Goal: Task Accomplishment & Management: Manage account settings

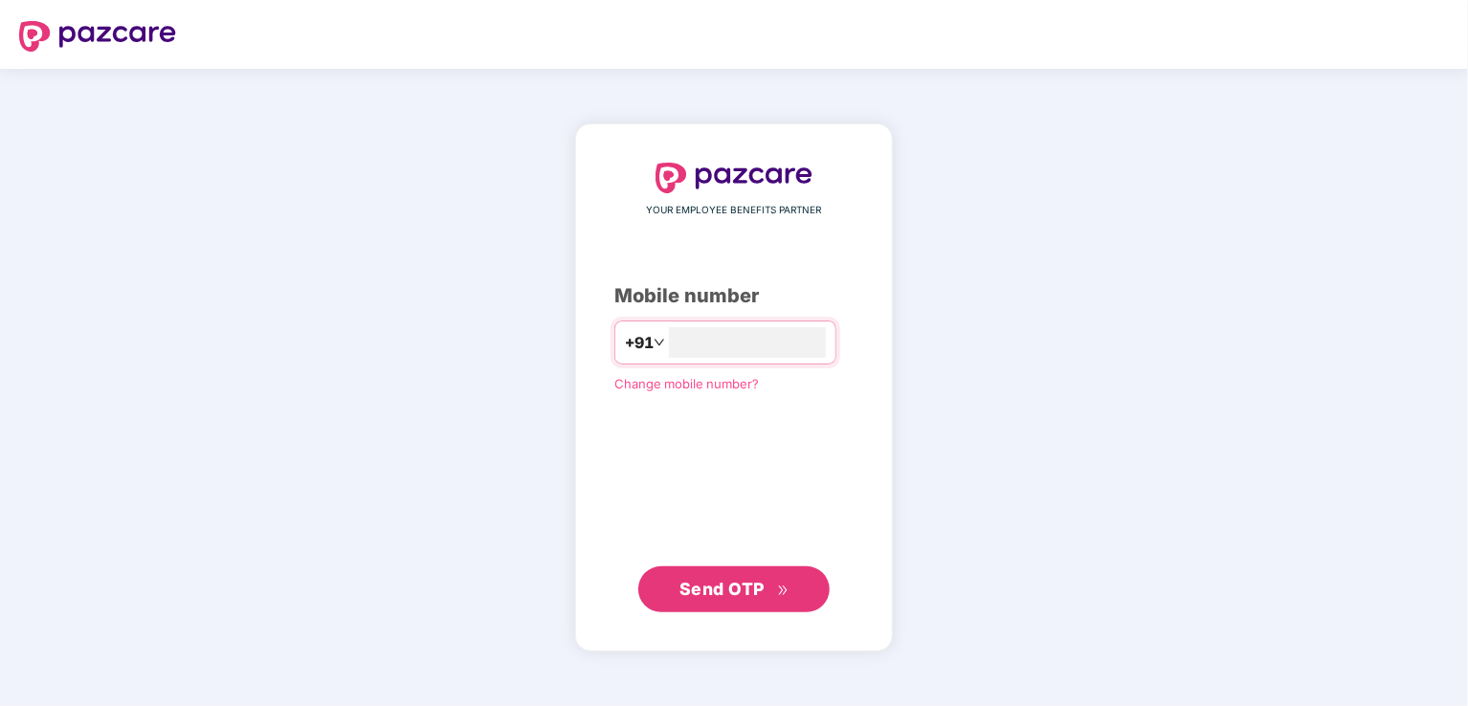
type input "**********"
click at [715, 583] on span "Send OTP" at bounding box center [721, 588] width 85 height 20
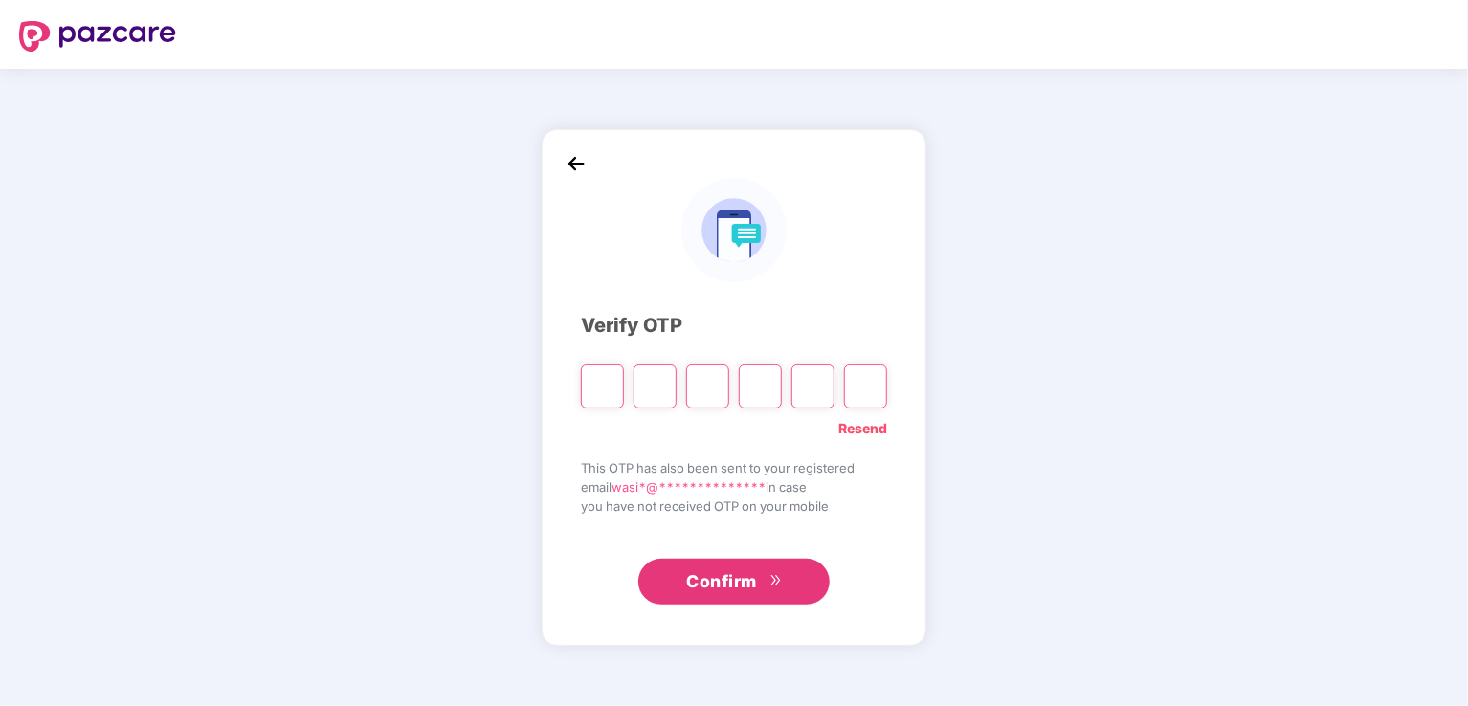
type input "*"
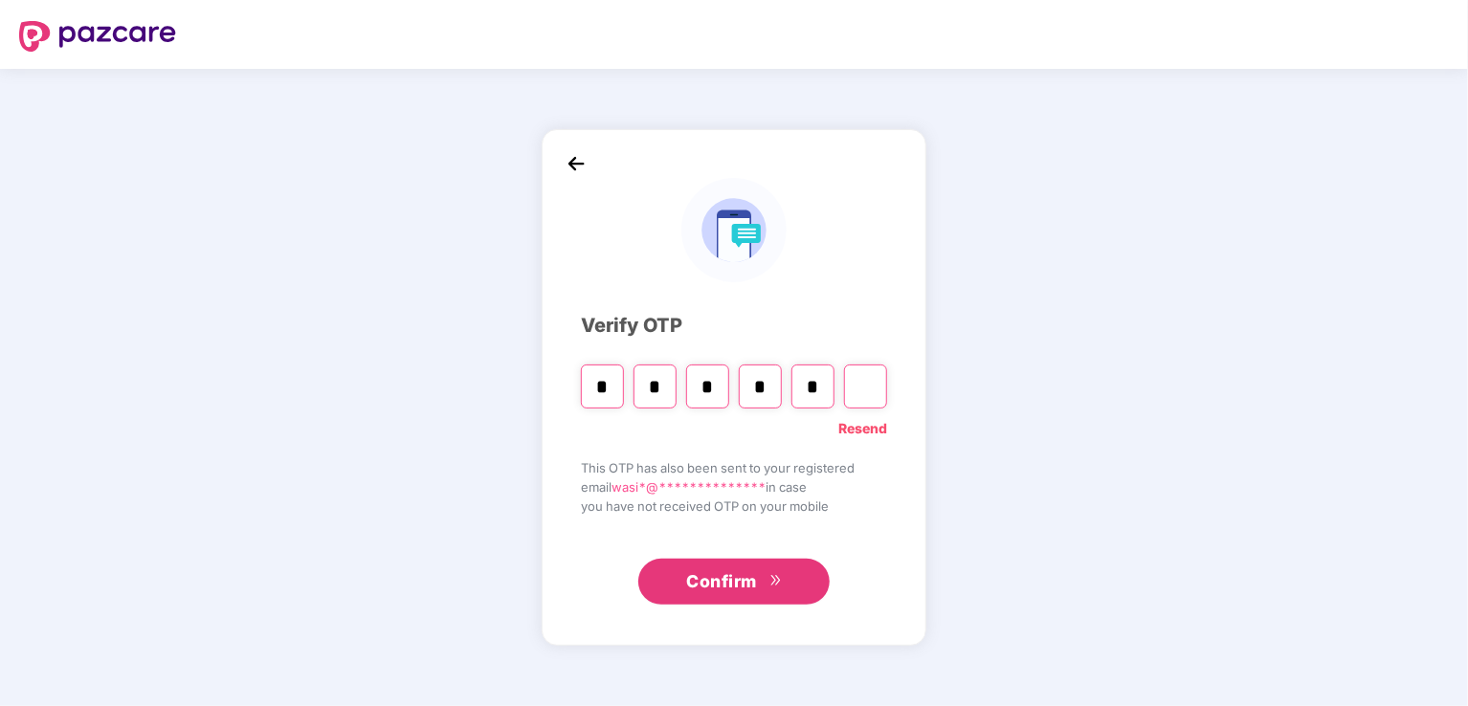
type input "*"
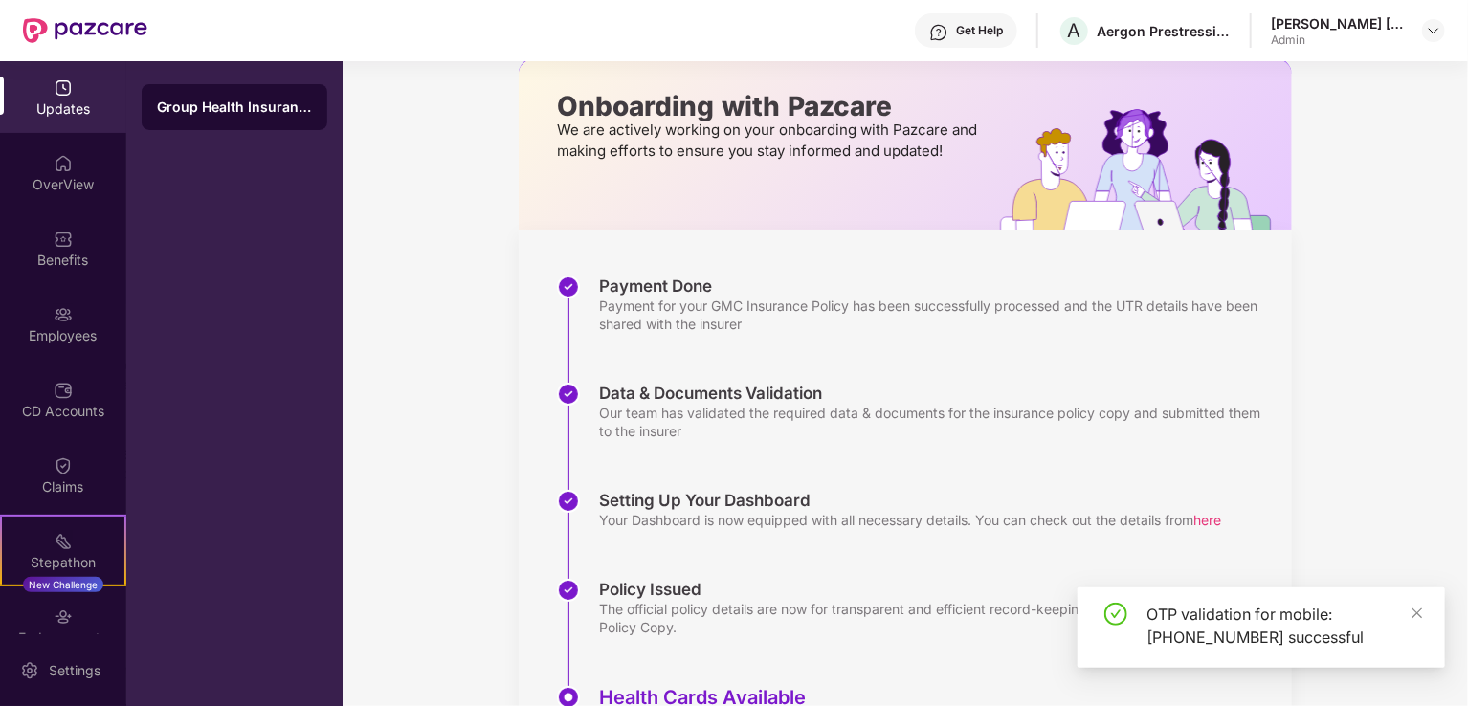
scroll to position [204, 0]
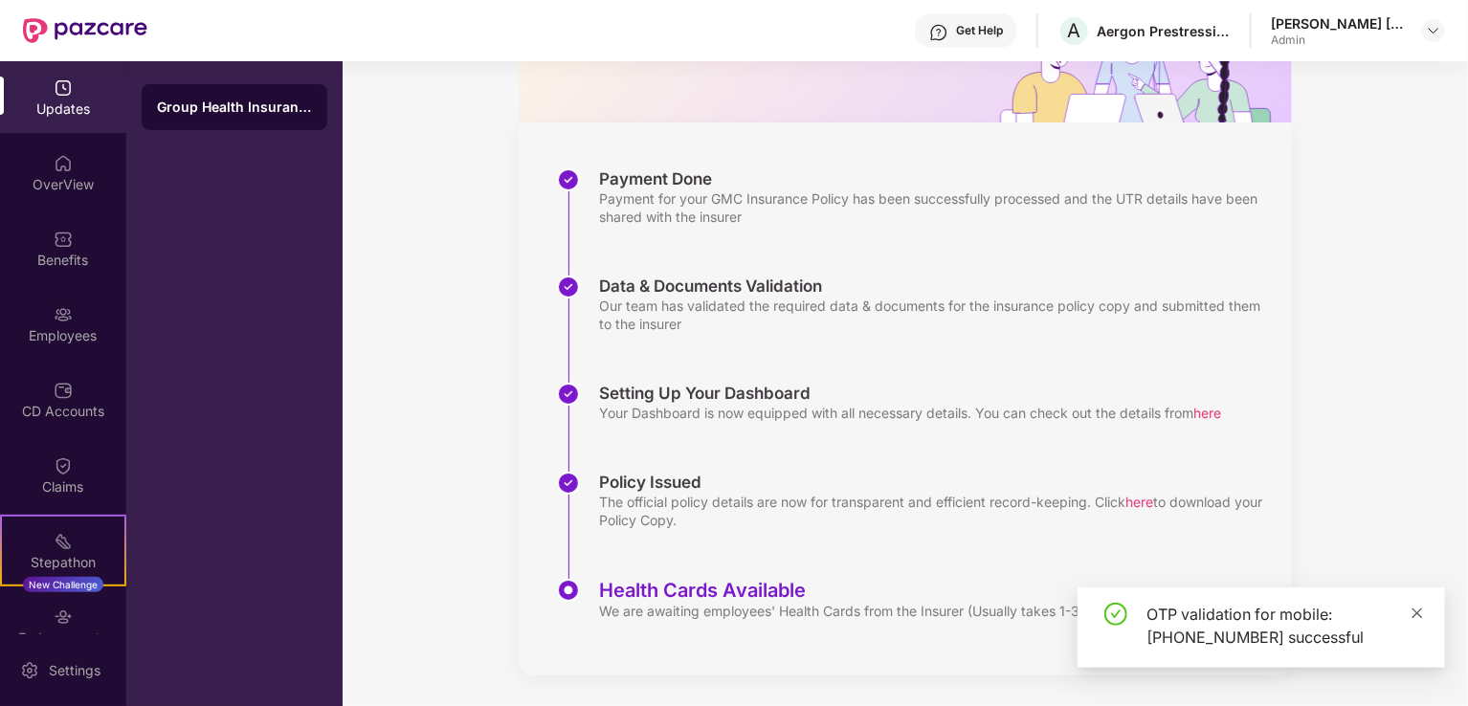
click at [1421, 614] on icon "close" at bounding box center [1417, 613] width 13 height 13
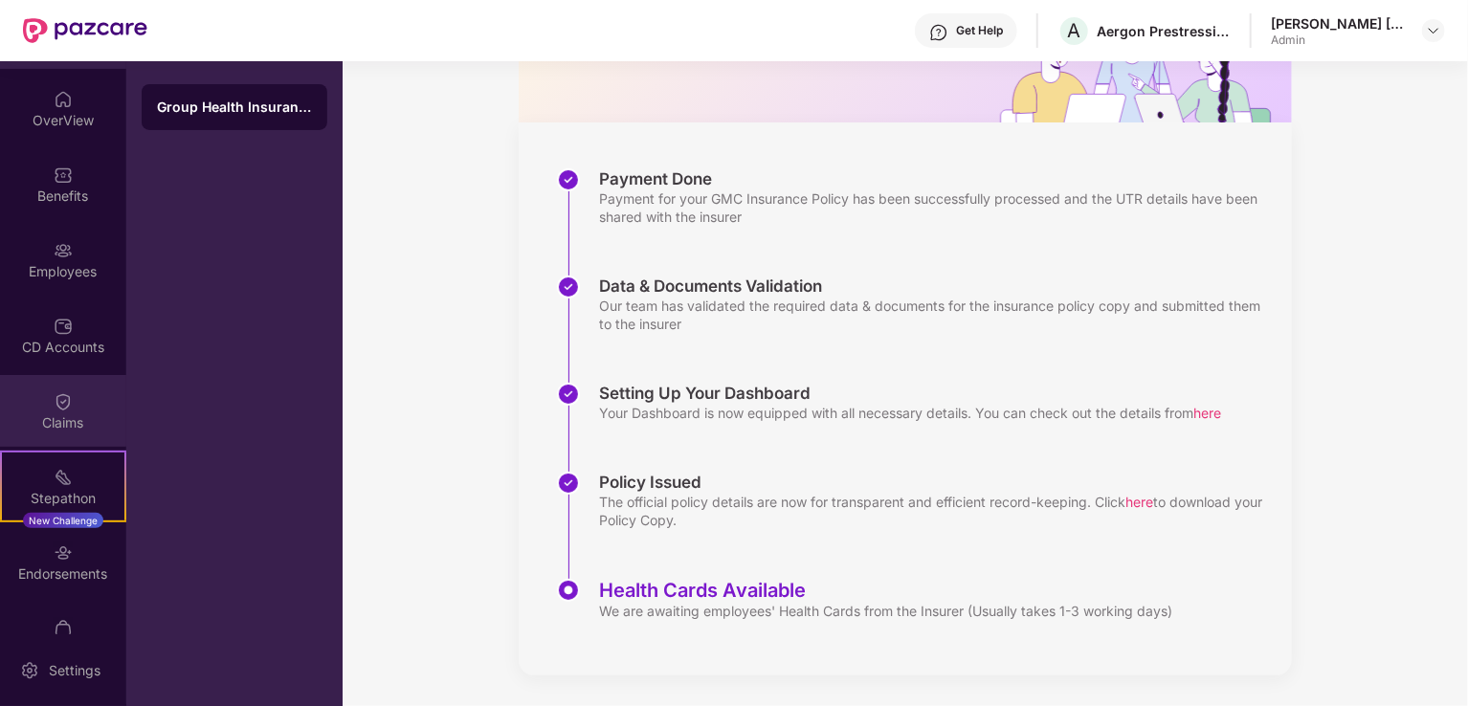
scroll to position [107, 0]
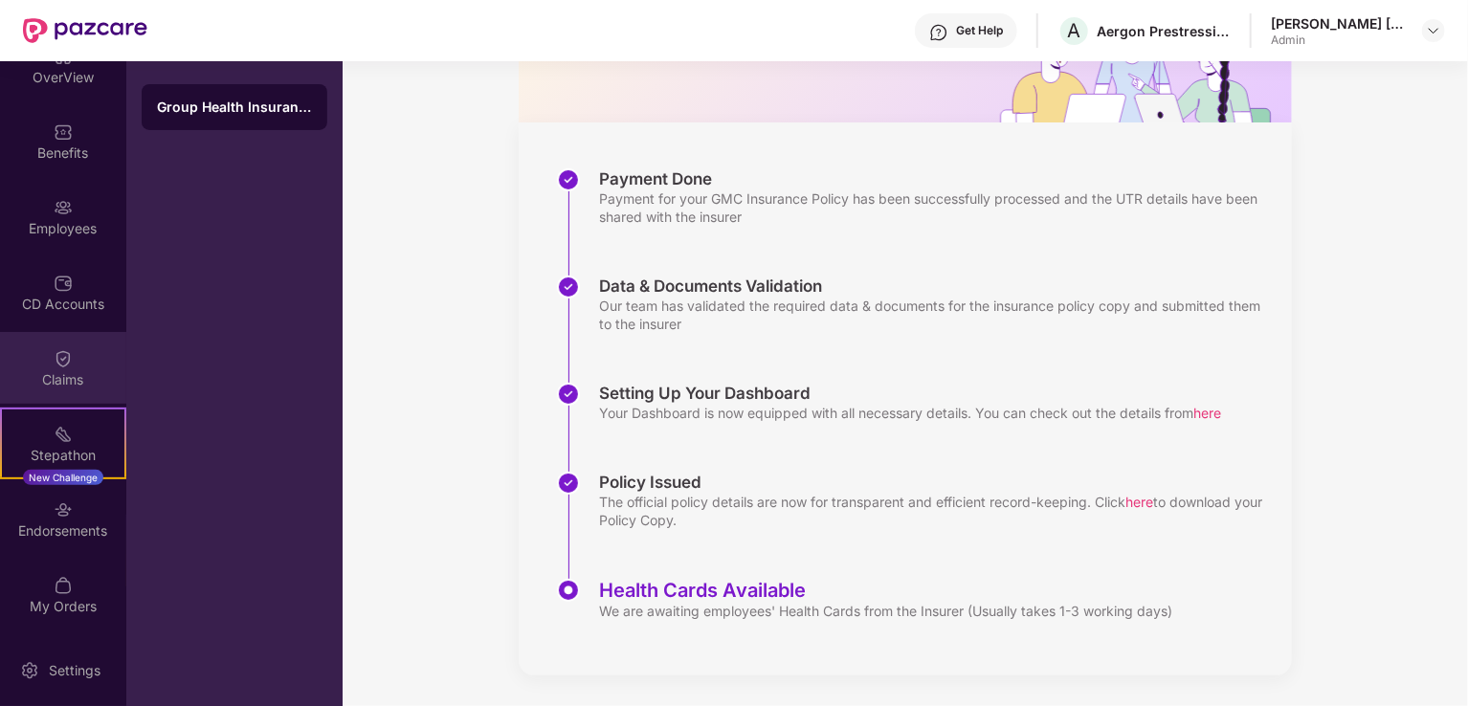
click at [62, 378] on div "Claims" at bounding box center [63, 379] width 126 height 19
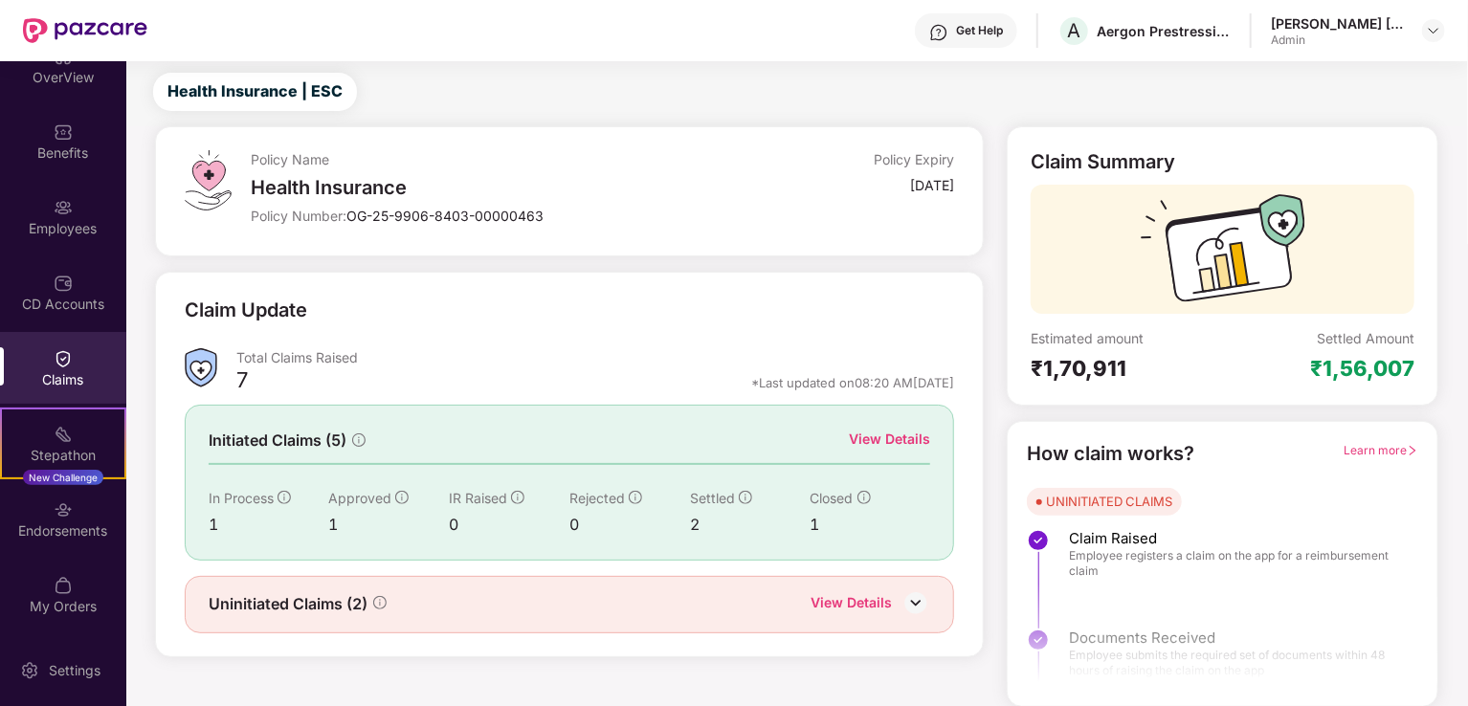
scroll to position [42, 0]
click at [922, 606] on img at bounding box center [915, 603] width 29 height 29
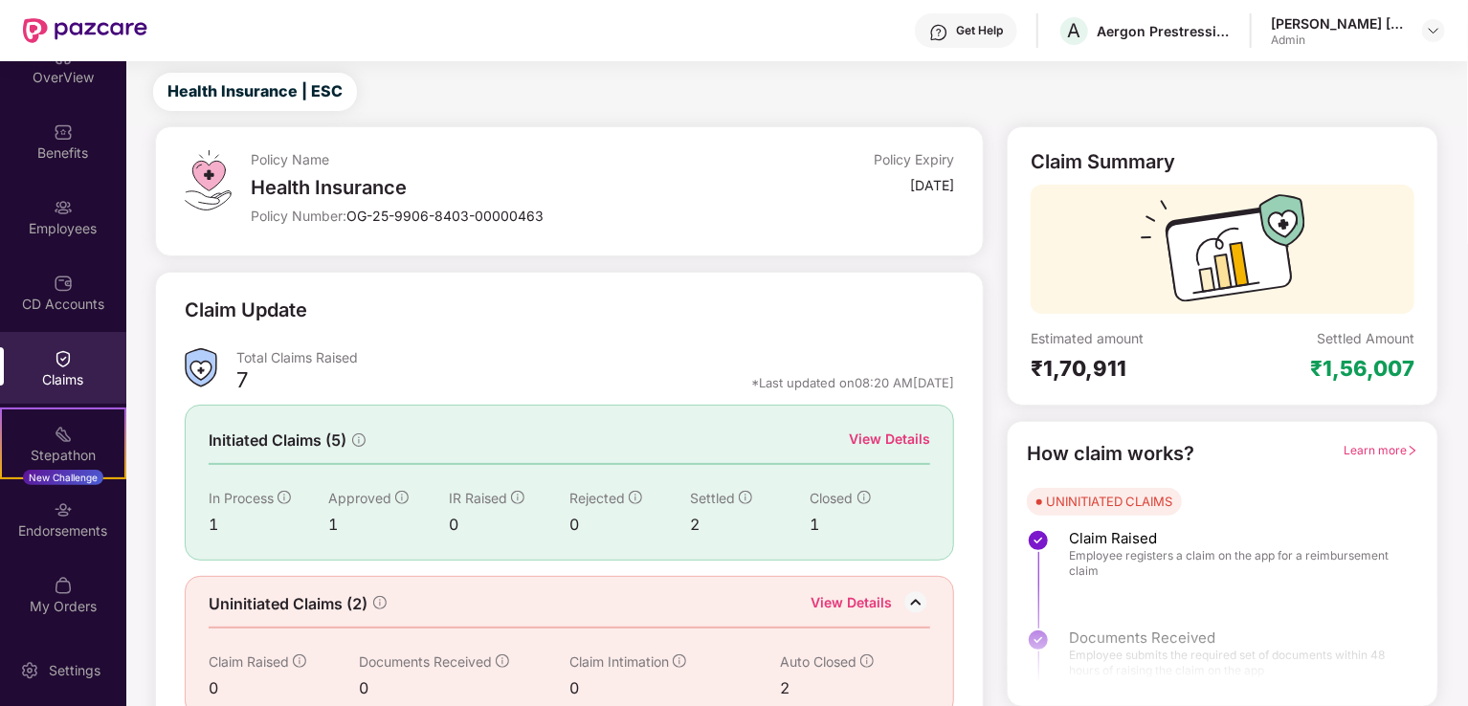
scroll to position [74, 0]
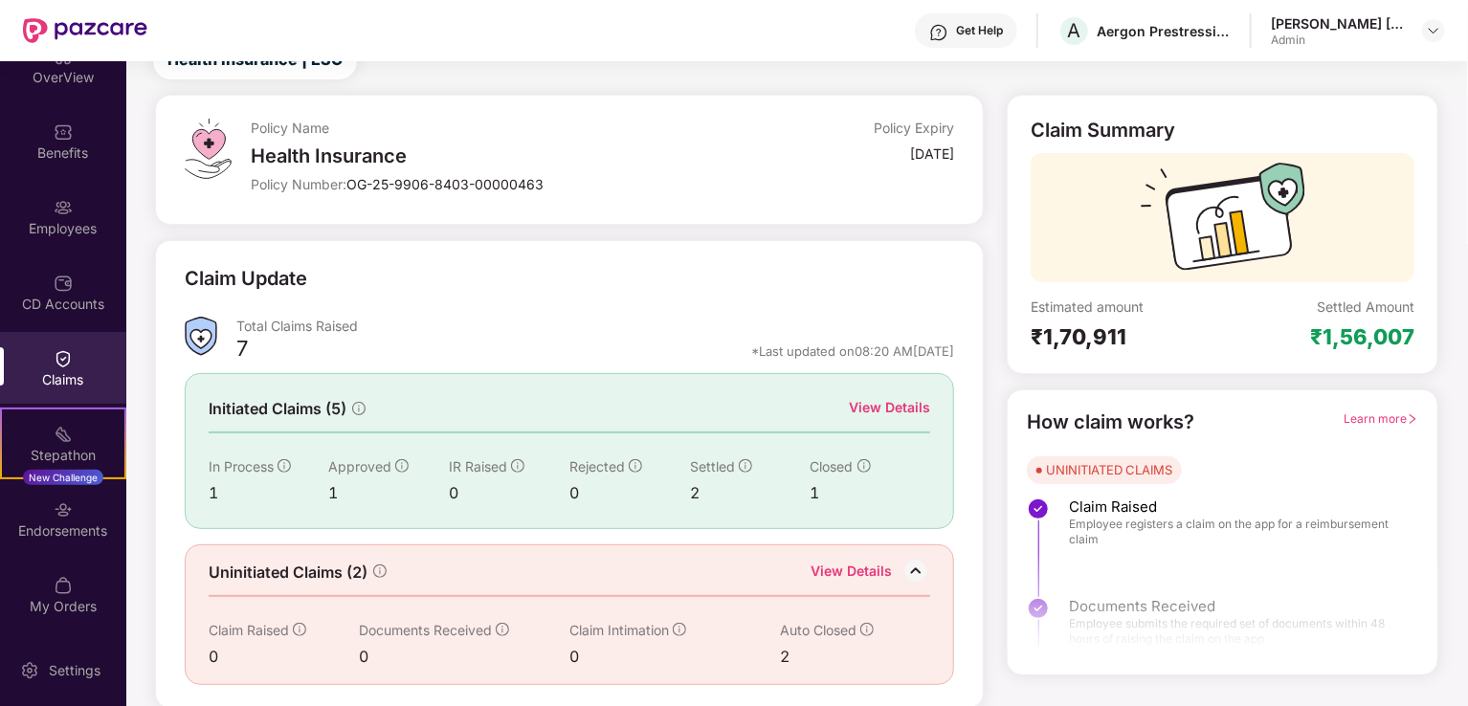
click at [787, 652] on div "2" at bounding box center [840, 657] width 121 height 24
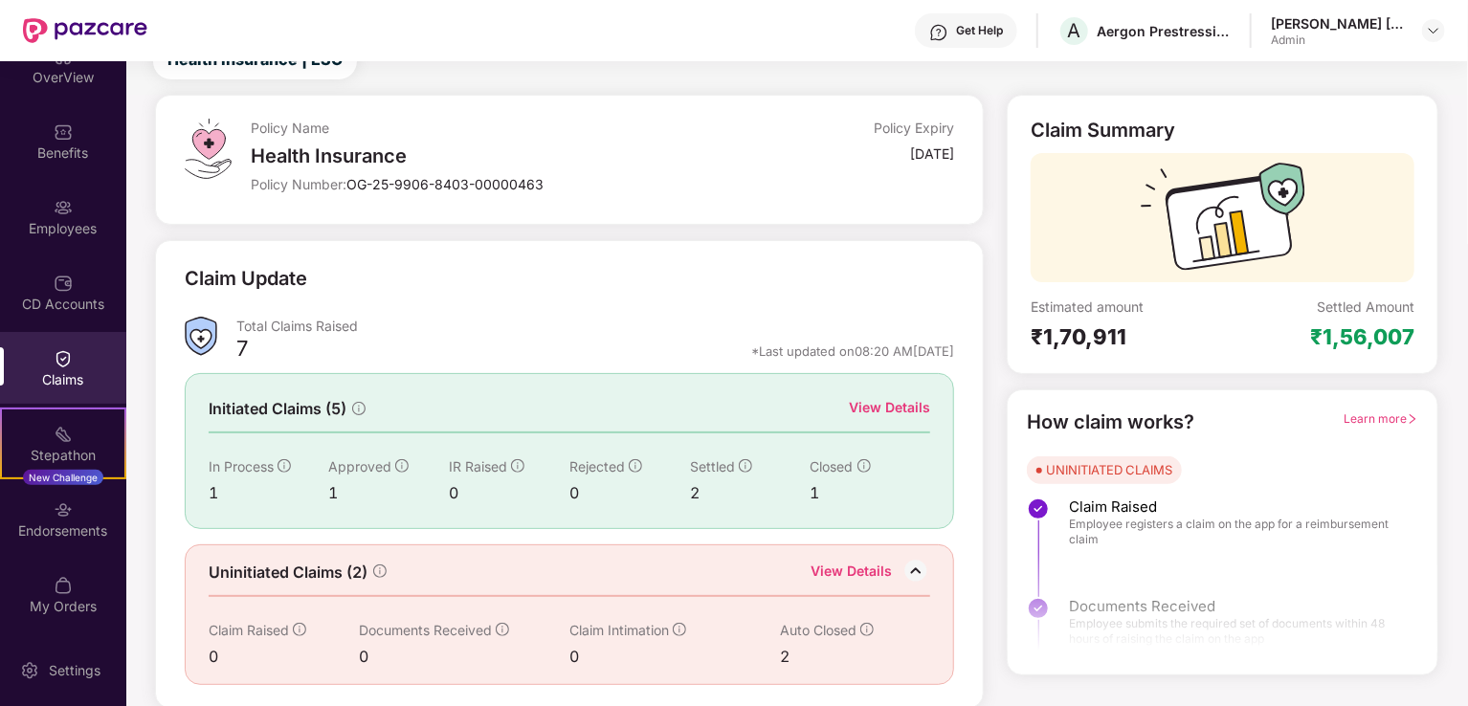
click at [886, 407] on div "View Details" at bounding box center [889, 407] width 81 height 21
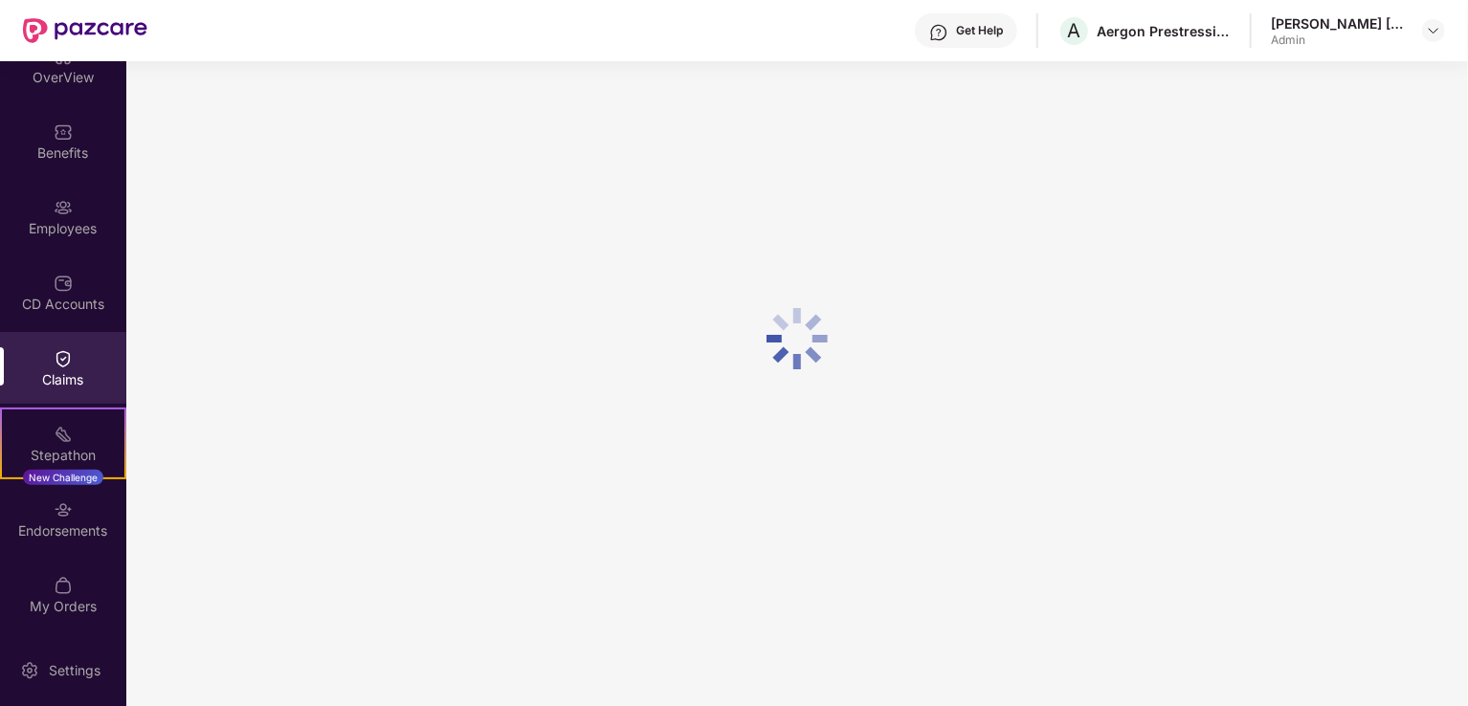
scroll to position [61, 0]
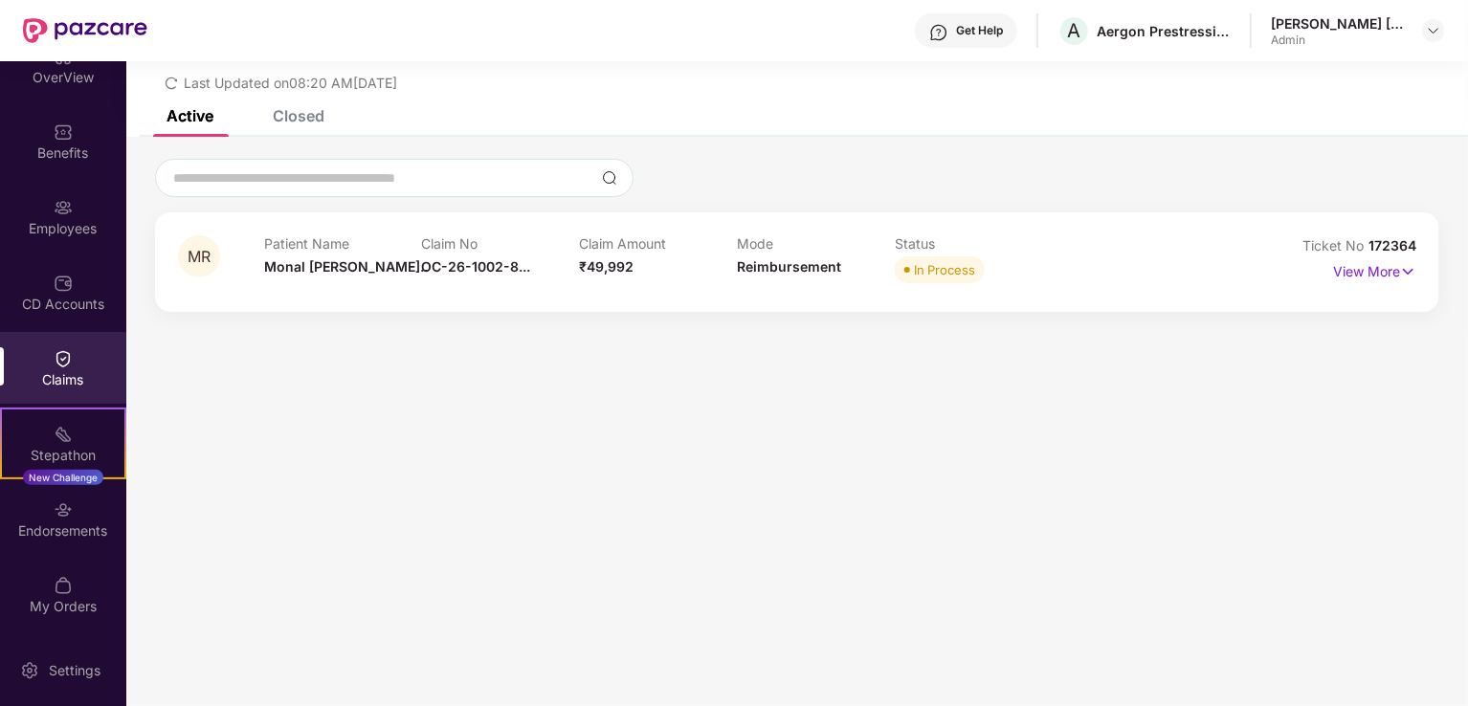
click at [295, 114] on div "Closed" at bounding box center [299, 115] width 52 height 19
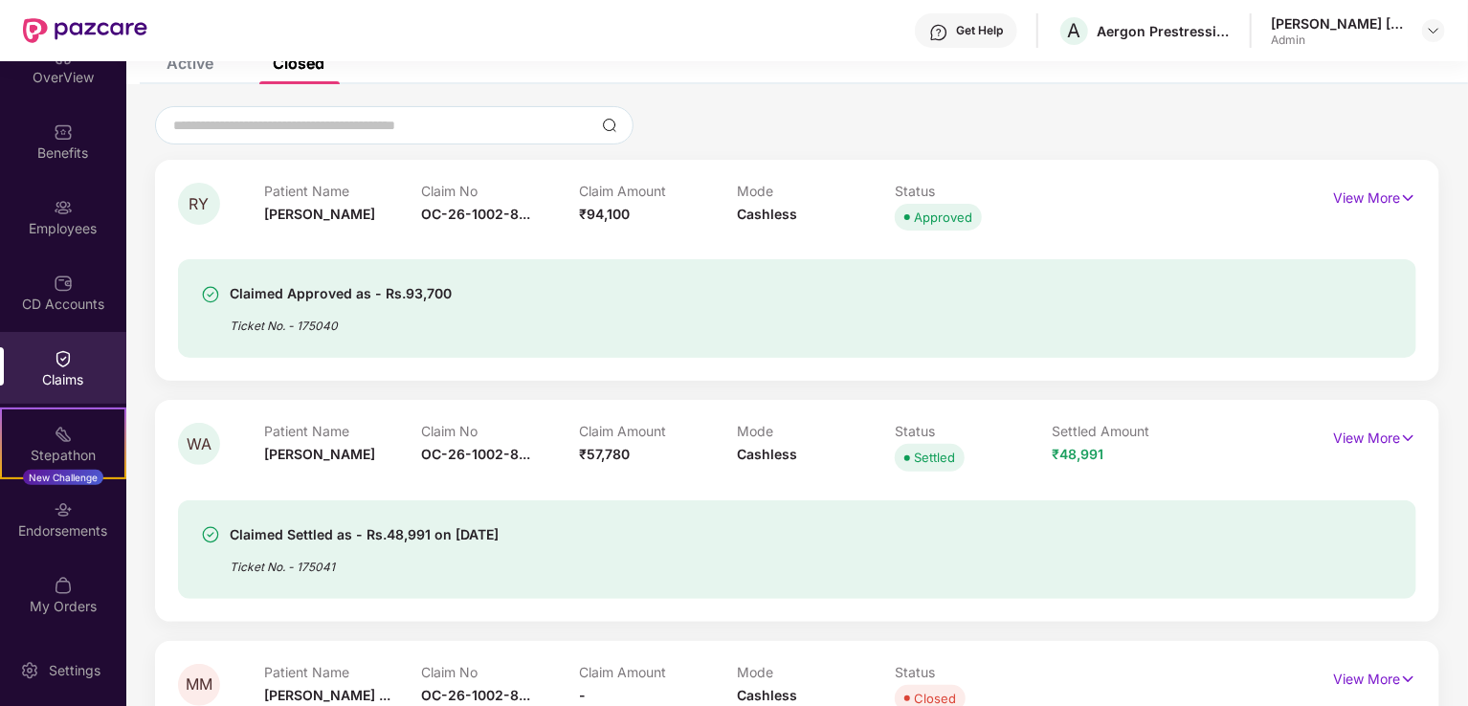
scroll to position [157, 0]
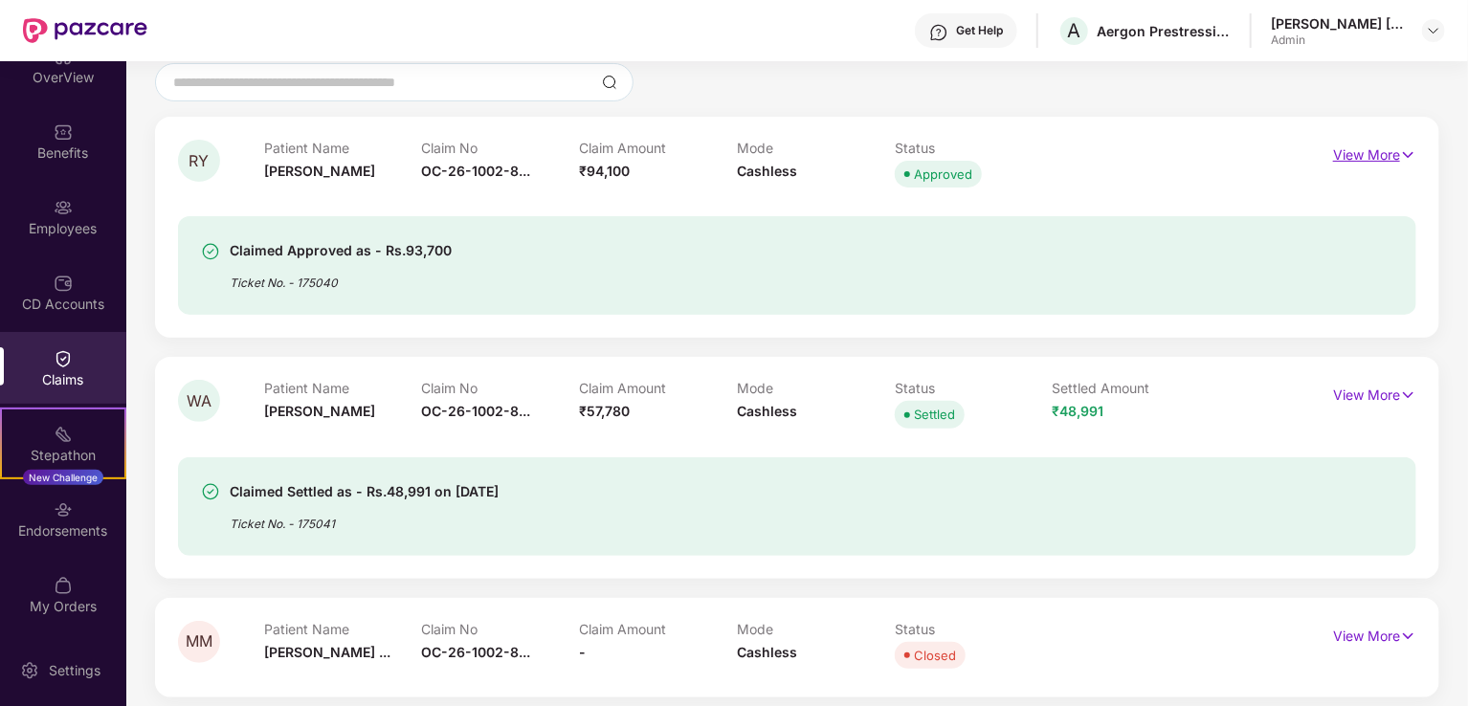
click at [1397, 161] on p "View More" at bounding box center [1374, 153] width 83 height 26
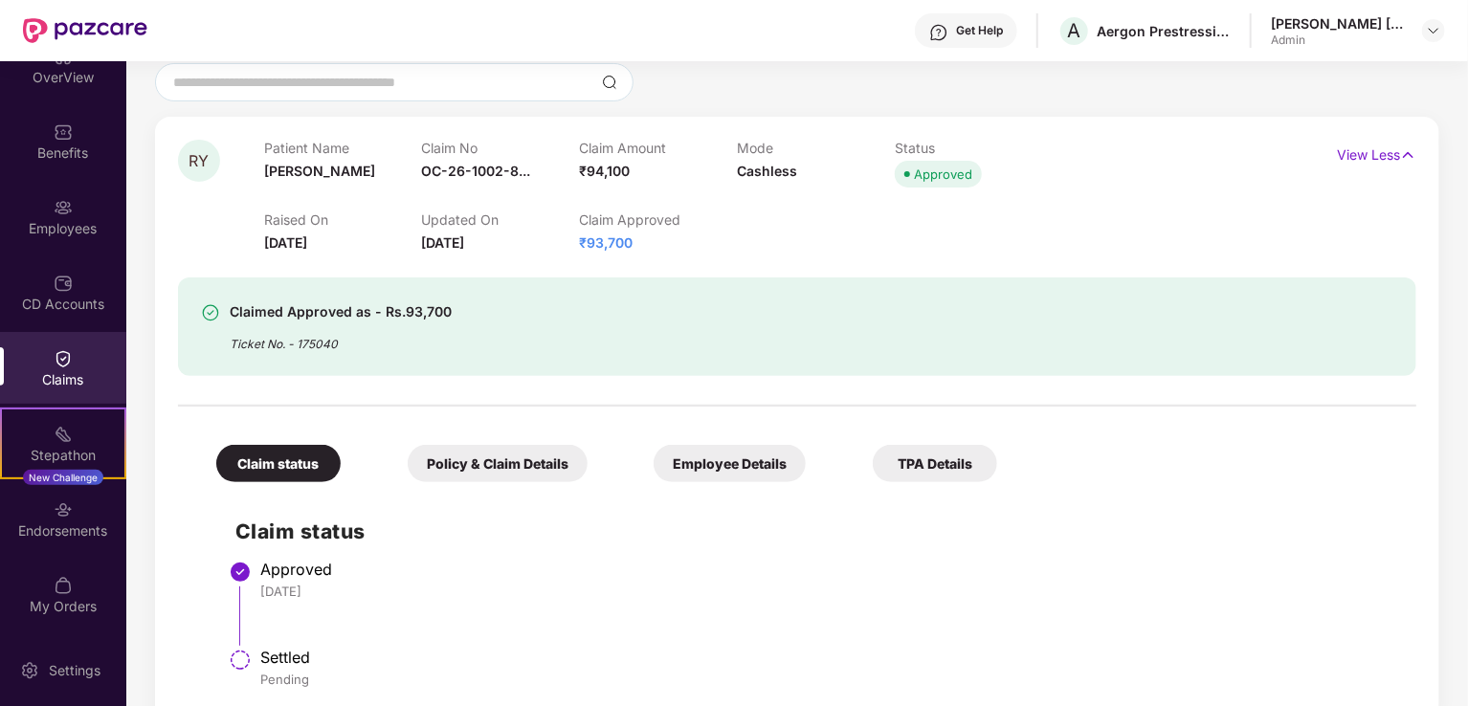
click at [609, 243] on span "₹93,700" at bounding box center [606, 242] width 54 height 16
click at [662, 242] on div "Claim Approved ₹93,700" at bounding box center [658, 232] width 158 height 42
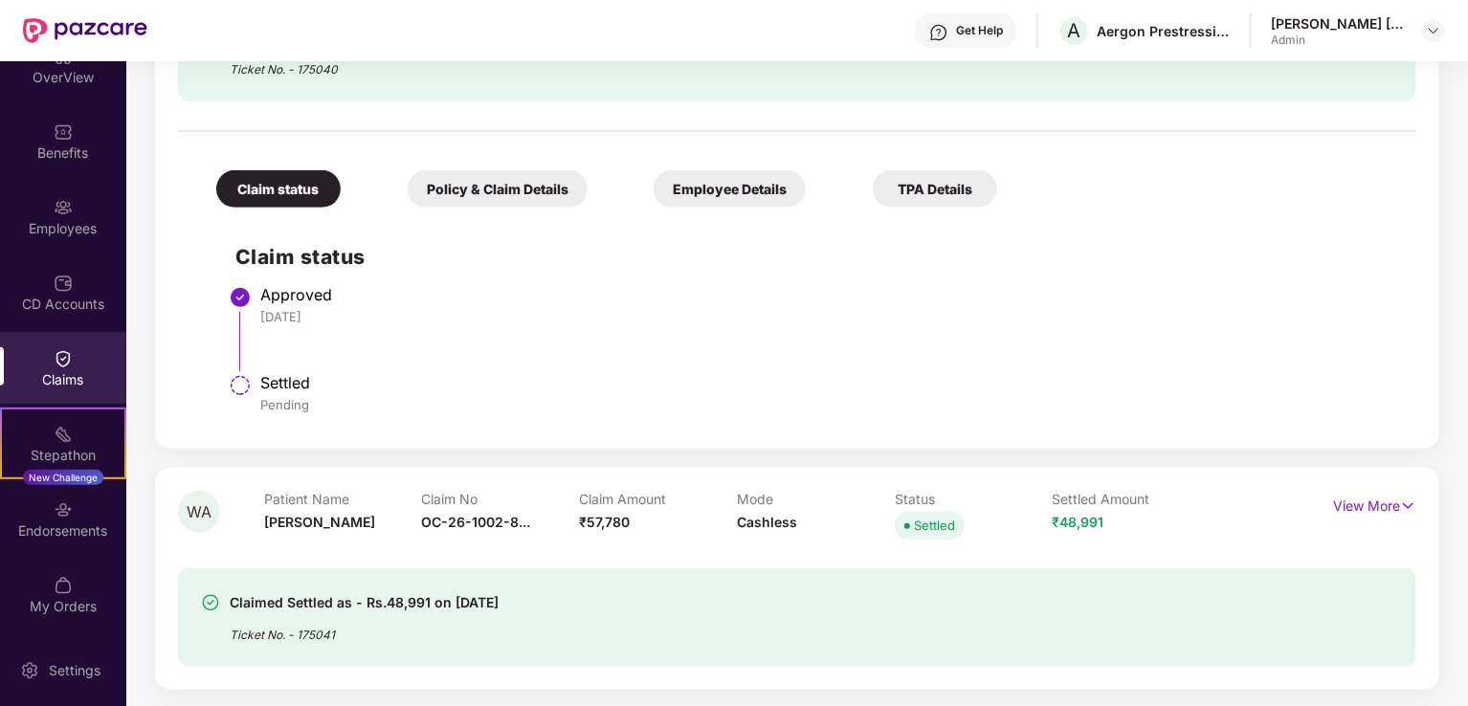
scroll to position [444, 0]
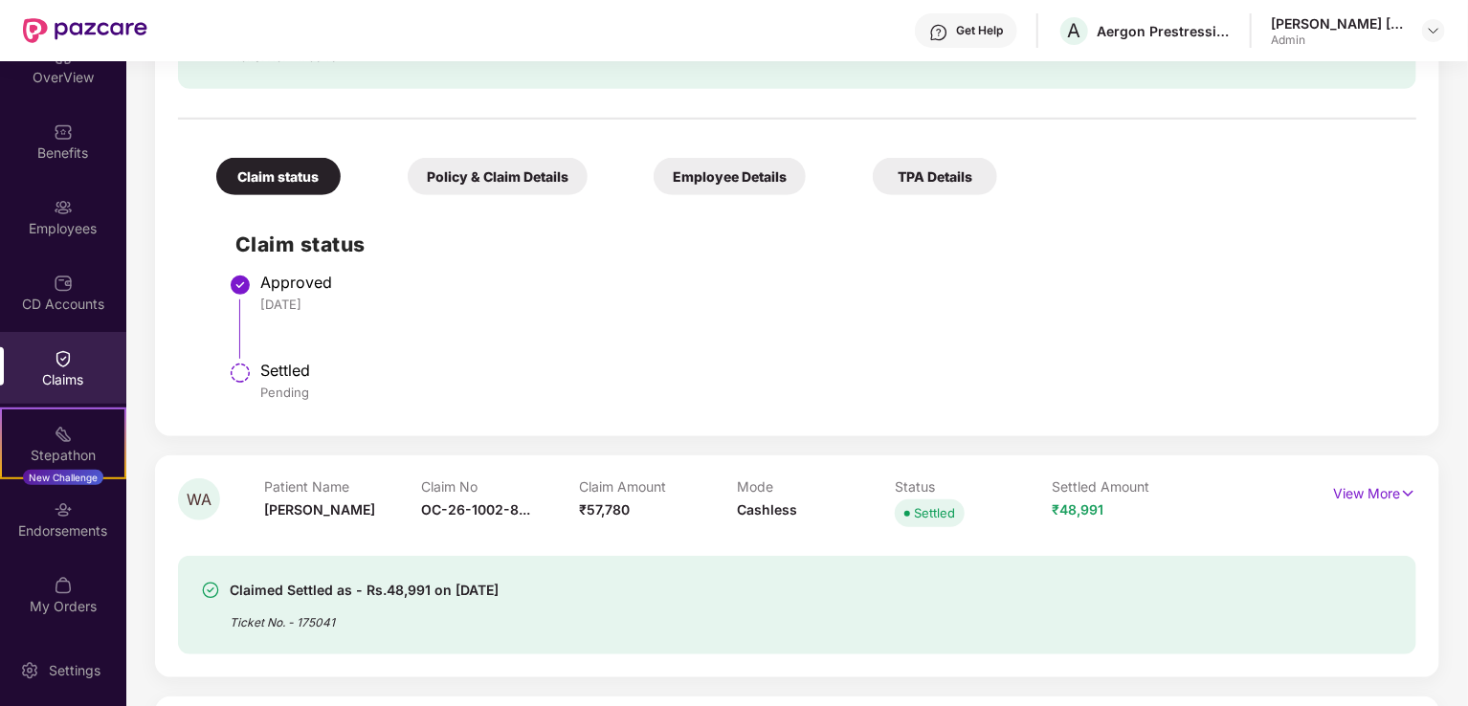
click at [509, 175] on div "Policy & Claim Details" at bounding box center [498, 176] width 180 height 37
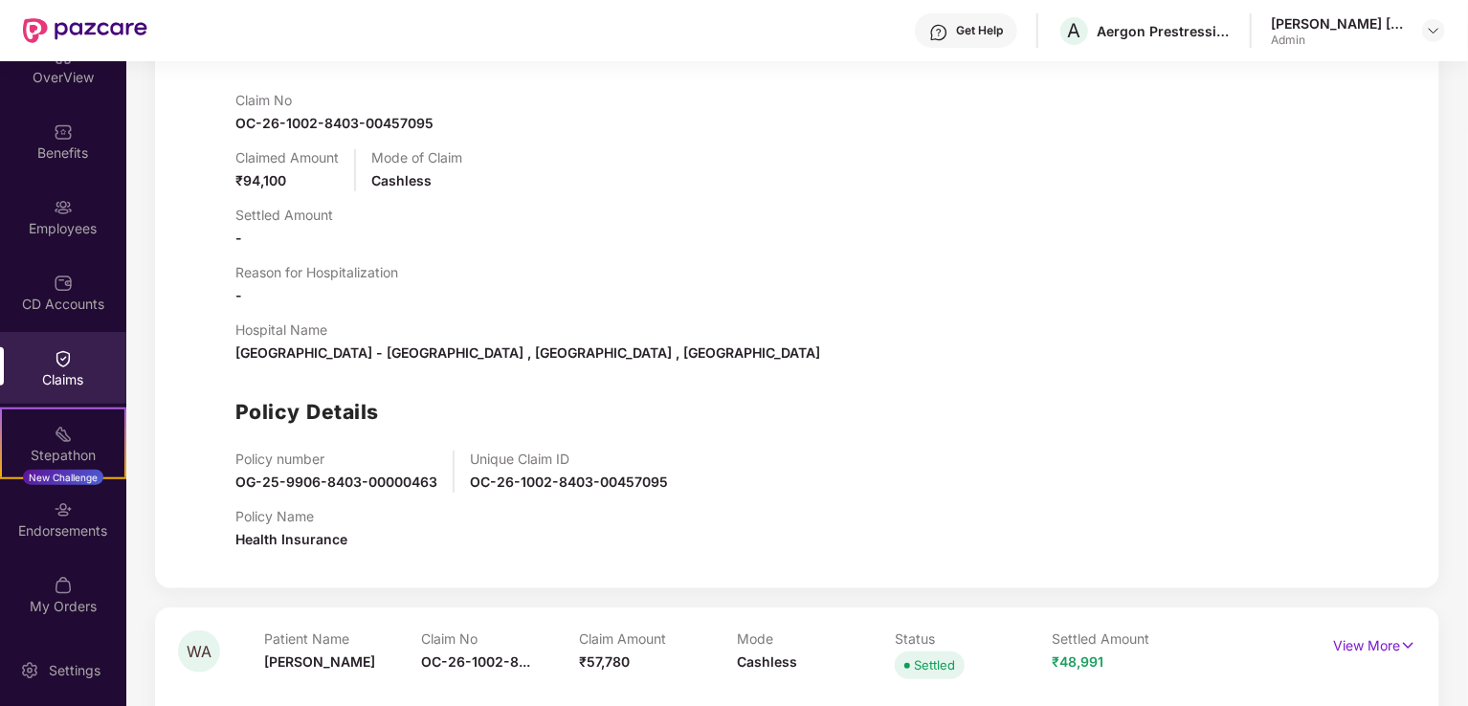
scroll to position [540, 0]
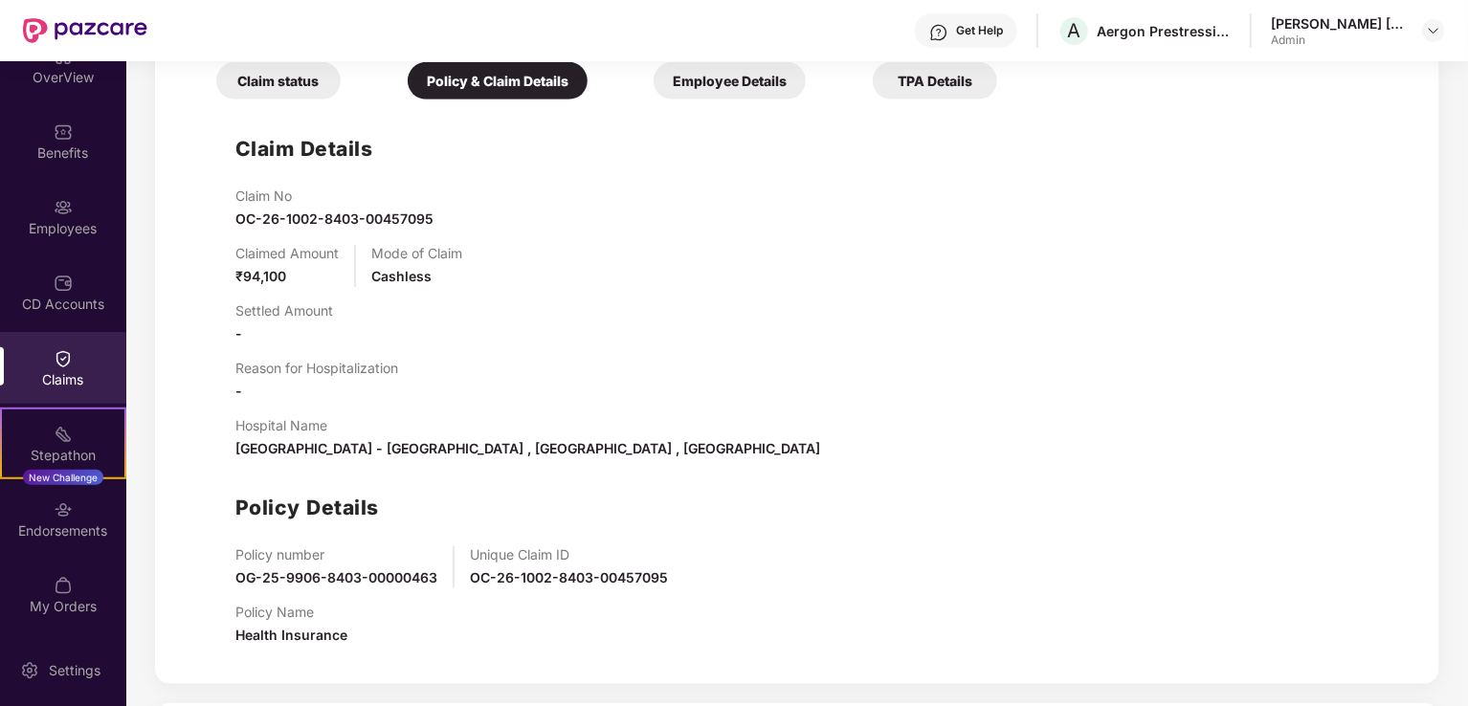
click at [701, 89] on div "Employee Details" at bounding box center [730, 80] width 152 height 37
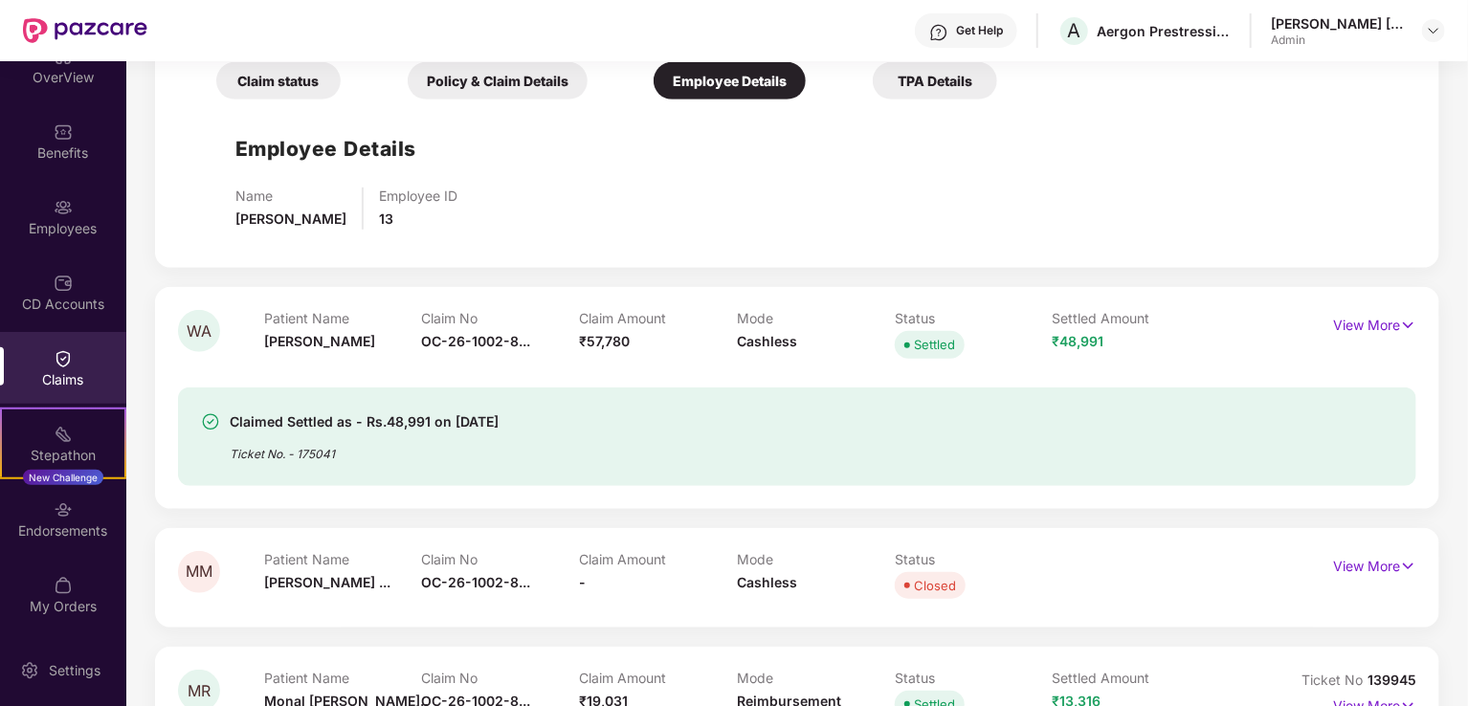
click at [916, 89] on div "TPA Details" at bounding box center [935, 80] width 124 height 37
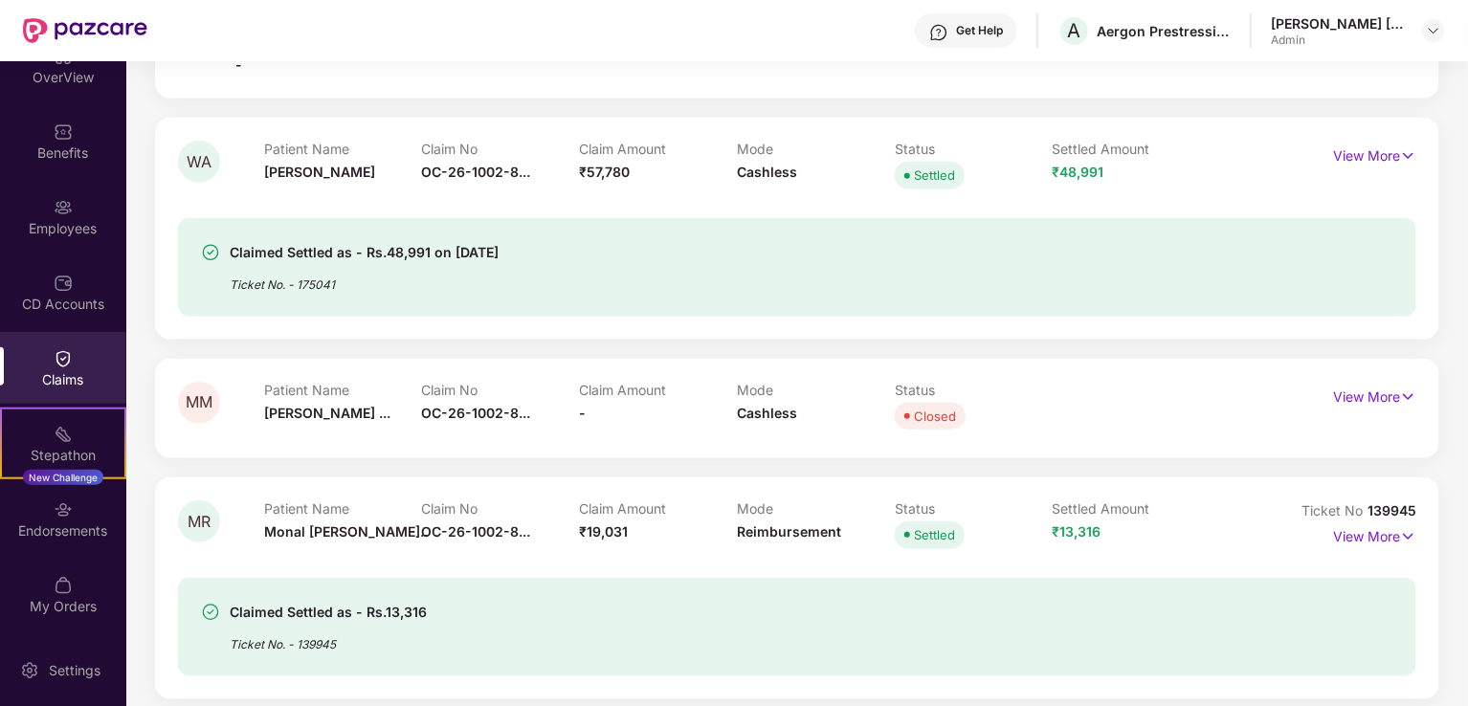
scroll to position [763, 0]
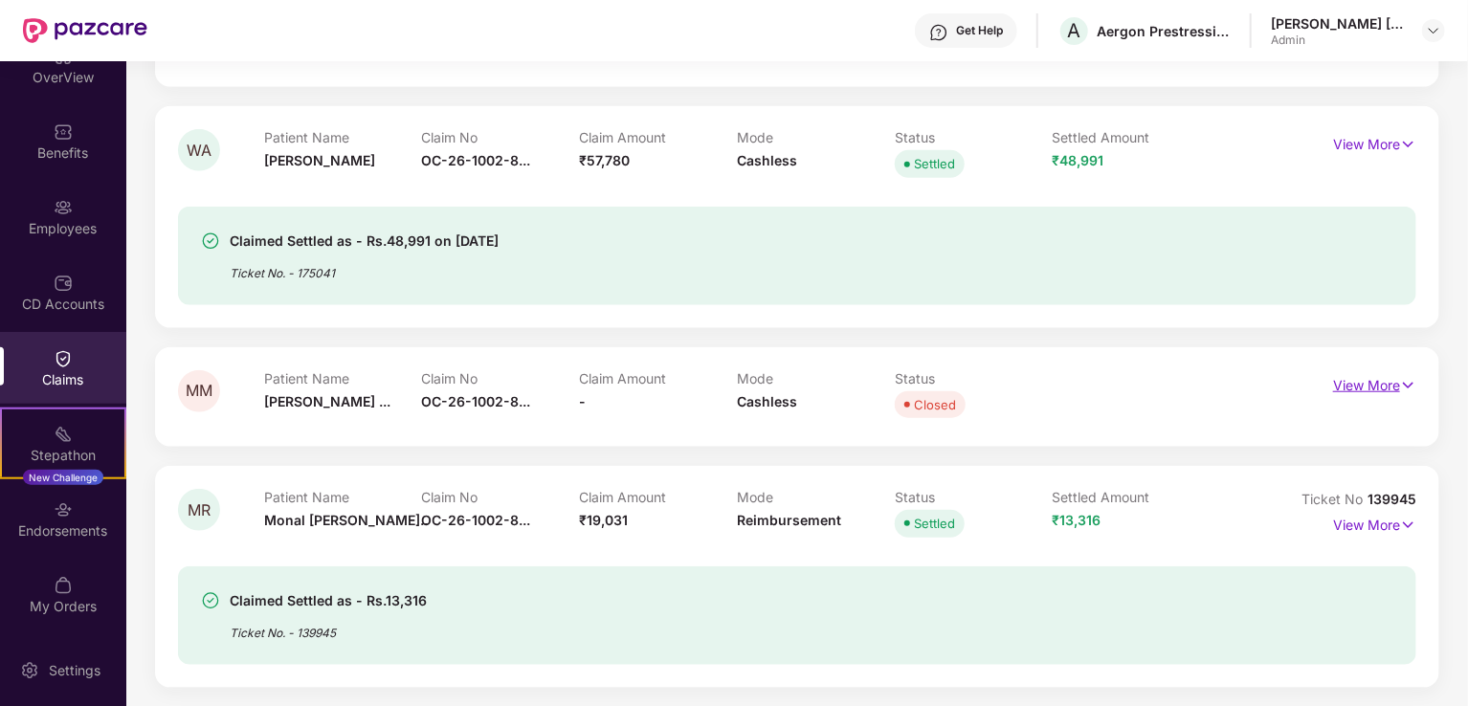
click at [1379, 389] on p "View More" at bounding box center [1374, 383] width 83 height 26
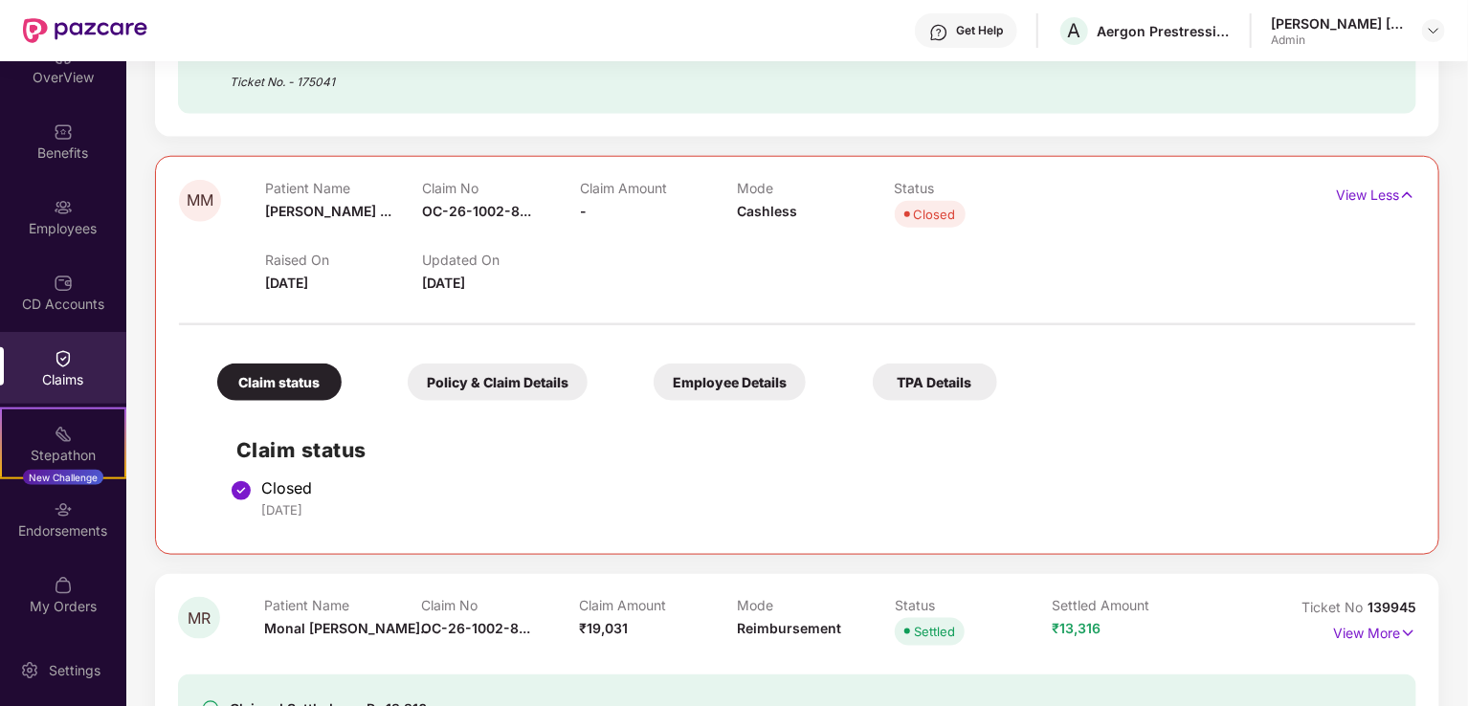
scroll to position [1050, 0]
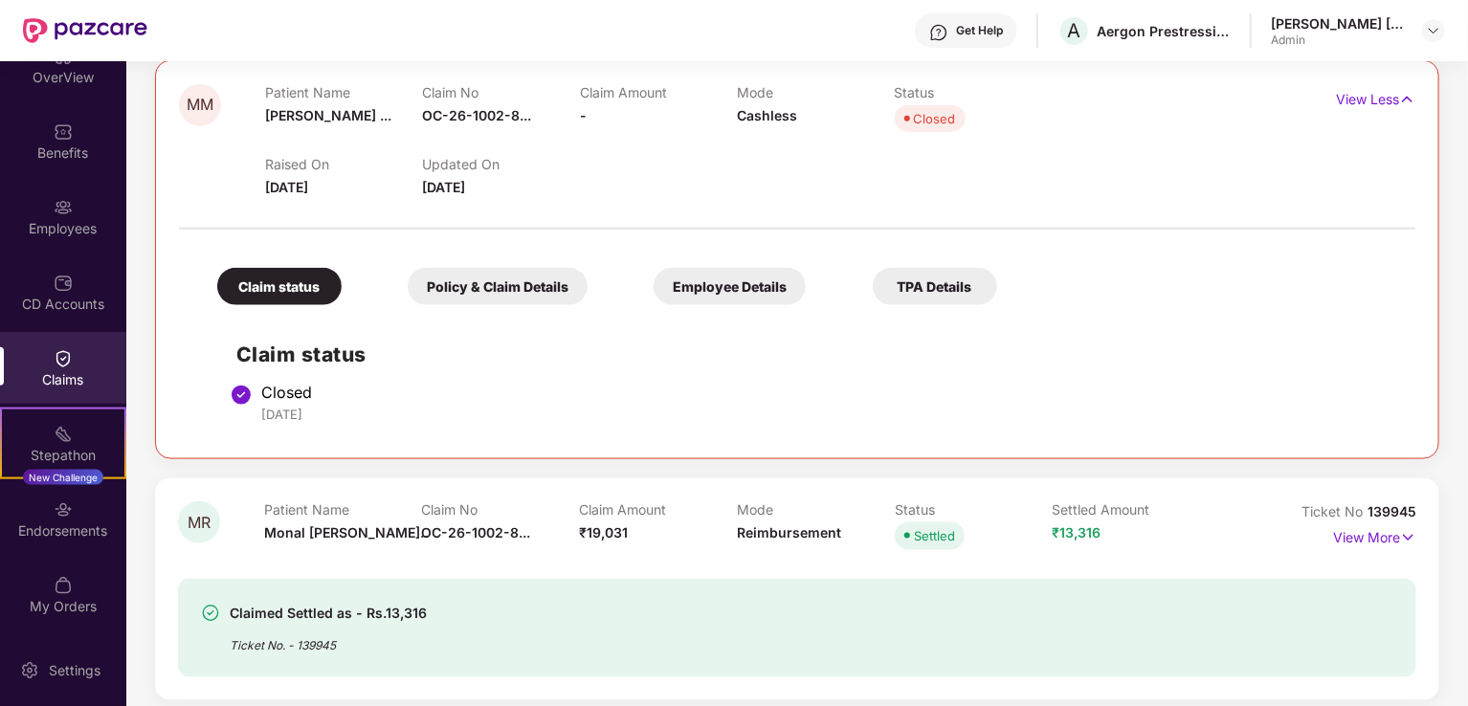
click at [485, 255] on div "Claim status Policy & Claim Details Employee Details TPA Details" at bounding box center [597, 277] width 799 height 56
click at [483, 284] on div "Policy & Claim Details" at bounding box center [498, 286] width 180 height 37
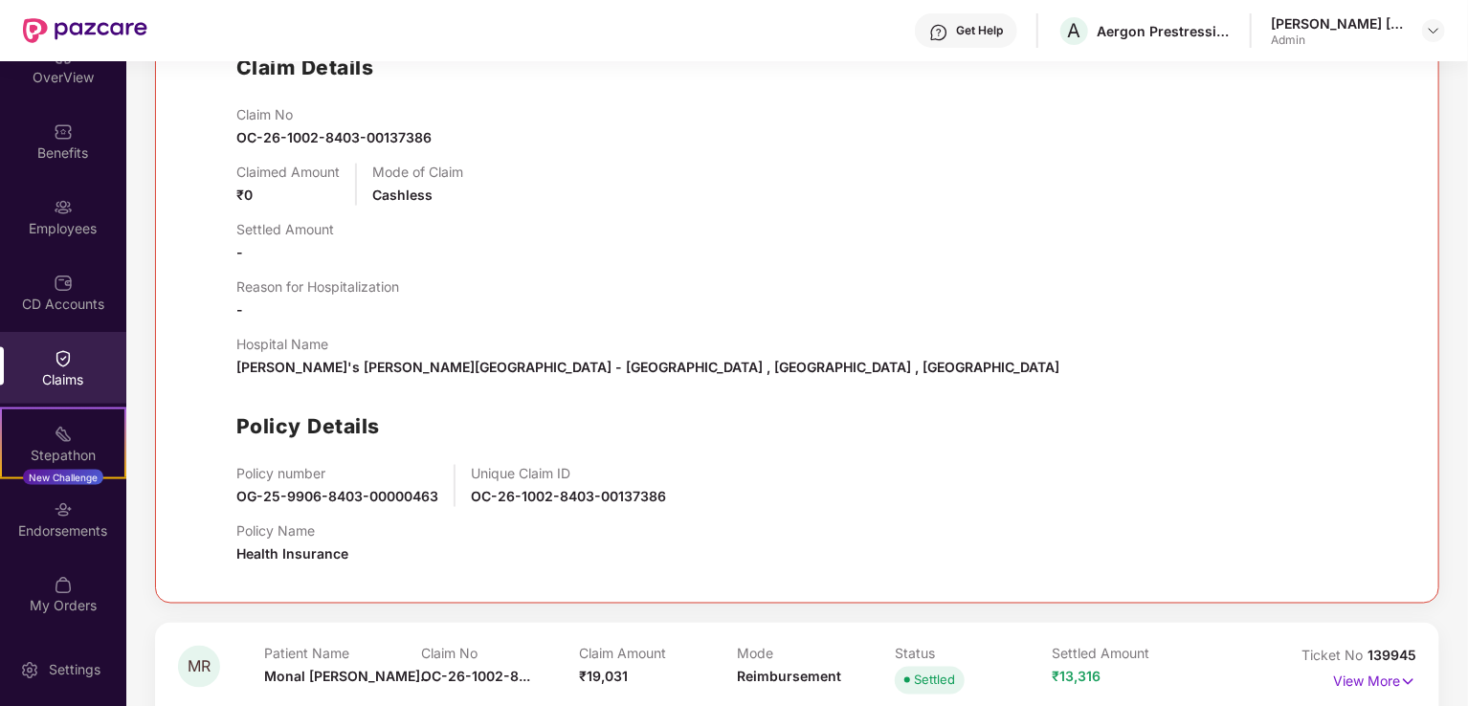
scroll to position [1241, 0]
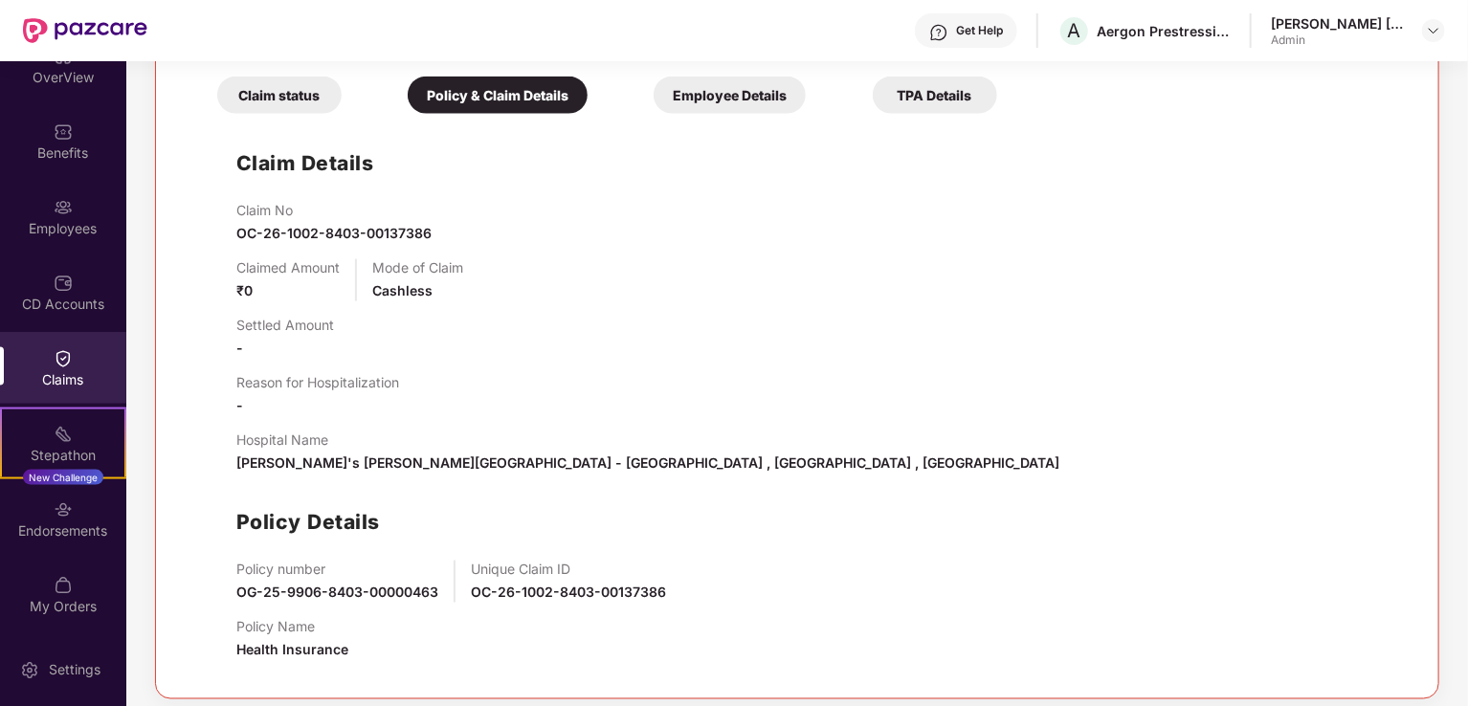
click at [728, 93] on div "Employee Details" at bounding box center [730, 95] width 152 height 37
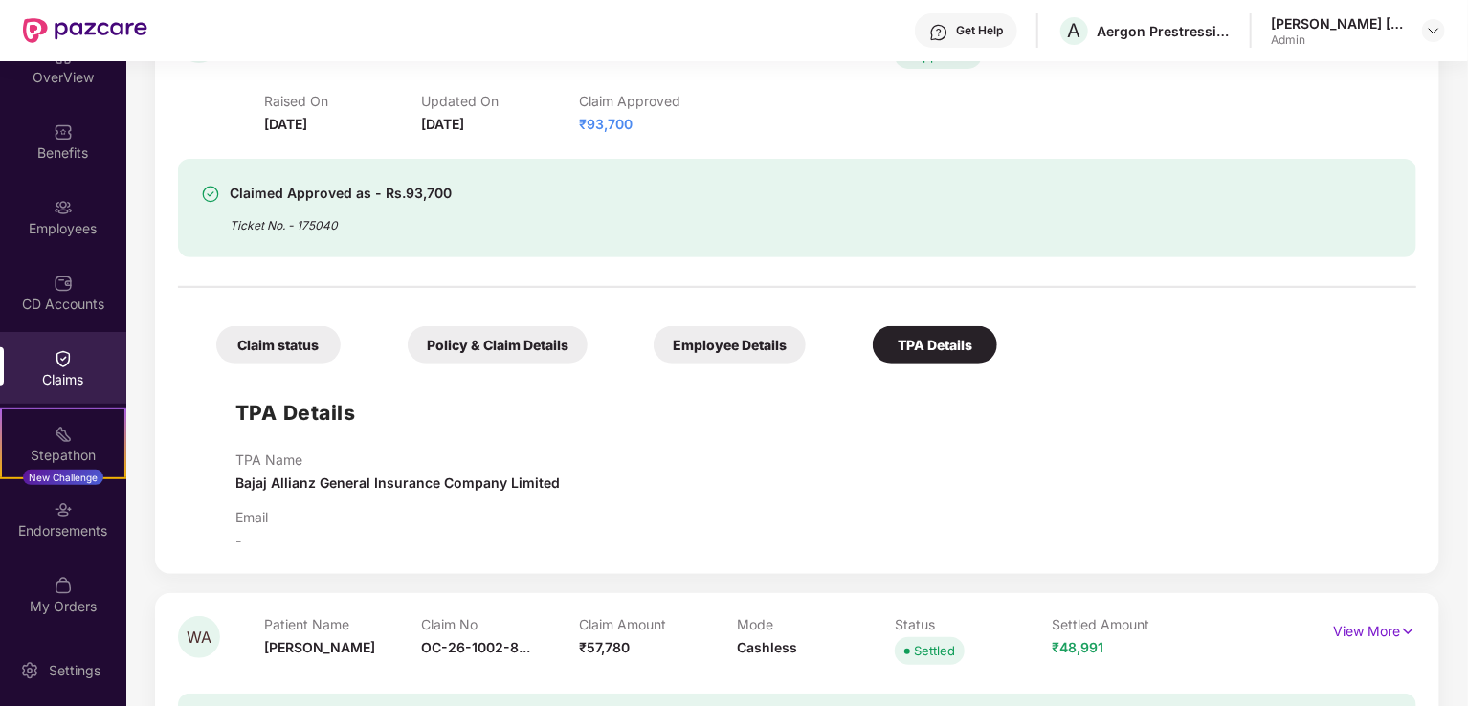
scroll to position [287, 0]
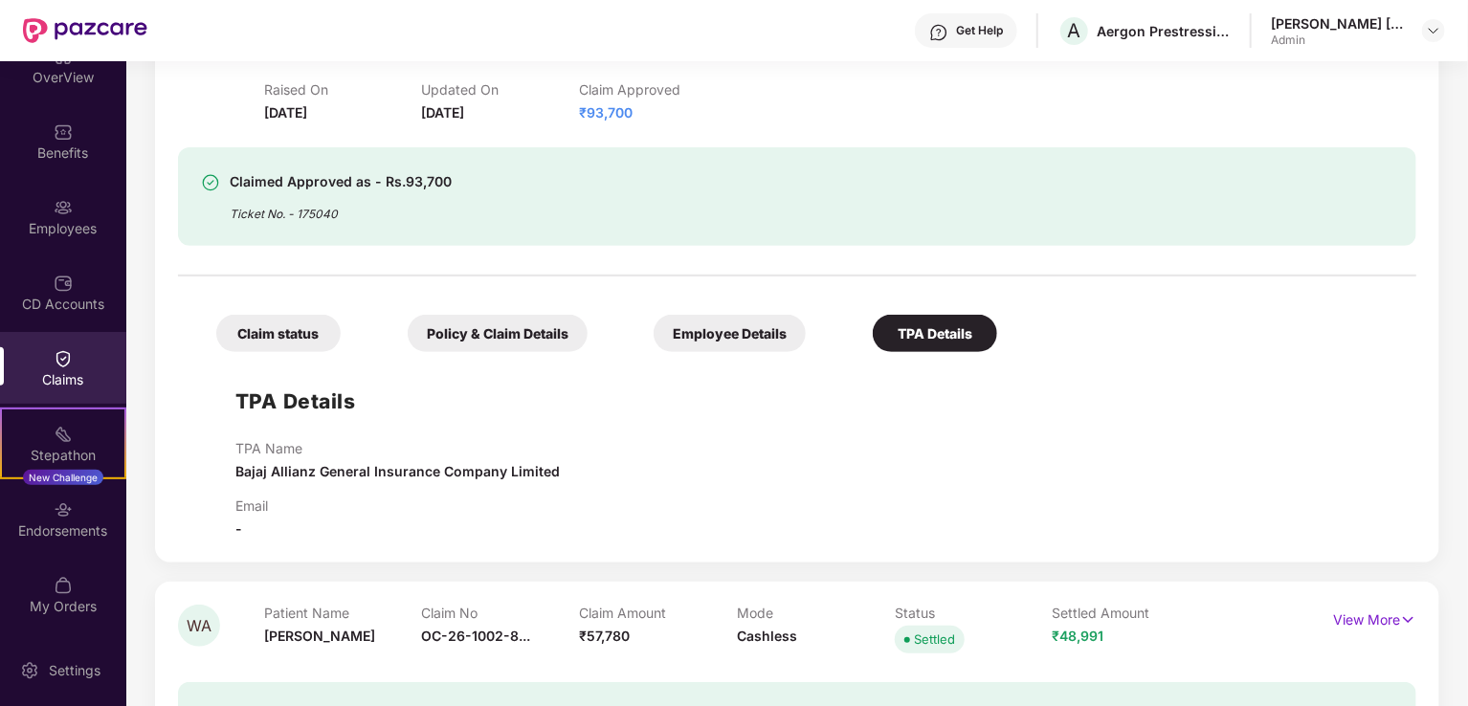
click at [730, 333] on div "Employee Details" at bounding box center [730, 333] width 152 height 37
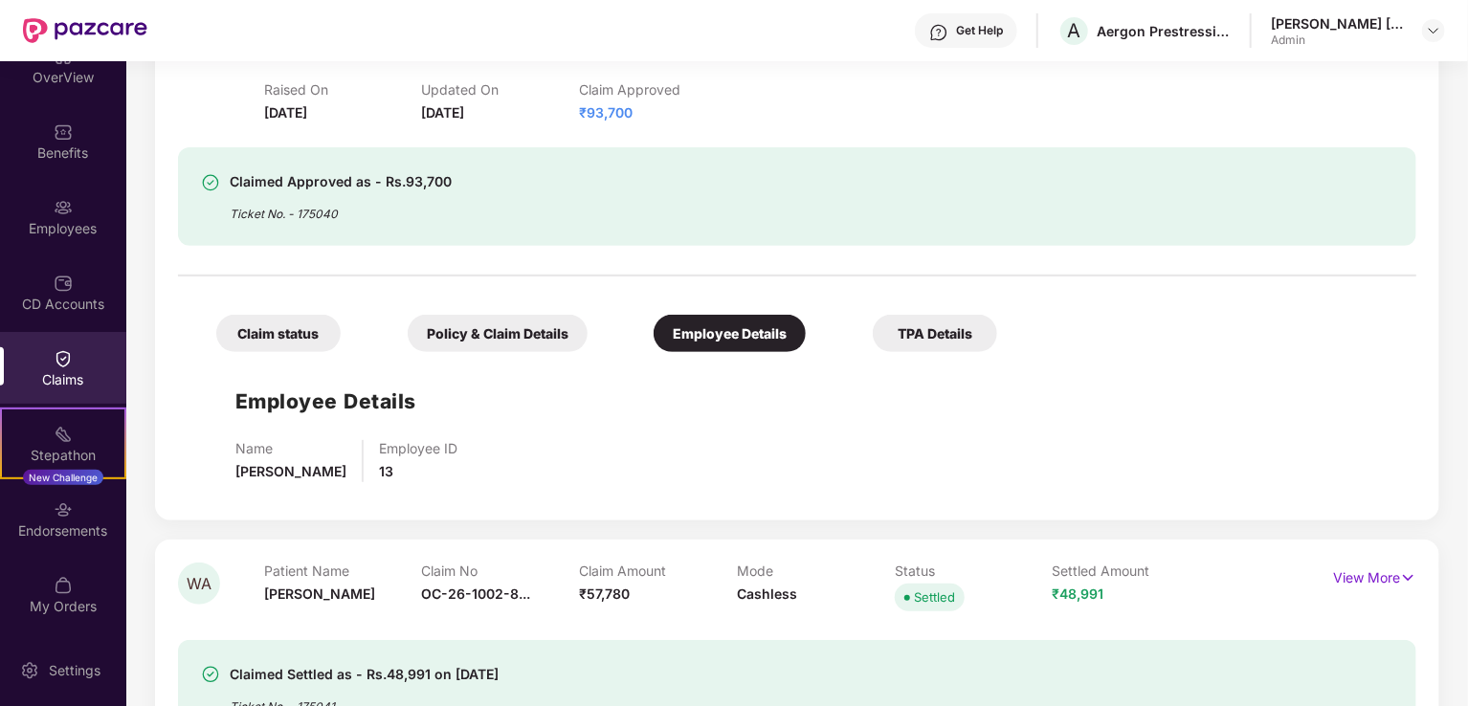
click at [517, 342] on div "Policy & Claim Details" at bounding box center [498, 333] width 180 height 37
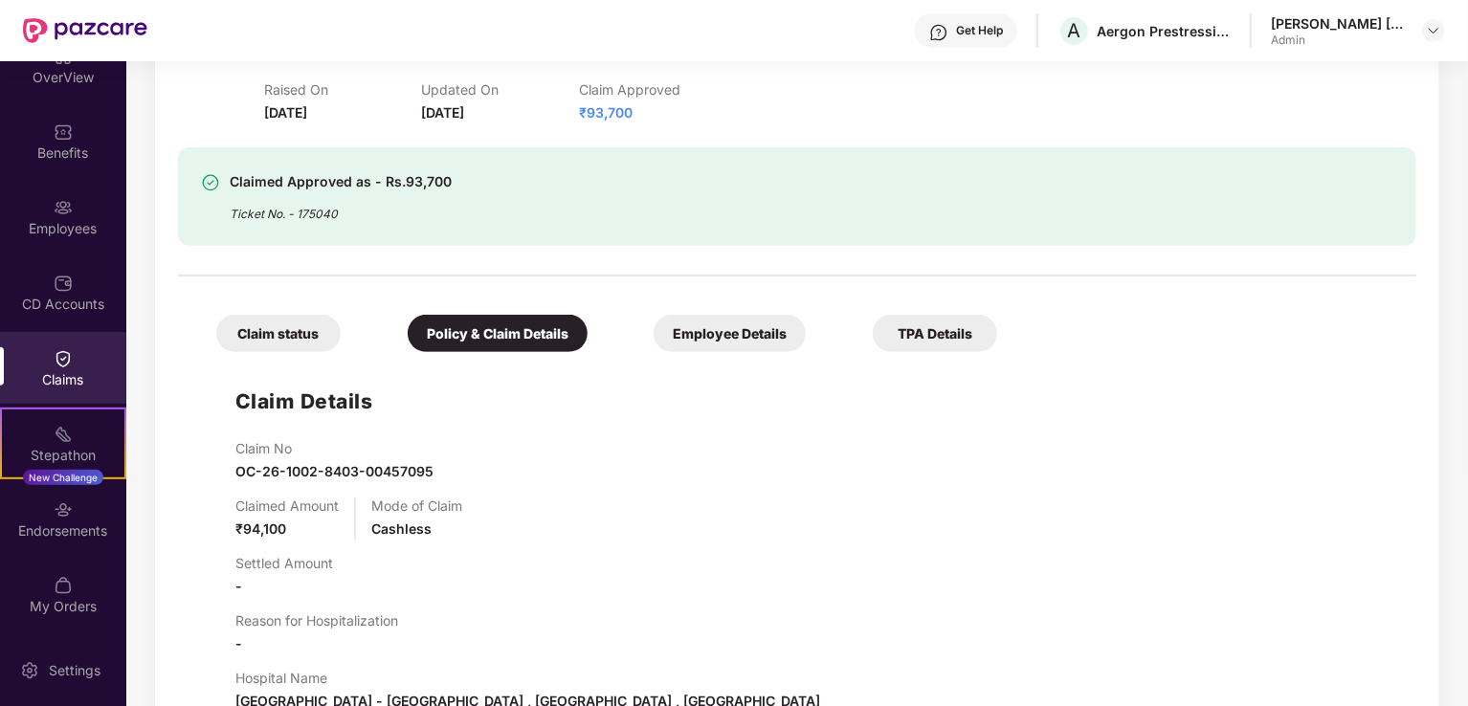
click at [288, 345] on div "Claim status" at bounding box center [278, 333] width 124 height 37
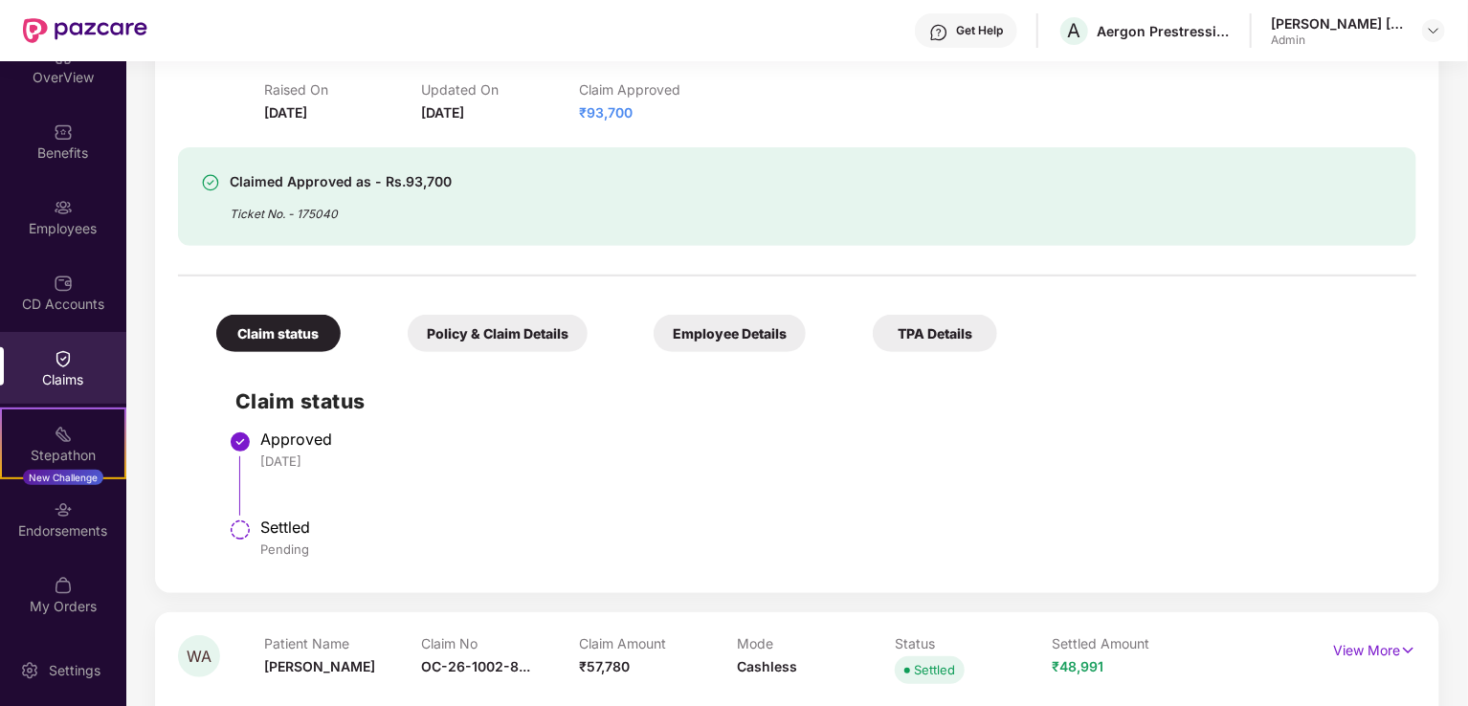
click at [475, 344] on div "Policy & Claim Details" at bounding box center [498, 333] width 180 height 37
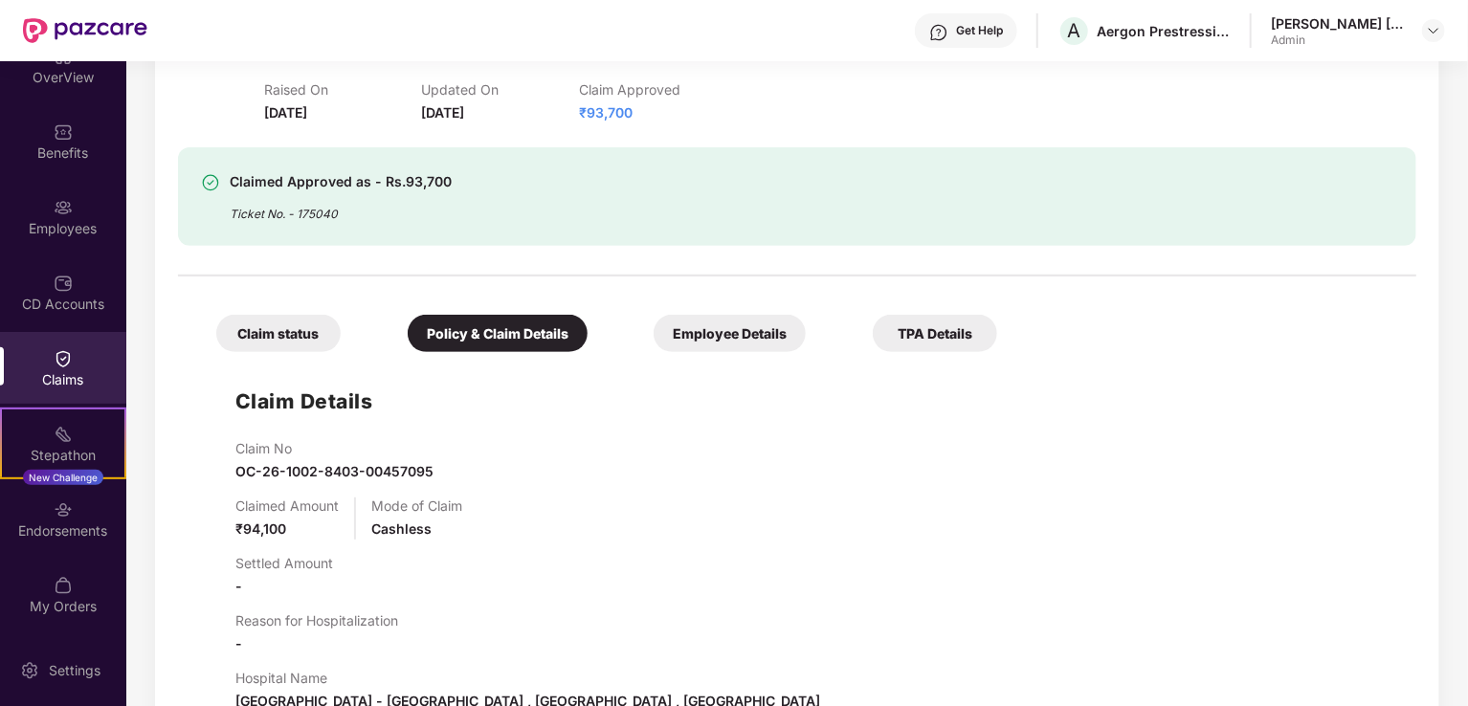
click at [720, 339] on div "Employee Details" at bounding box center [730, 333] width 152 height 37
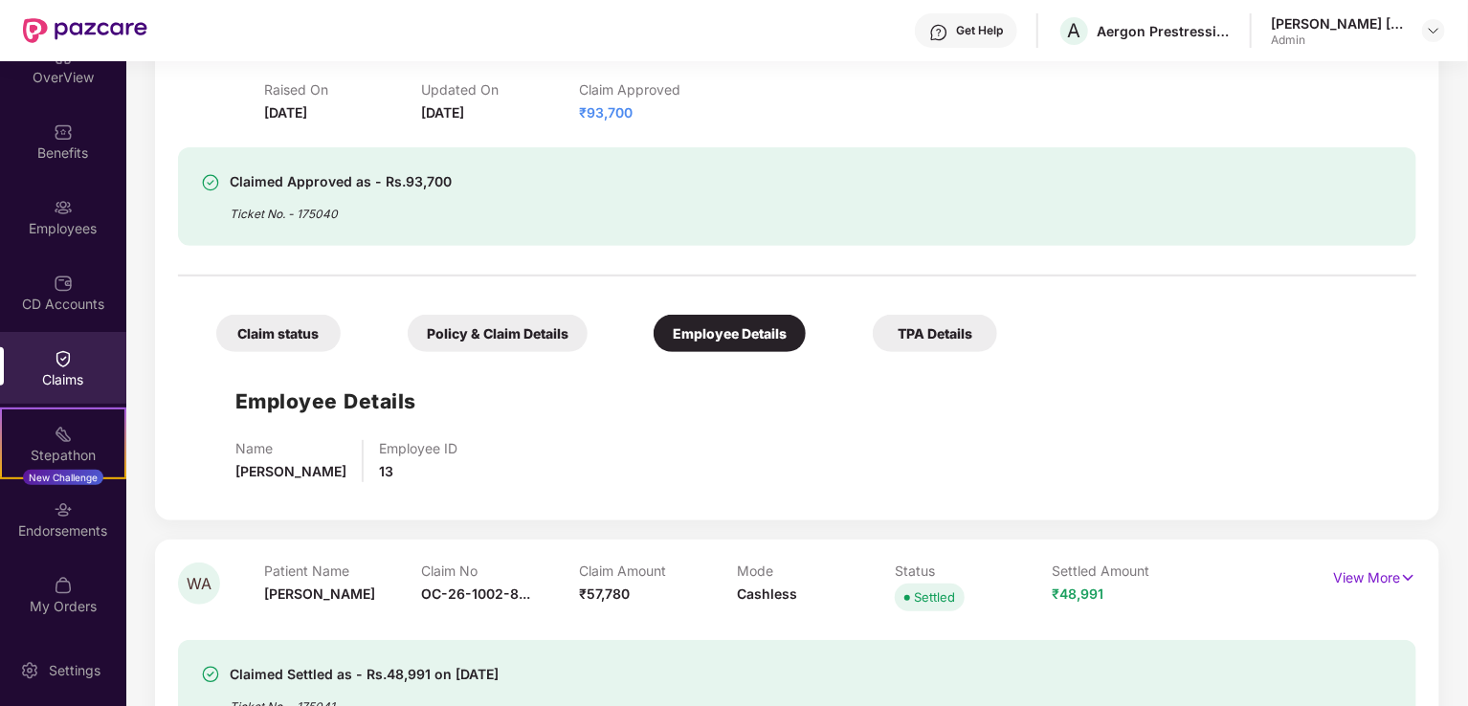
click at [911, 338] on div "TPA Details" at bounding box center [935, 333] width 124 height 37
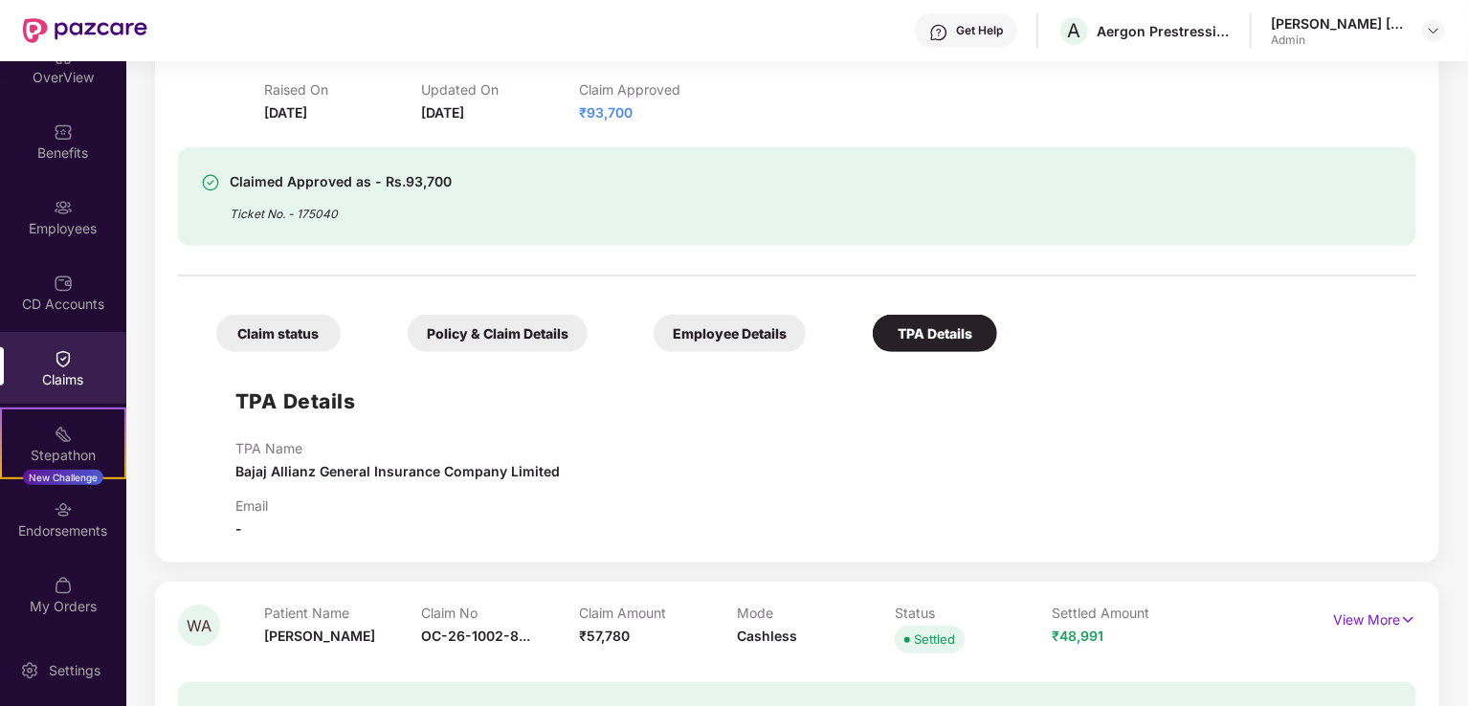
click at [723, 340] on div "Employee Details" at bounding box center [730, 333] width 152 height 37
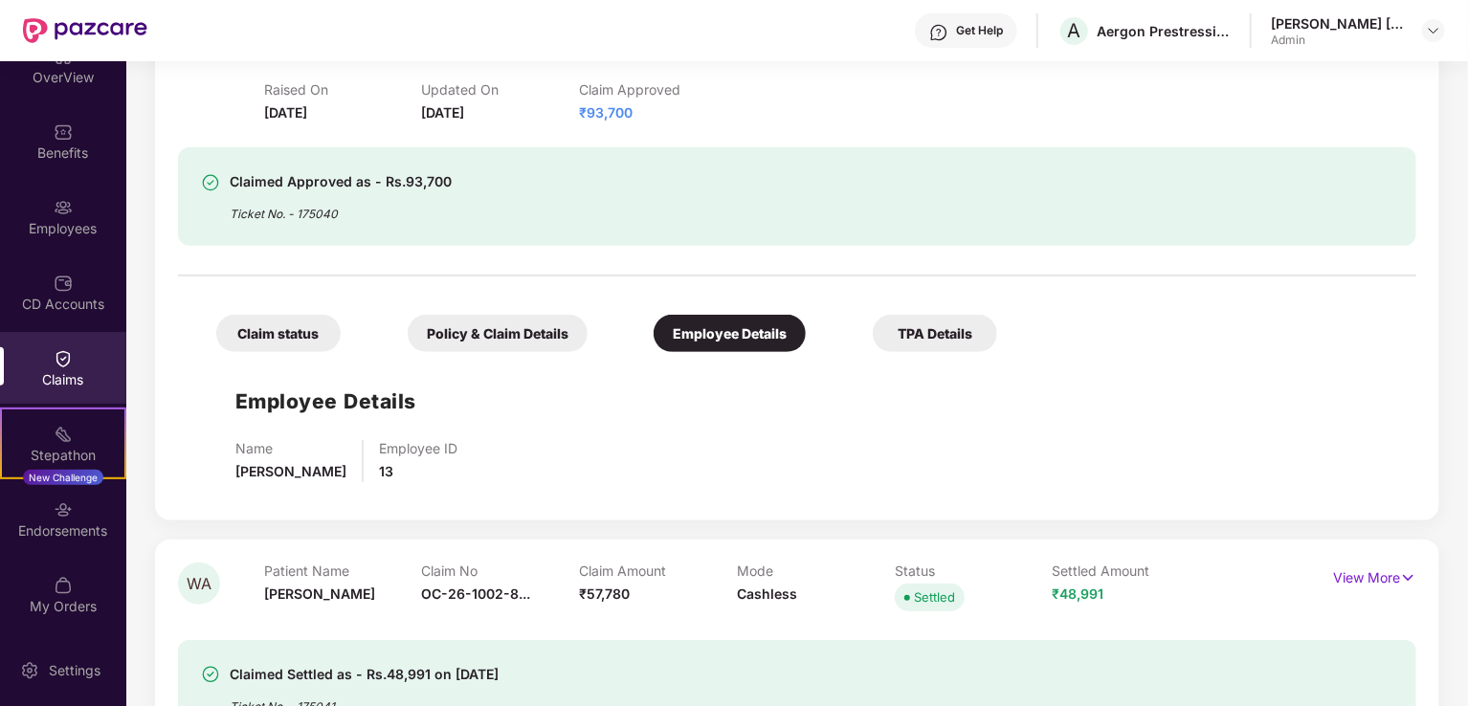
click at [501, 340] on div "Policy & Claim Details" at bounding box center [498, 333] width 180 height 37
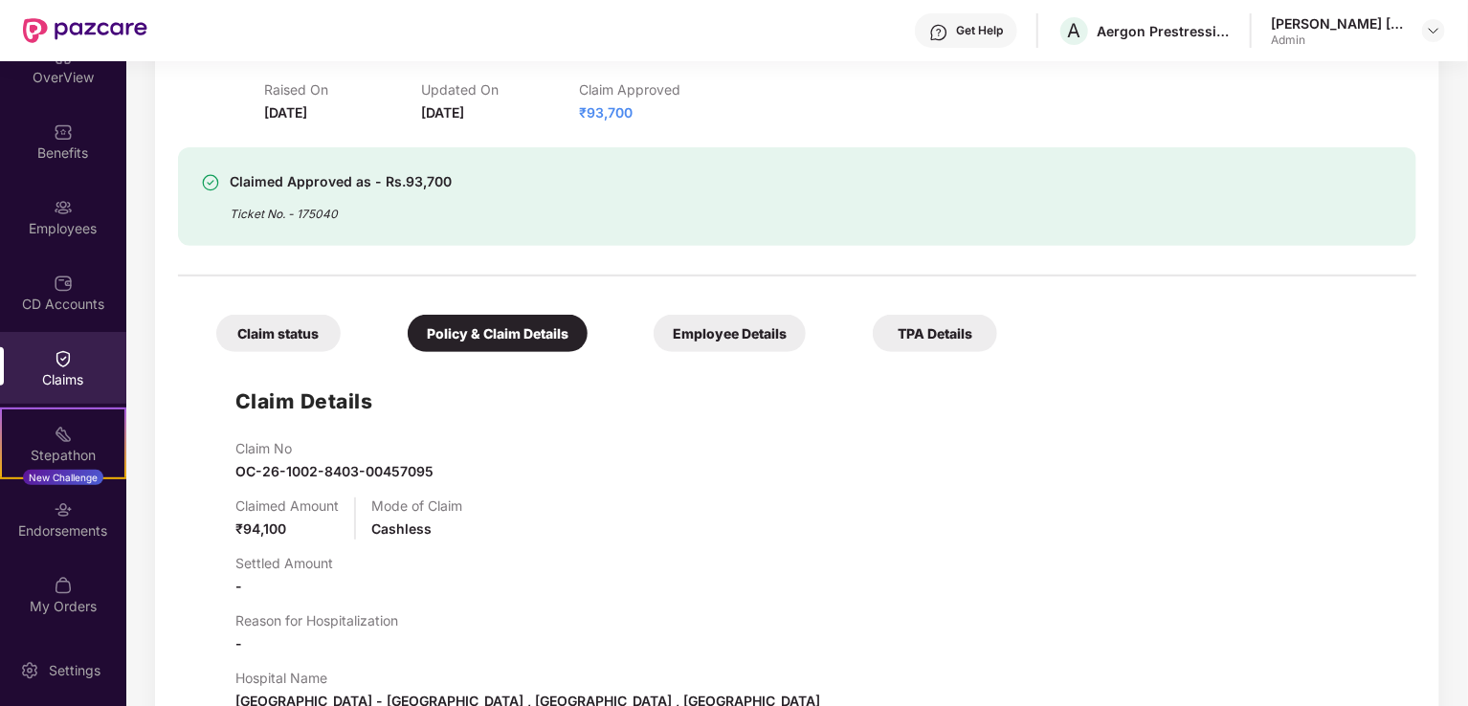
click at [294, 340] on div "Claim status" at bounding box center [278, 333] width 124 height 37
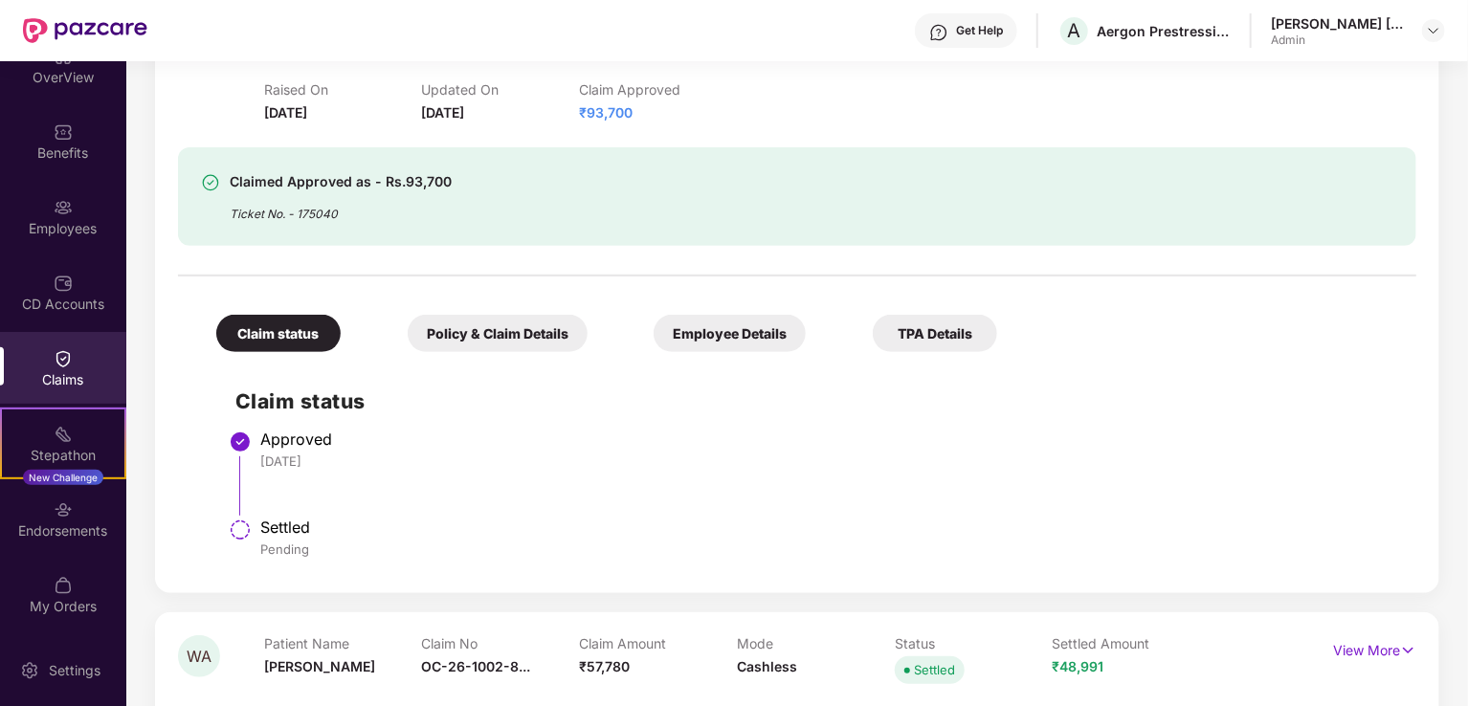
click at [494, 339] on div "Policy & Claim Details" at bounding box center [498, 333] width 180 height 37
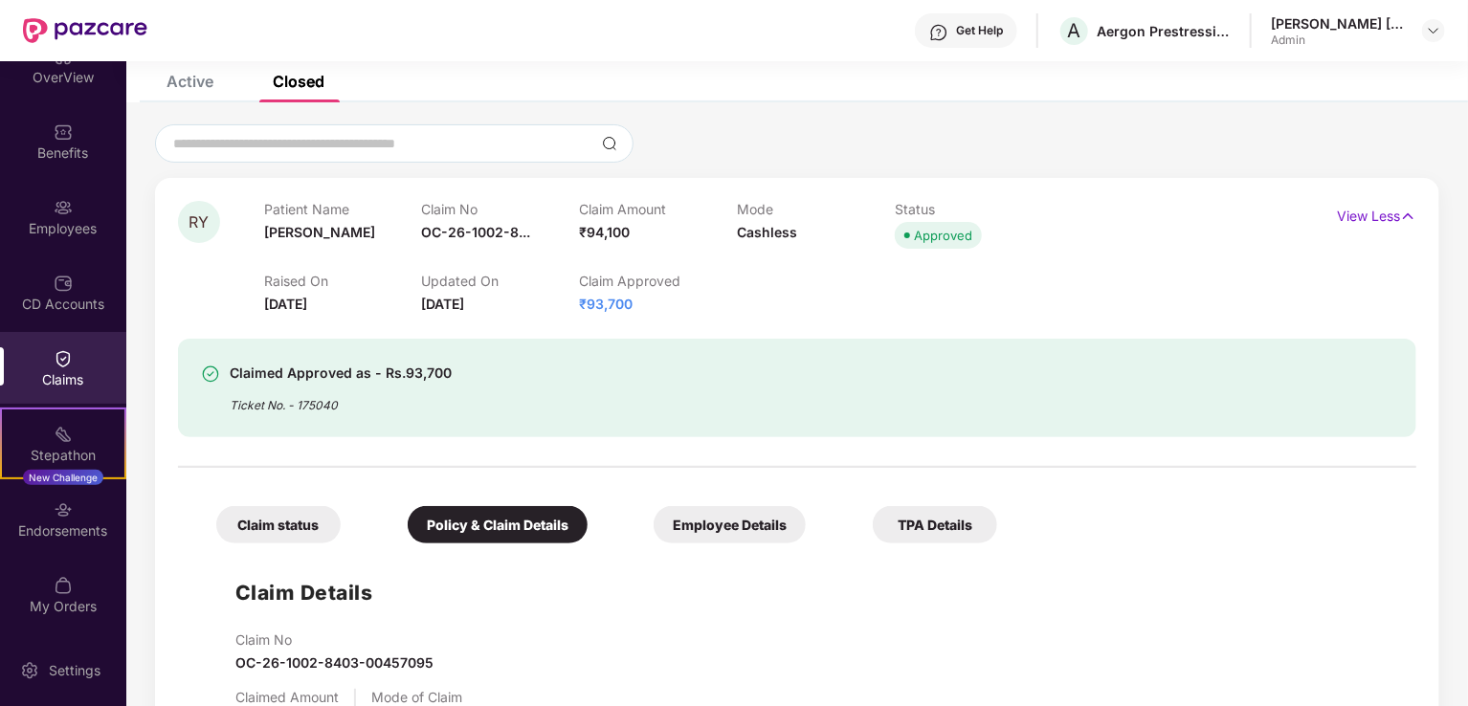
scroll to position [0, 0]
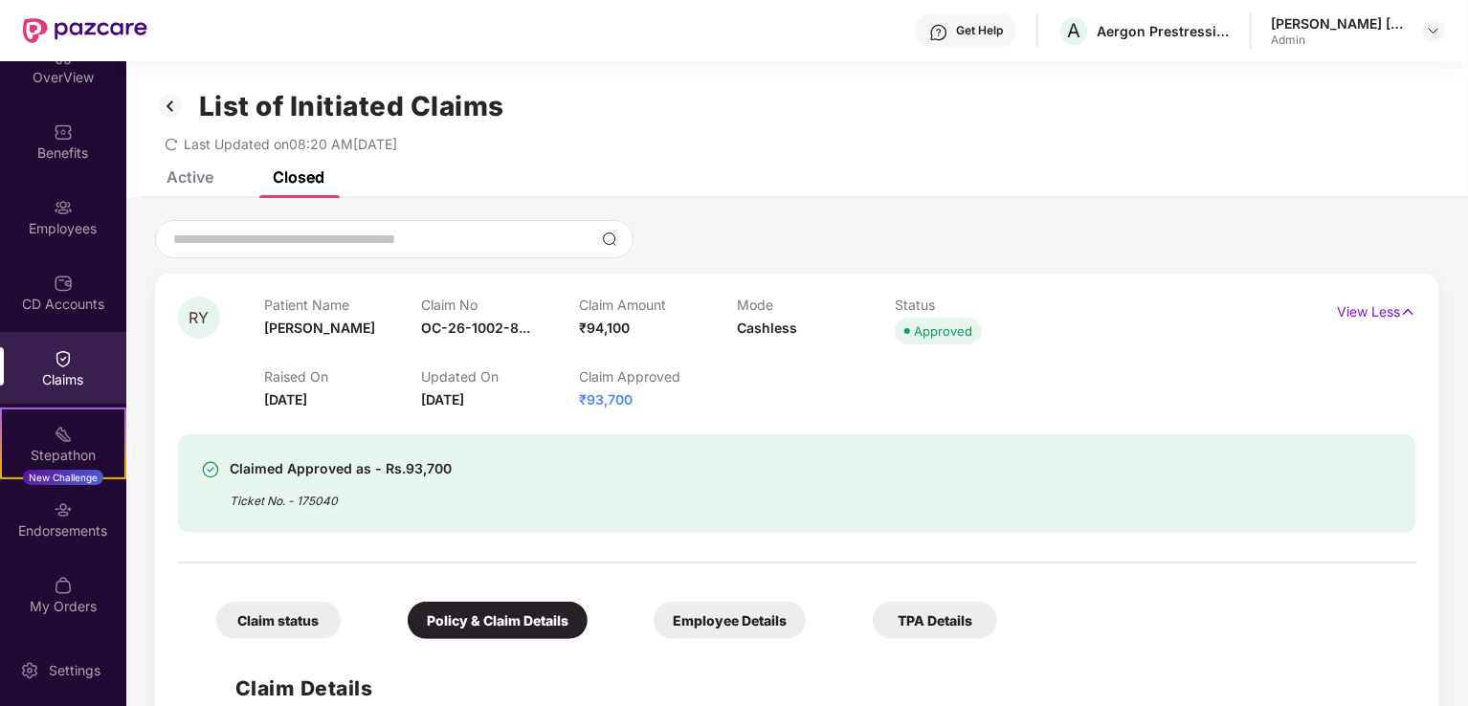
click at [190, 174] on div "Active" at bounding box center [190, 176] width 47 height 19
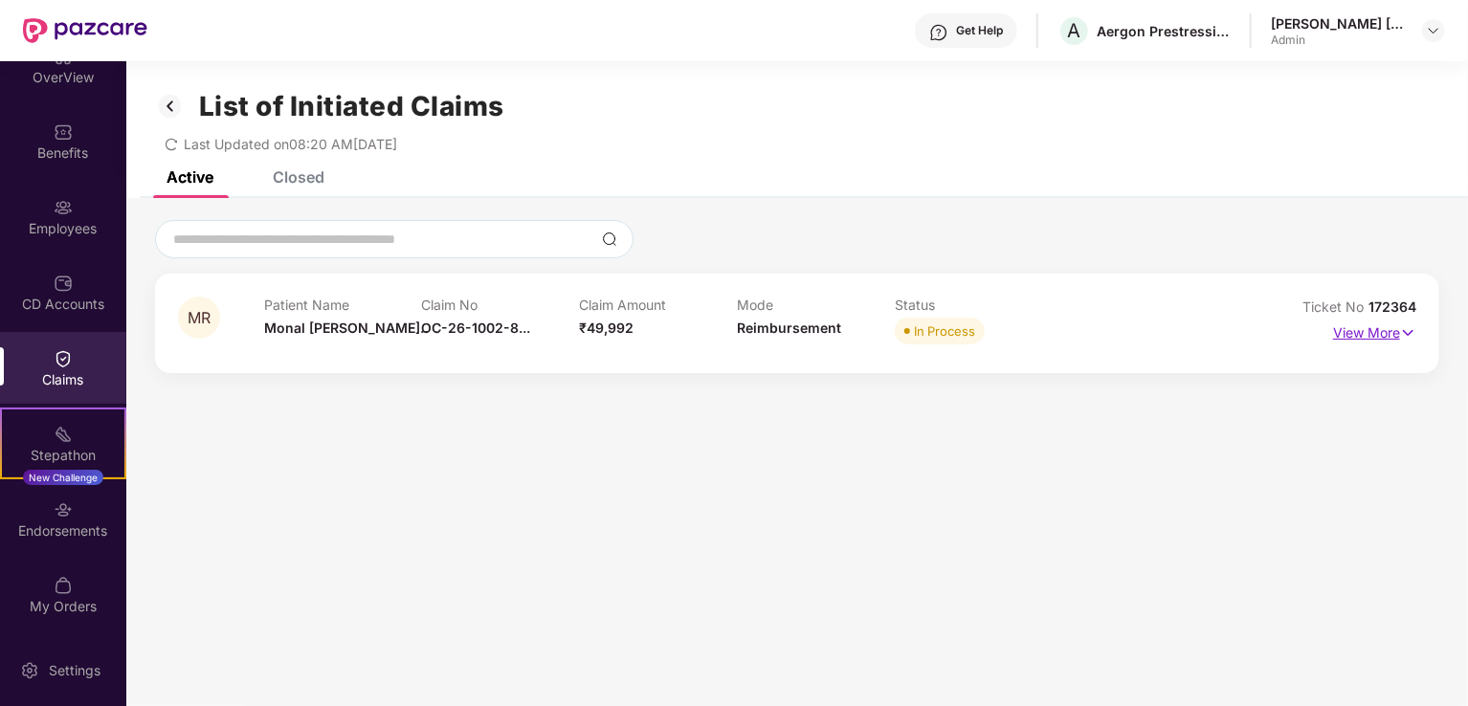
click at [1378, 334] on p "View More" at bounding box center [1374, 331] width 83 height 26
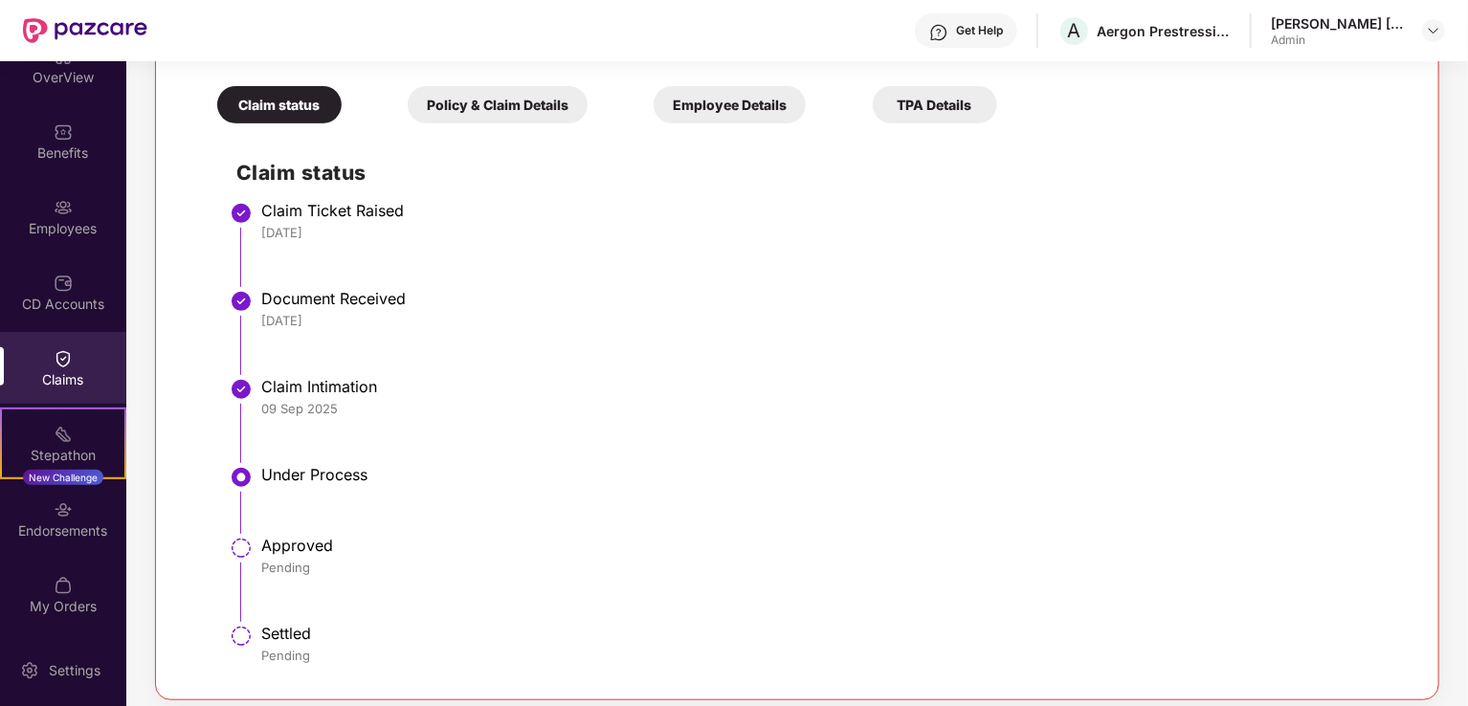
scroll to position [409, 0]
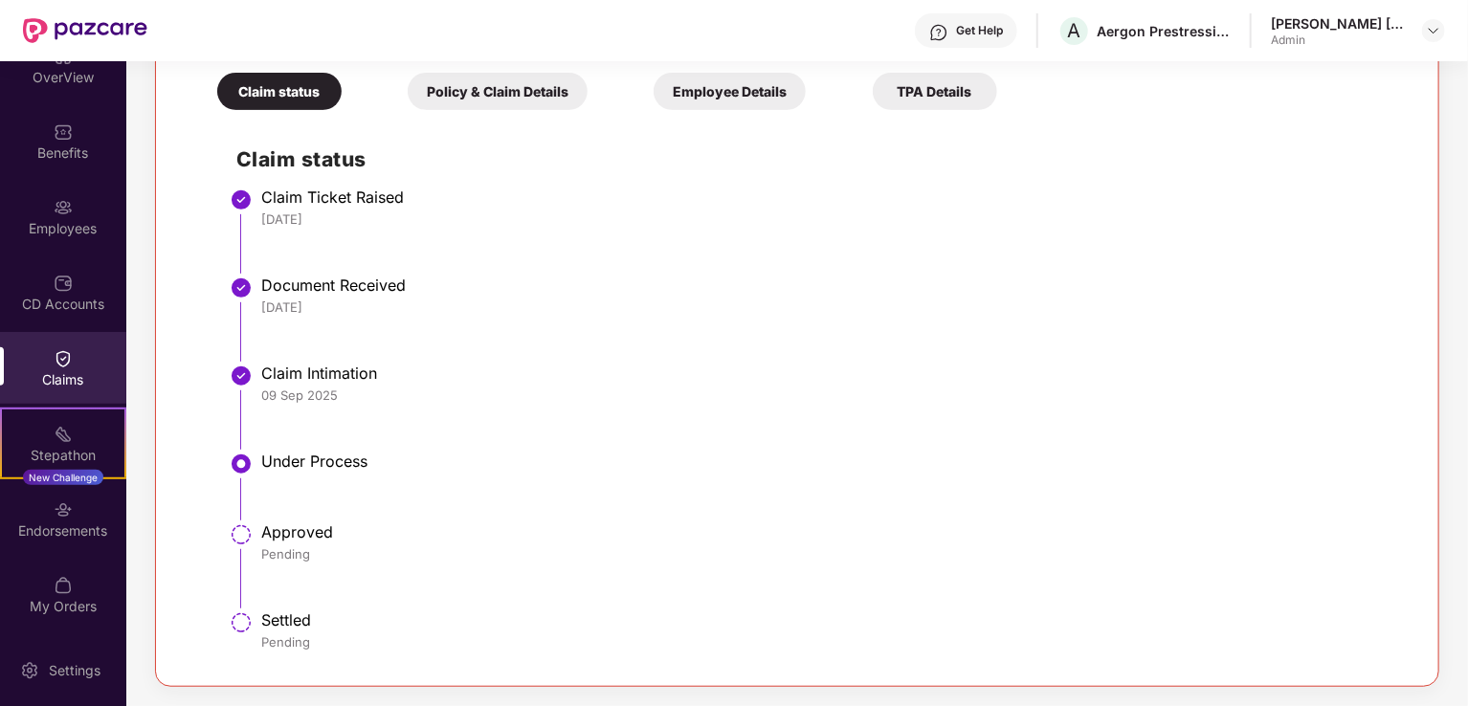
click at [475, 90] on div "Policy & Claim Details" at bounding box center [498, 91] width 180 height 37
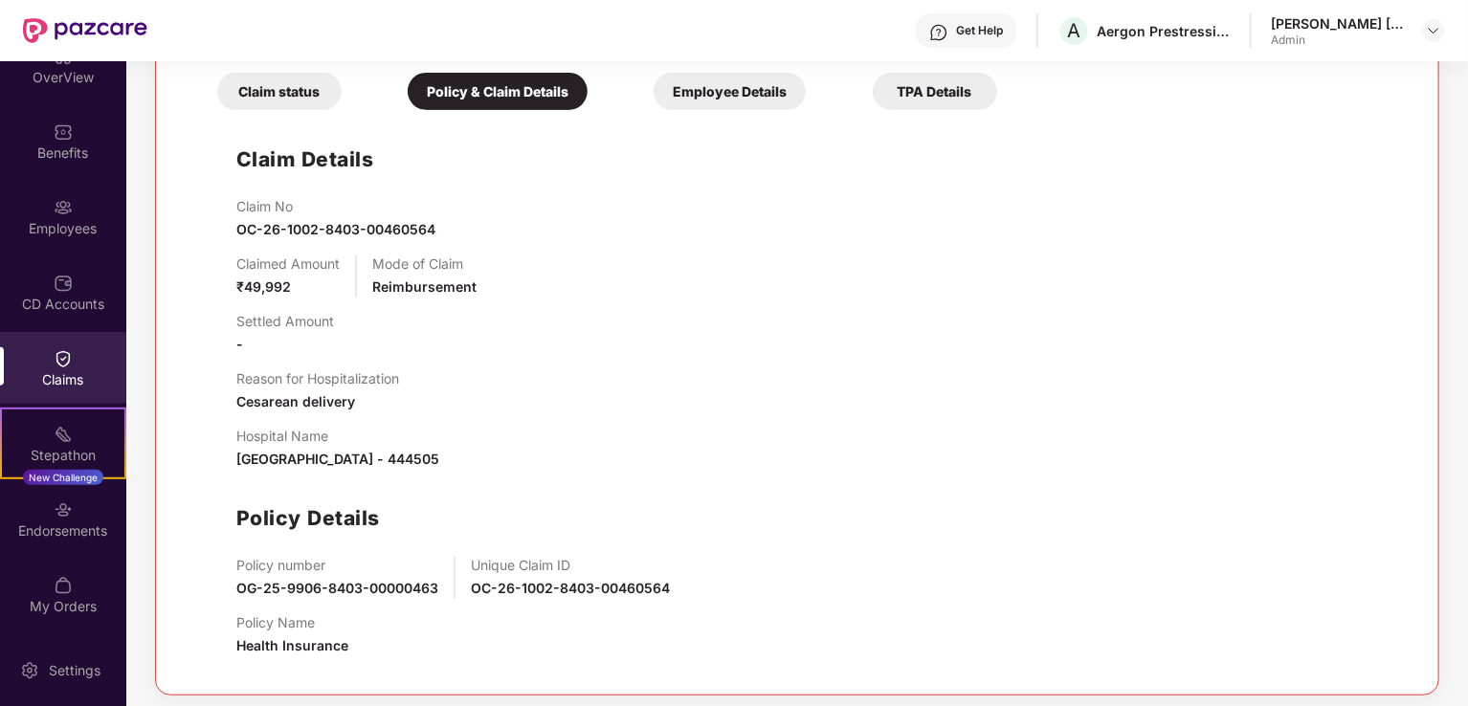
click at [744, 89] on div "Employee Details" at bounding box center [730, 91] width 152 height 37
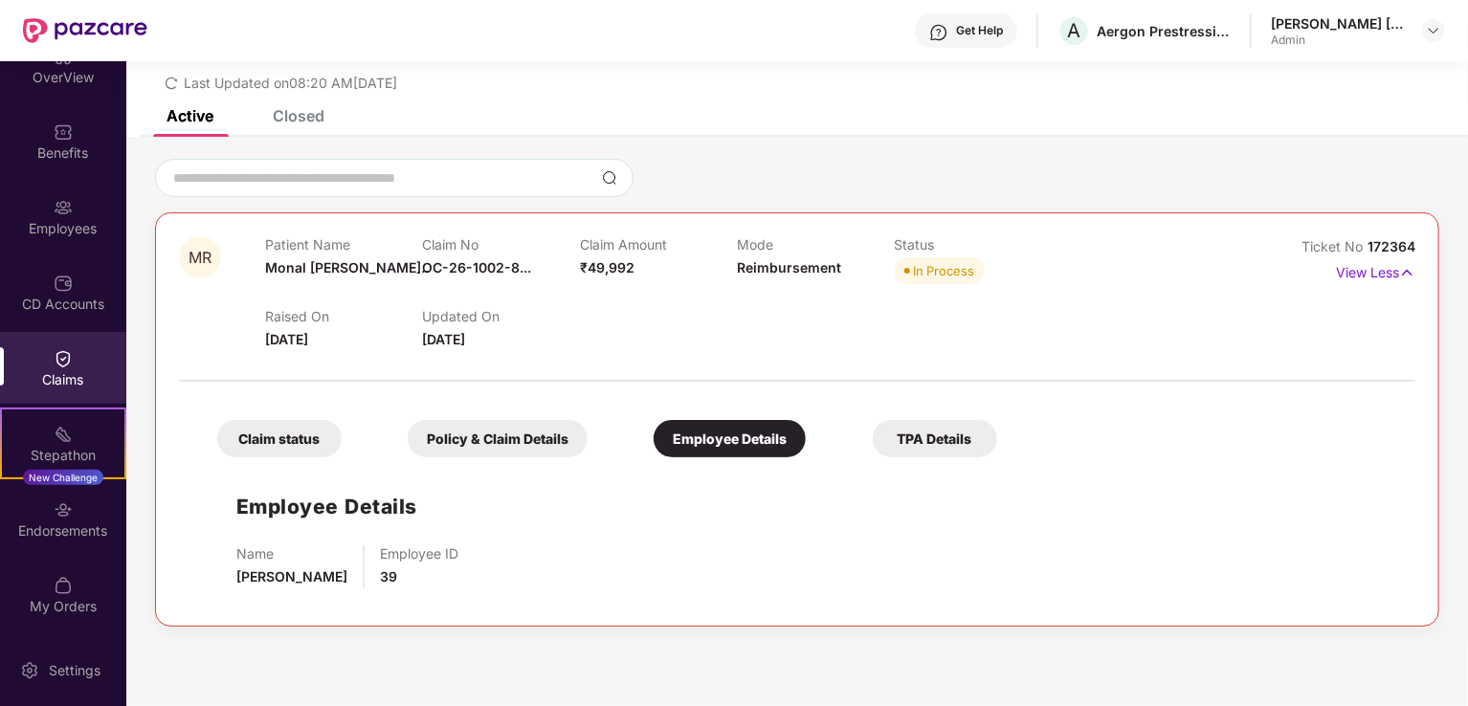
click at [942, 445] on div "TPA Details" at bounding box center [935, 438] width 124 height 37
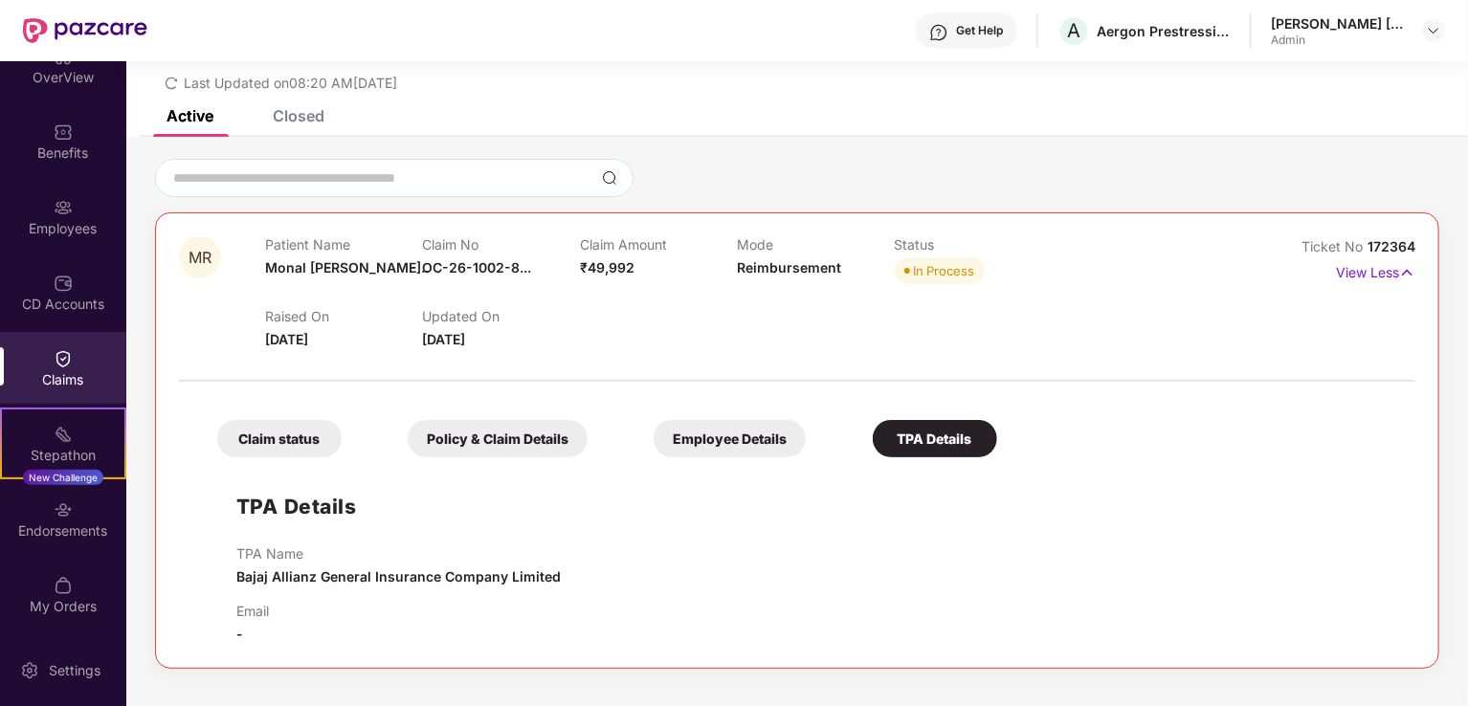
click at [272, 446] on div "Claim status" at bounding box center [279, 438] width 124 height 37
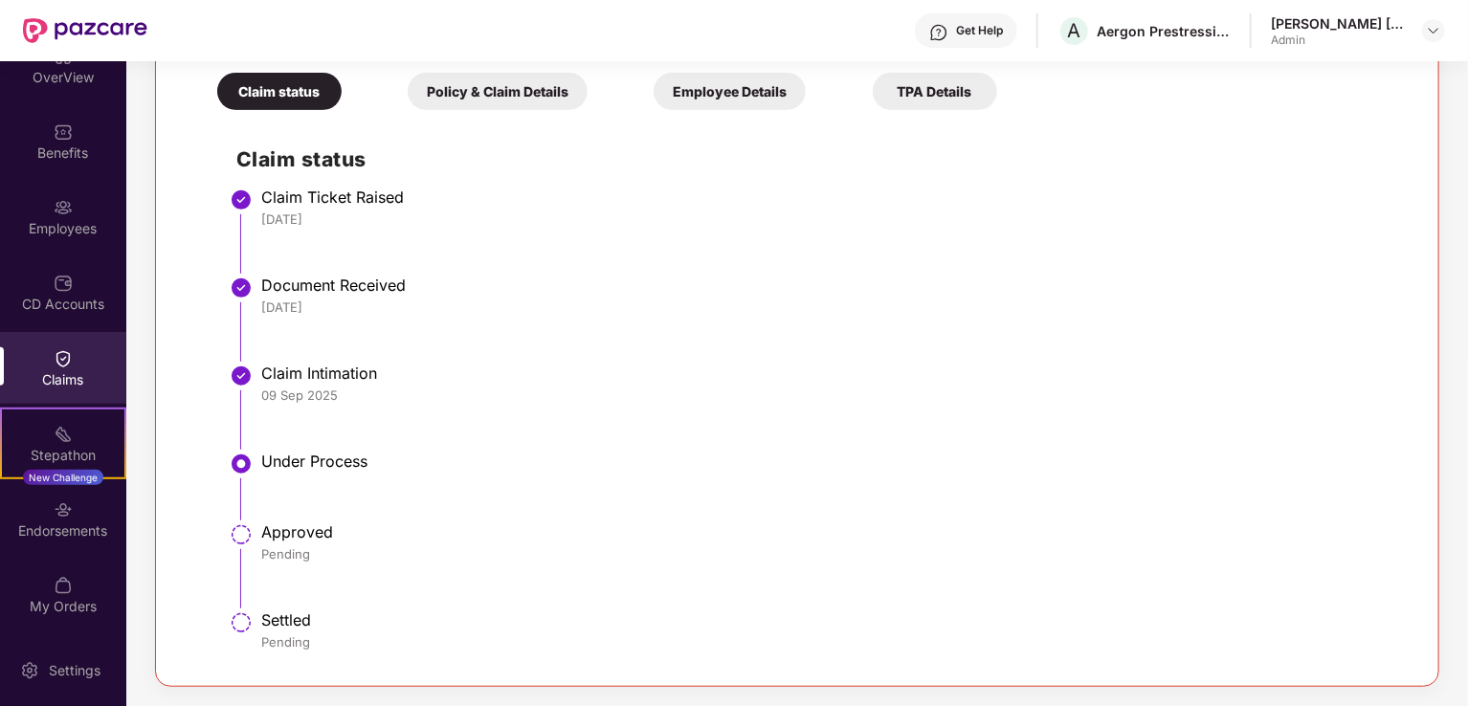
scroll to position [26, 0]
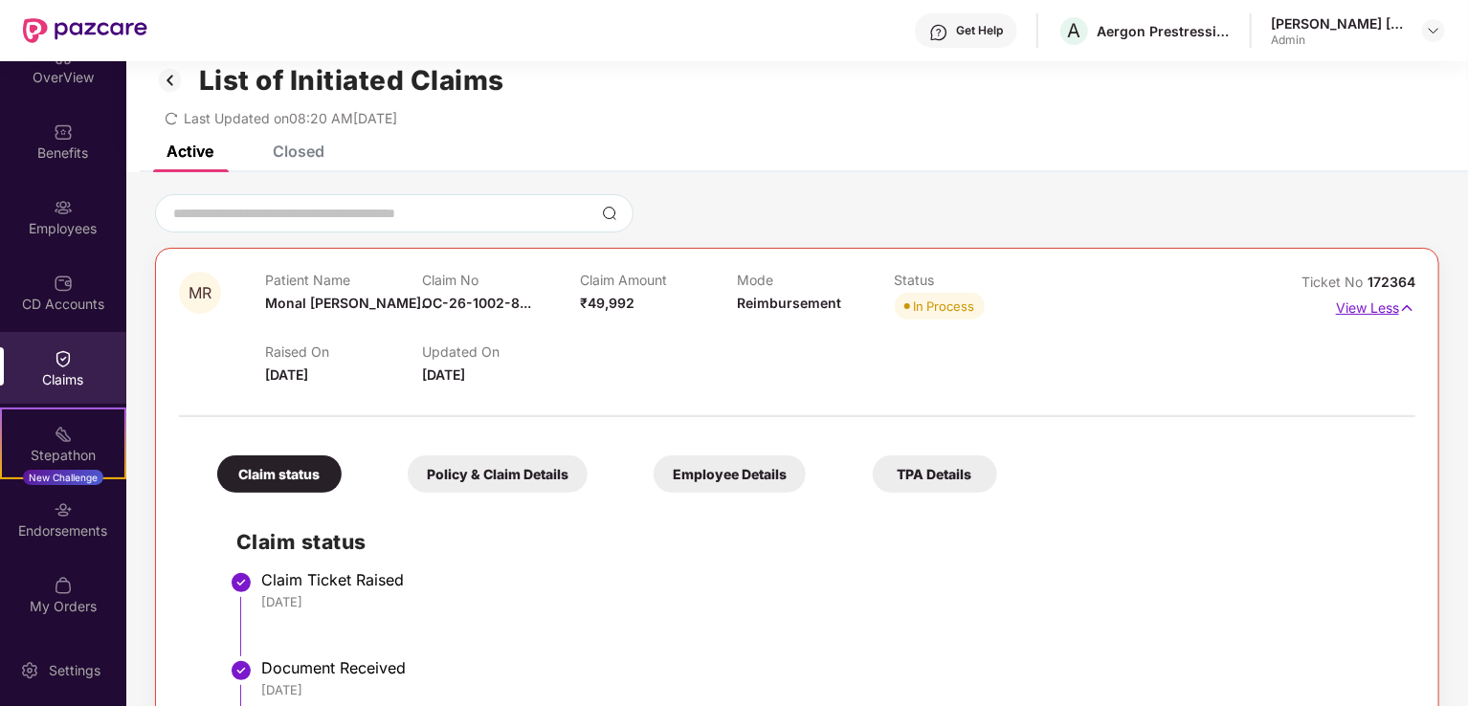
click at [1389, 304] on p "View Less" at bounding box center [1375, 306] width 79 height 26
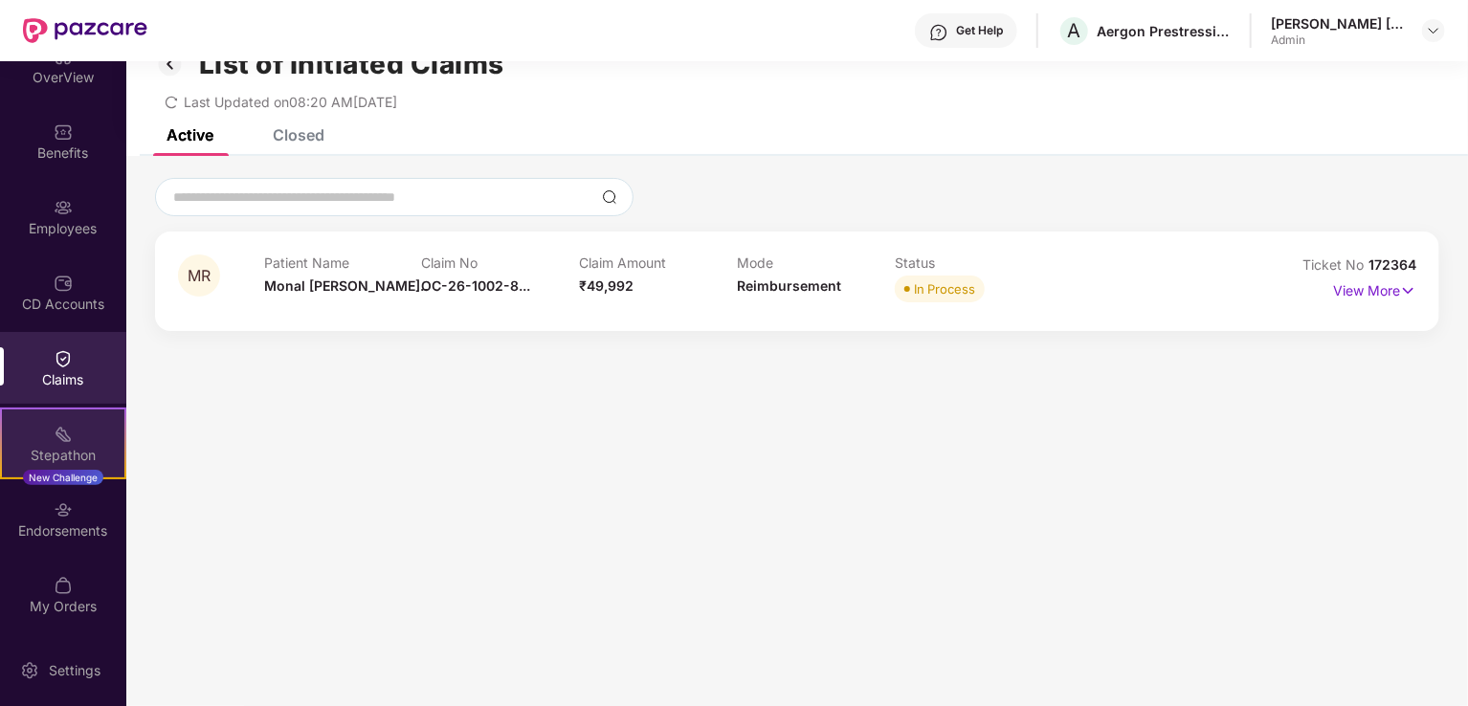
scroll to position [61, 0]
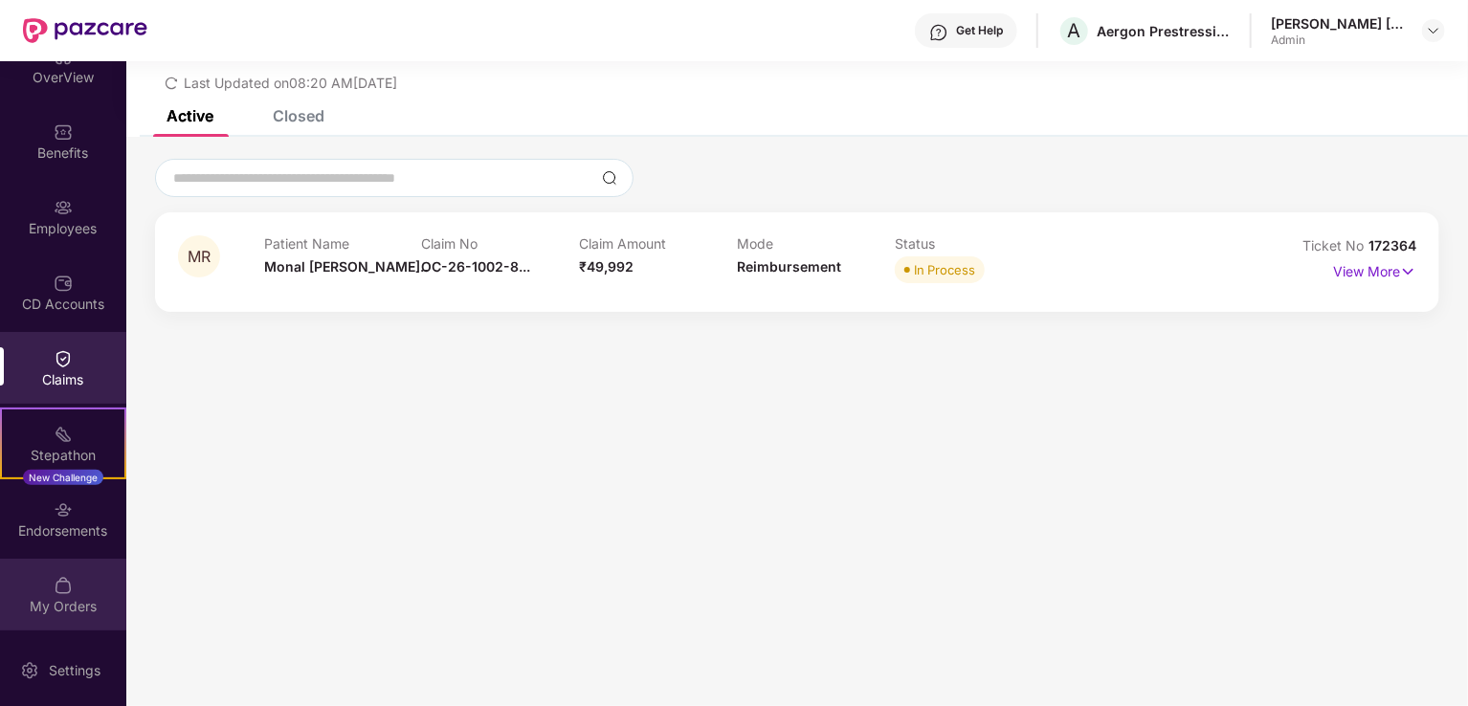
click at [61, 602] on div "My Orders" at bounding box center [63, 606] width 126 height 19
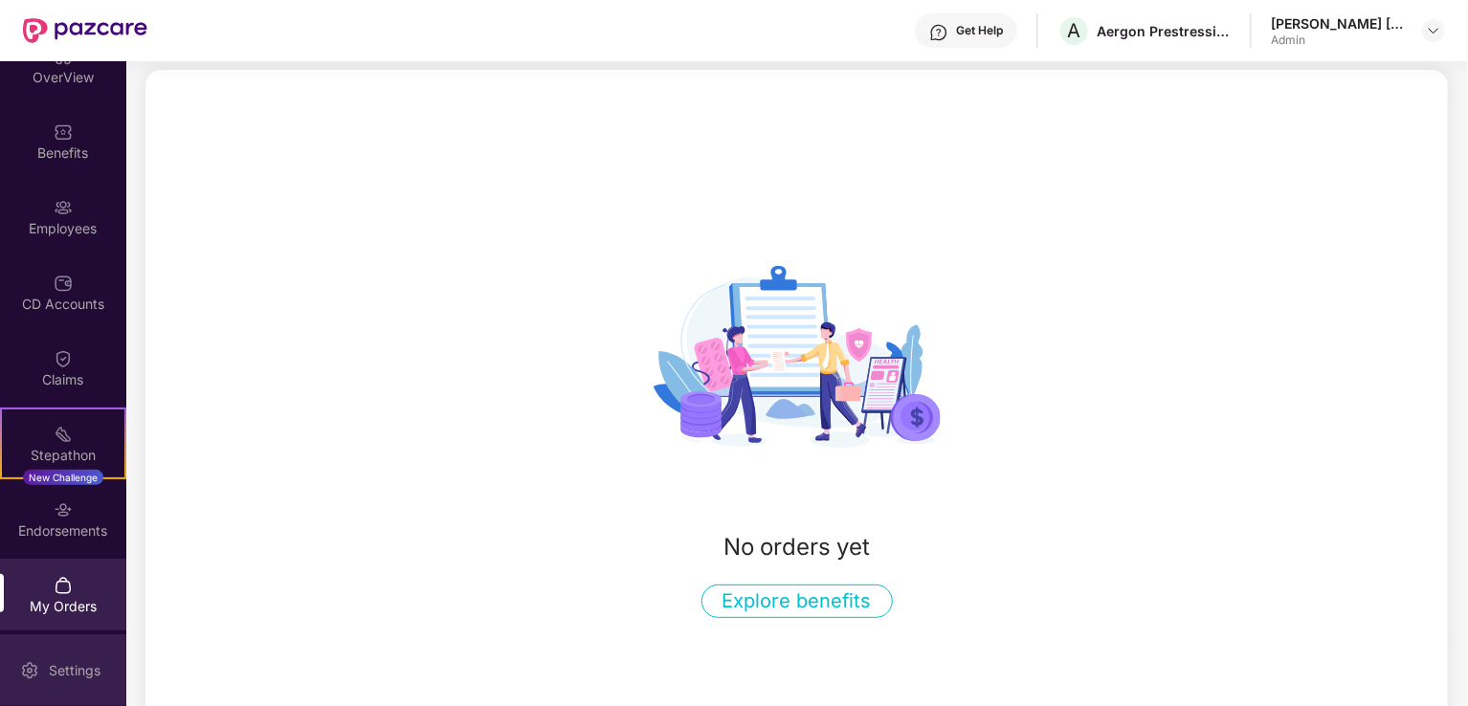
click at [49, 671] on div "Settings" at bounding box center [74, 670] width 63 height 19
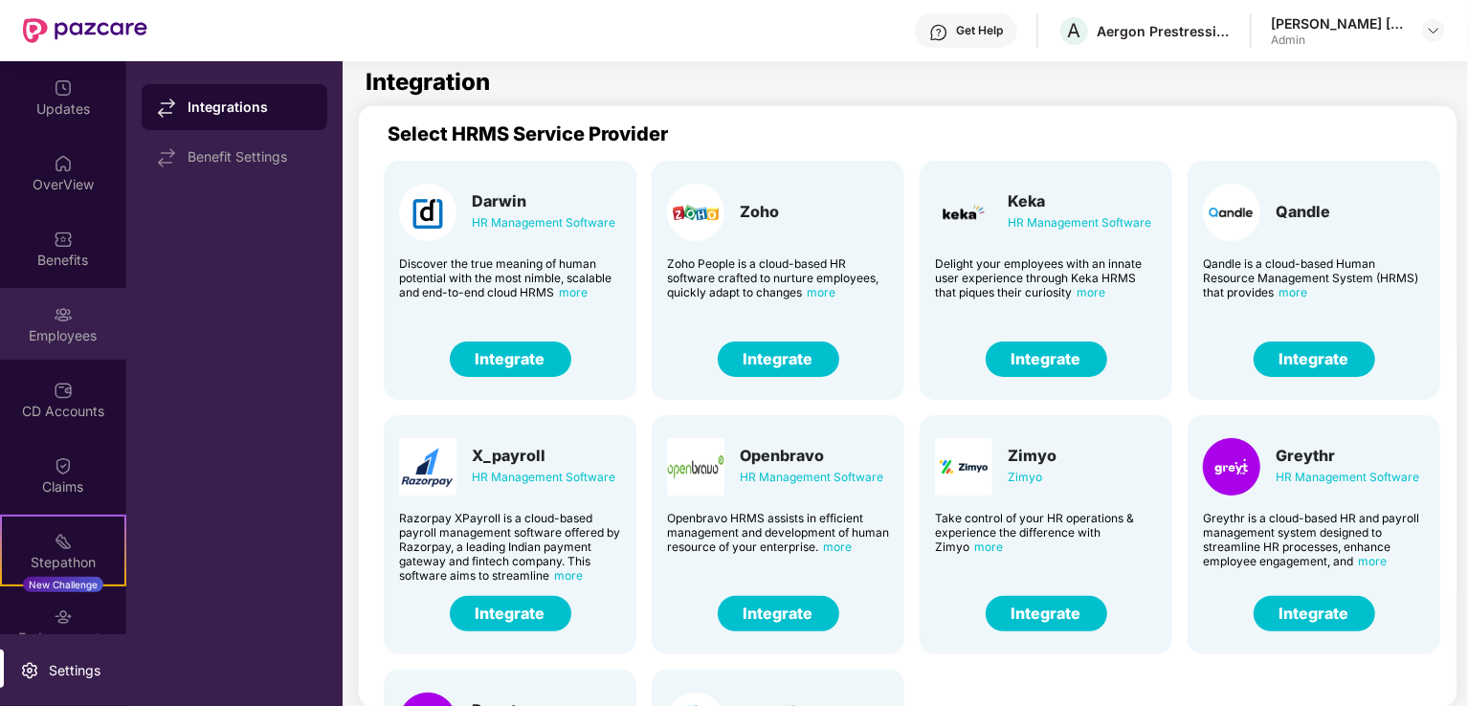
click at [56, 312] on img at bounding box center [63, 314] width 19 height 19
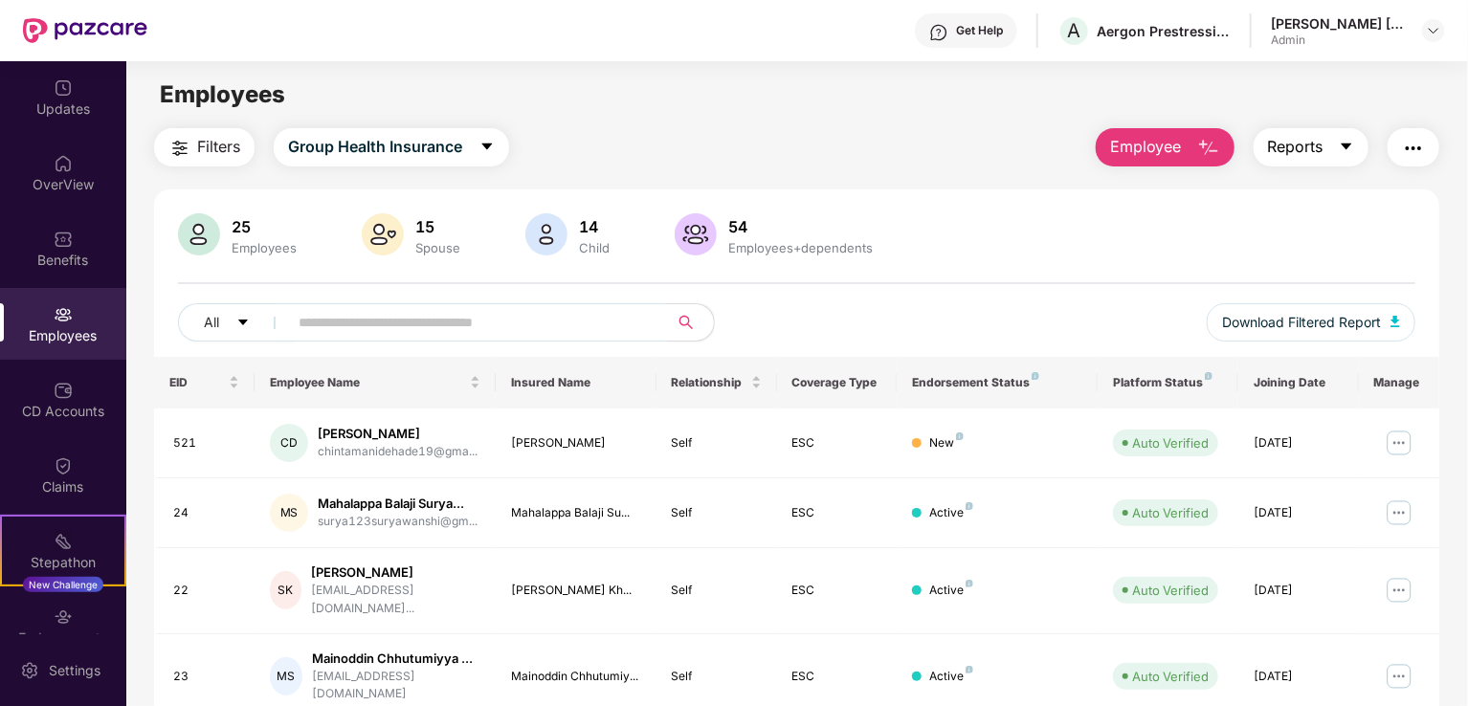
click at [1341, 149] on icon "caret-down" at bounding box center [1346, 146] width 15 height 15
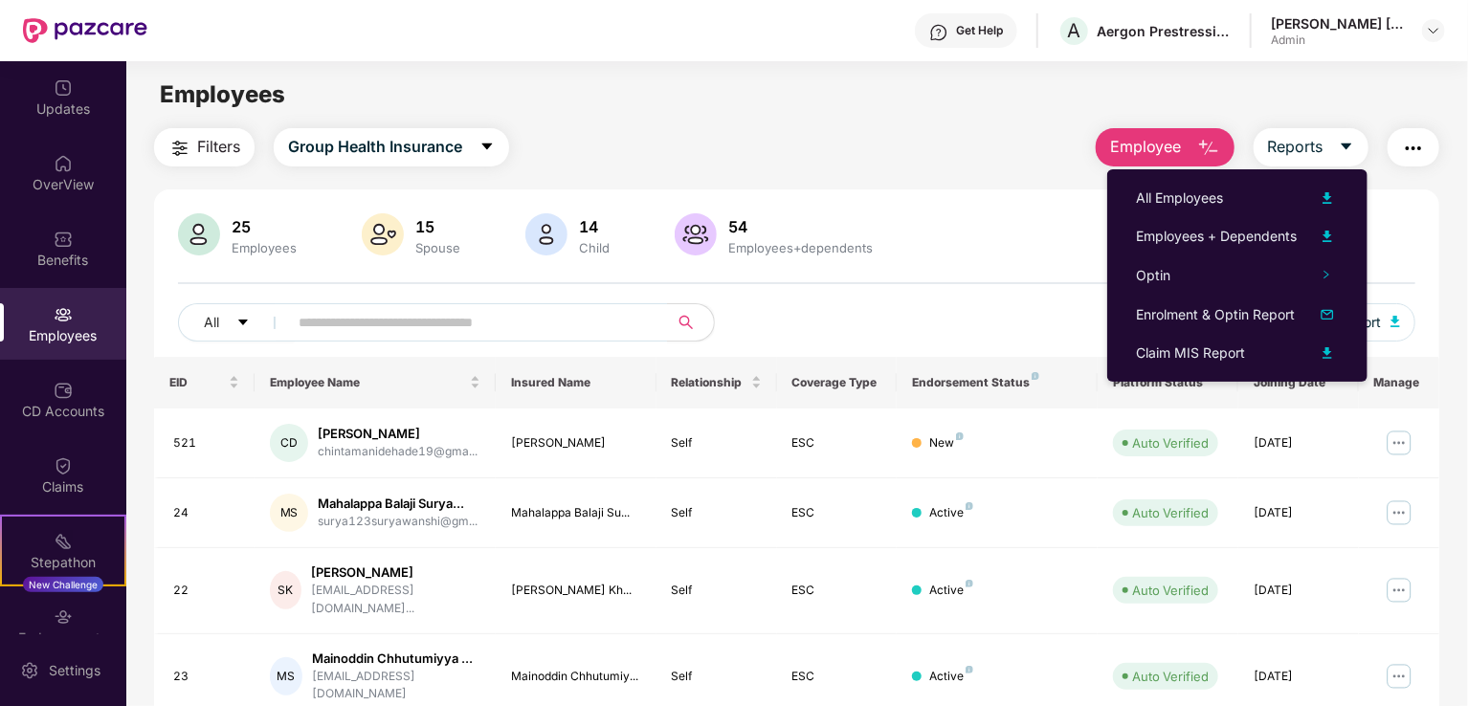
click at [926, 128] on div "Filters Group Health Insurance Employee Reports" at bounding box center [796, 147] width 1285 height 38
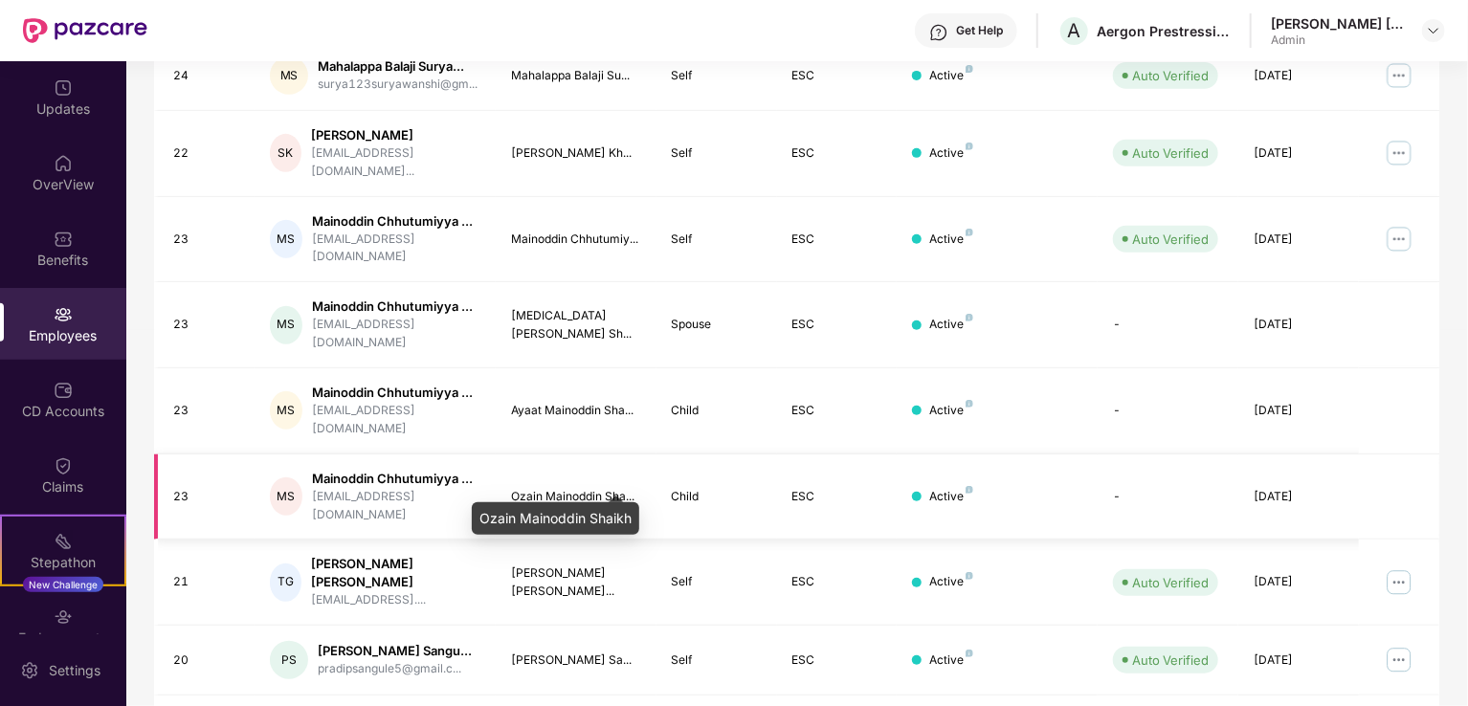
scroll to position [467, 0]
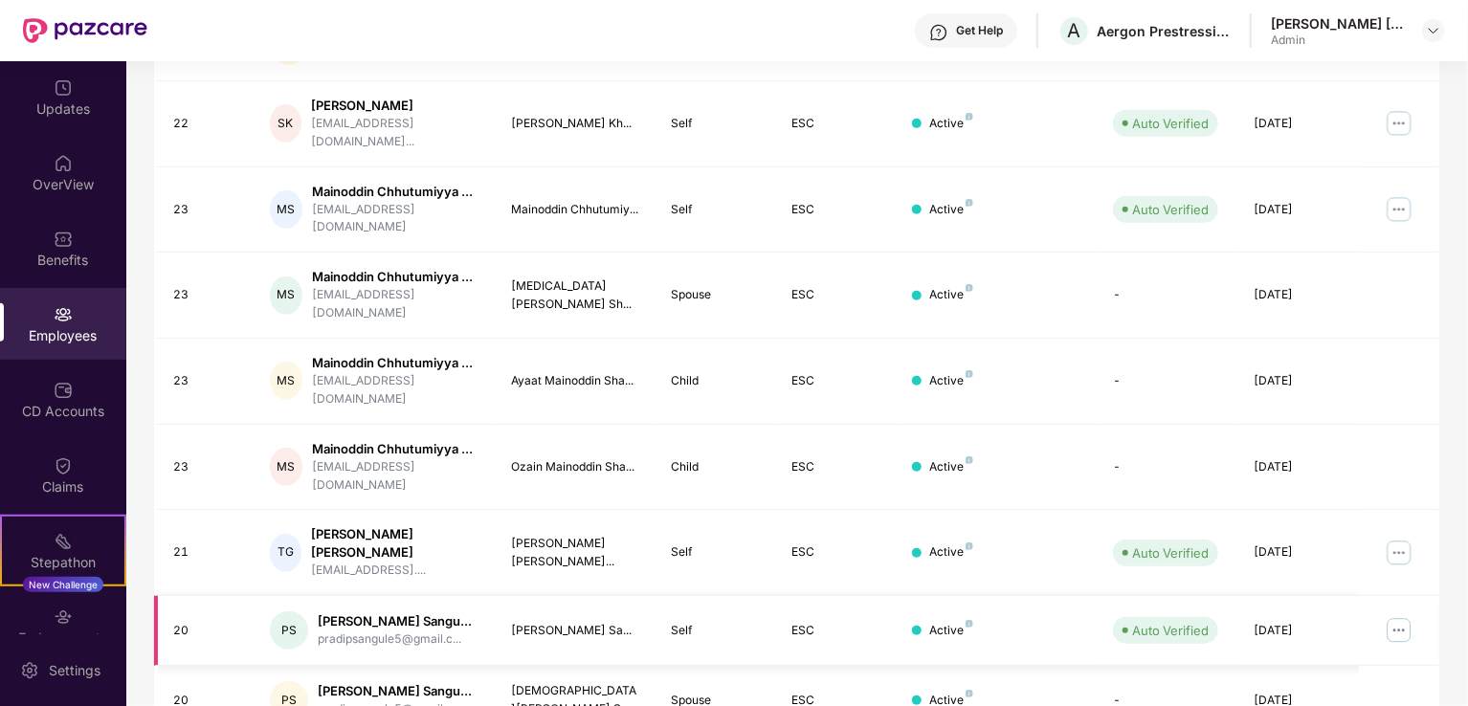
click at [1397, 615] on img at bounding box center [1399, 630] width 31 height 31
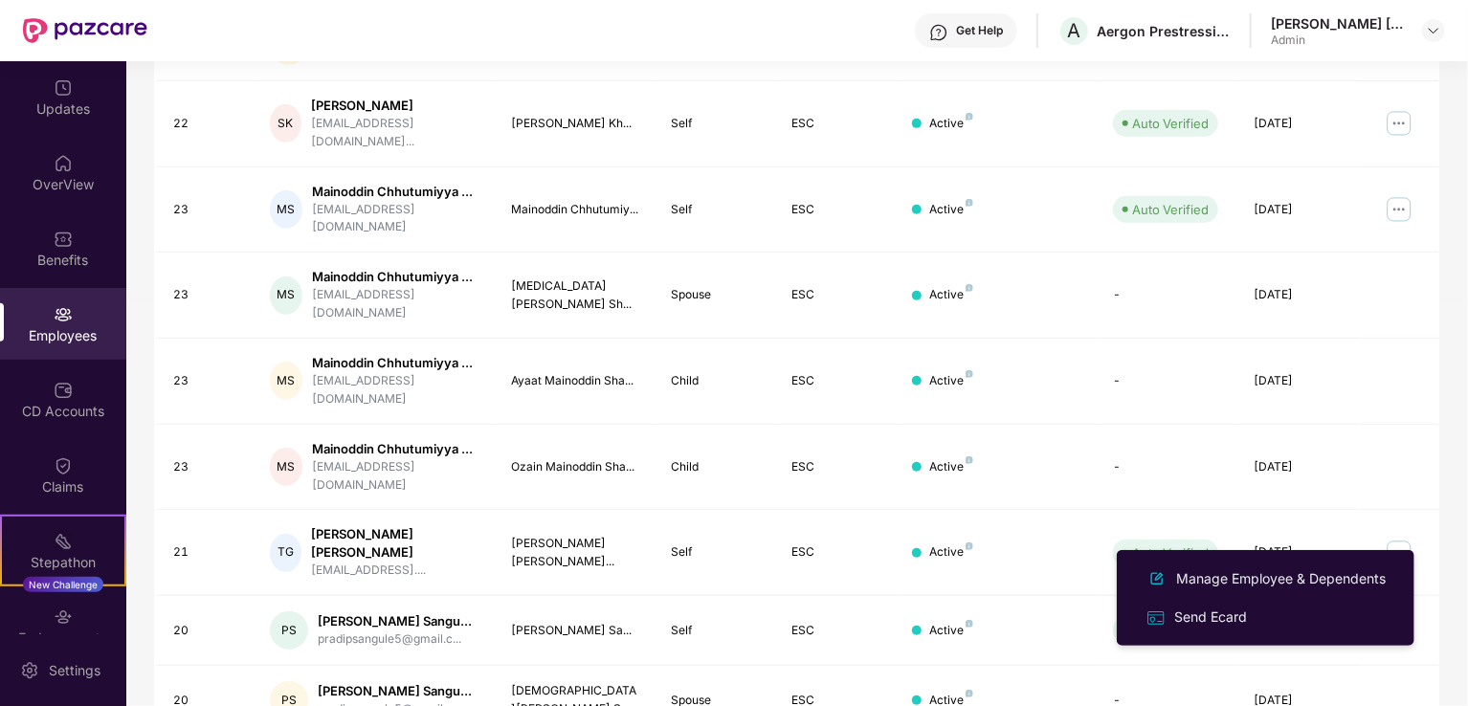
click at [907, 664] on div "EID Employee Name Insured Name Relationship Coverage Type Endorsement Status Pl…" at bounding box center [796, 347] width 1285 height 915
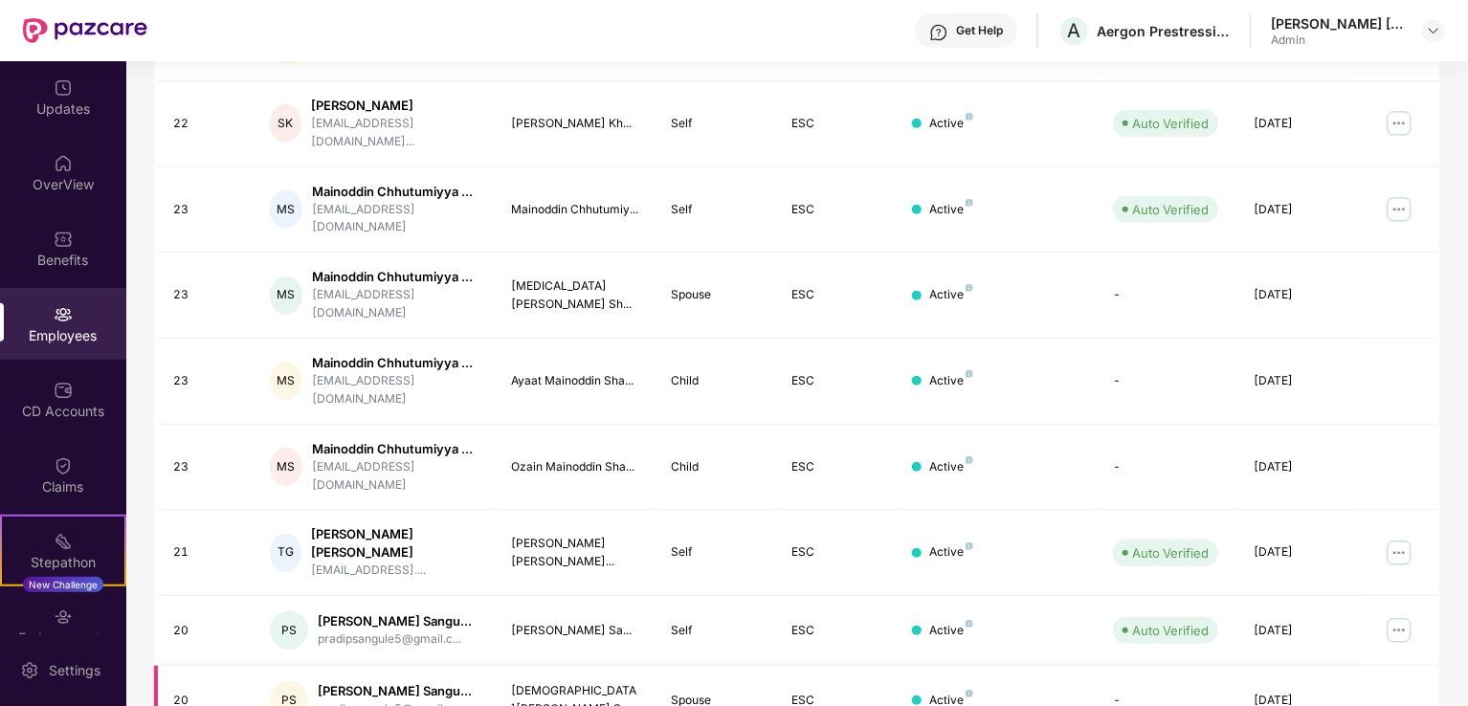
scroll to position [0, 0]
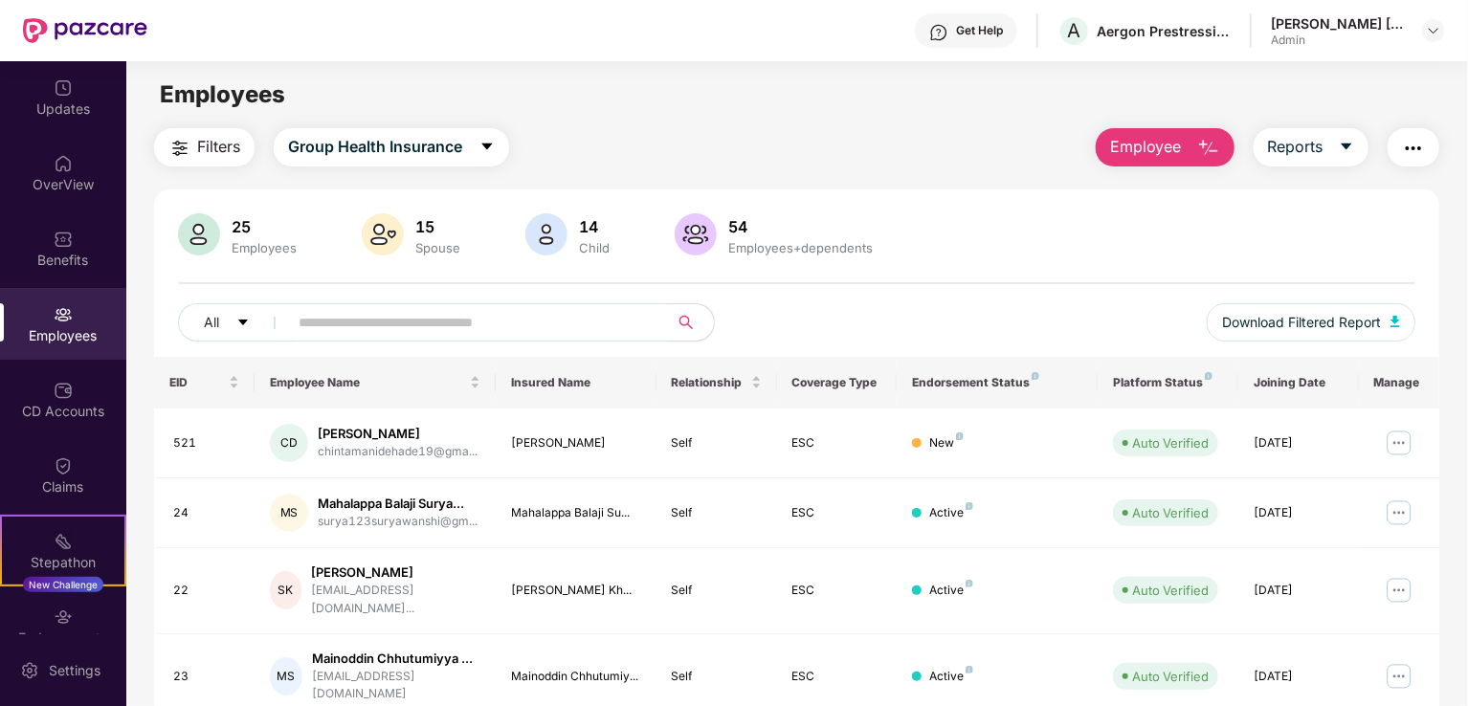
click at [1147, 149] on span "Employee" at bounding box center [1146, 147] width 72 height 24
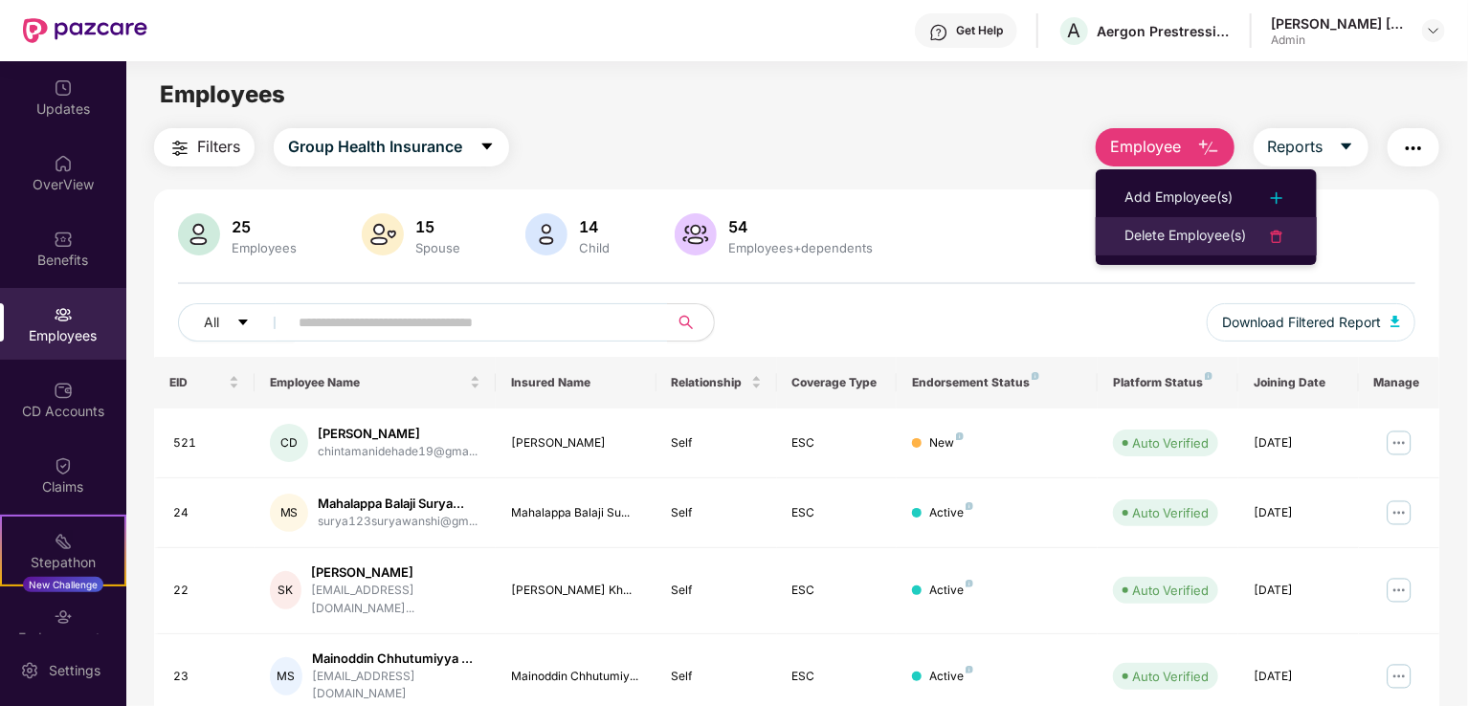
click at [1169, 240] on div "Delete Employee(s)" at bounding box center [1185, 236] width 122 height 23
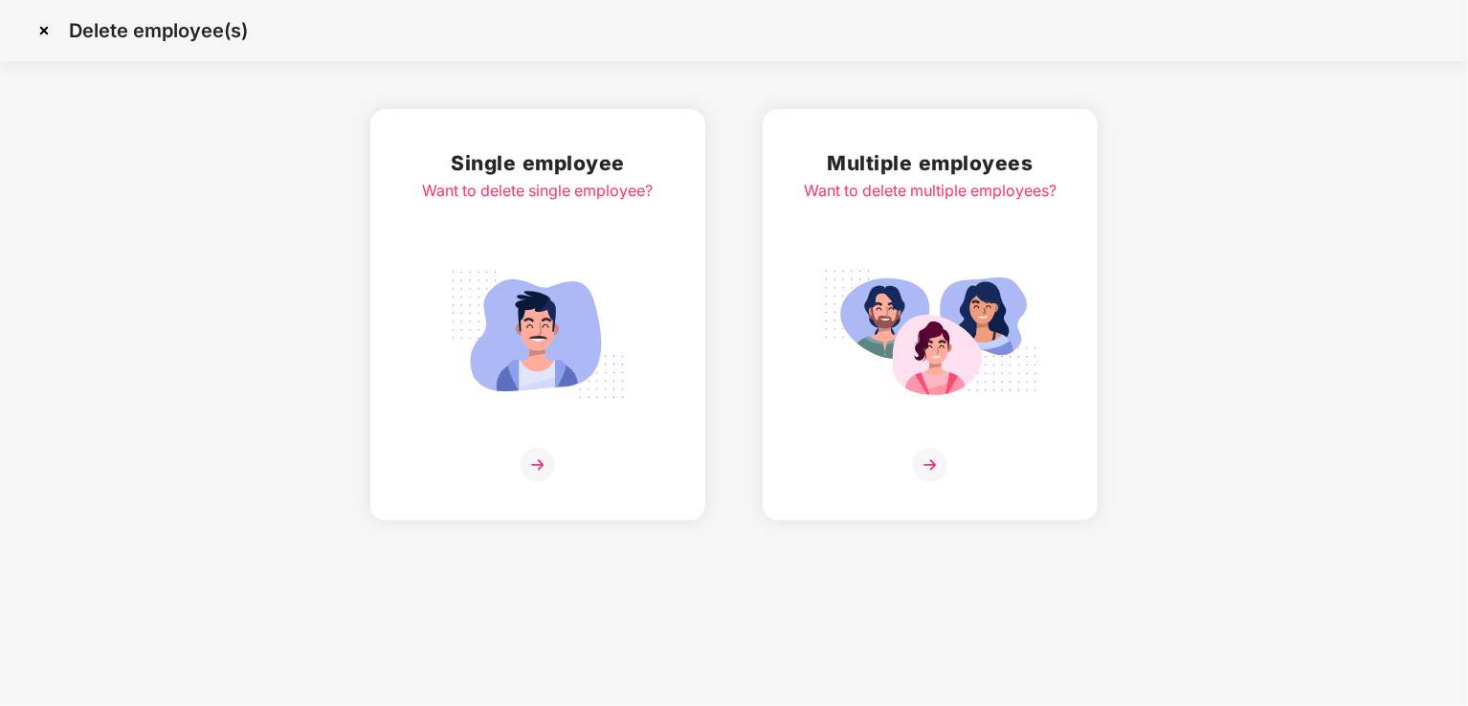
click at [520, 466] on div at bounding box center [538, 465] width 231 height 34
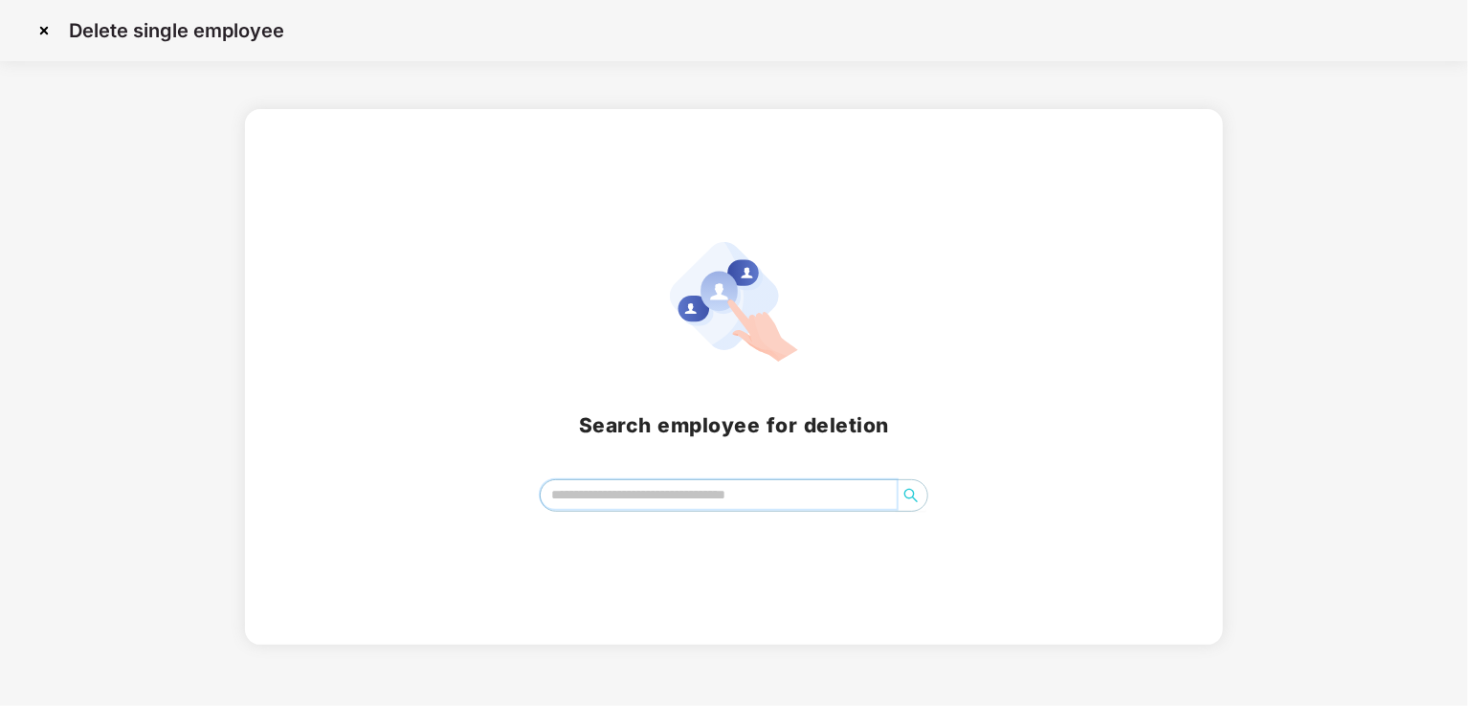
click at [611, 506] on input "search" at bounding box center [719, 494] width 356 height 29
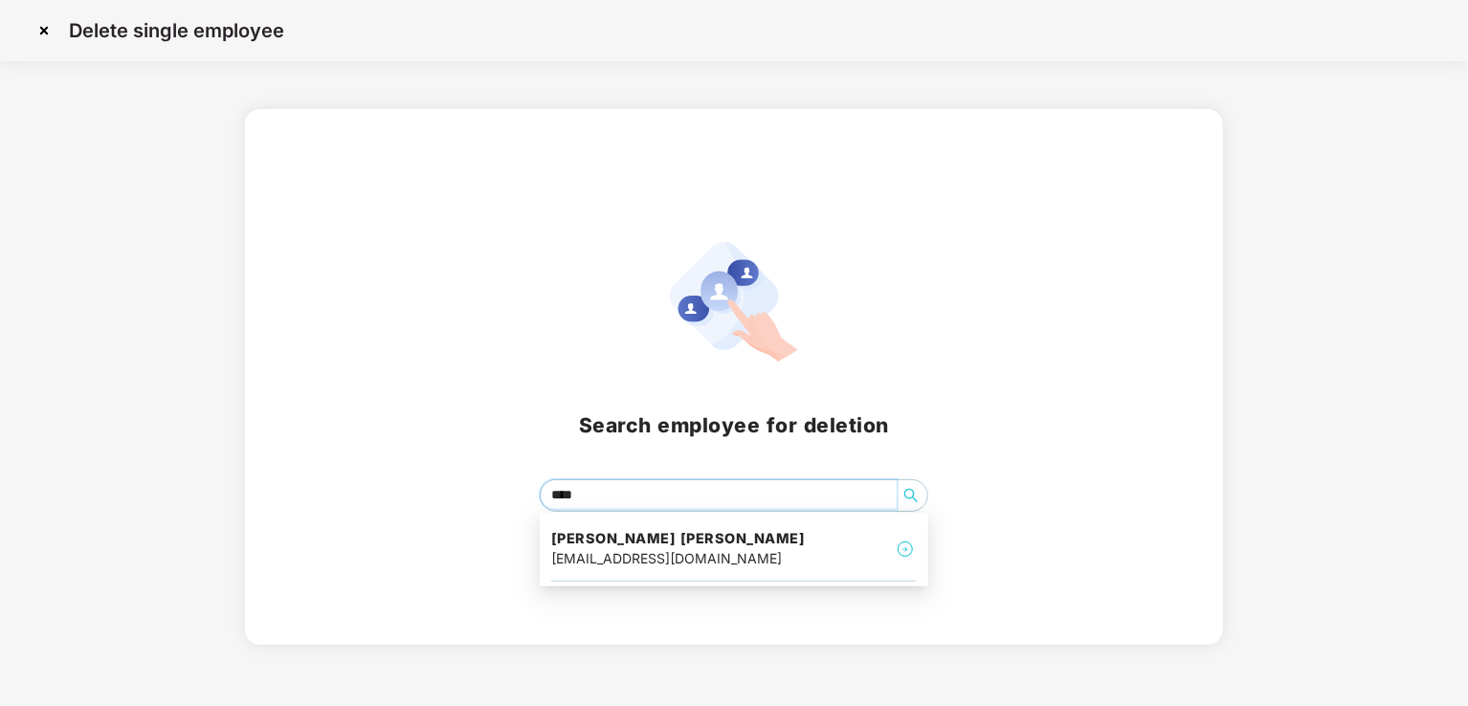
type input "*****"
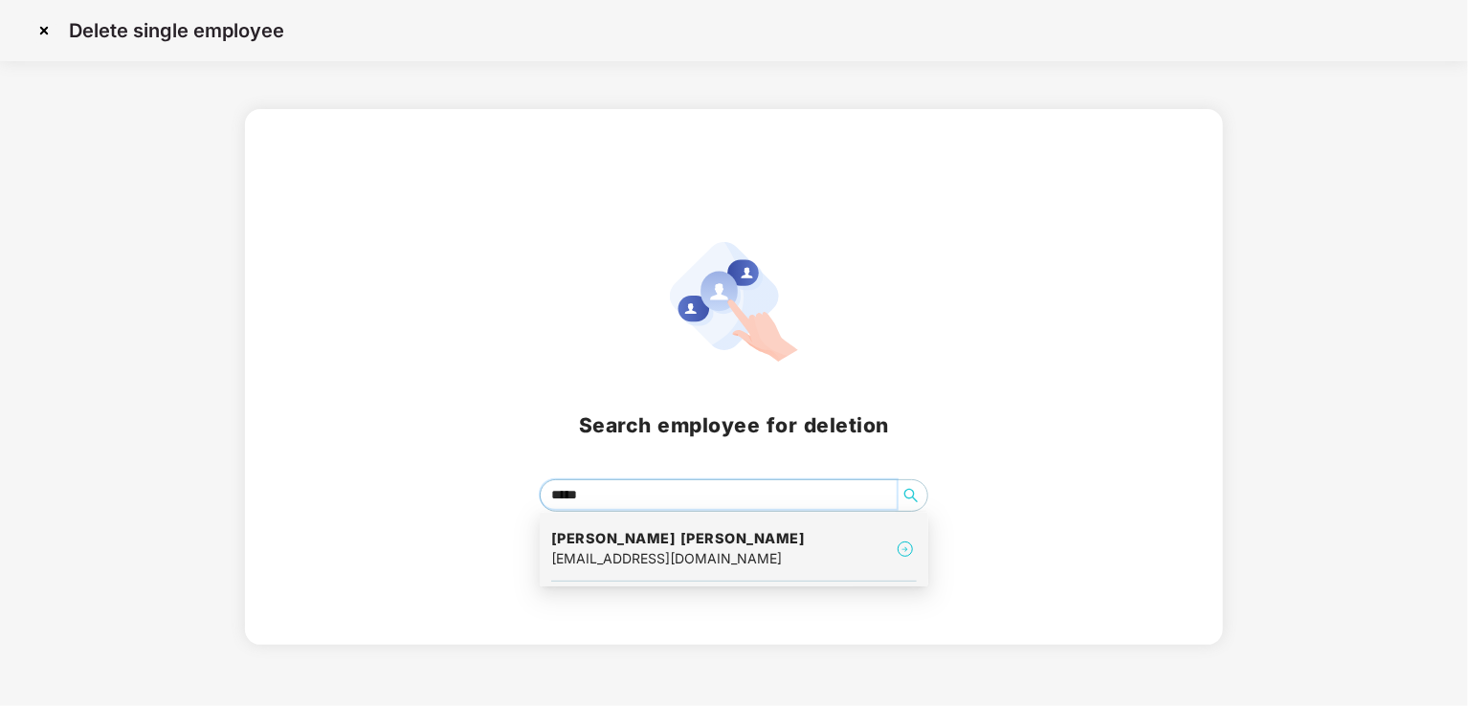
click at [625, 538] on h4 "[PERSON_NAME] [PERSON_NAME]" at bounding box center [678, 538] width 255 height 19
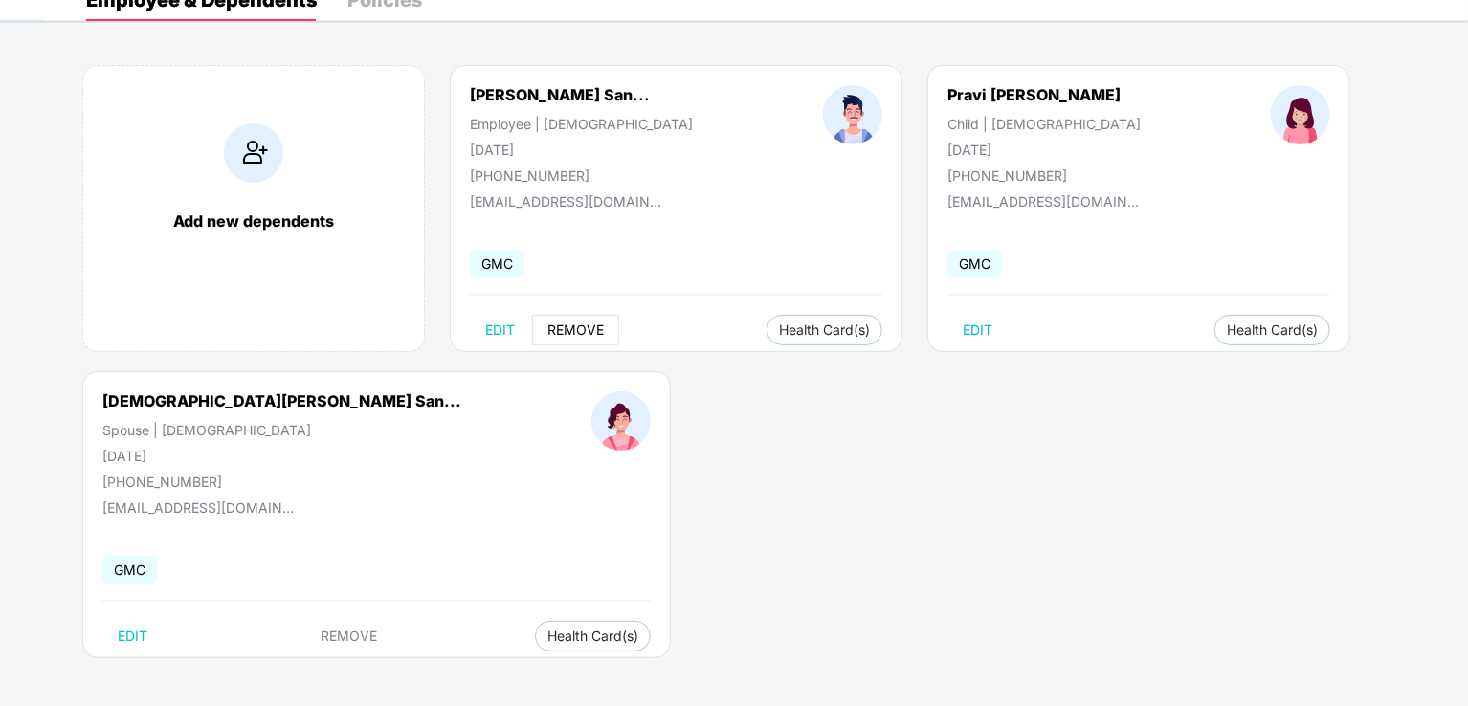
scroll to position [15, 0]
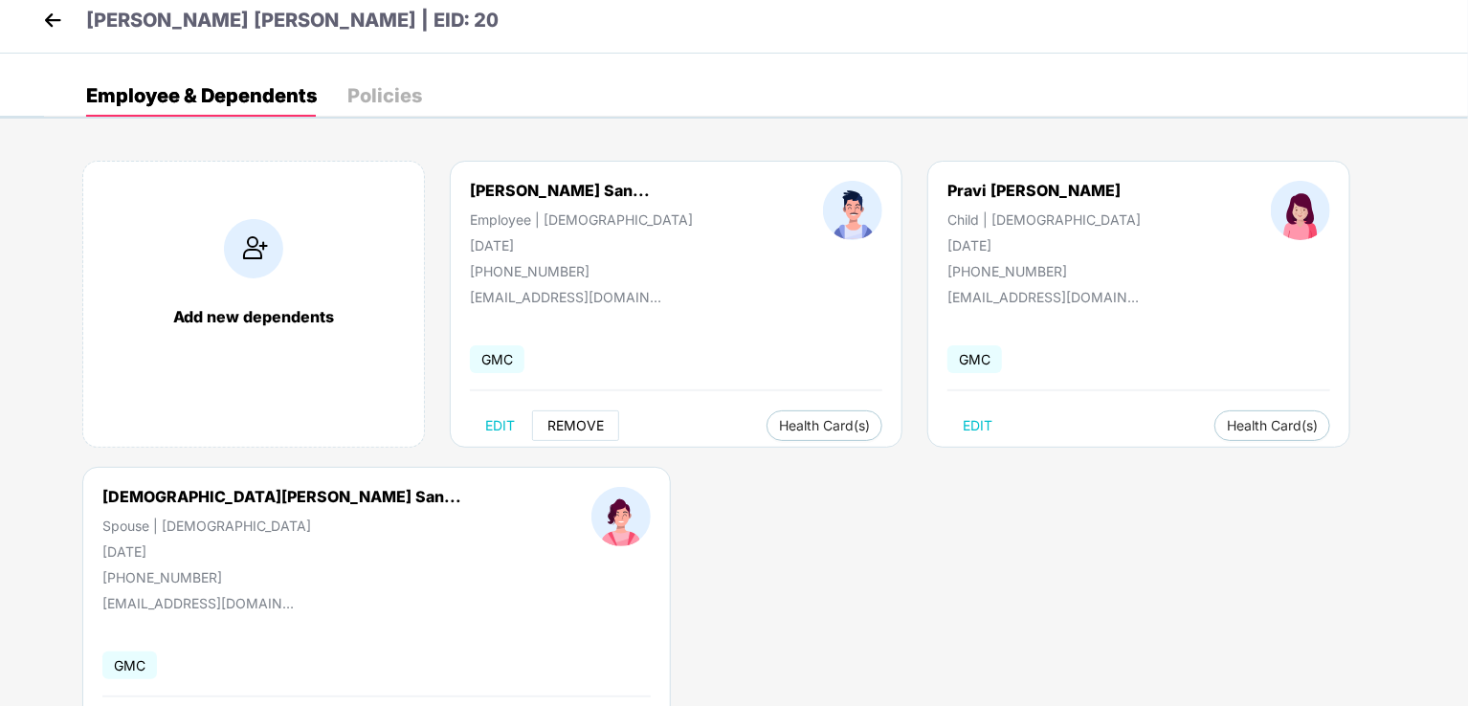
click at [574, 421] on span "REMOVE" at bounding box center [575, 425] width 56 height 15
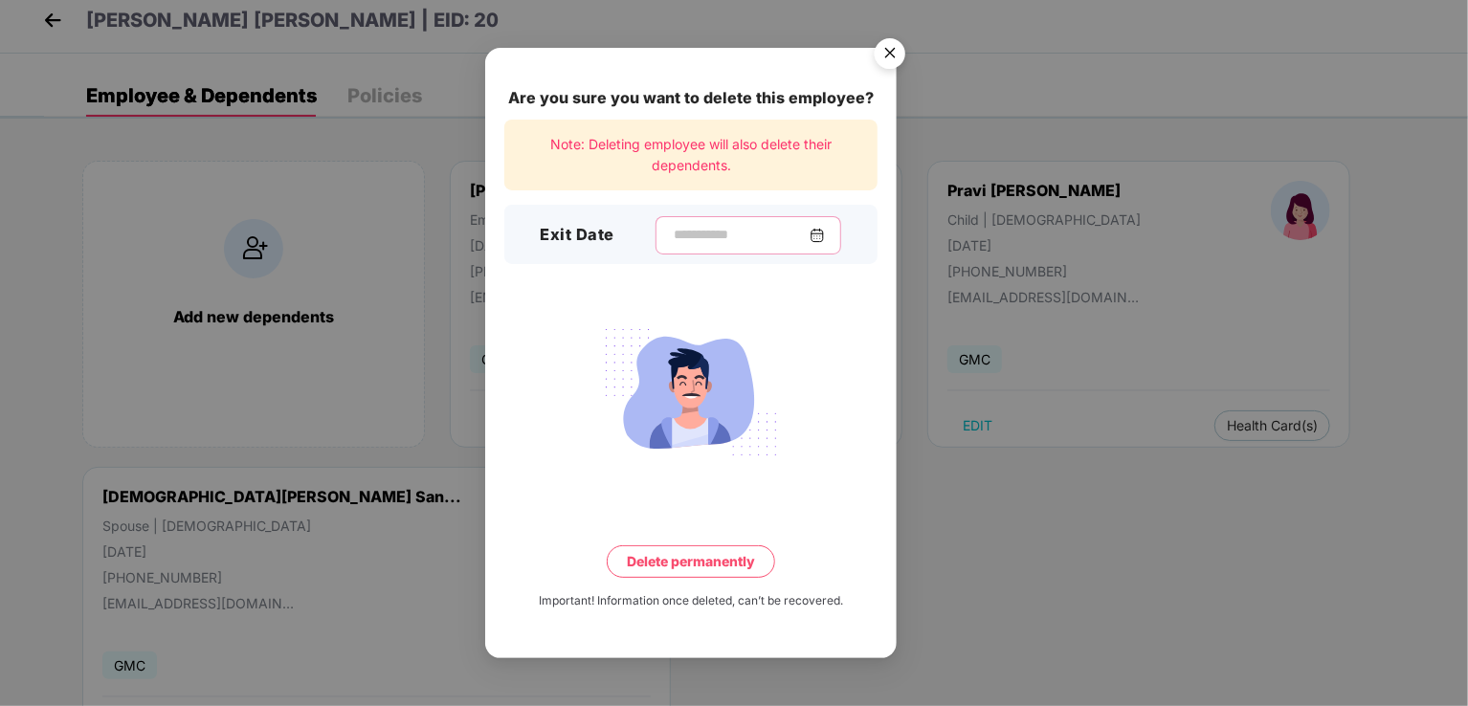
click at [690, 229] on input at bounding box center [741, 235] width 138 height 20
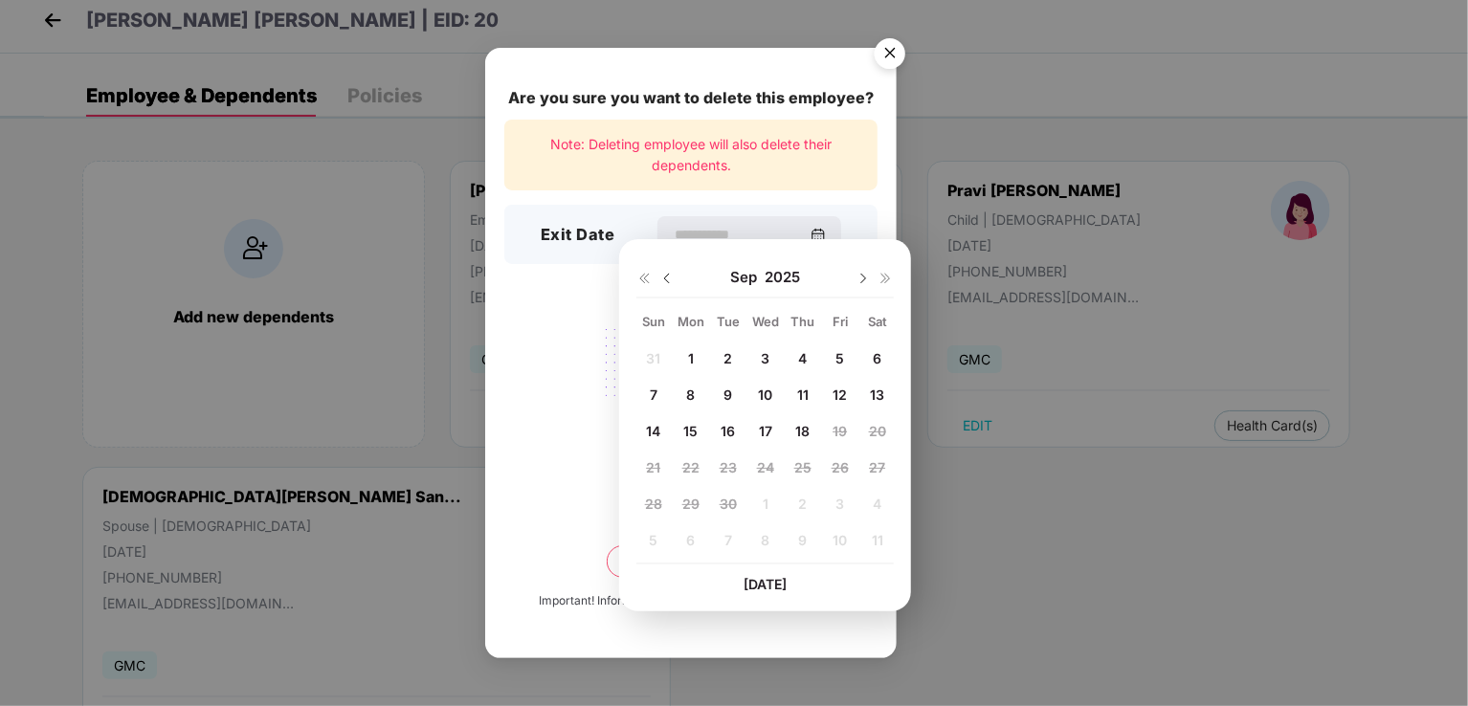
click at [667, 276] on img at bounding box center [666, 278] width 15 height 15
click at [762, 460] on span "20" at bounding box center [765, 467] width 17 height 16
type input "**********"
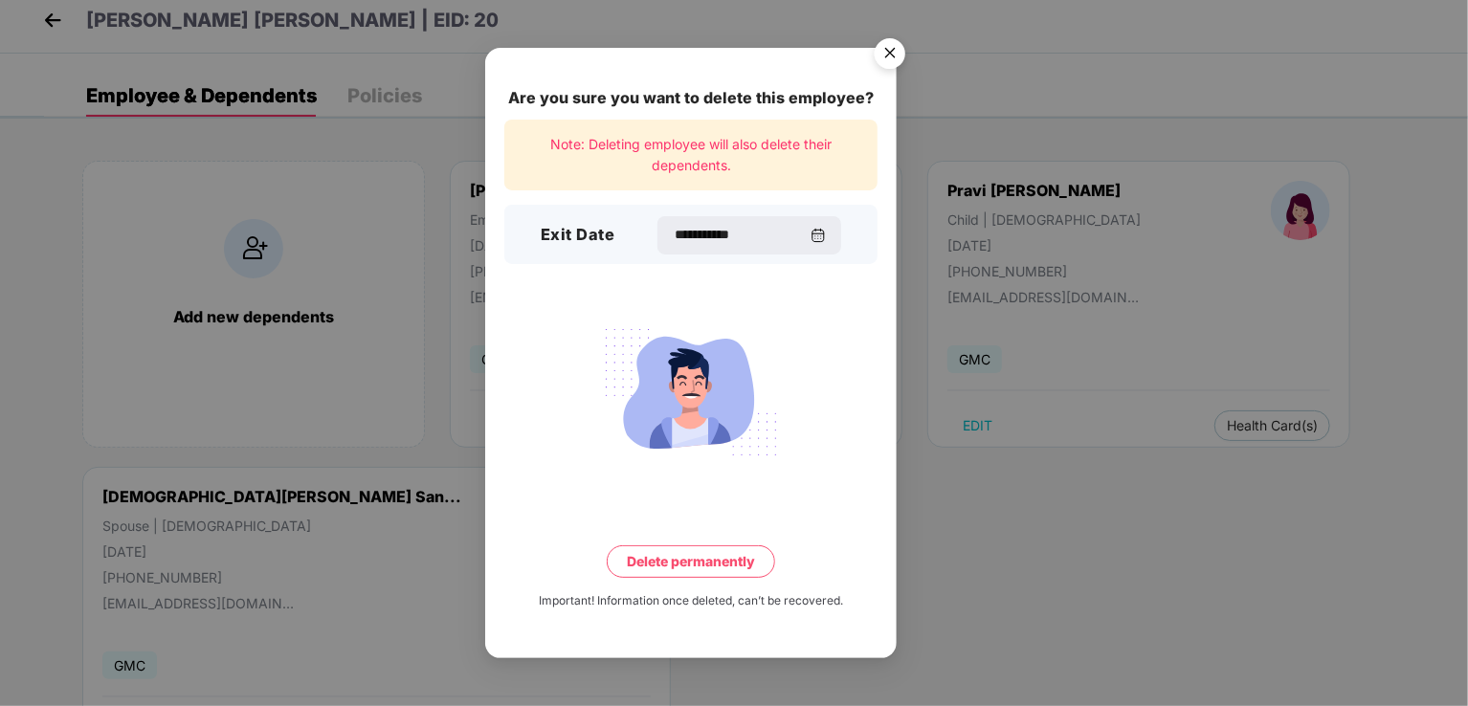
click at [697, 574] on button "Delete permanently" at bounding box center [691, 561] width 168 height 33
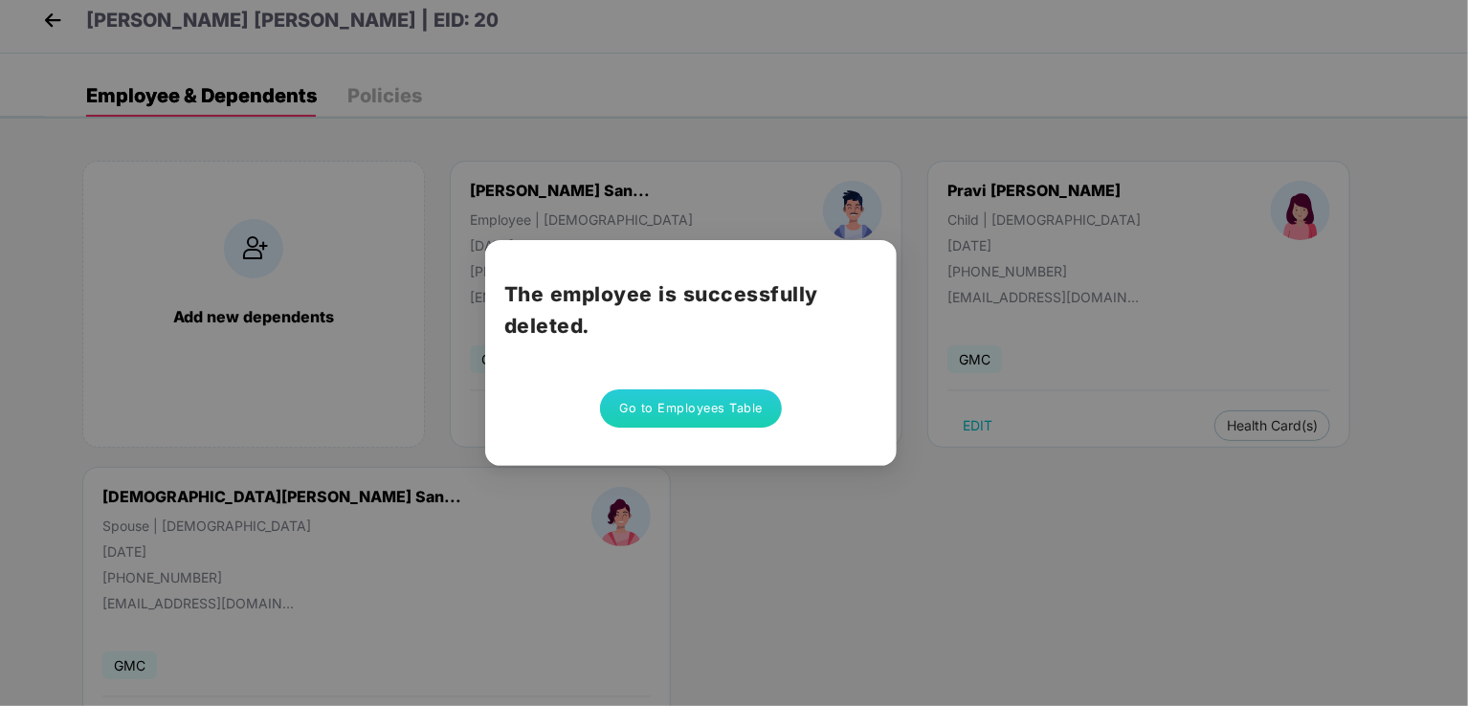
click at [693, 409] on button "Go to Employees Table" at bounding box center [691, 408] width 182 height 38
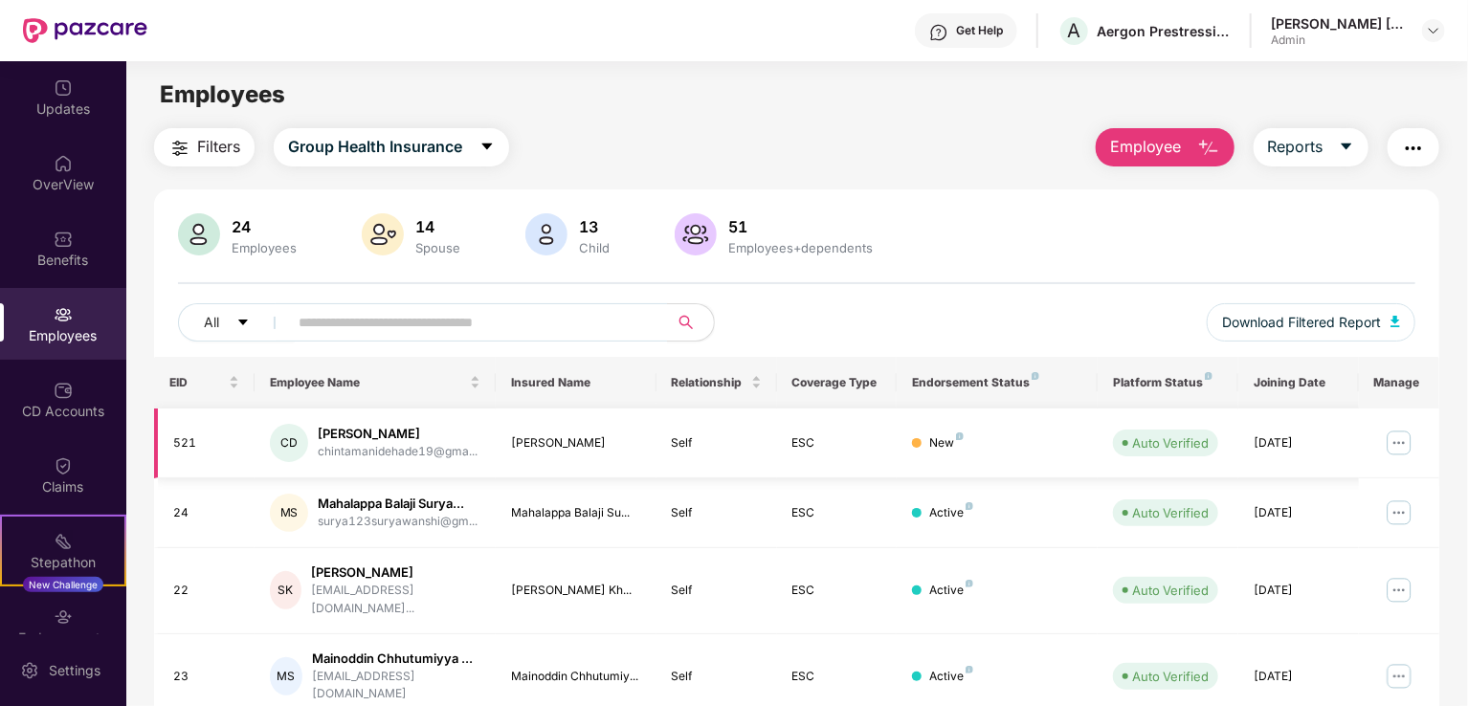
scroll to position [191, 0]
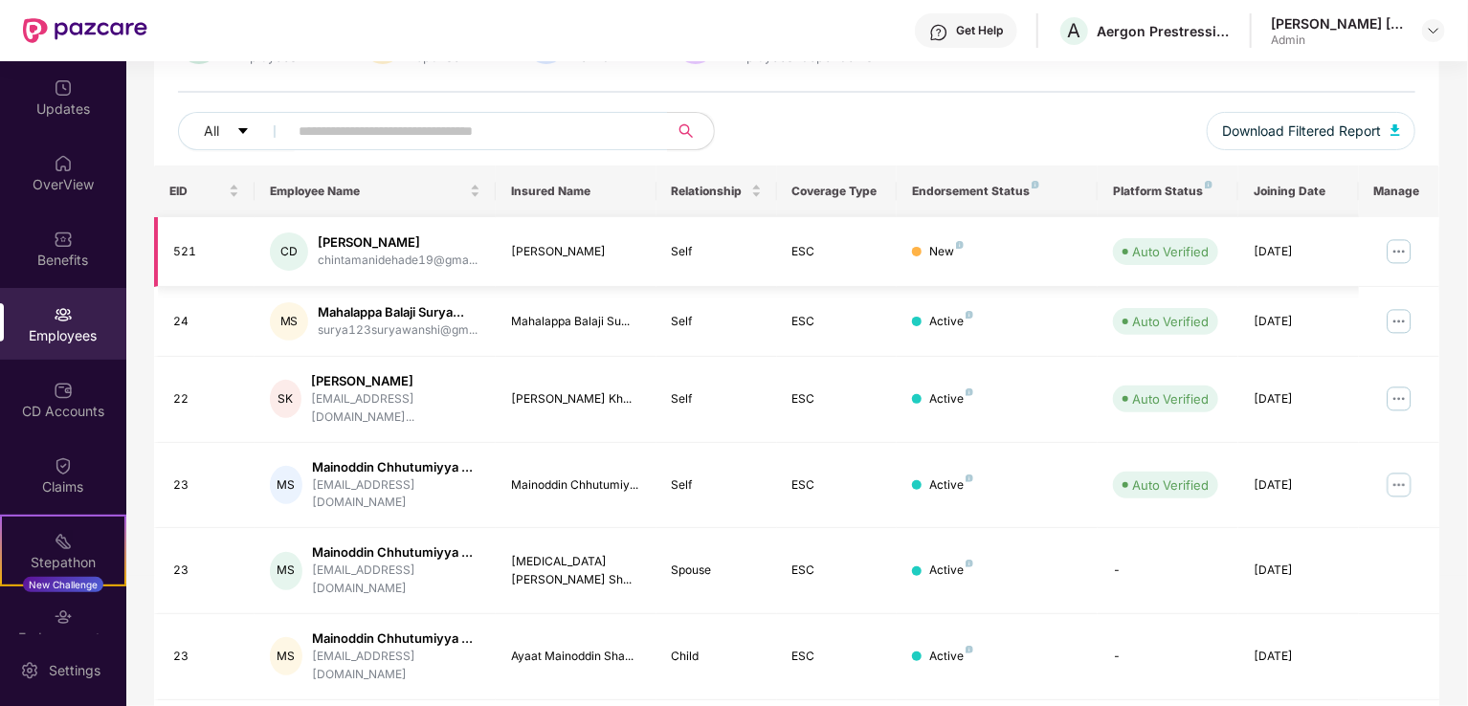
click at [1406, 247] on img at bounding box center [1399, 251] width 31 height 31
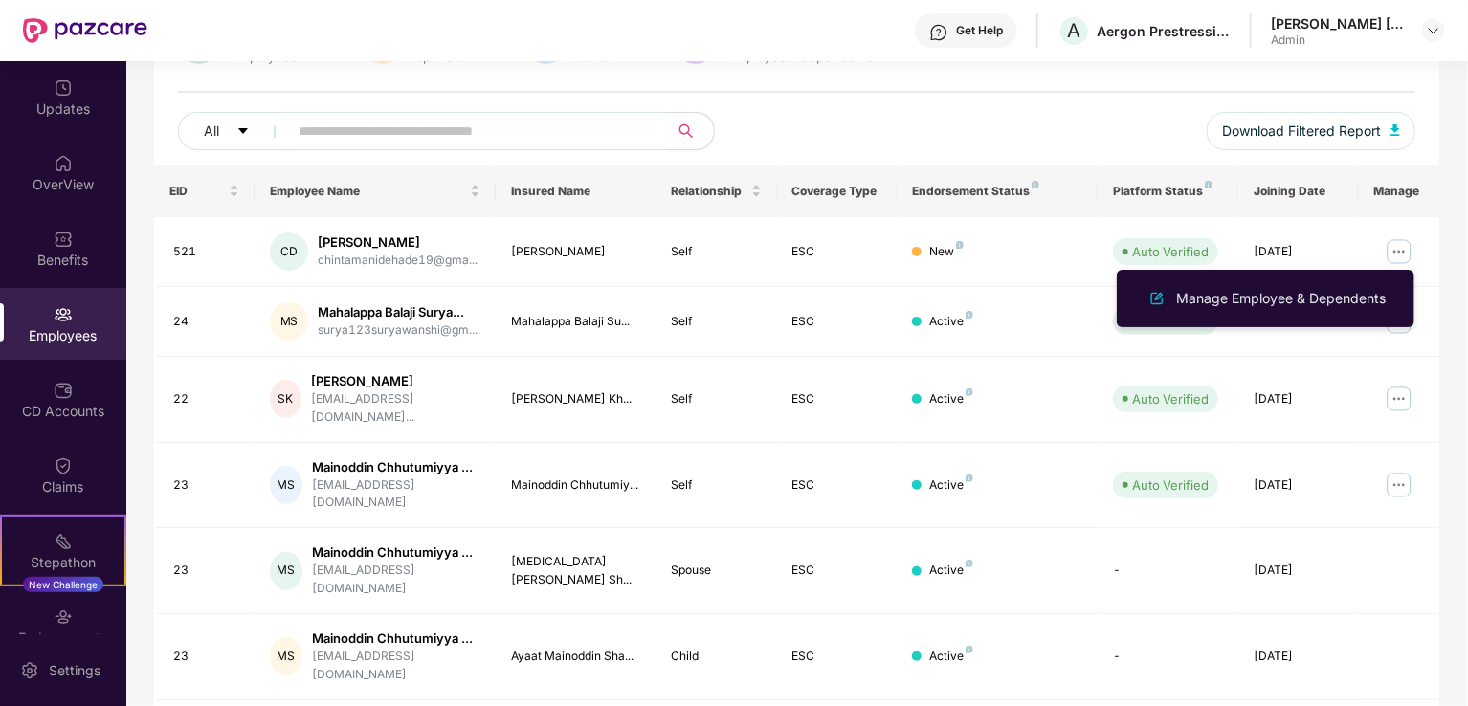
click at [1068, 138] on div "All Download Filtered Report" at bounding box center [796, 139] width 1237 height 54
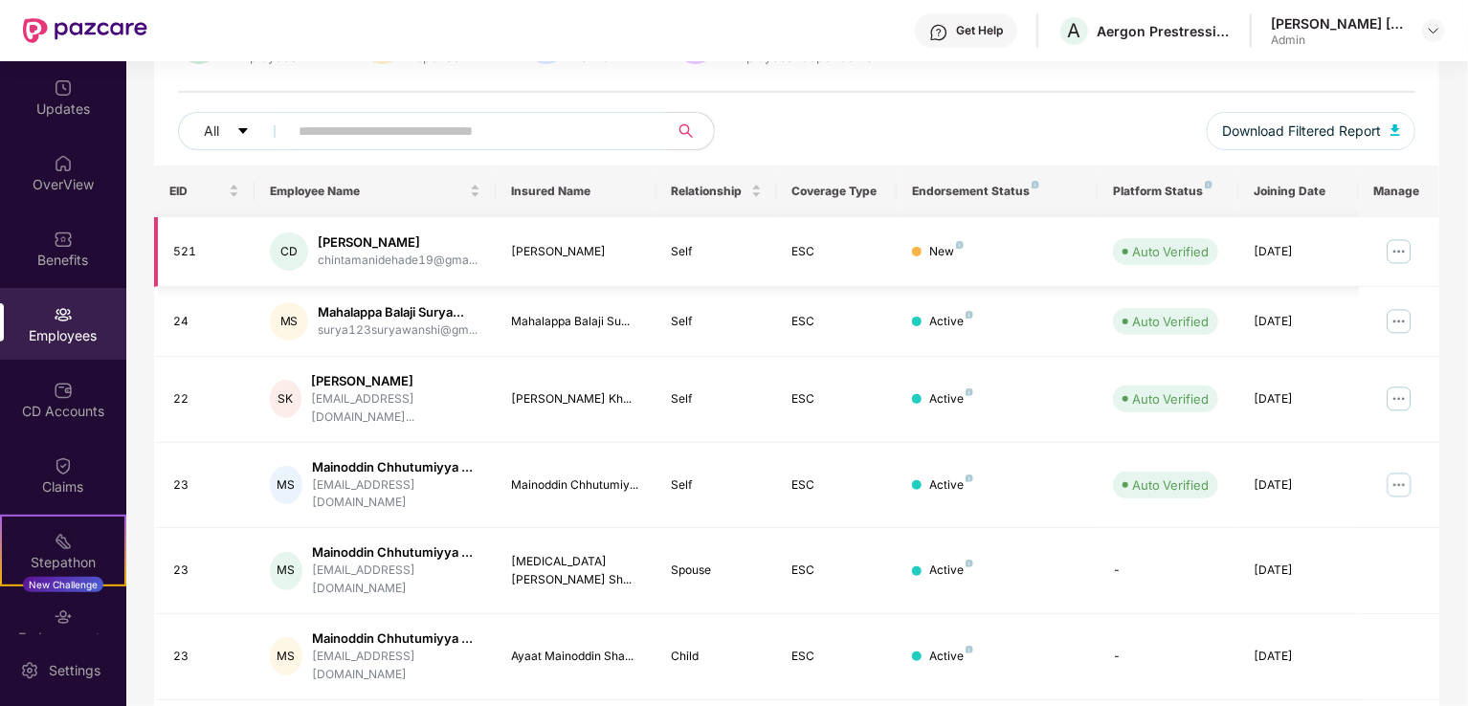
click at [922, 250] on div "New" at bounding box center [997, 252] width 170 height 18
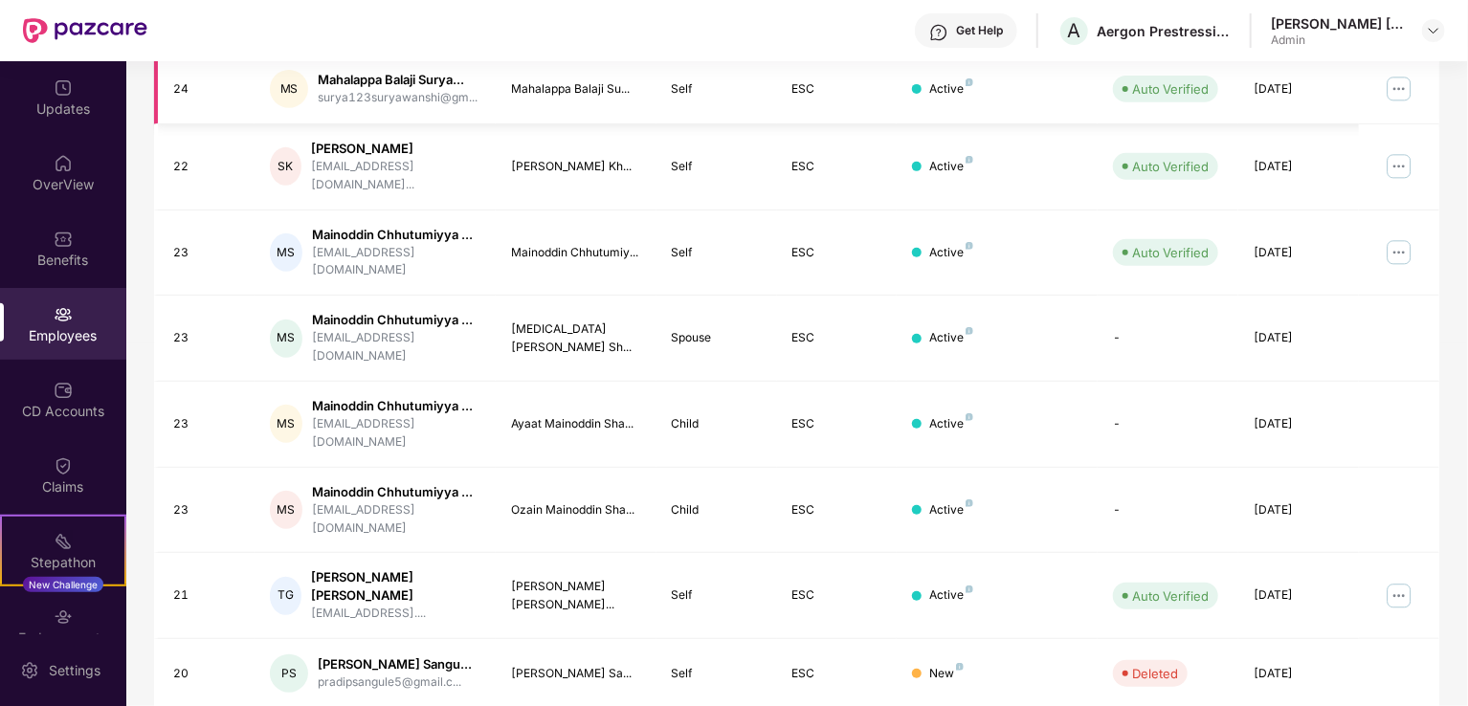
scroll to position [467, 0]
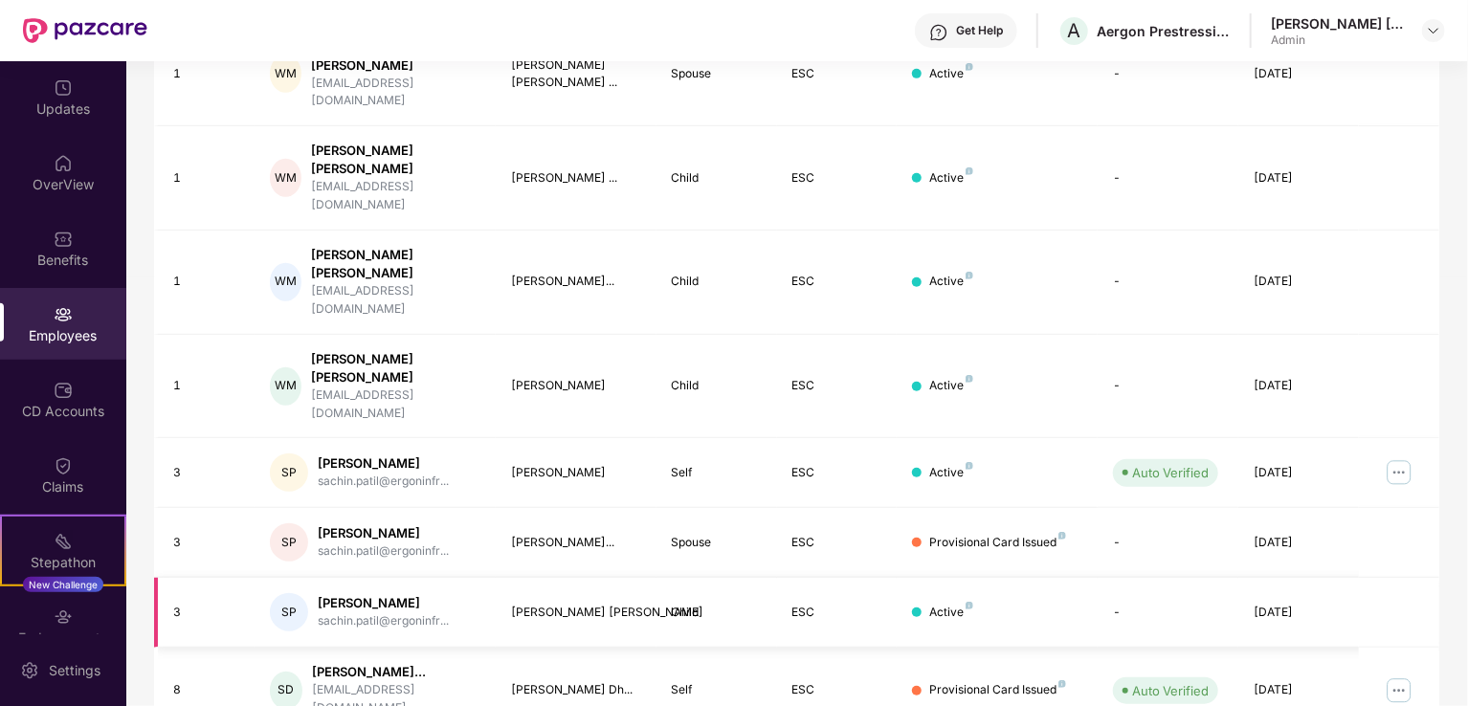
scroll to position [500, 0]
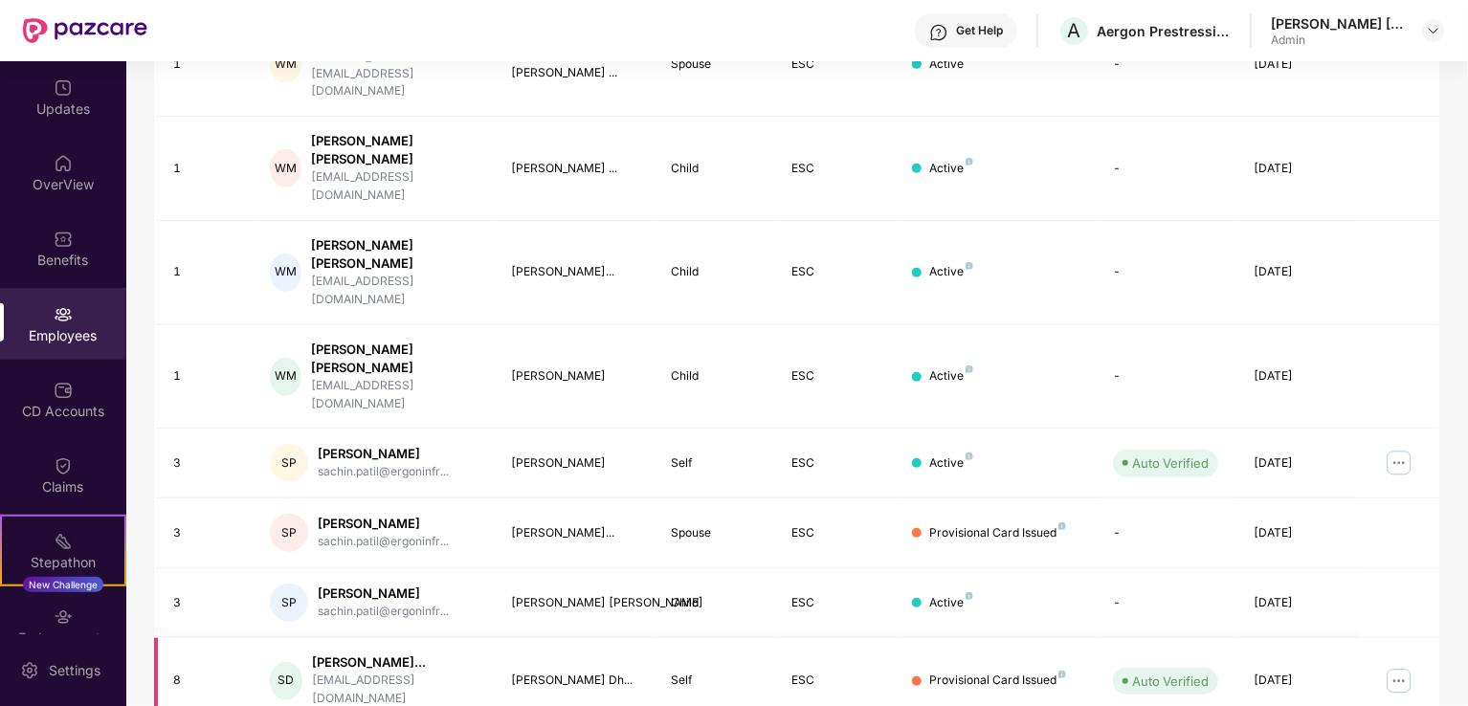
click at [1397, 666] on img at bounding box center [1399, 681] width 31 height 31
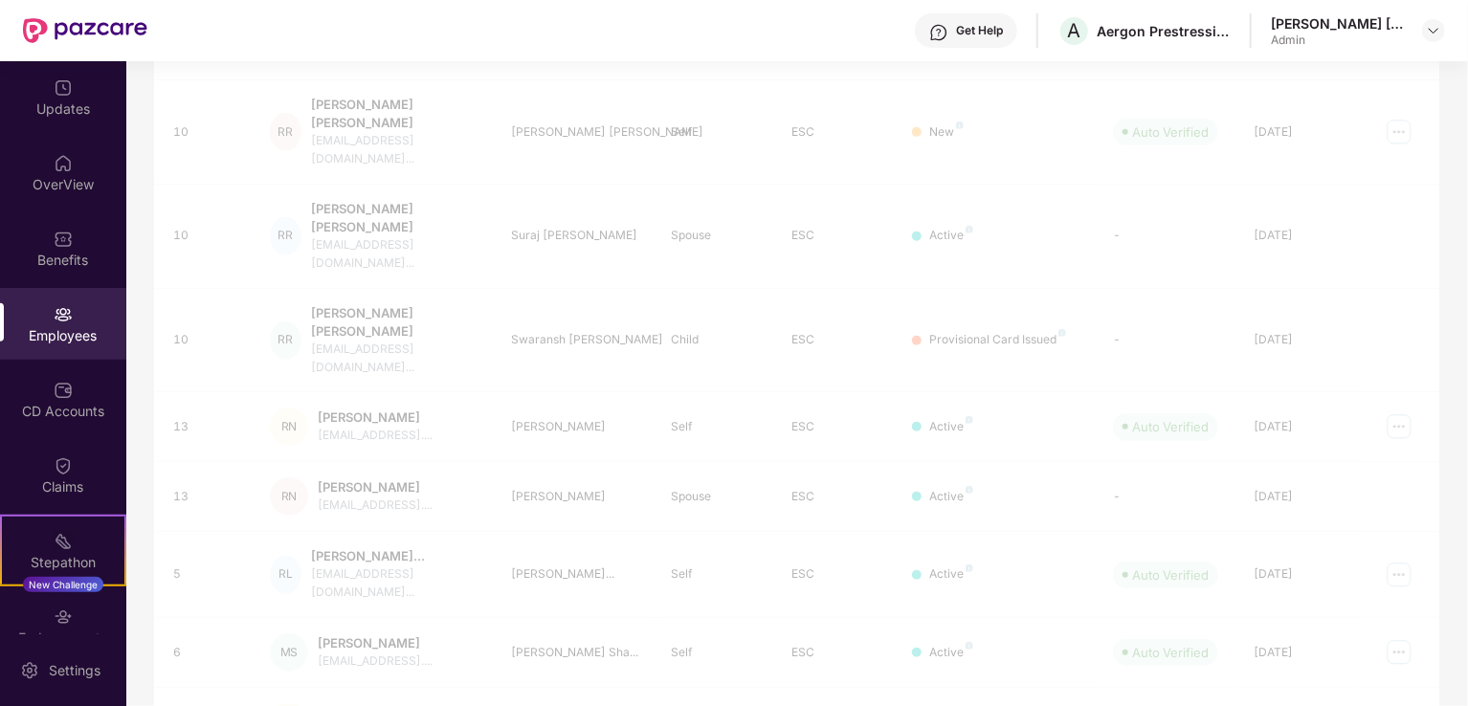
scroll to position [467, 0]
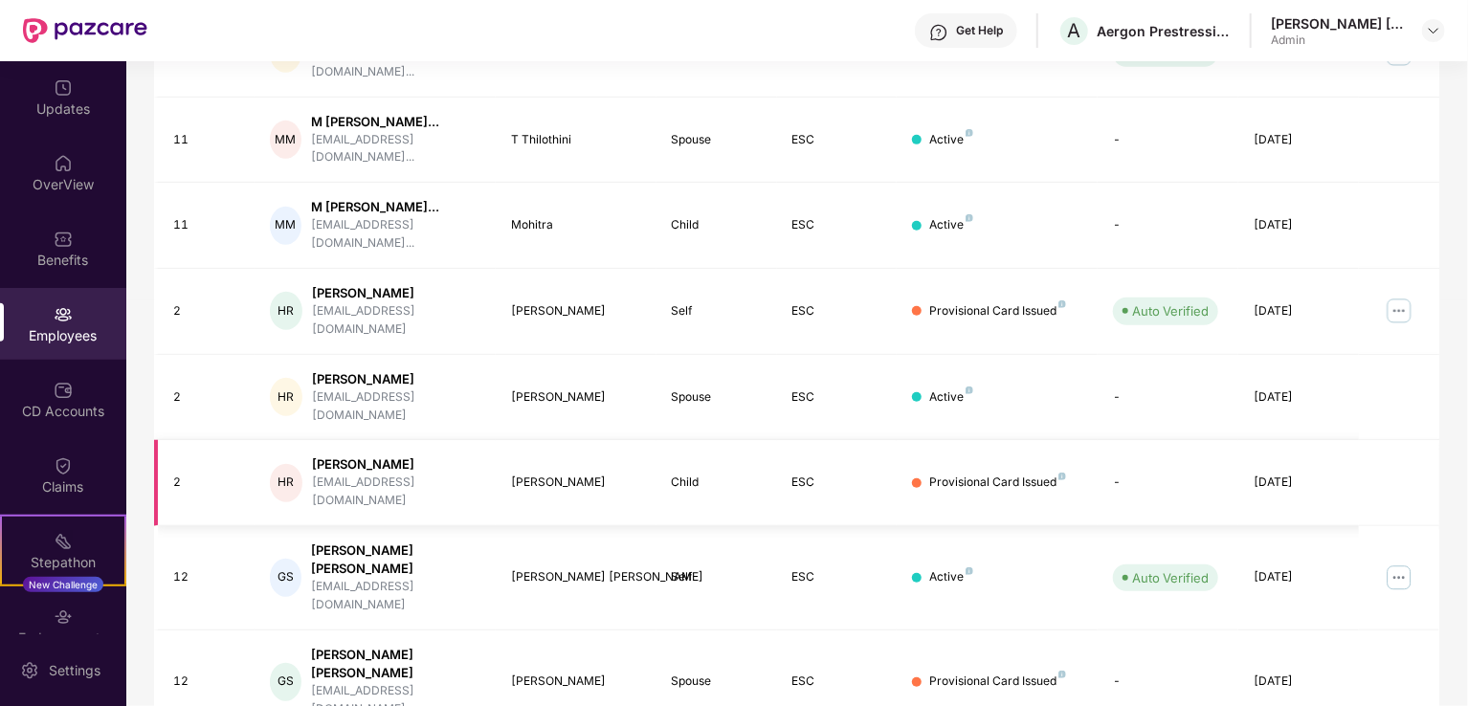
scroll to position [516, 0]
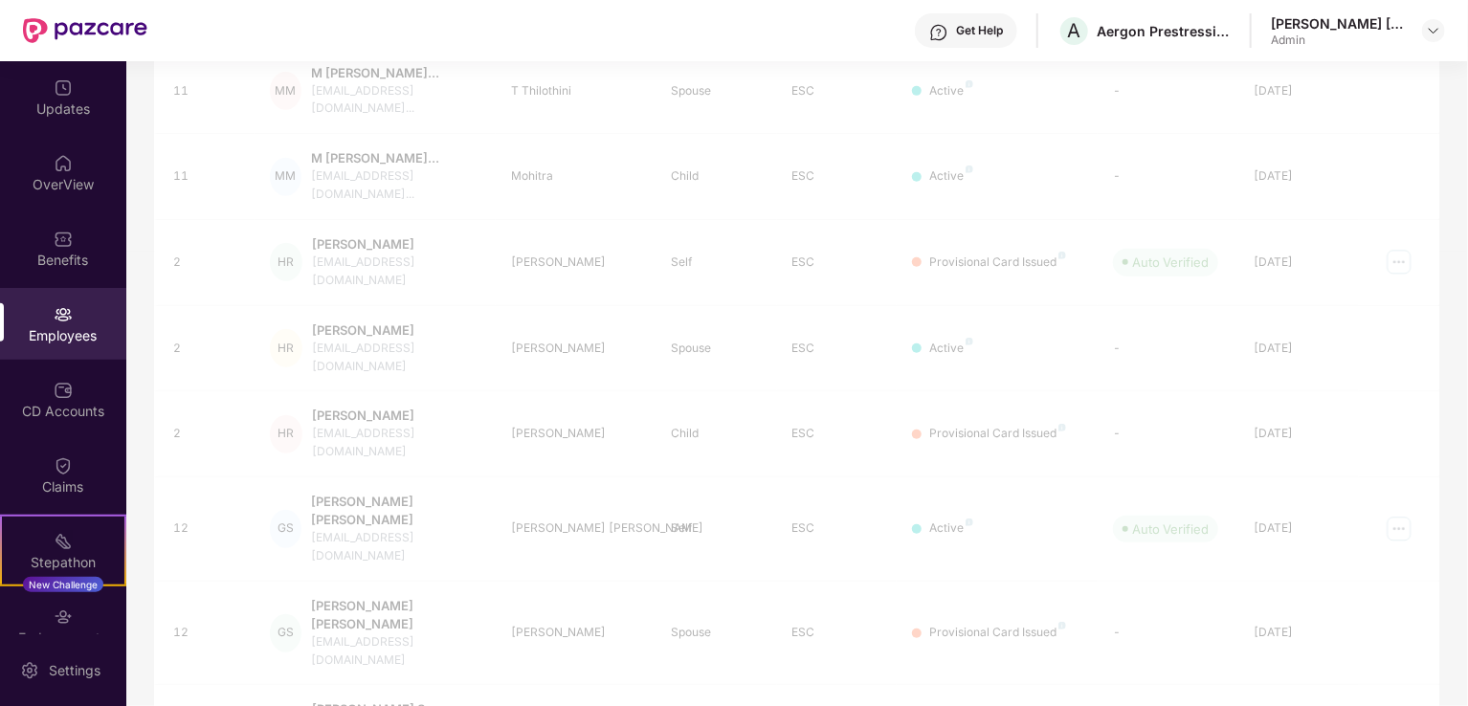
scroll to position [61, 0]
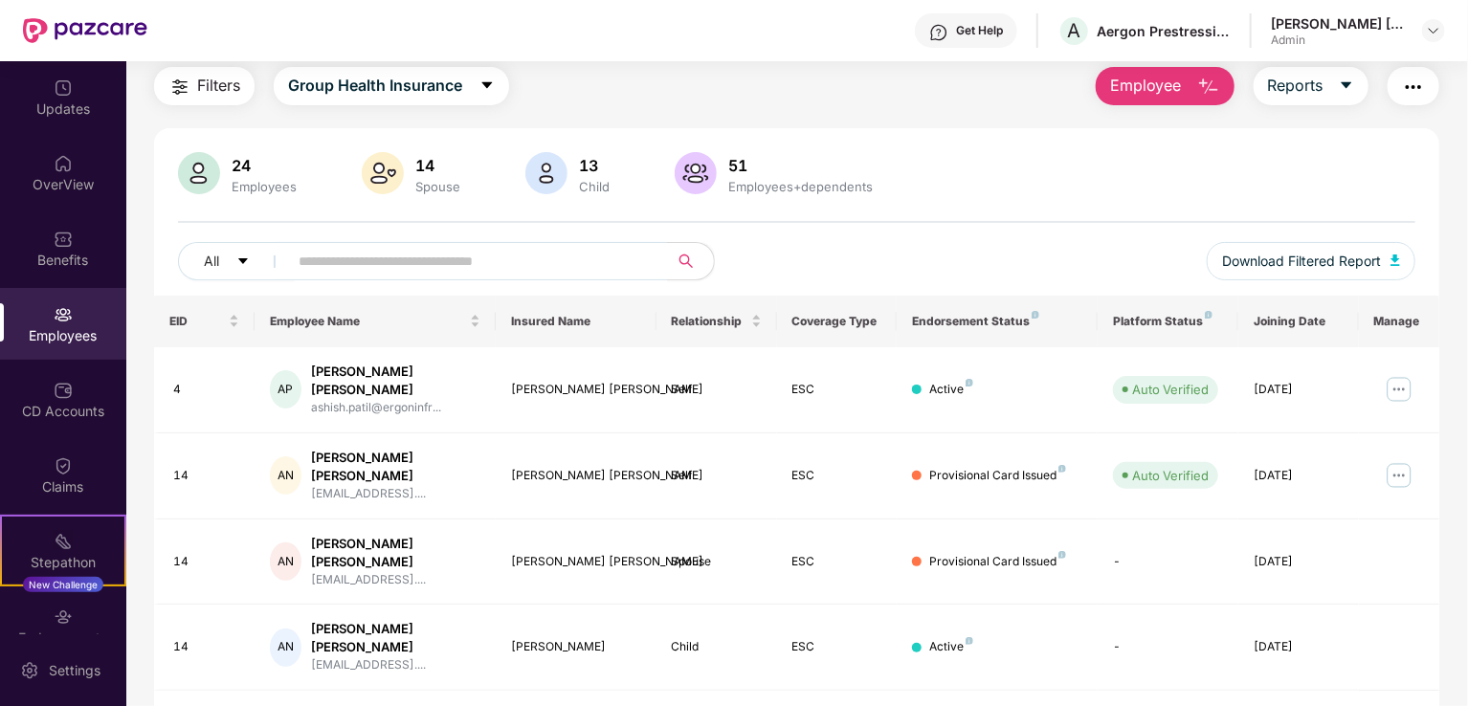
click at [1165, 91] on span "Employee" at bounding box center [1146, 86] width 72 height 24
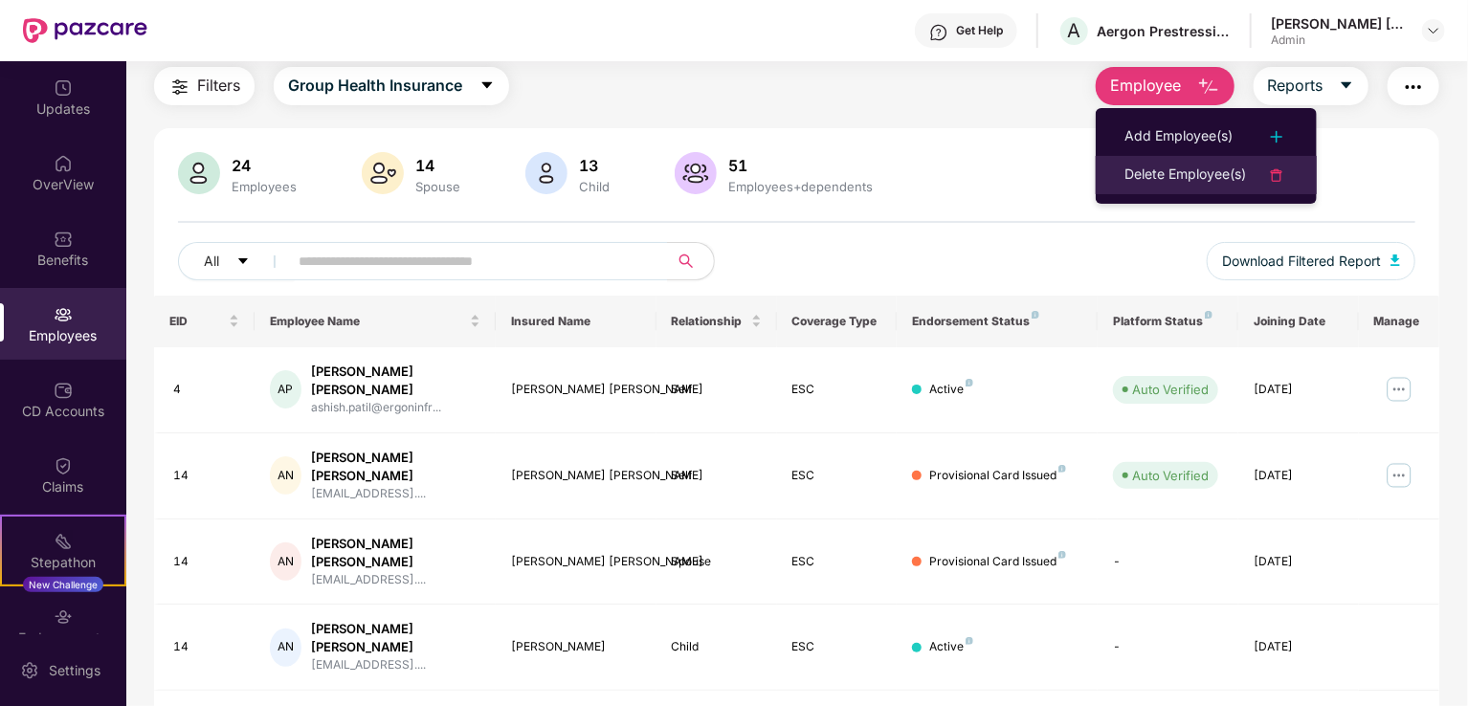
click at [1174, 173] on div "Delete Employee(s)" at bounding box center [1185, 175] width 122 height 23
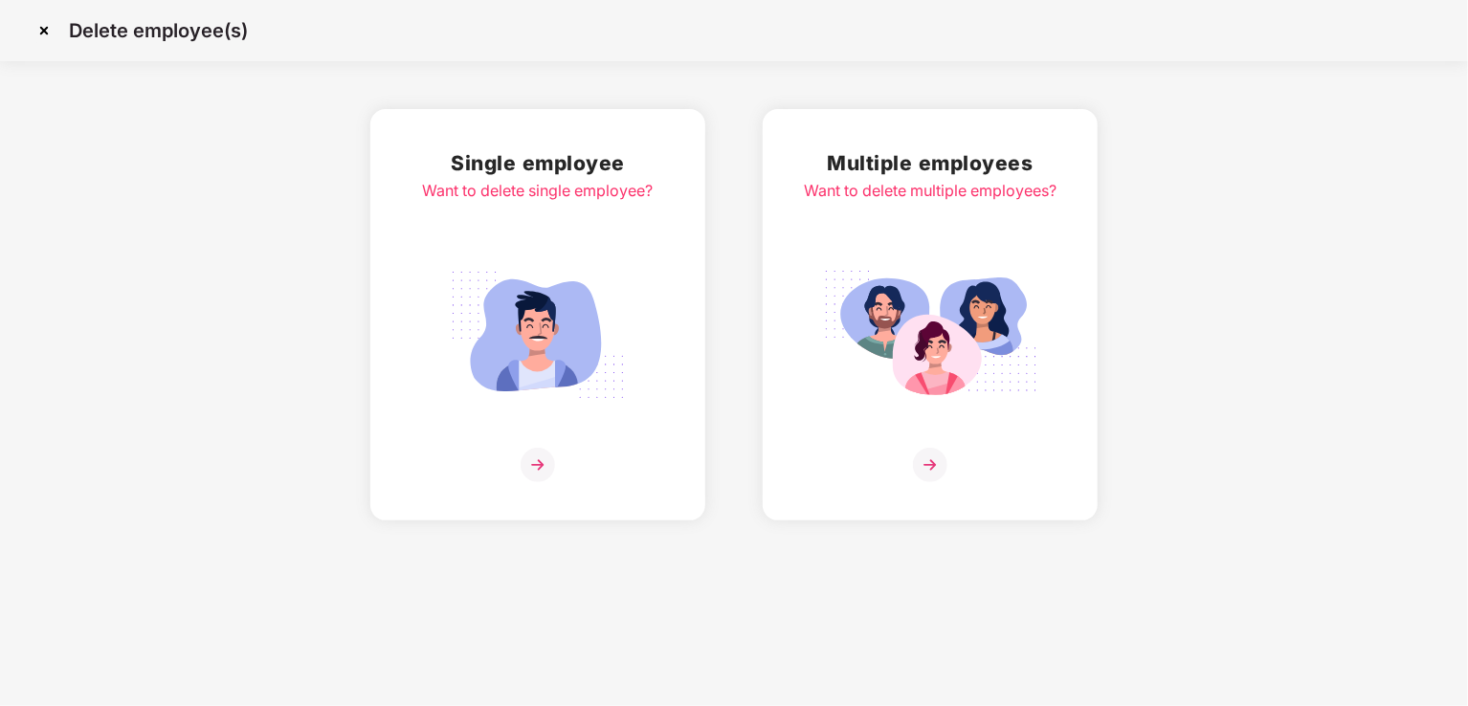
click at [926, 468] on img at bounding box center [930, 465] width 34 height 34
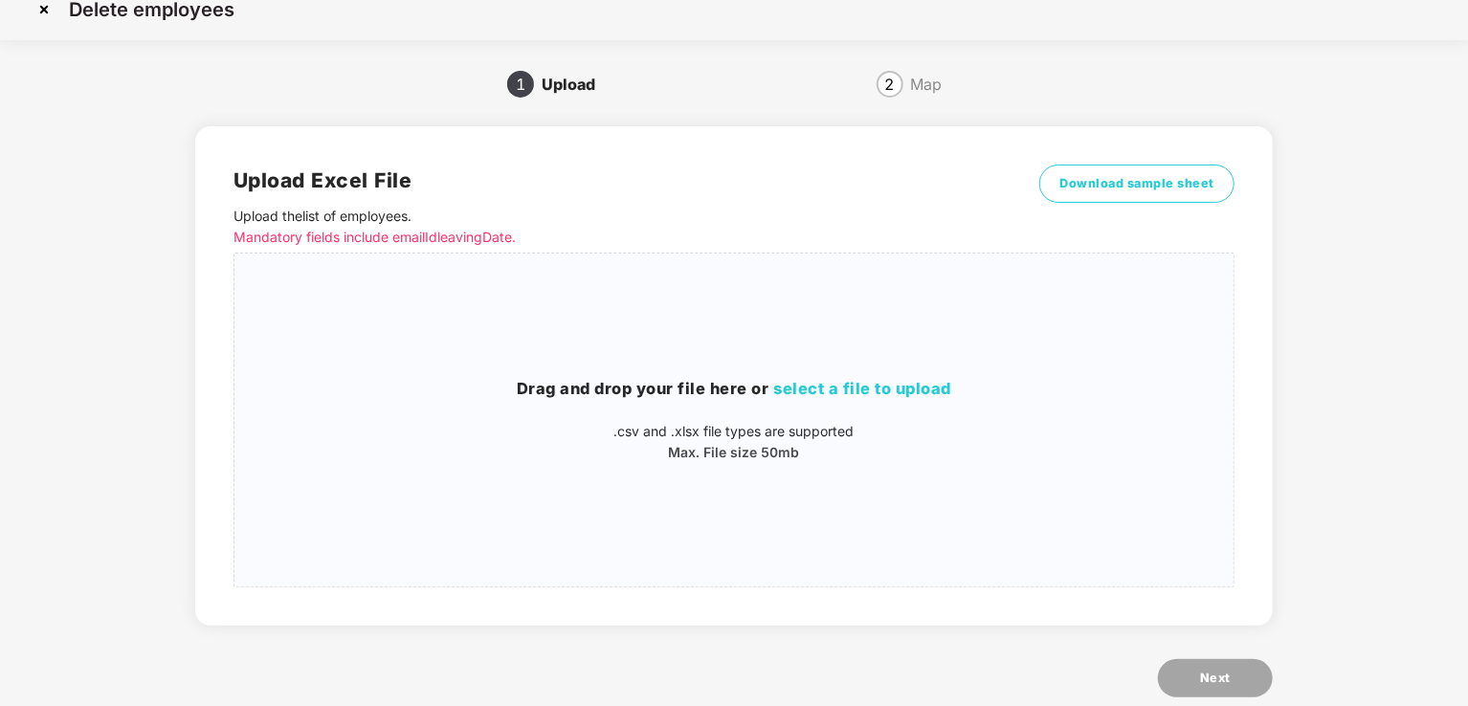
scroll to position [0, 0]
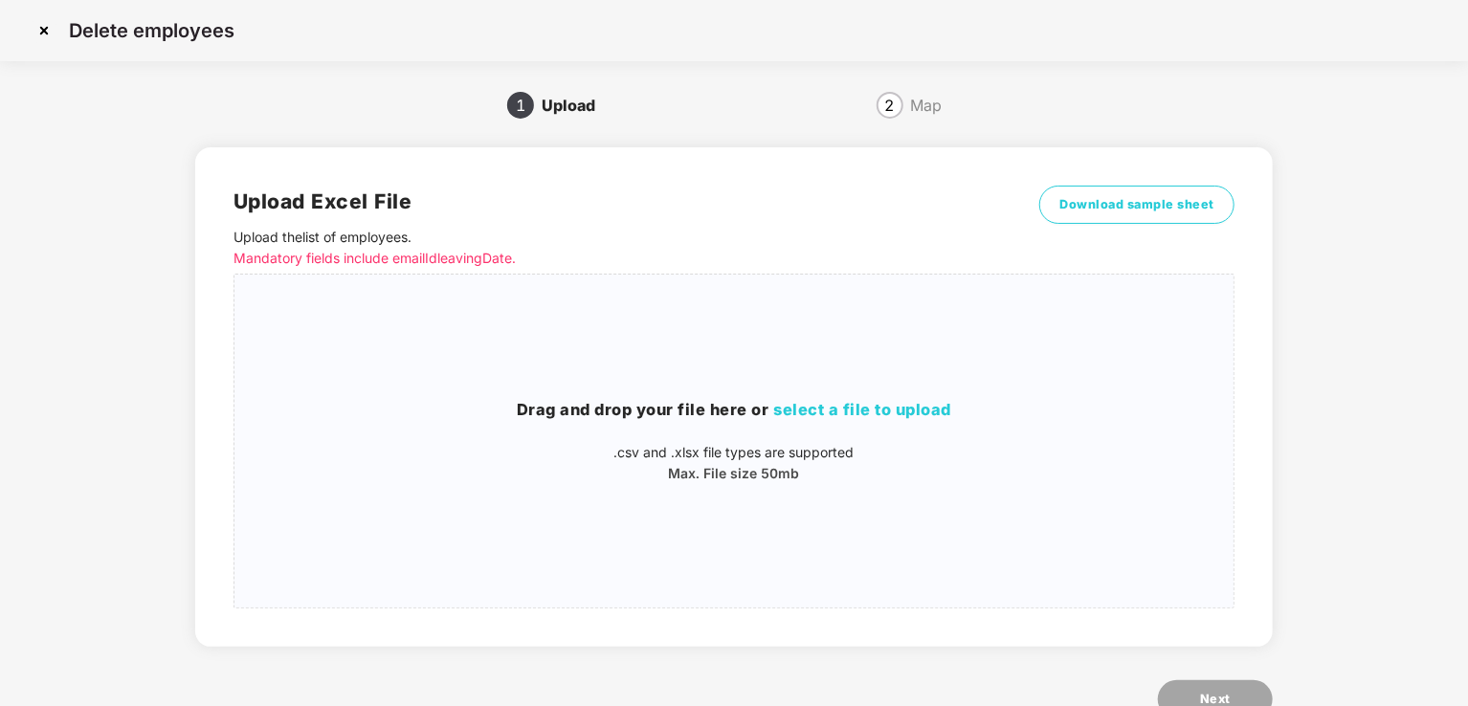
click at [46, 33] on img at bounding box center [44, 30] width 31 height 31
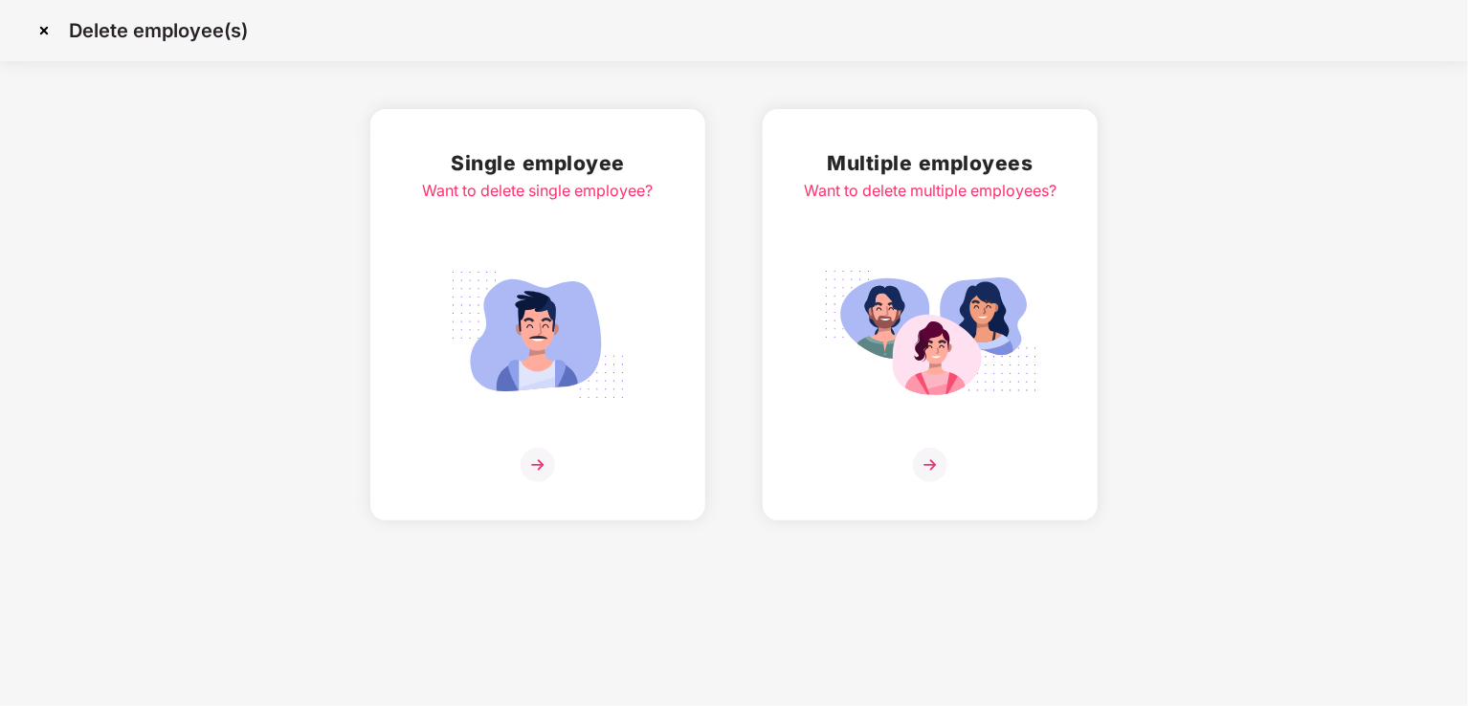
click at [541, 460] on img at bounding box center [538, 465] width 34 height 34
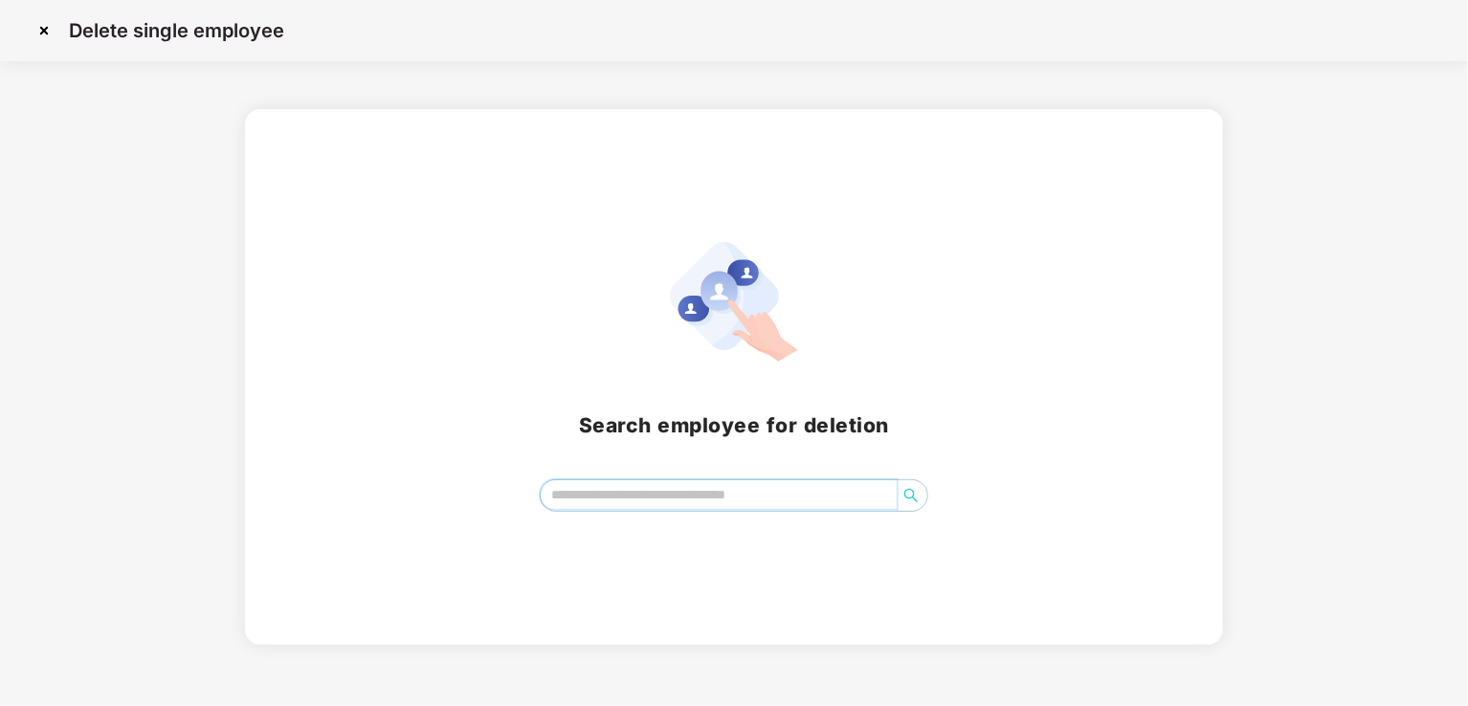
click at [703, 492] on input "search" at bounding box center [719, 494] width 356 height 29
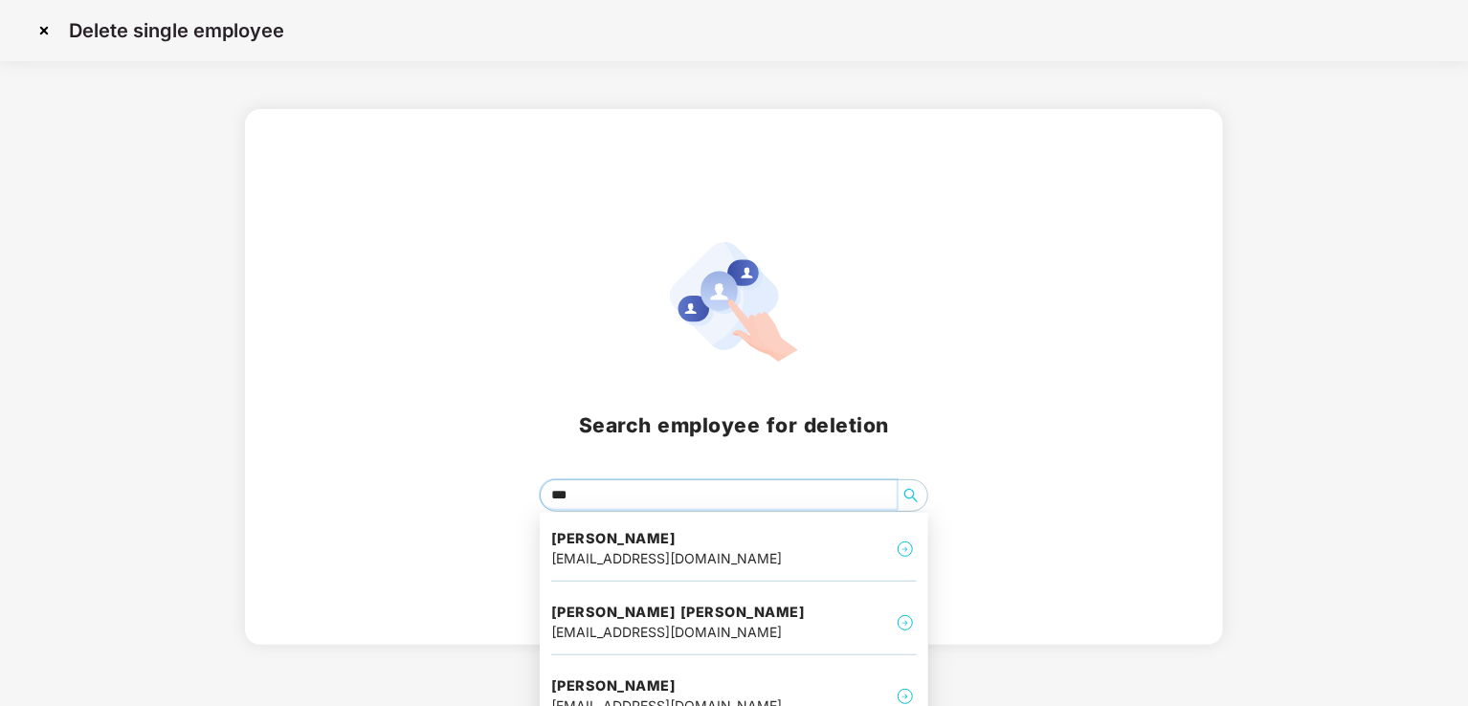
type input "****"
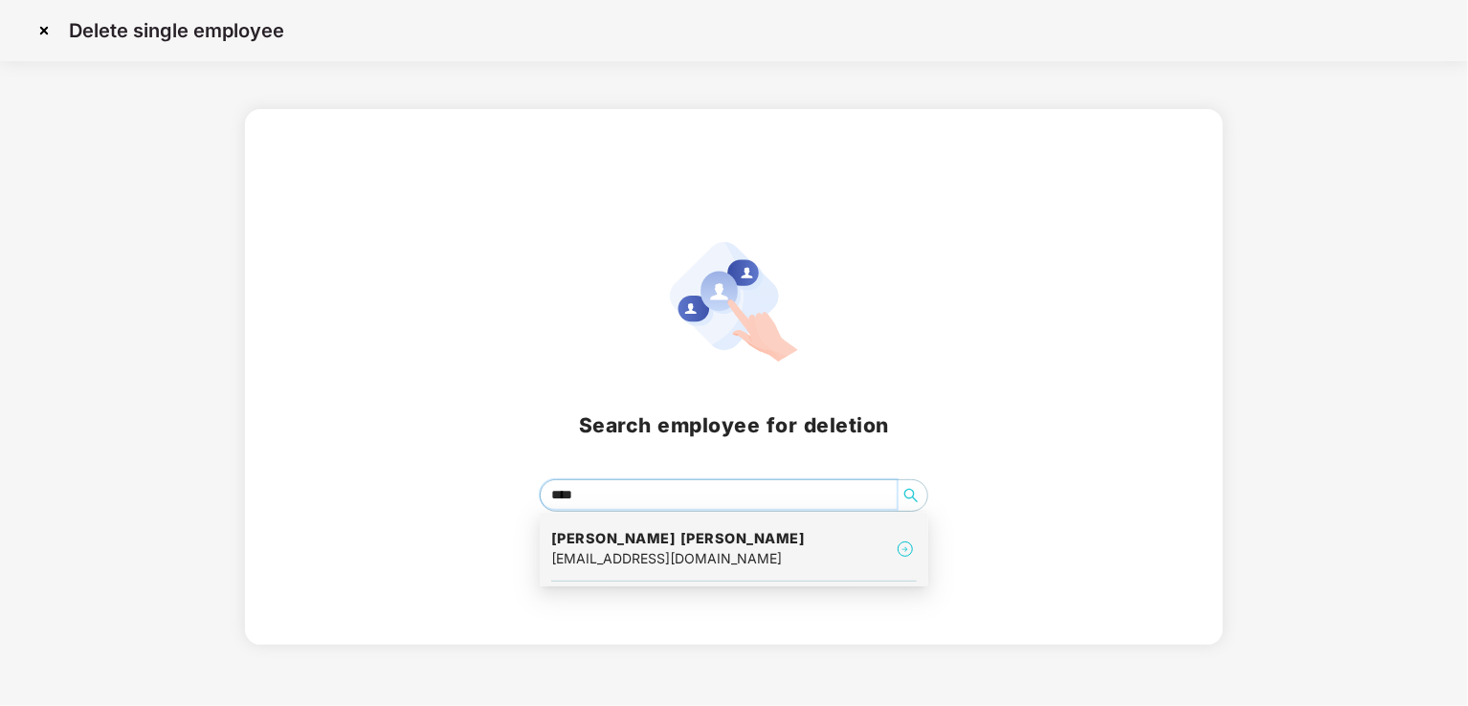
click at [630, 560] on div "ashish.patil@ergoninfra.com" at bounding box center [678, 558] width 255 height 21
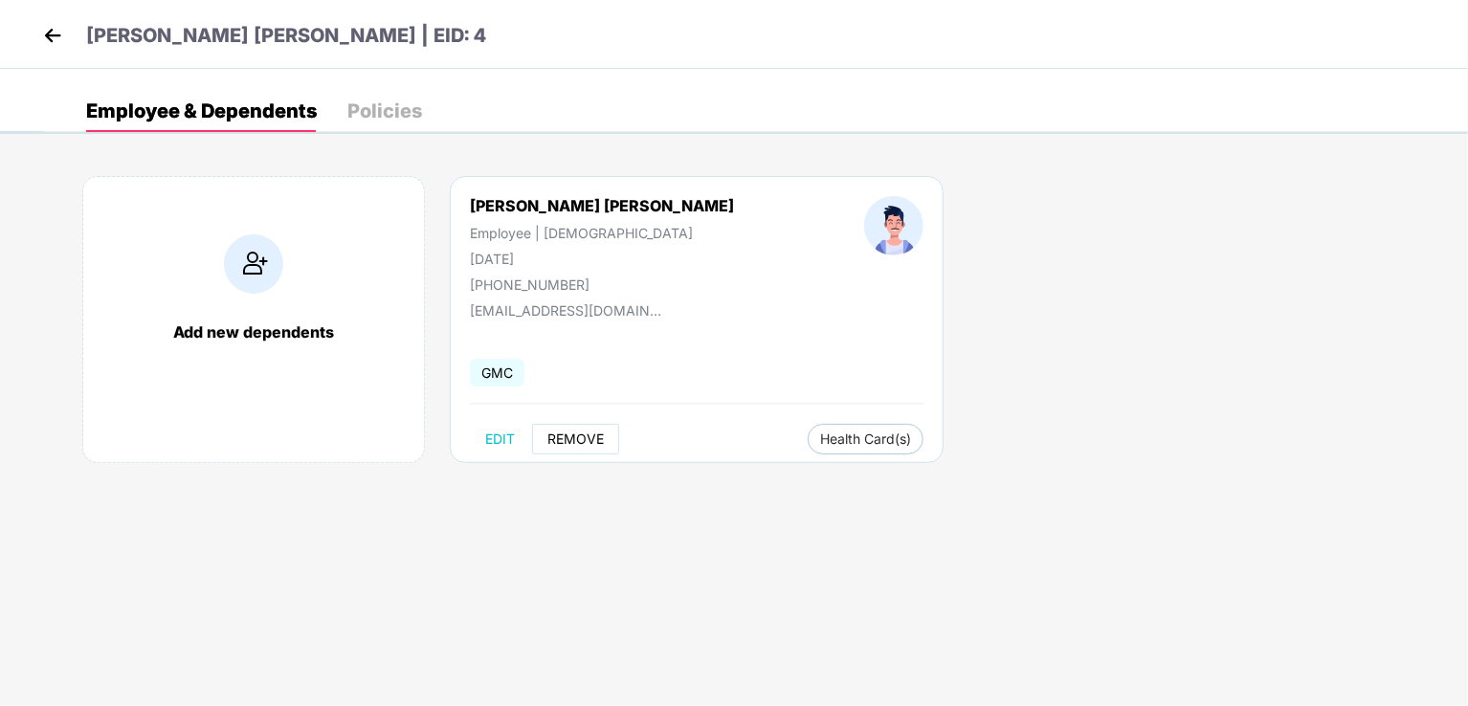
click at [570, 433] on span "REMOVE" at bounding box center [575, 439] width 56 height 15
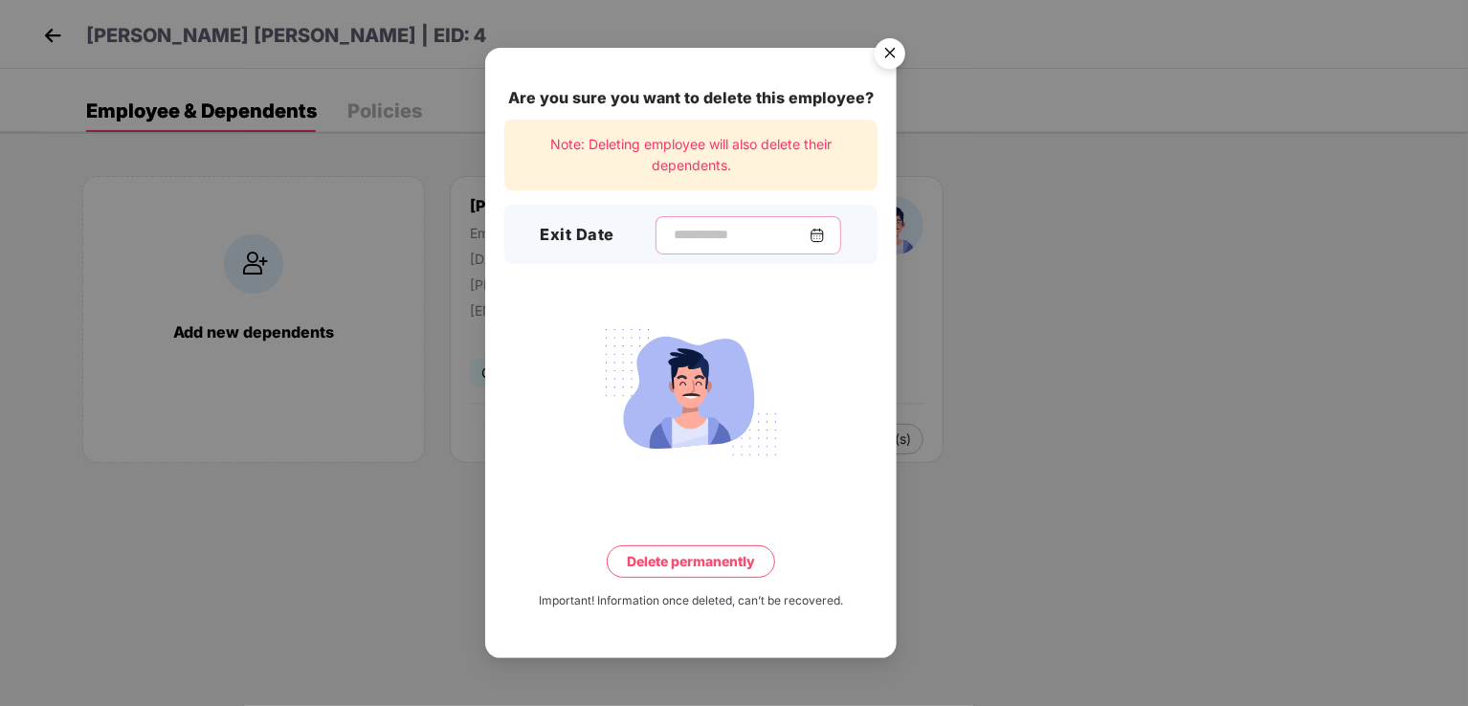
click at [703, 233] on input at bounding box center [741, 235] width 138 height 20
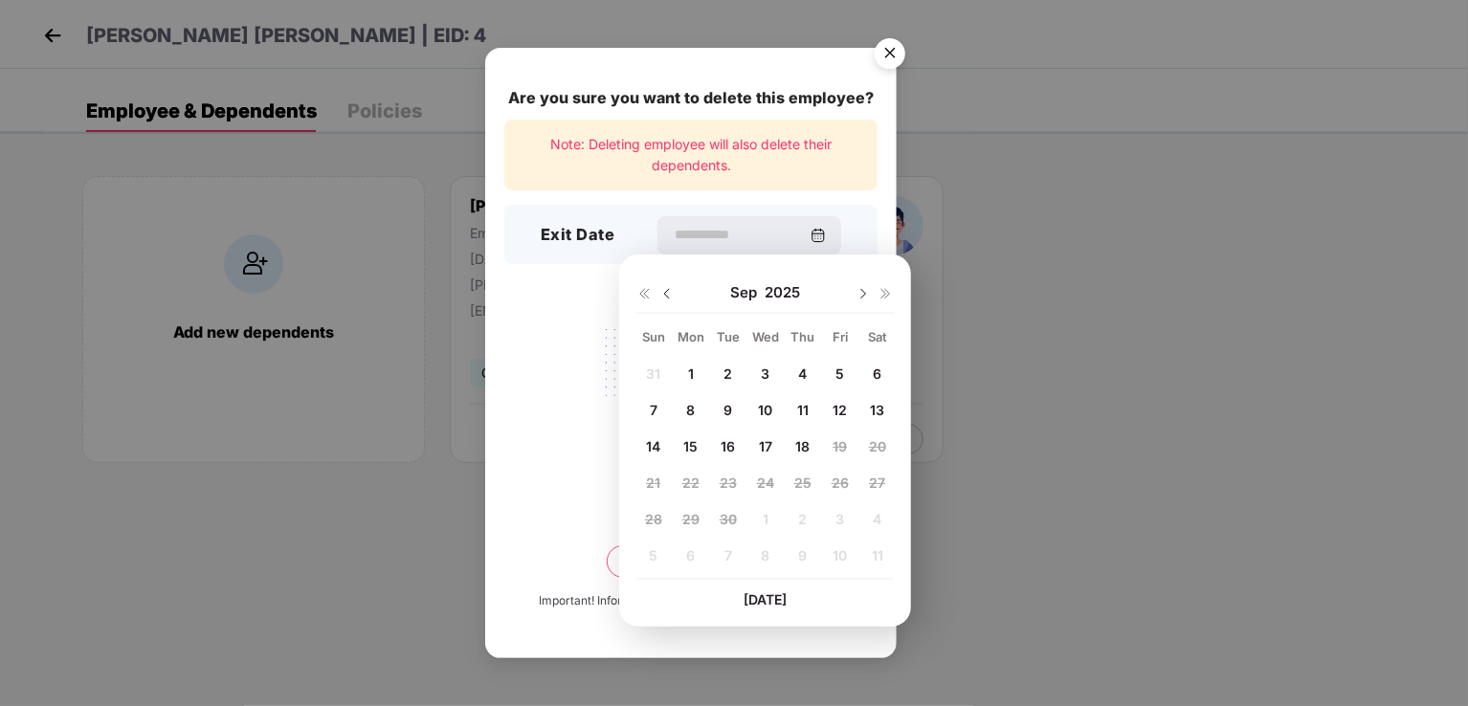
click at [662, 292] on img at bounding box center [666, 293] width 15 height 15
click at [670, 292] on img at bounding box center [666, 293] width 15 height 15
click at [861, 292] on img at bounding box center [862, 293] width 15 height 15
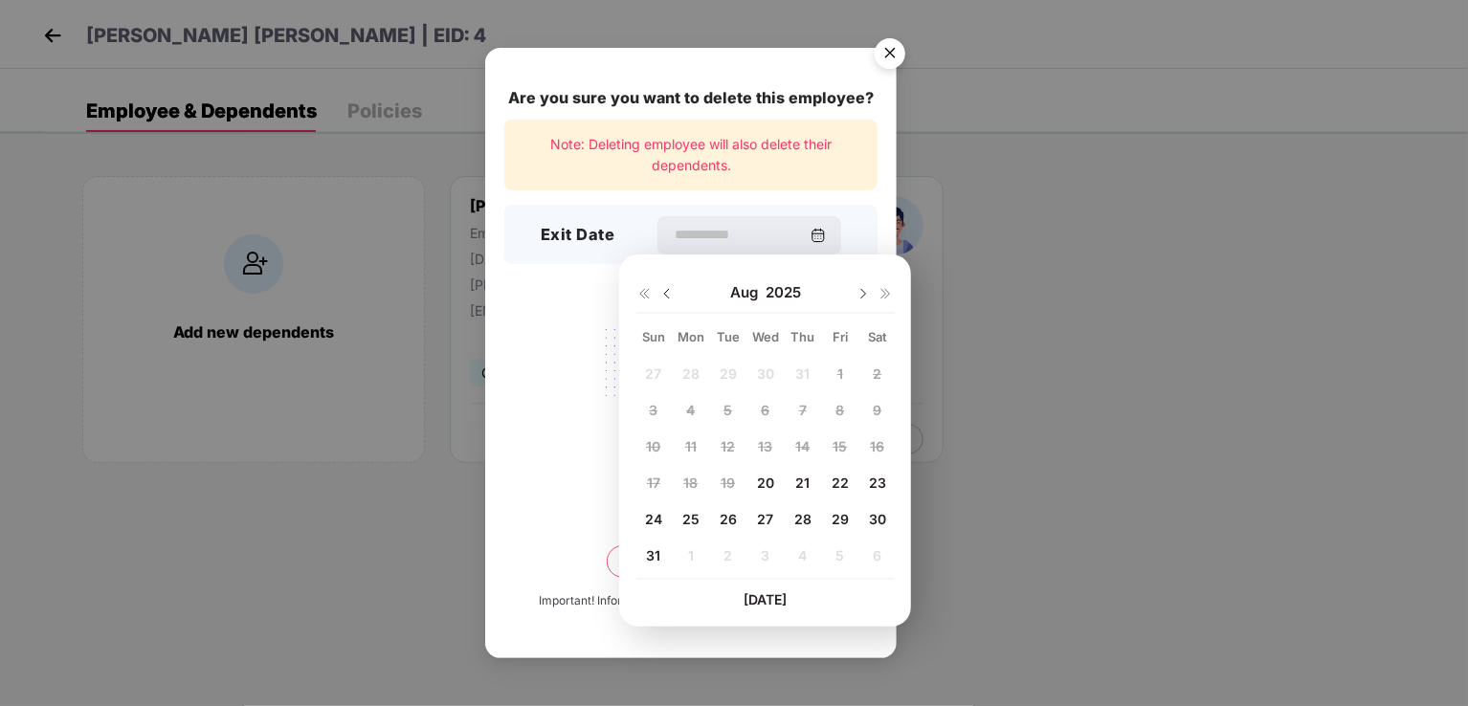
click at [758, 482] on span "20" at bounding box center [765, 483] width 17 height 16
type input "**********"
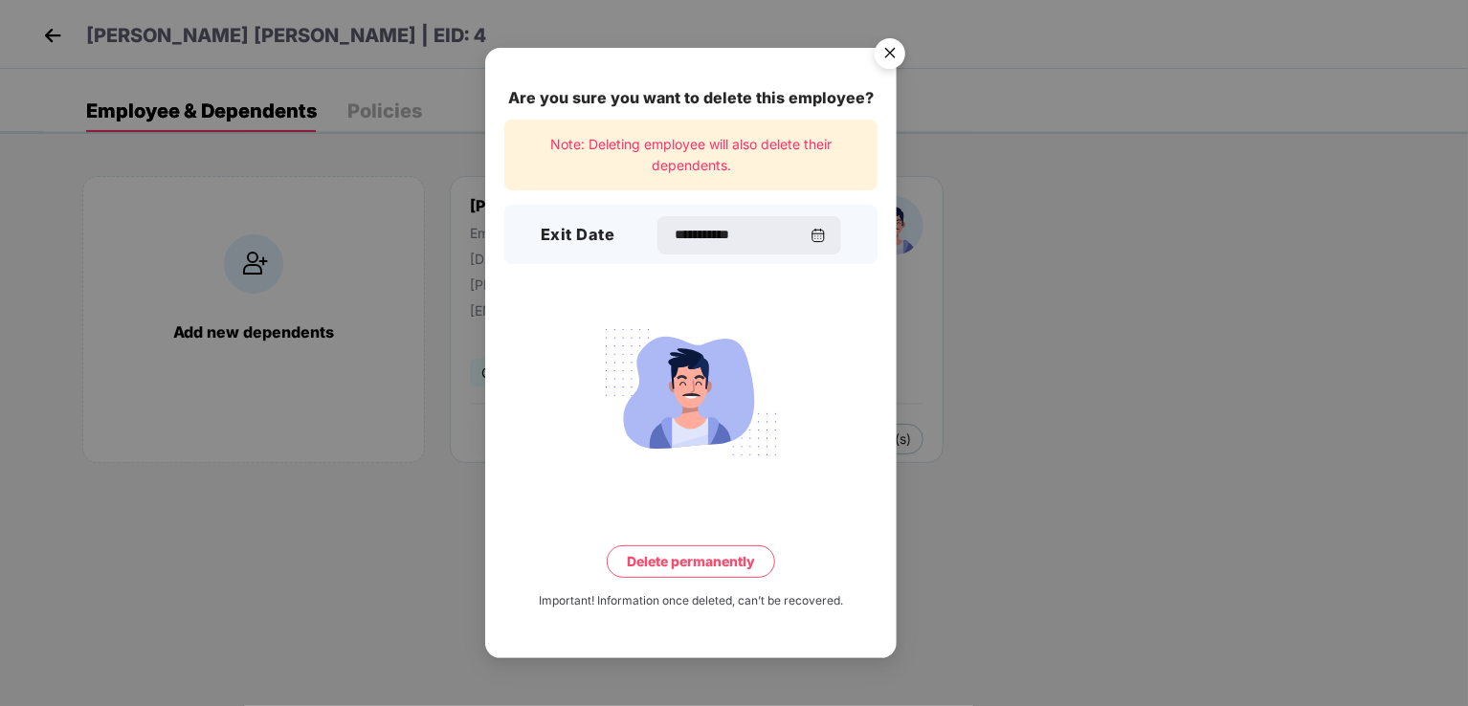
click at [704, 562] on button "Delete permanently" at bounding box center [691, 561] width 168 height 33
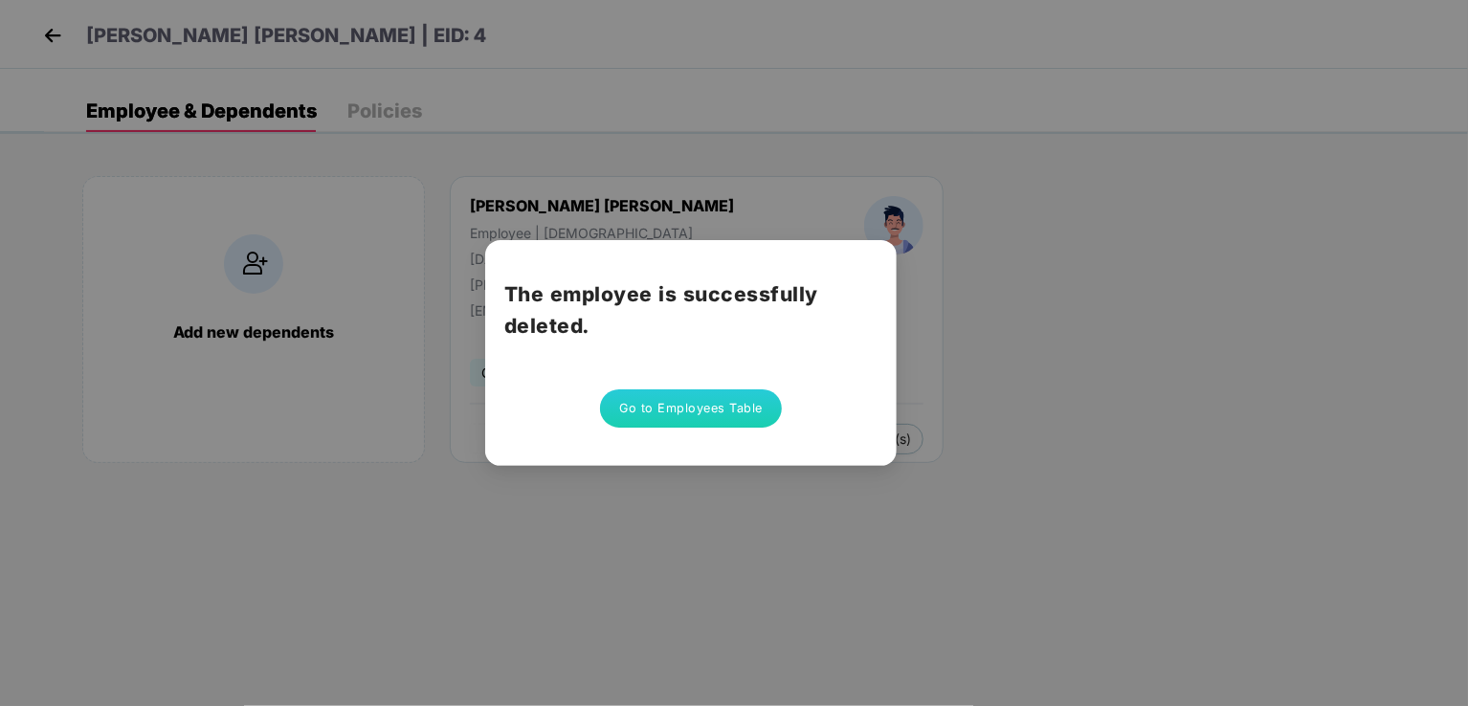
click at [675, 410] on button "Go to Employees Table" at bounding box center [691, 408] width 182 height 38
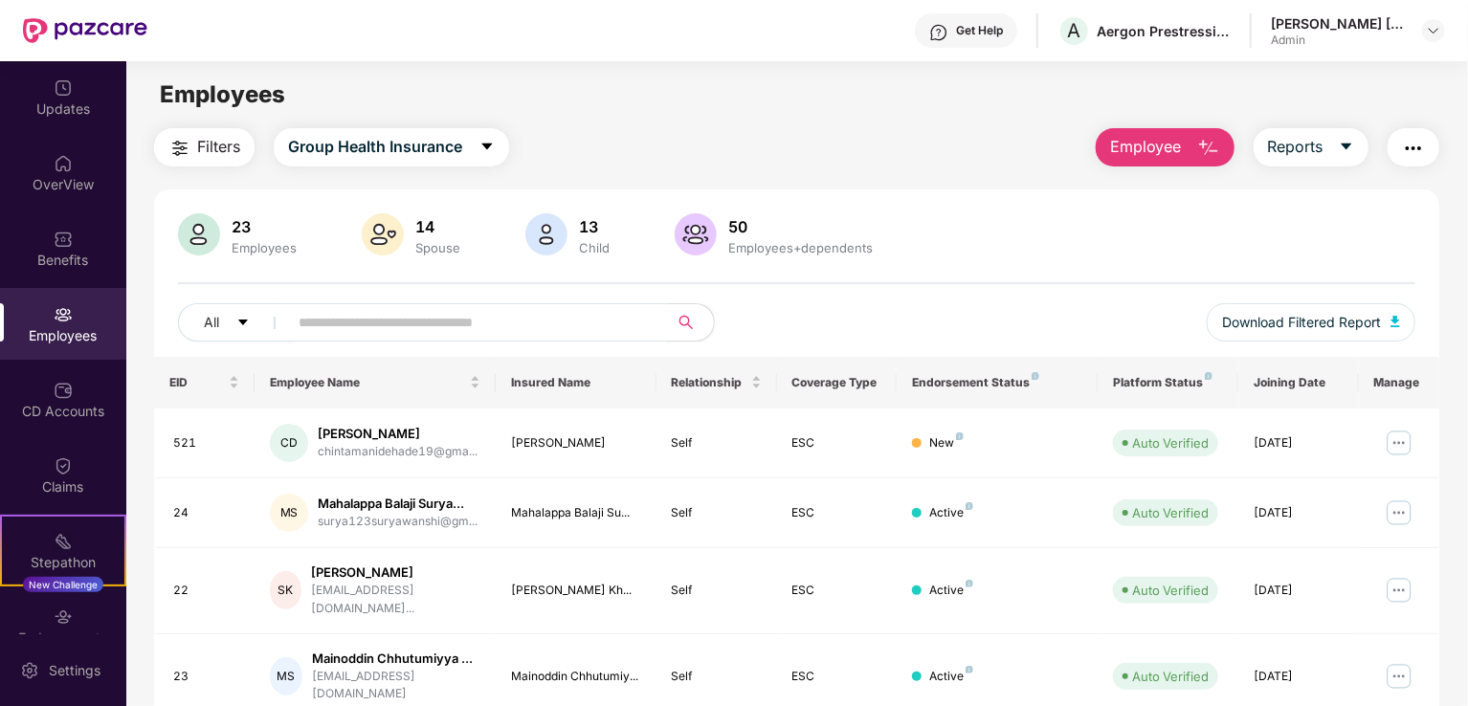
click at [1148, 144] on span "Employee" at bounding box center [1146, 147] width 72 height 24
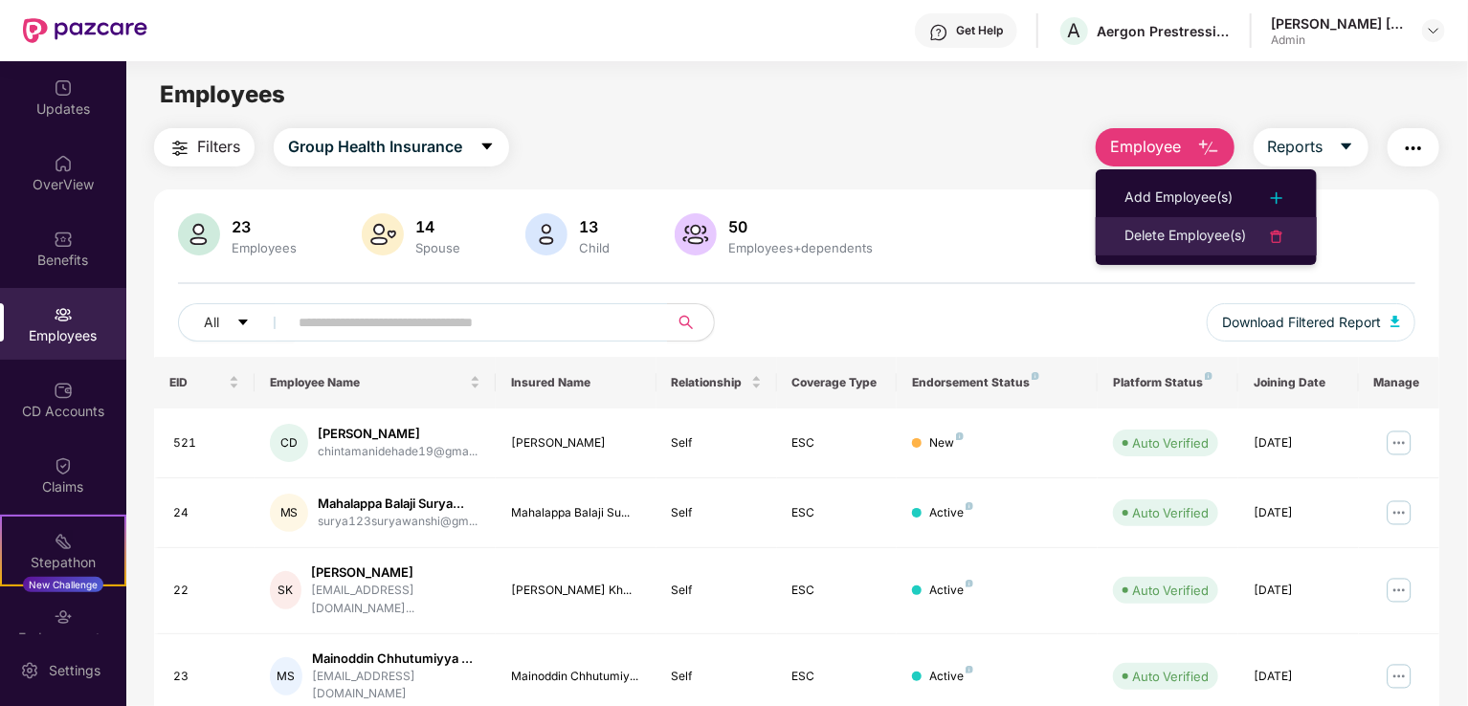
click at [1162, 235] on div "Delete Employee(s)" at bounding box center [1185, 236] width 122 height 23
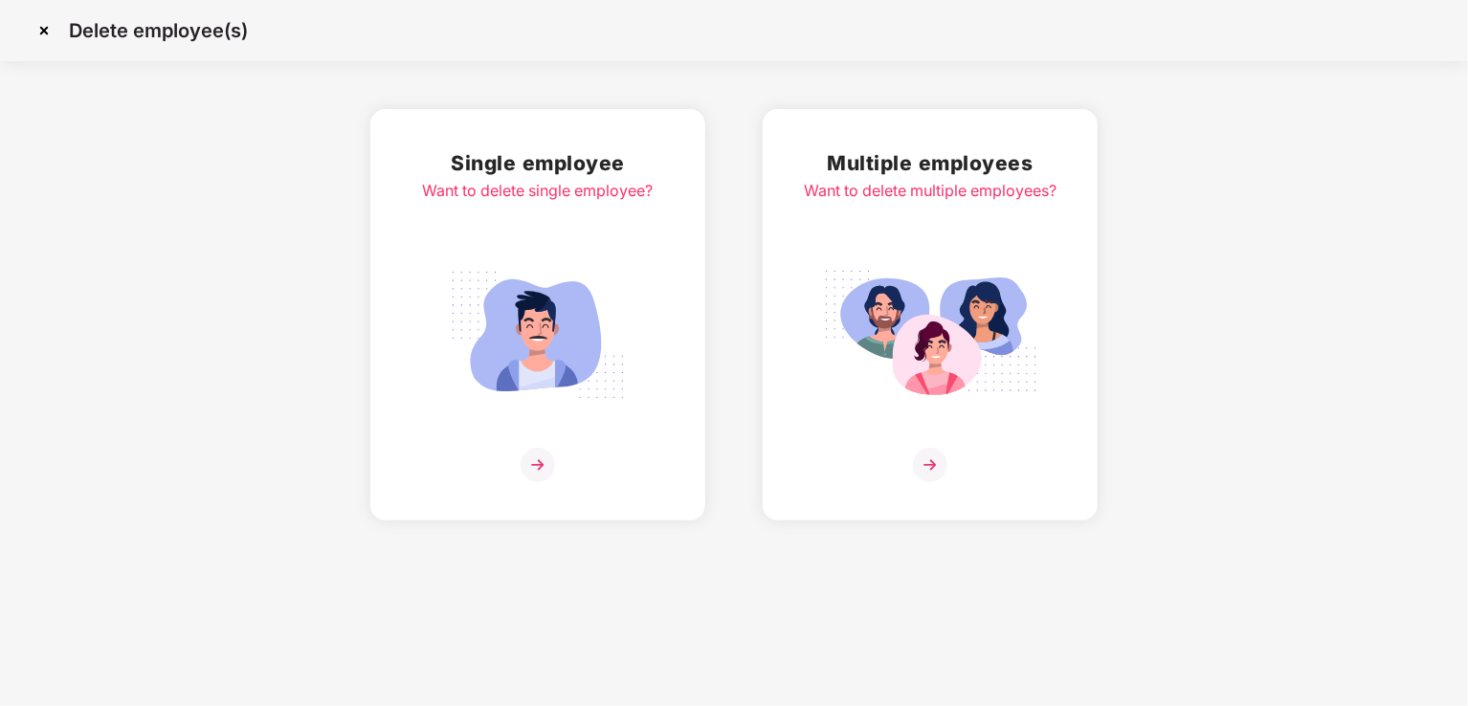
click at [536, 460] on img at bounding box center [538, 465] width 34 height 34
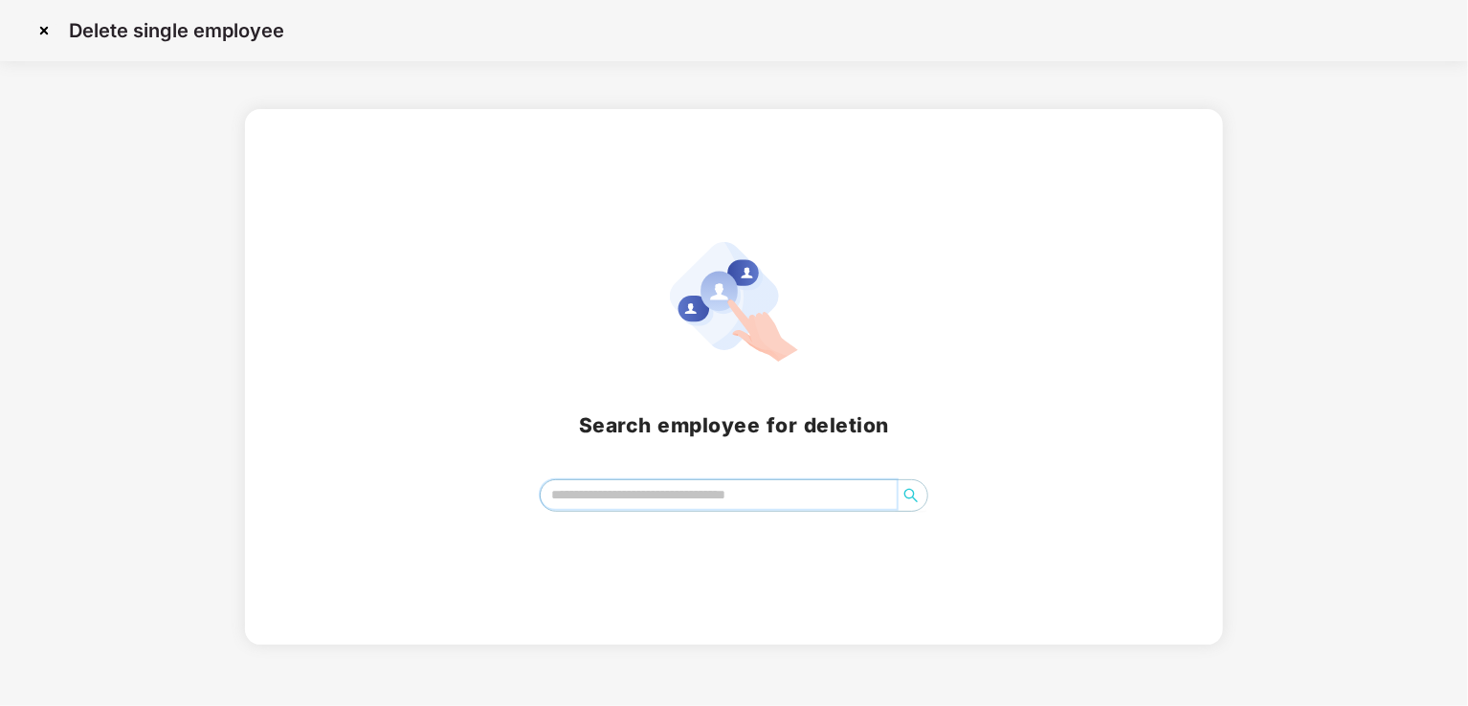
click at [632, 491] on input "search" at bounding box center [719, 494] width 356 height 29
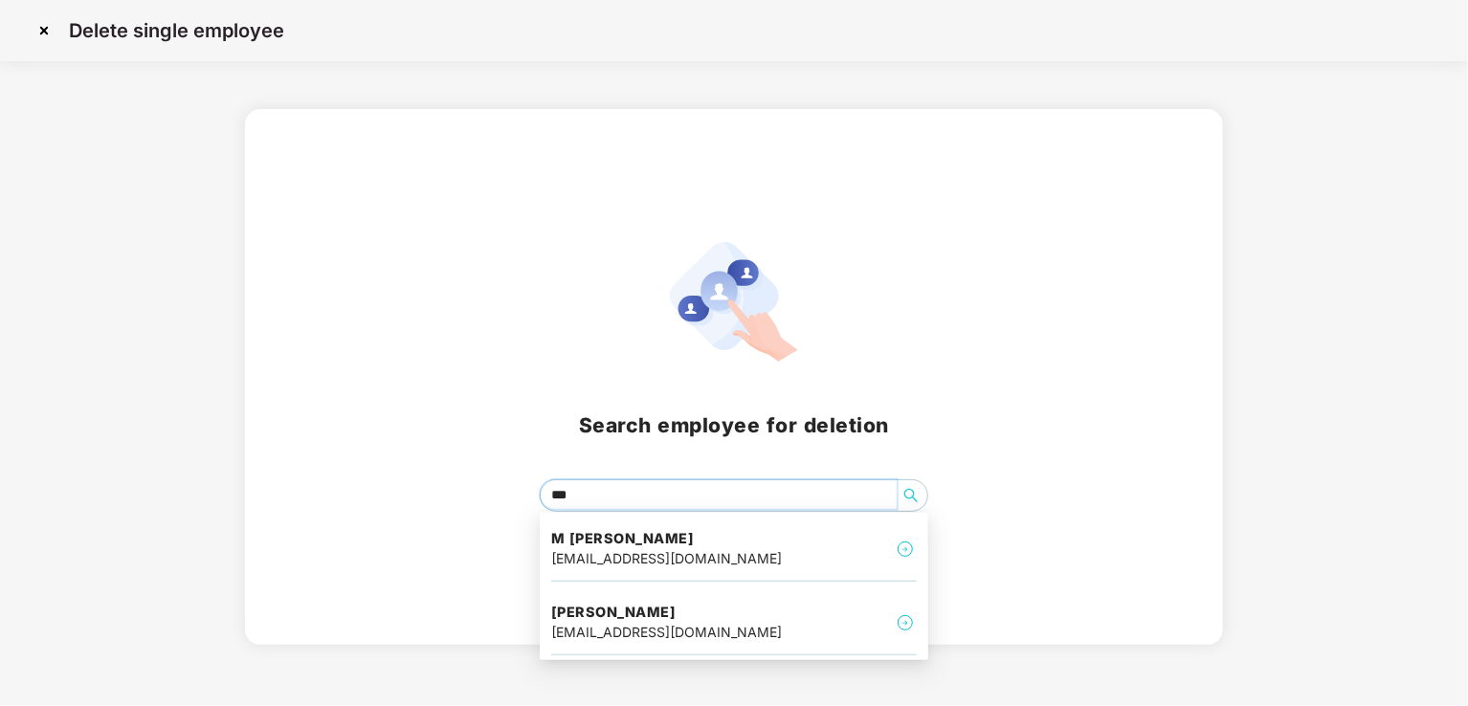
type input "****"
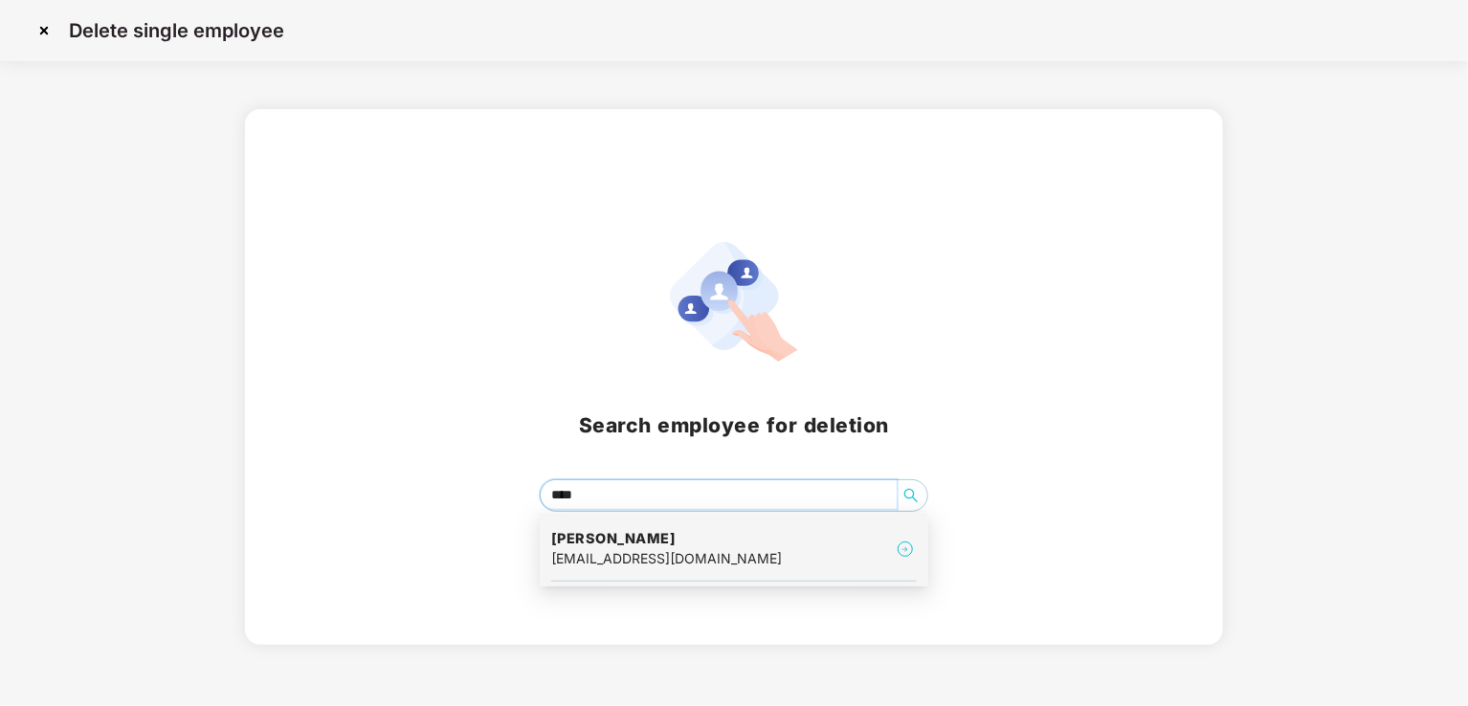
click at [636, 544] on h4 "Swapnil Sudhakar dhumal" at bounding box center [666, 538] width 231 height 19
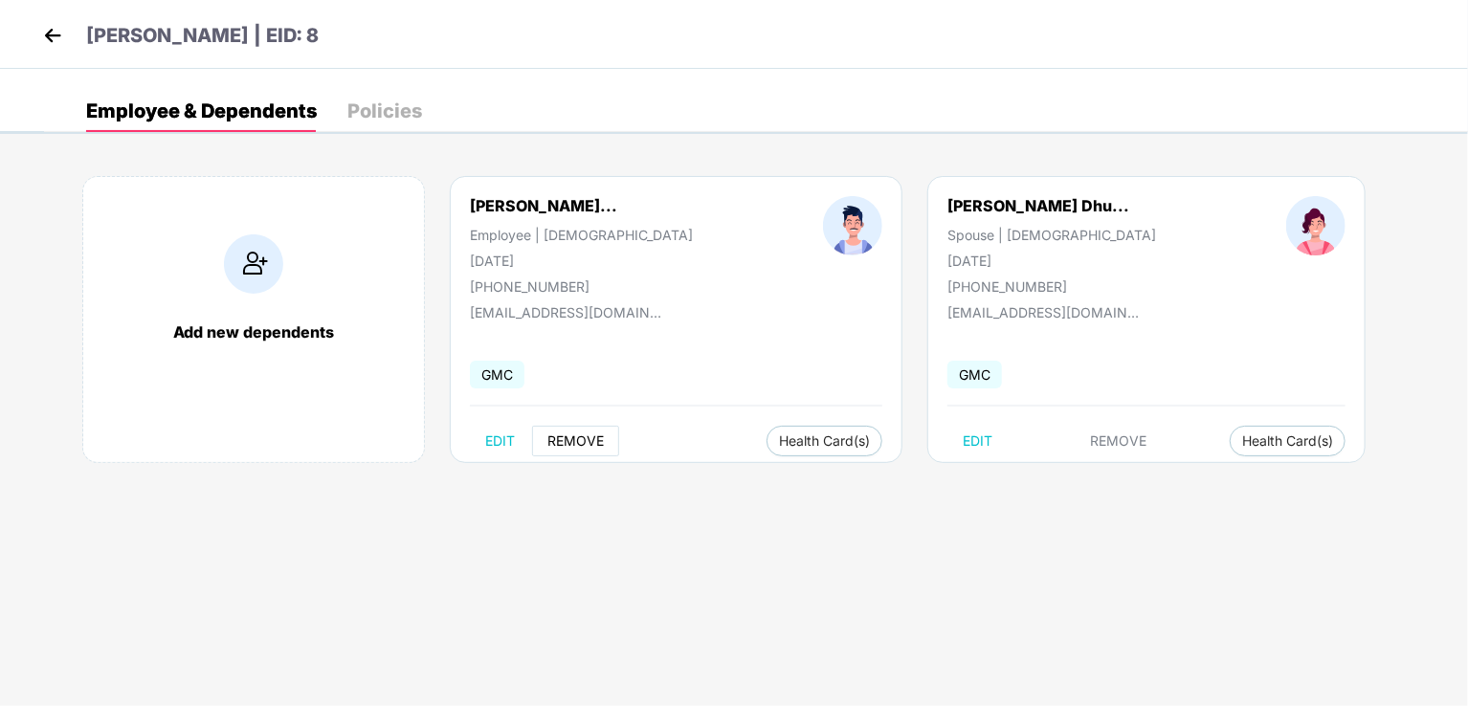
click at [576, 441] on span "REMOVE" at bounding box center [575, 440] width 56 height 15
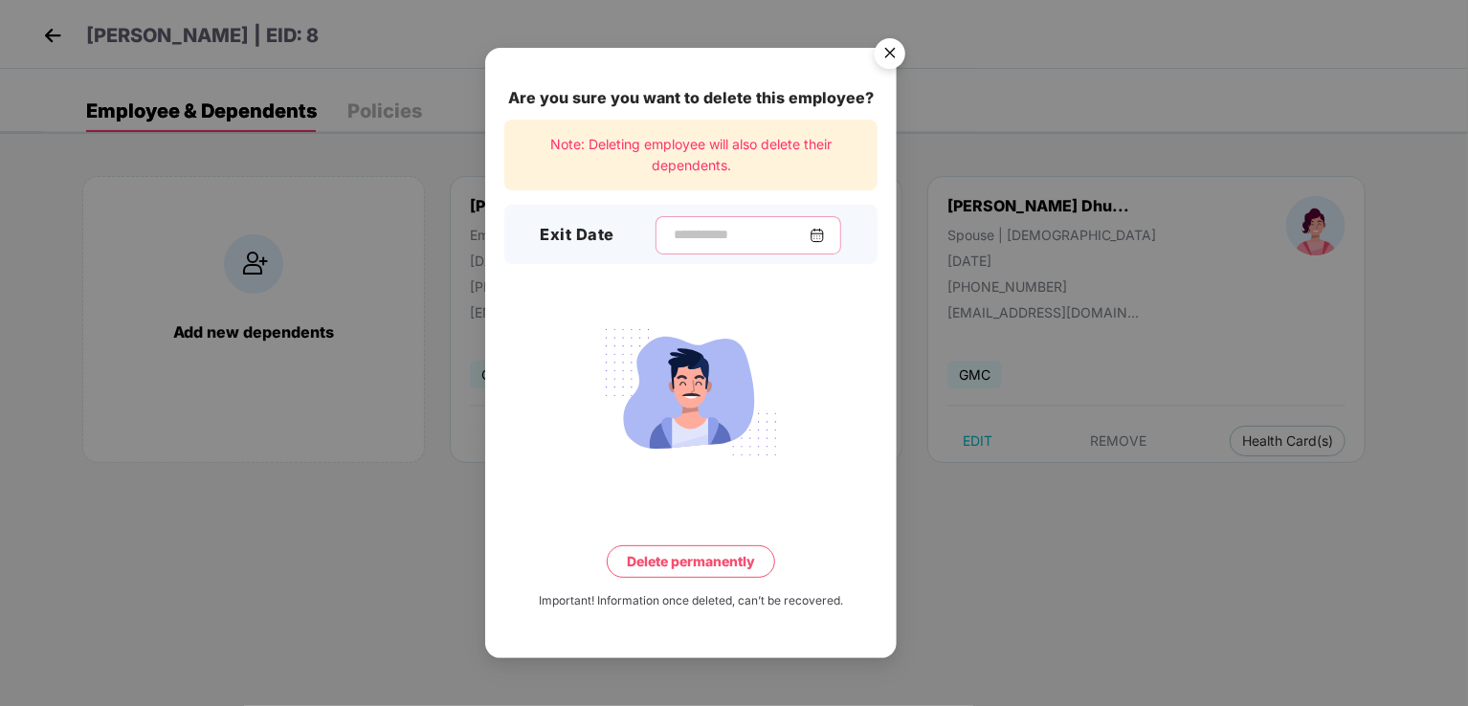
click at [672, 230] on input at bounding box center [741, 235] width 138 height 20
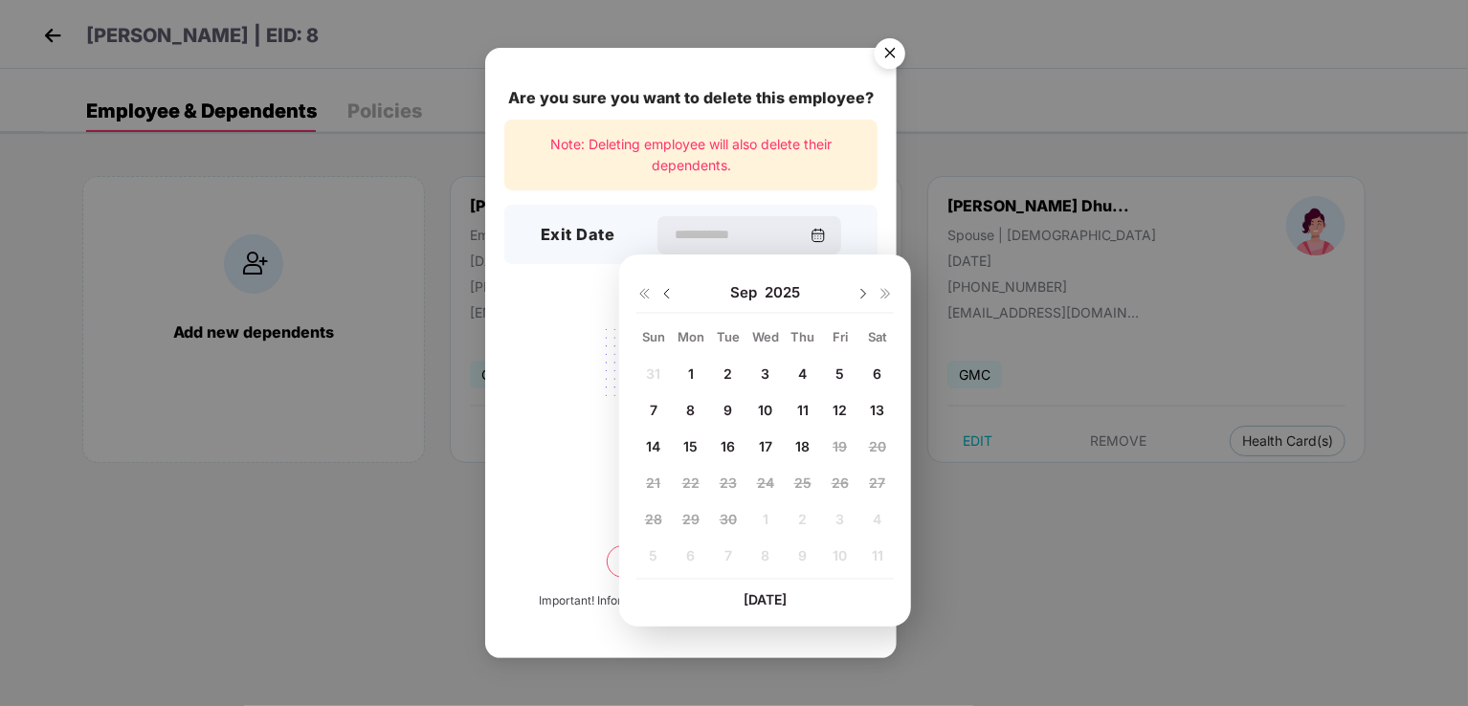
click at [667, 296] on img at bounding box center [666, 293] width 15 height 15
click at [764, 486] on span "20" at bounding box center [765, 483] width 17 height 16
type input "**********"
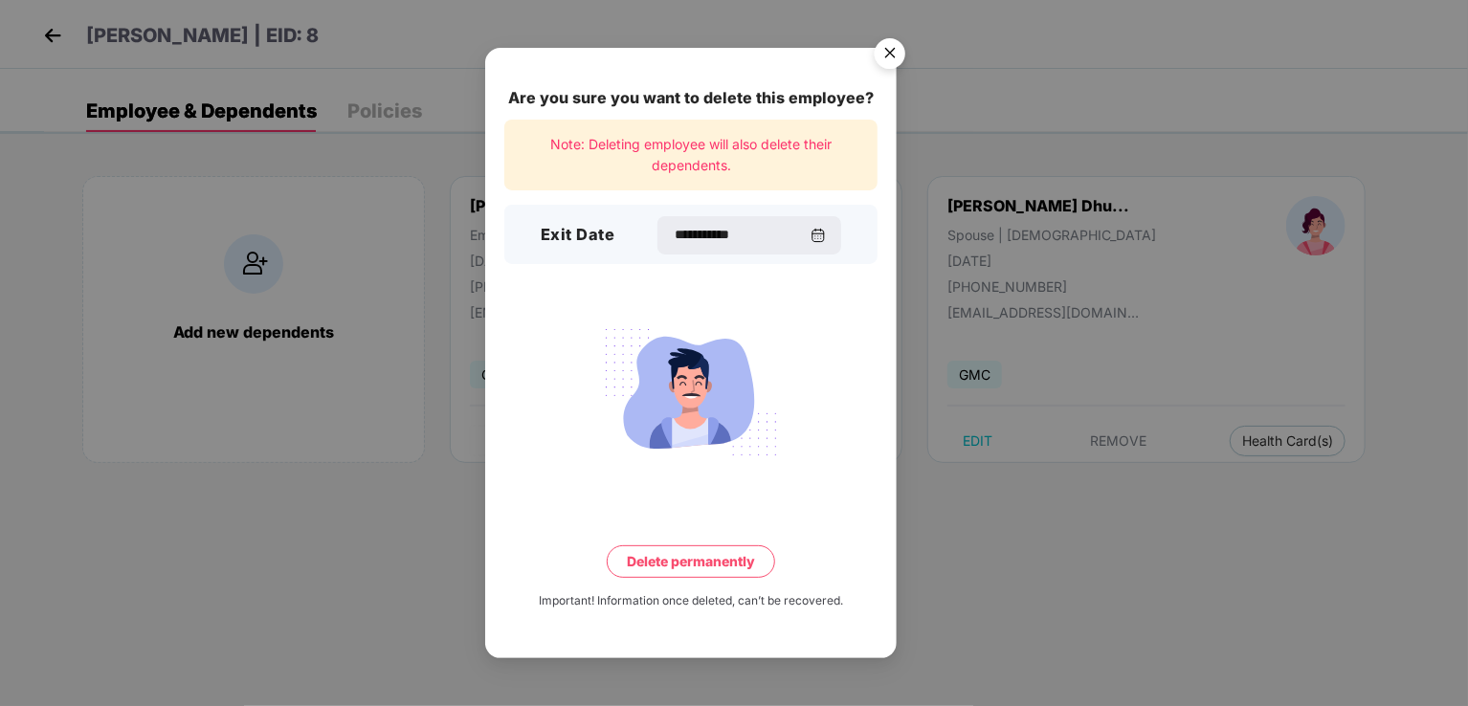
click at [681, 563] on button "Delete permanently" at bounding box center [691, 561] width 168 height 33
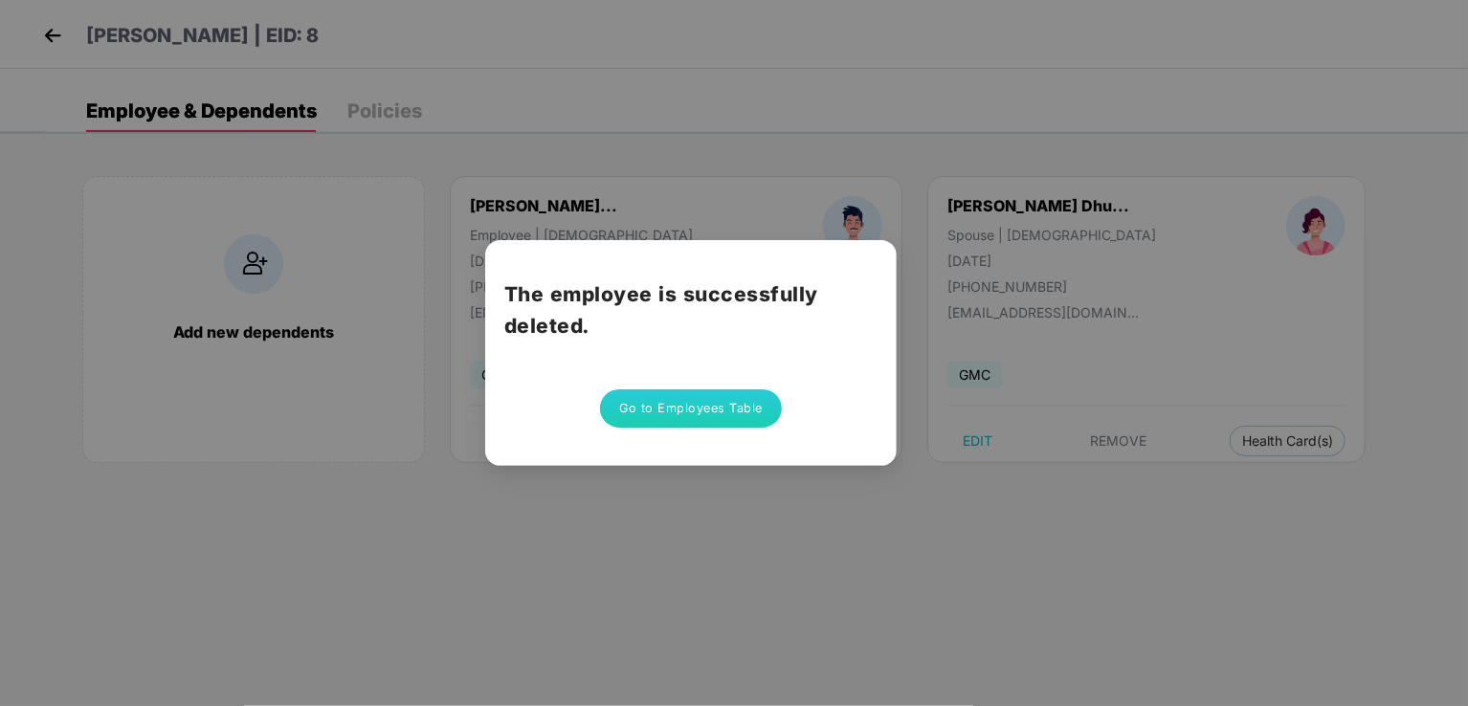
click at [700, 408] on button "Go to Employees Table" at bounding box center [691, 408] width 182 height 38
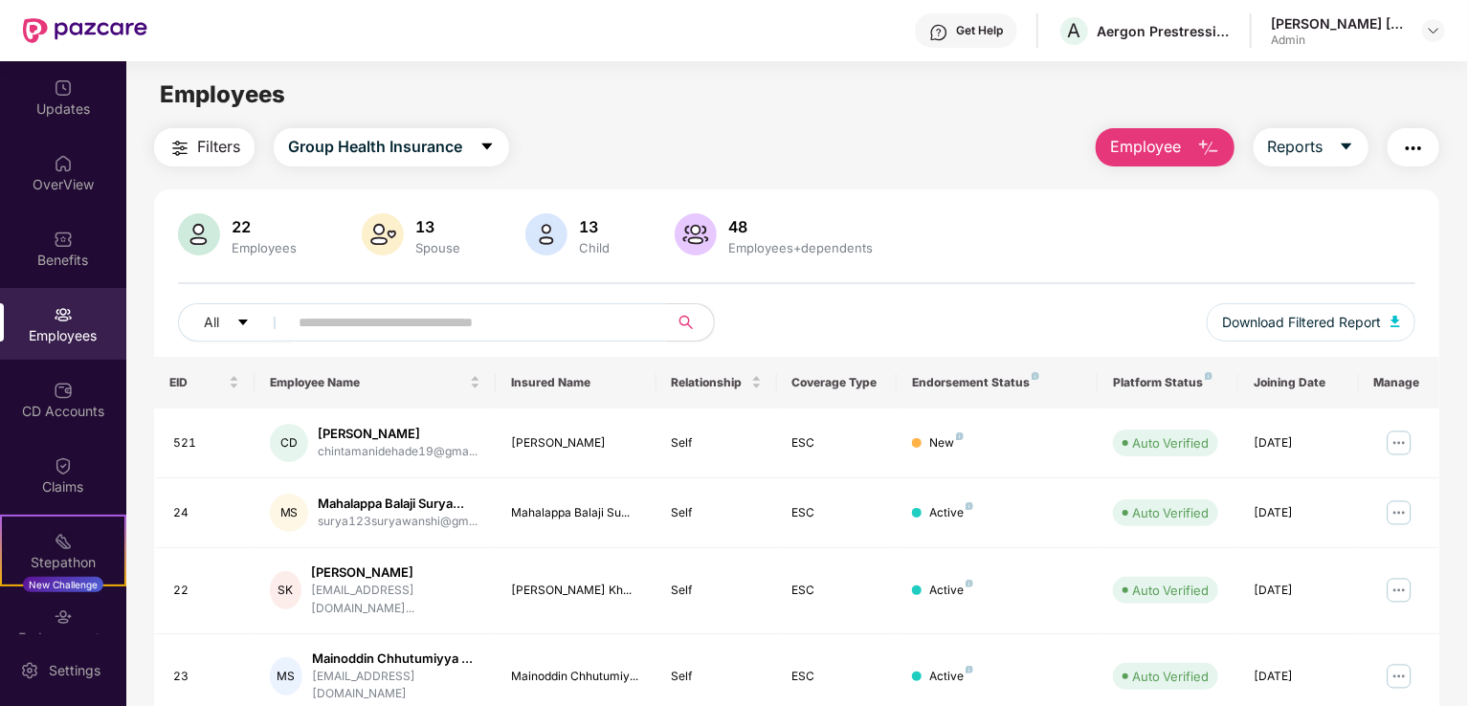
click at [1164, 141] on span "Employee" at bounding box center [1146, 147] width 72 height 24
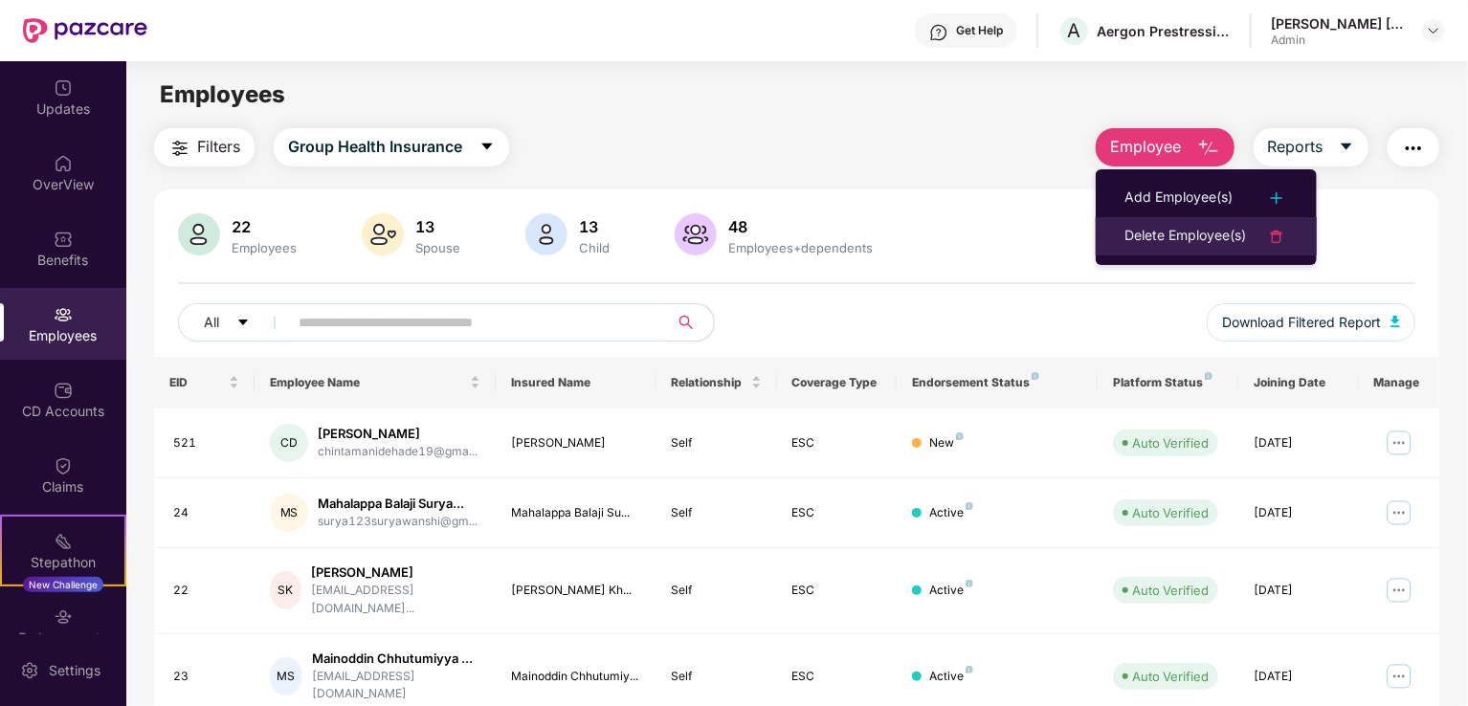
click at [1191, 231] on div "Delete Employee(s)" at bounding box center [1185, 236] width 122 height 23
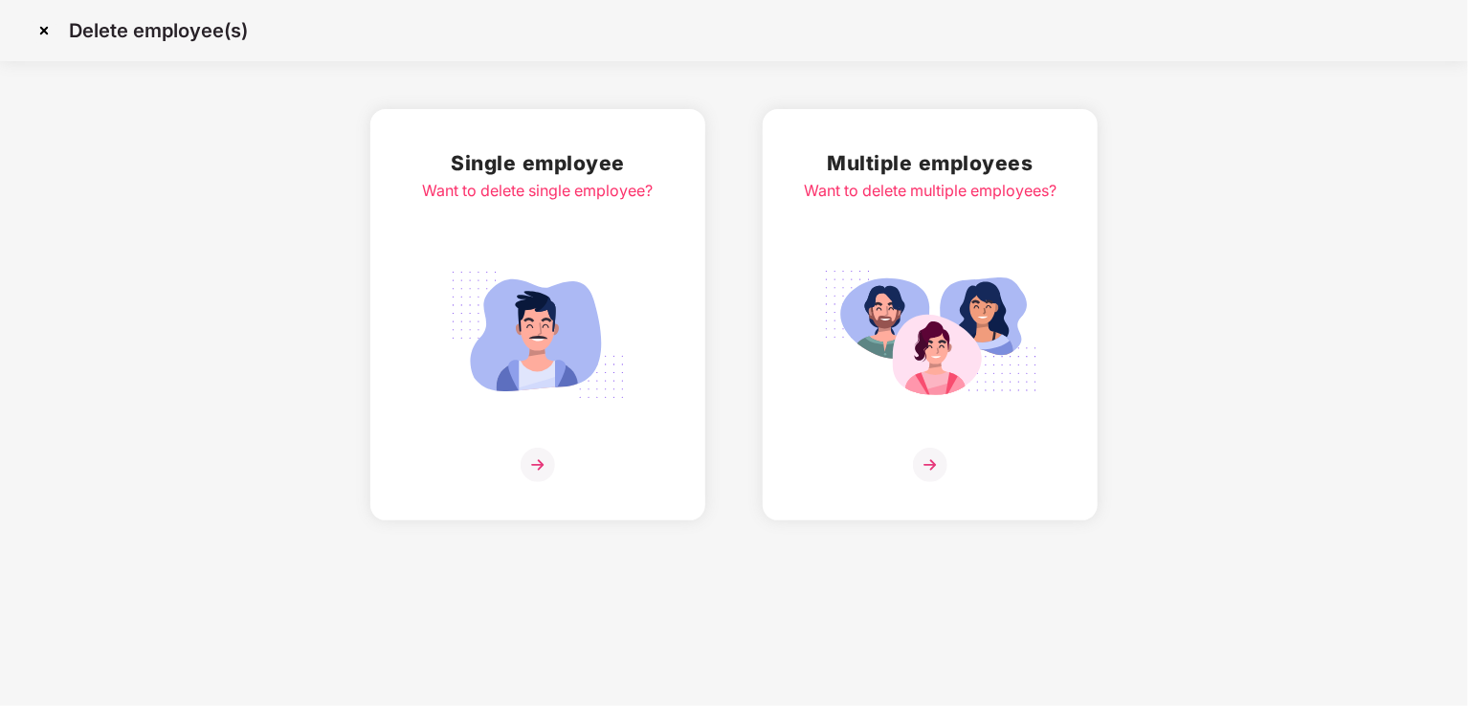
click at [536, 463] on img at bounding box center [538, 465] width 34 height 34
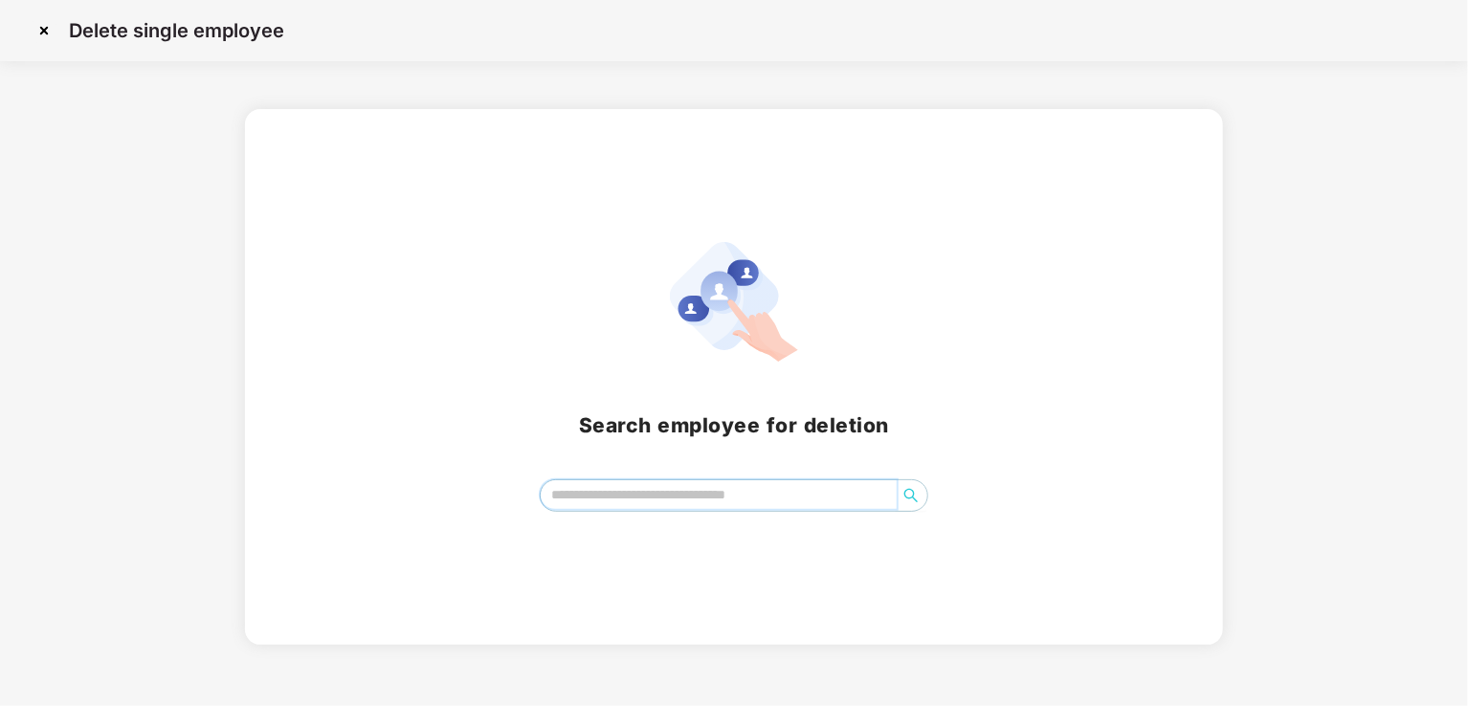
click at [629, 488] on input "search" at bounding box center [719, 494] width 356 height 29
type input "*"
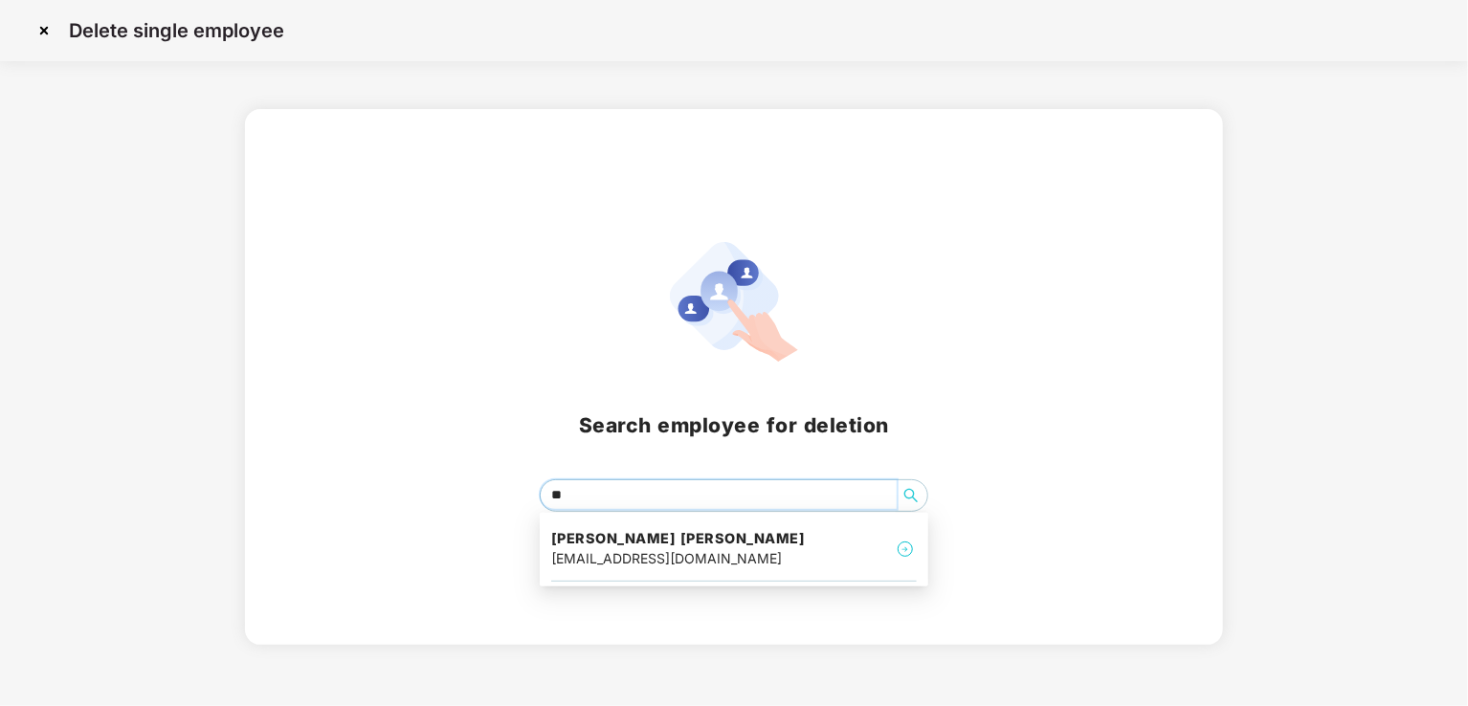
type input "*"
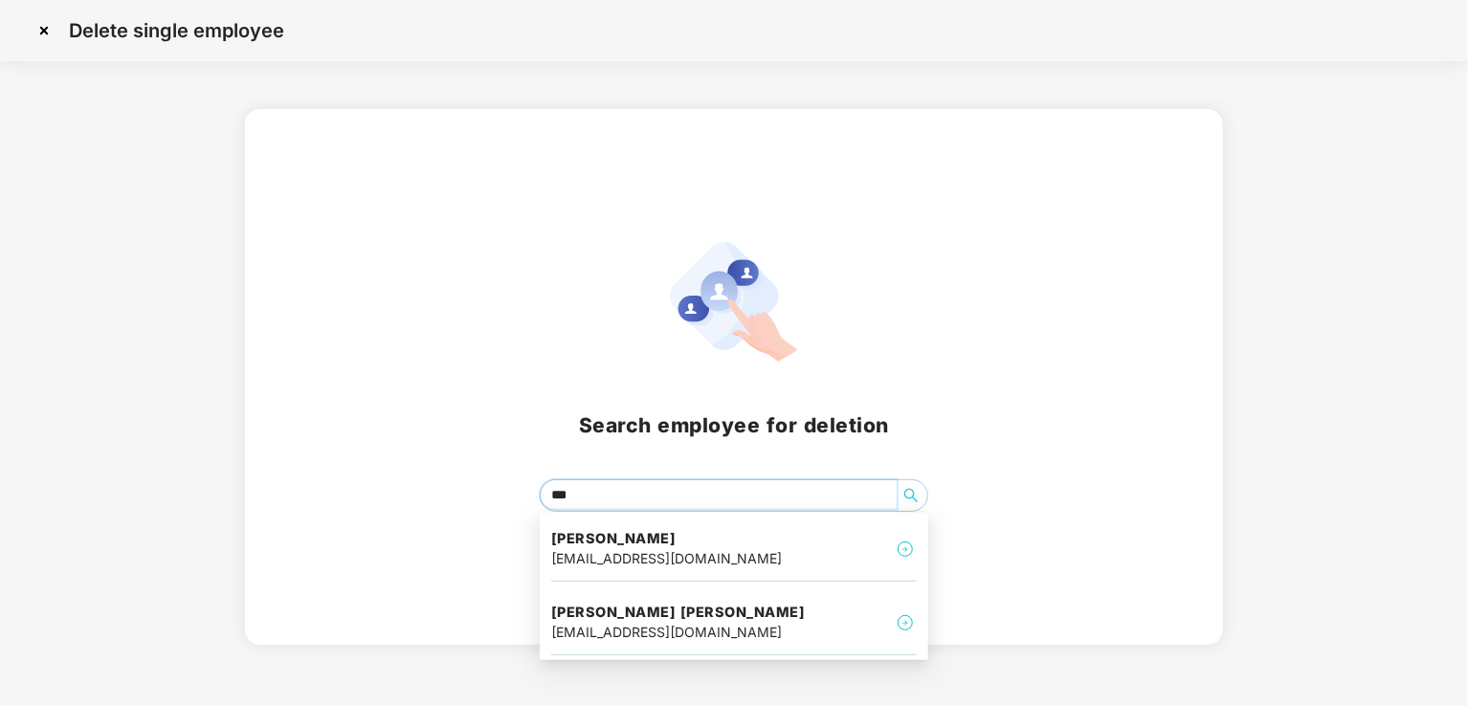
type input "****"
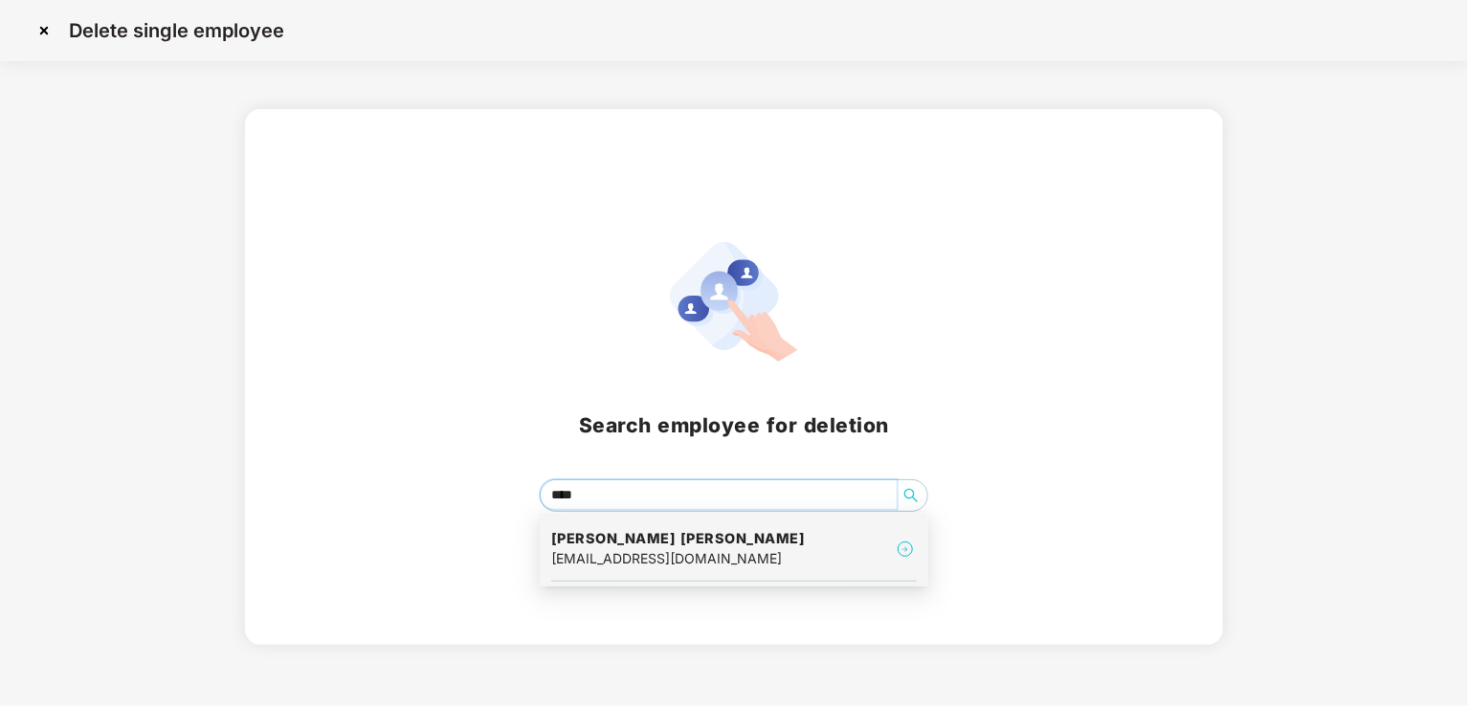
click at [643, 552] on div "akhilnijamkar@gmail.com" at bounding box center [678, 558] width 255 height 21
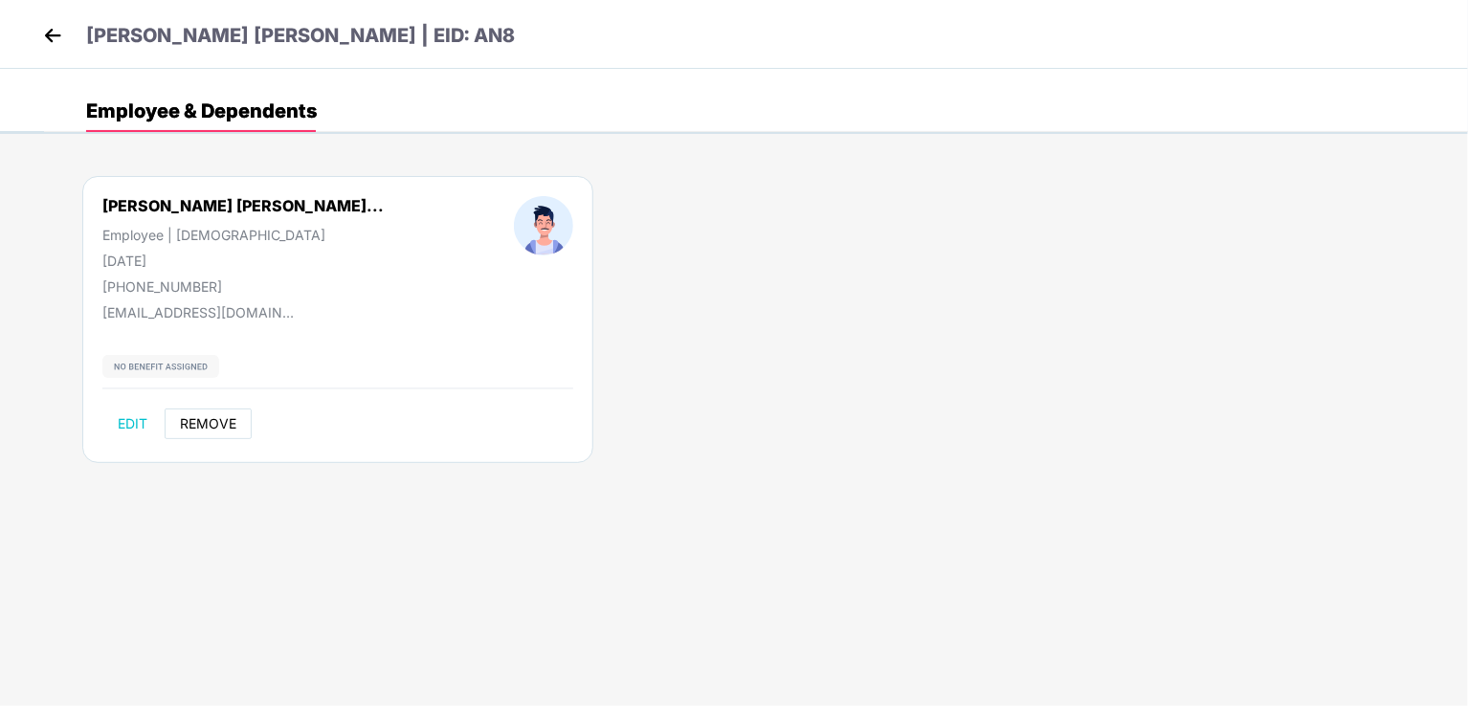
click at [214, 421] on span "REMOVE" at bounding box center [208, 423] width 56 height 15
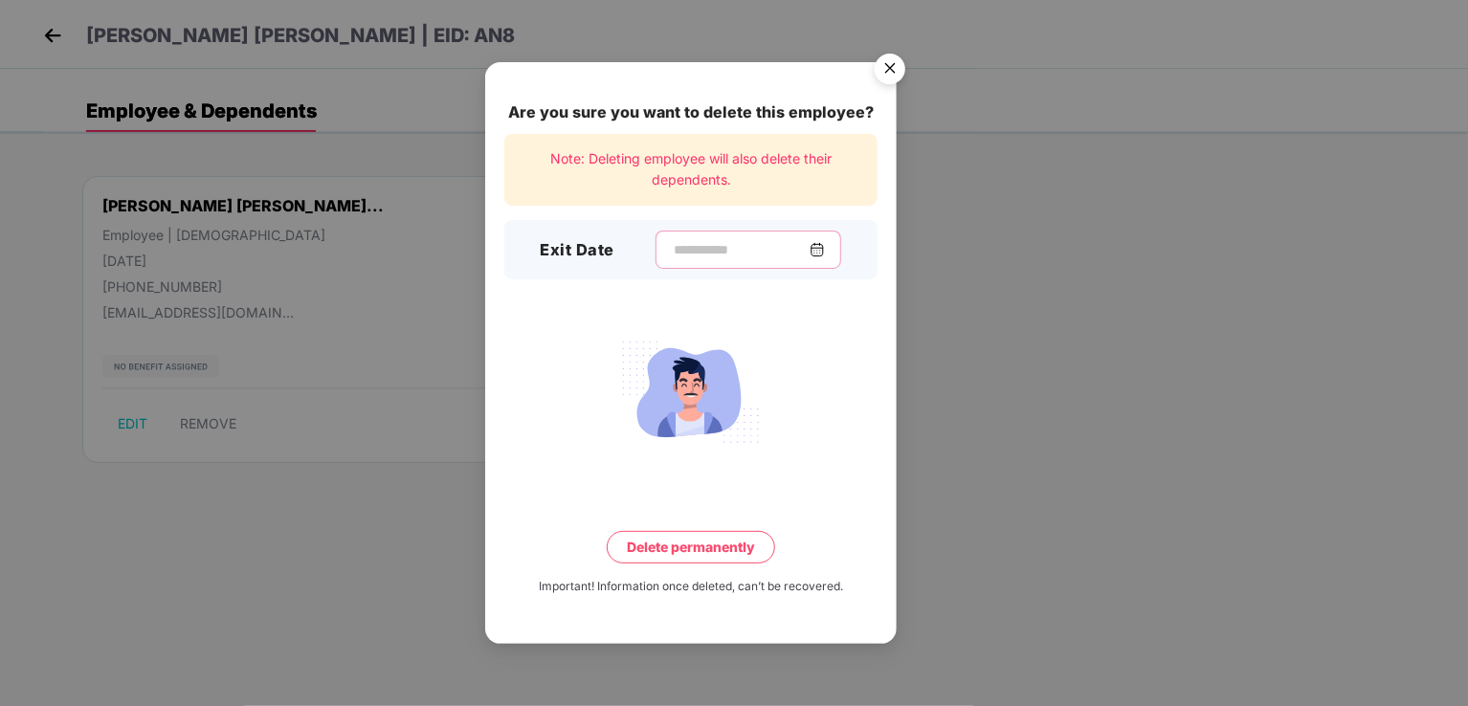
click at [672, 254] on input at bounding box center [741, 250] width 138 height 20
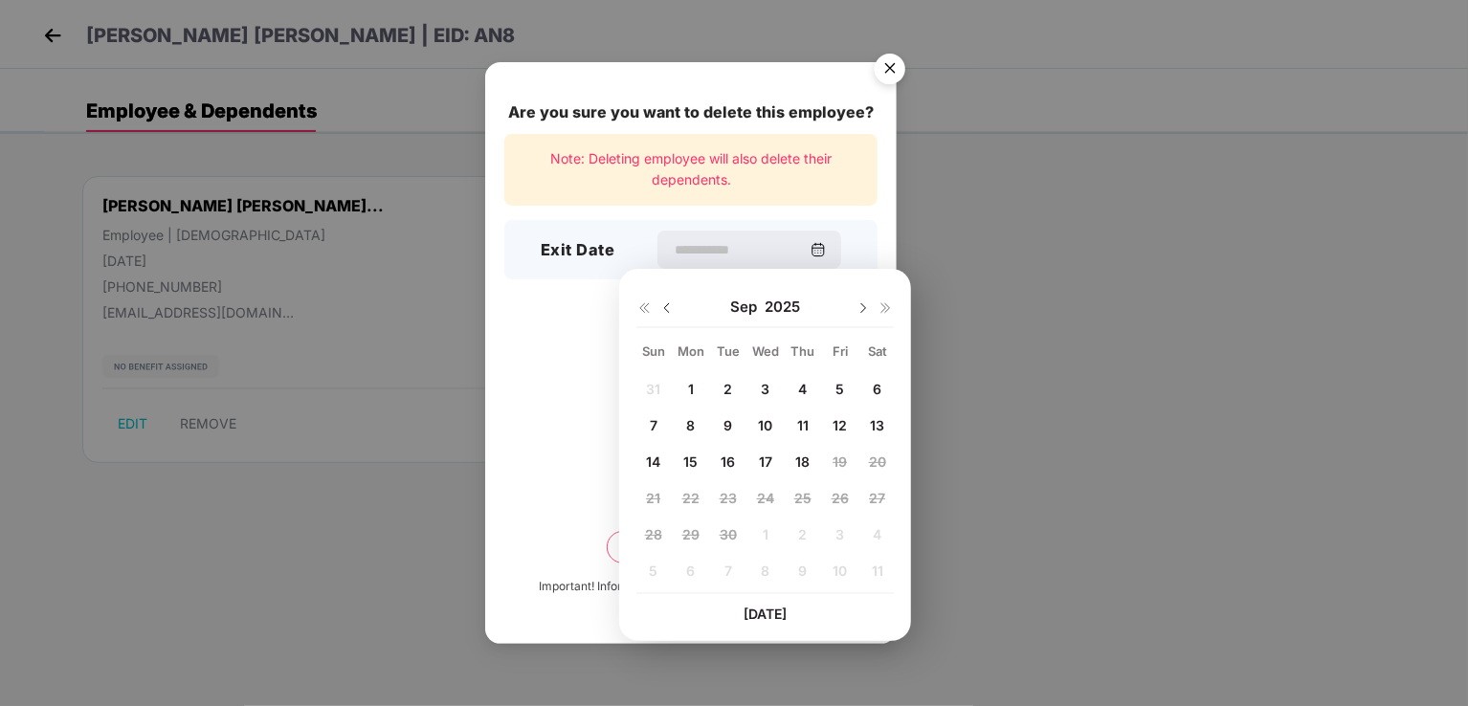
click at [664, 302] on img at bounding box center [666, 307] width 15 height 15
click at [764, 497] on span "20" at bounding box center [765, 498] width 17 height 16
type input "**********"
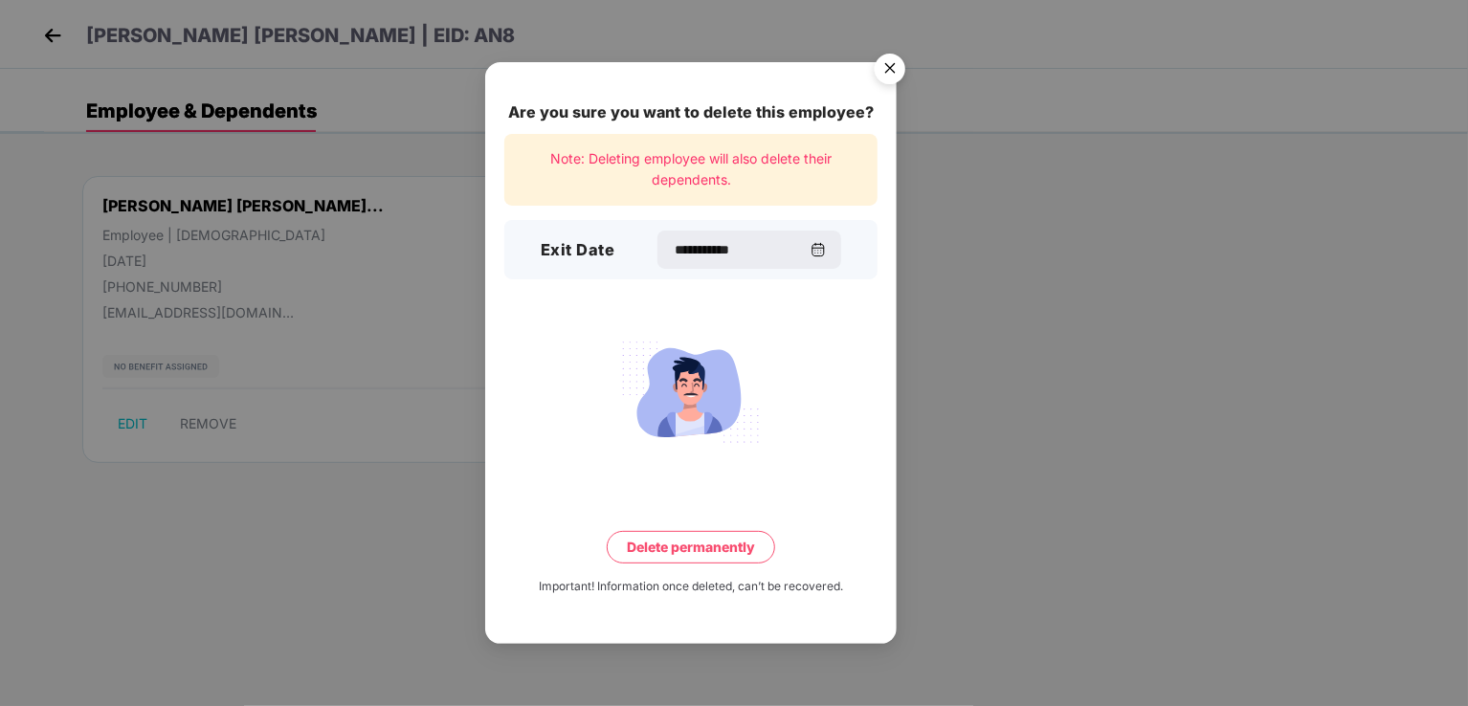
click at [679, 548] on button "Delete permanently" at bounding box center [691, 547] width 168 height 33
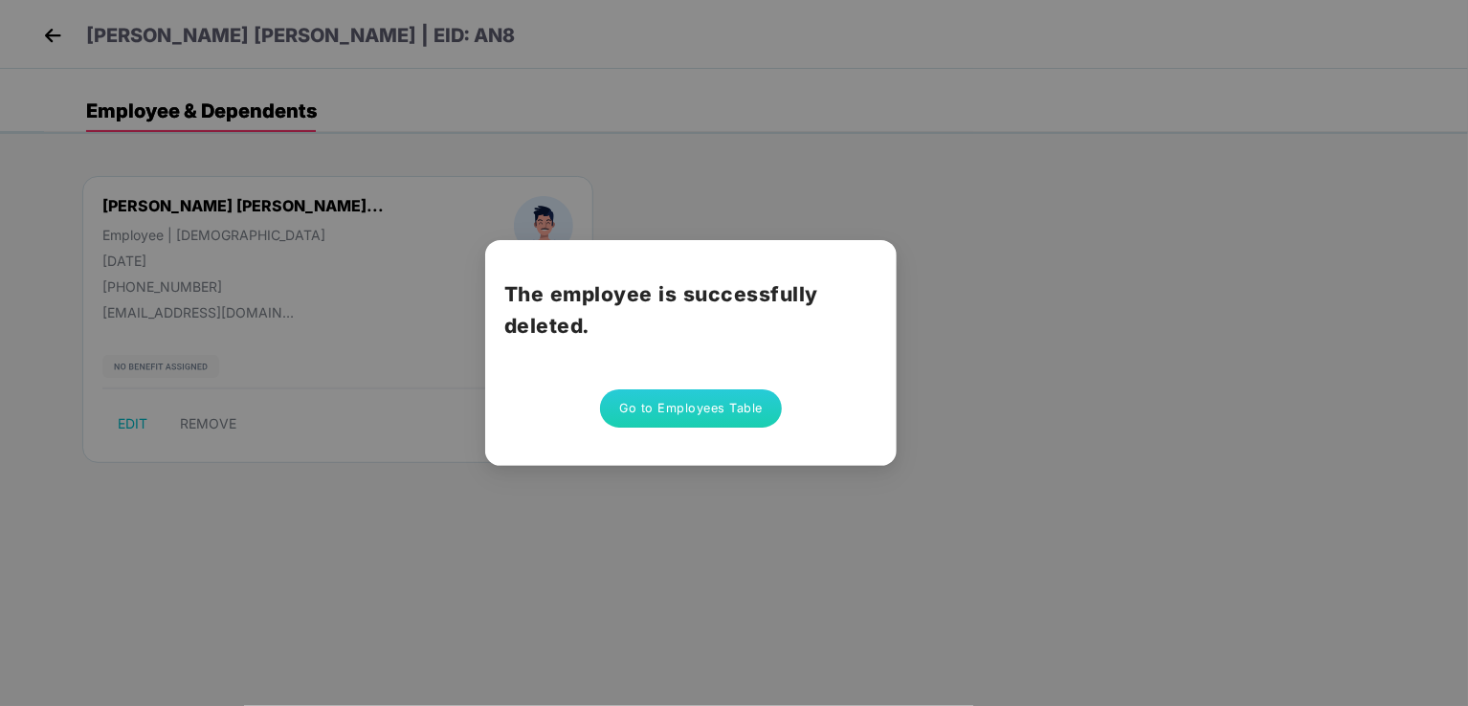
click at [681, 414] on button "Go to Employees Table" at bounding box center [691, 408] width 182 height 38
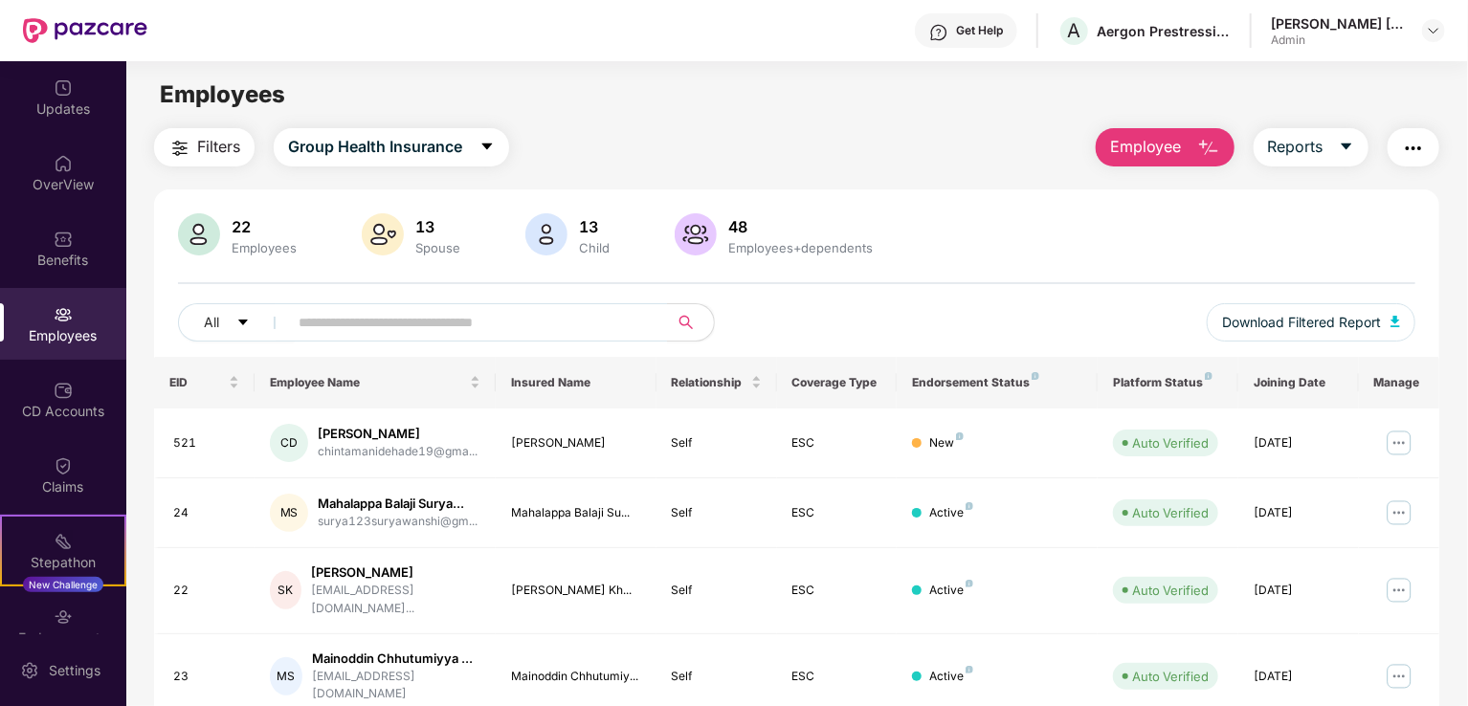
click at [416, 233] on div "13" at bounding box center [437, 226] width 53 height 19
click at [405, 233] on div at bounding box center [383, 236] width 50 height 46
click at [382, 233] on img at bounding box center [383, 234] width 42 height 42
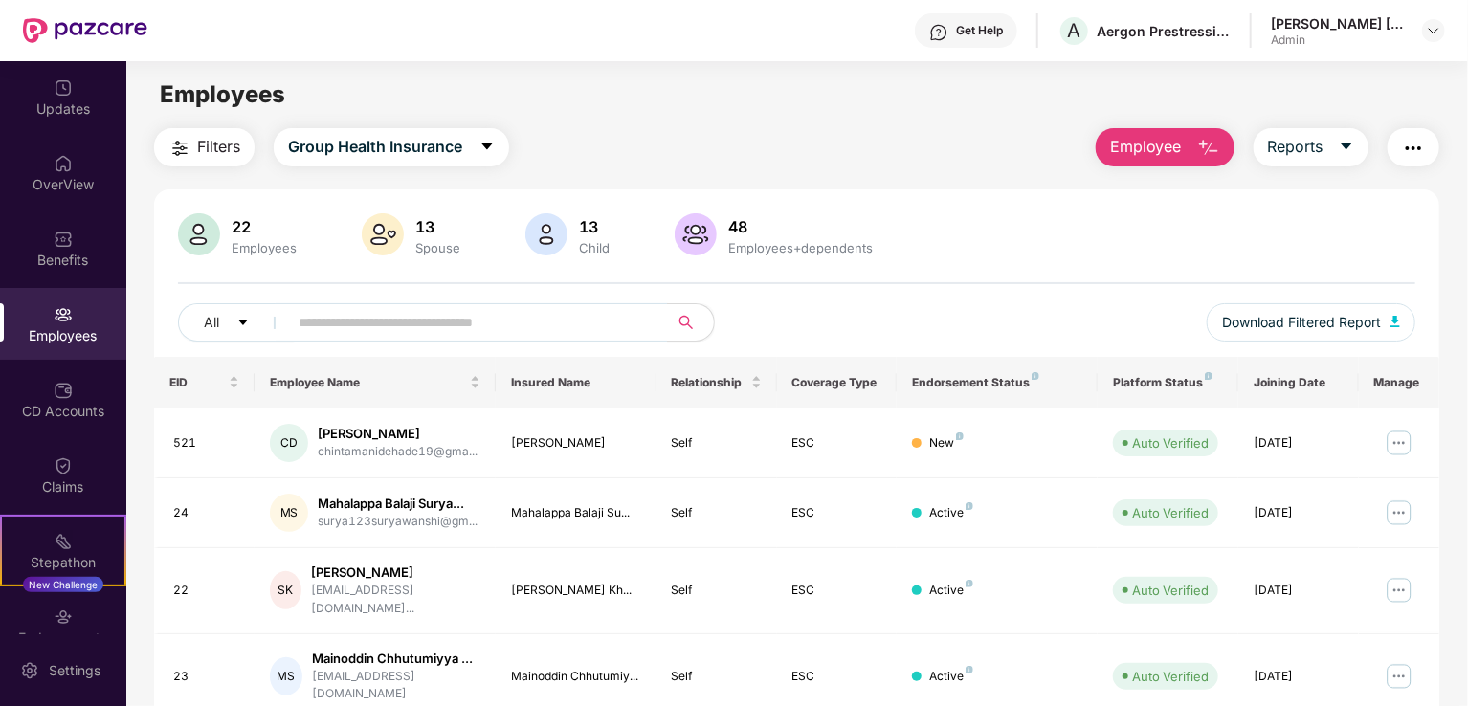
click at [382, 233] on img at bounding box center [383, 234] width 42 height 42
click at [237, 319] on icon "caret-down" at bounding box center [242, 322] width 13 height 13
click at [756, 298] on div "22 Employees 13 Spouse 13 Child 48 Employees+dependents All Download Filtered R…" at bounding box center [796, 285] width 1285 height 144
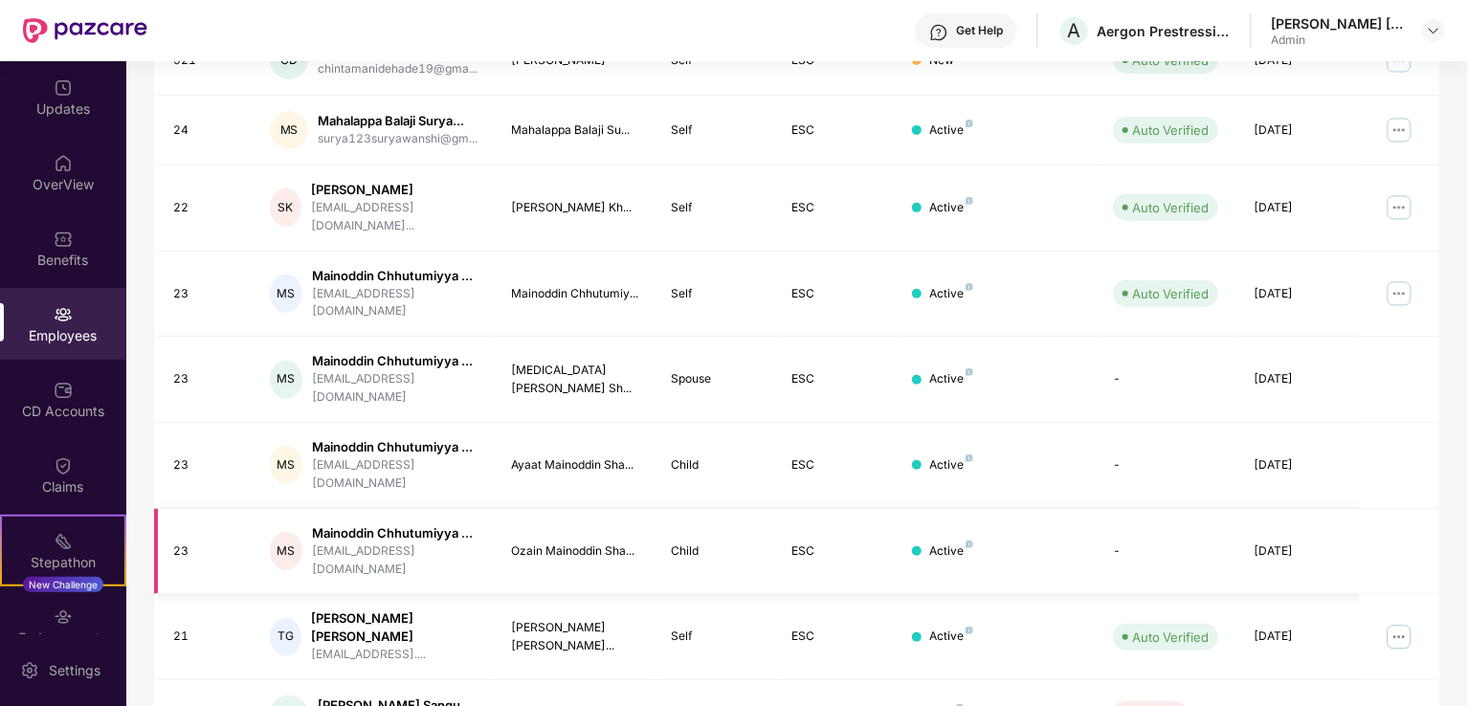
scroll to position [467, 0]
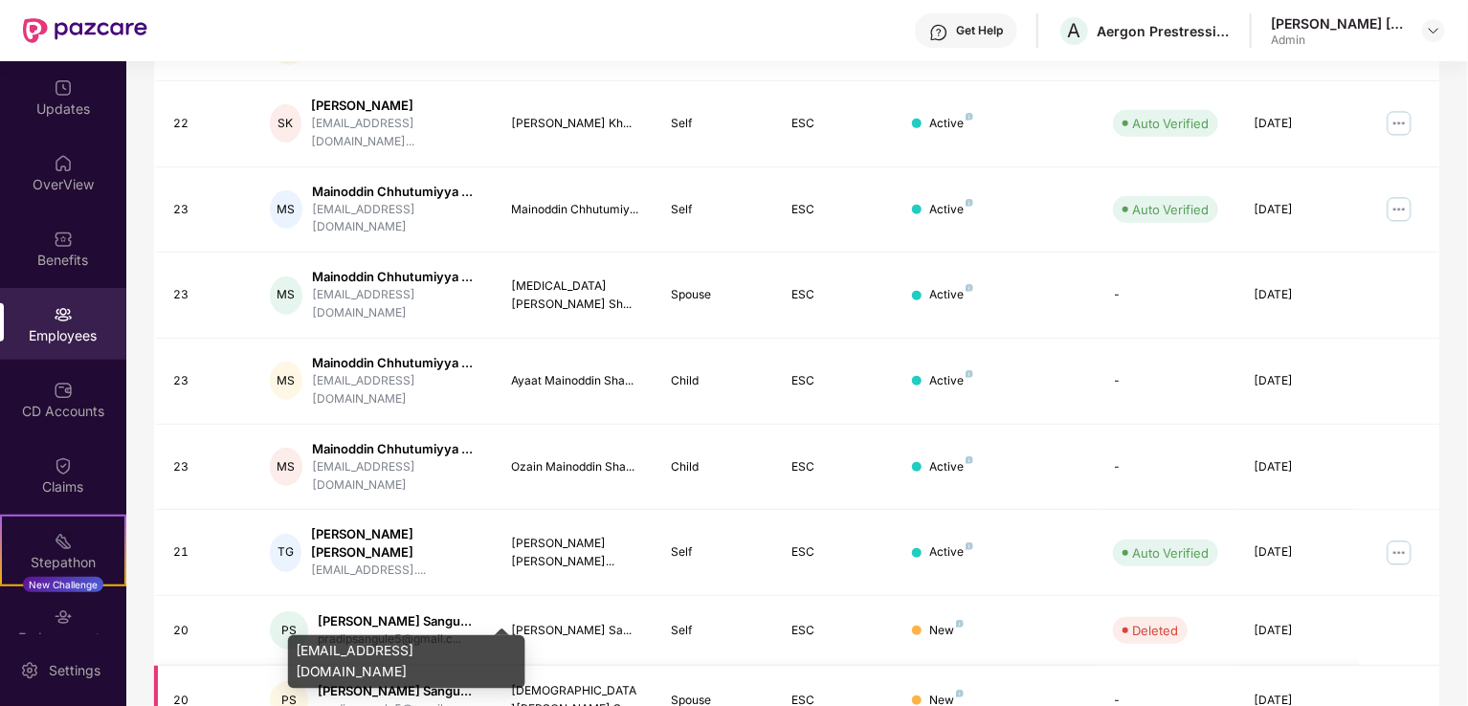
click at [410, 682] on div "Pradip Pandurang Sangu..." at bounding box center [395, 691] width 154 height 18
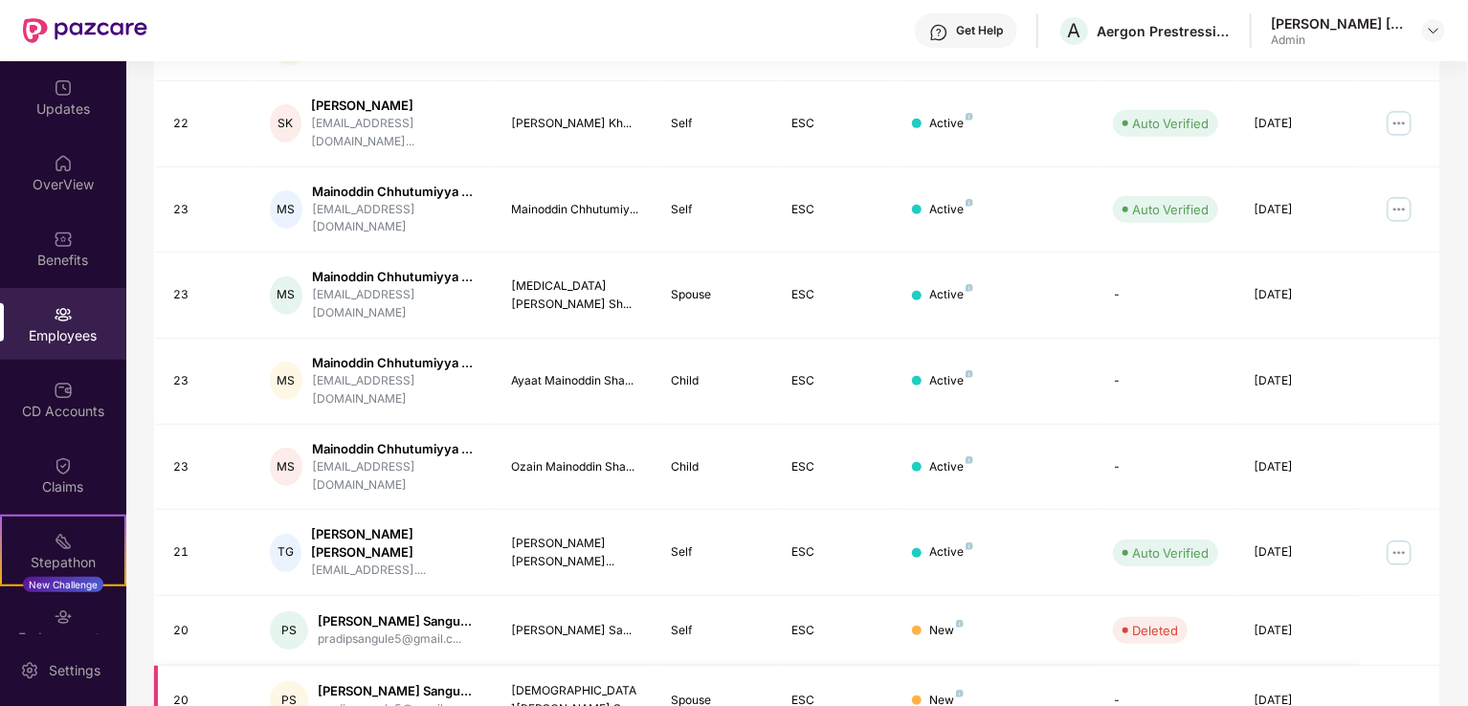
click at [1094, 666] on td "New" at bounding box center [997, 701] width 201 height 70
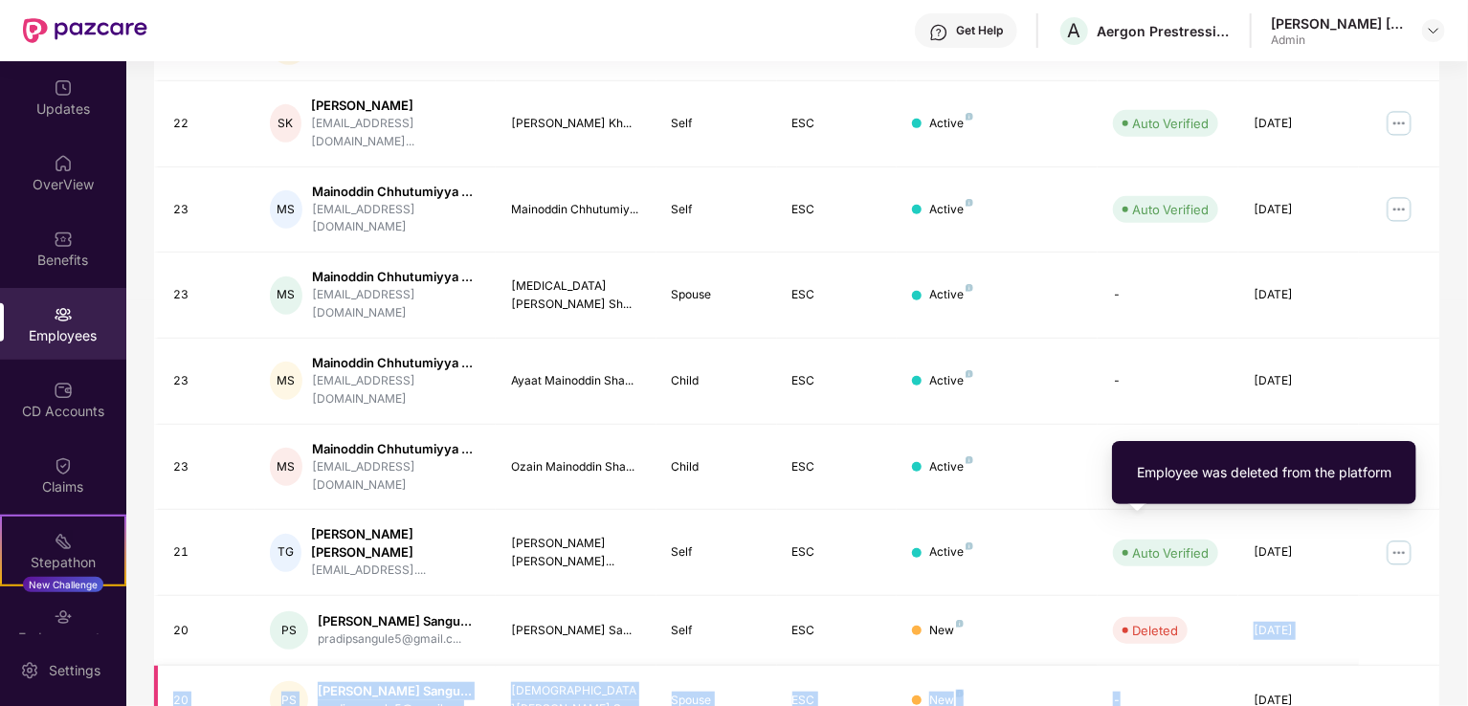
click at [1133, 606] on tbody "521 CD chintamani dehade chintamanidehade19@gma... chintamani dehade Self ESC N…" at bounding box center [796, 339] width 1285 height 794
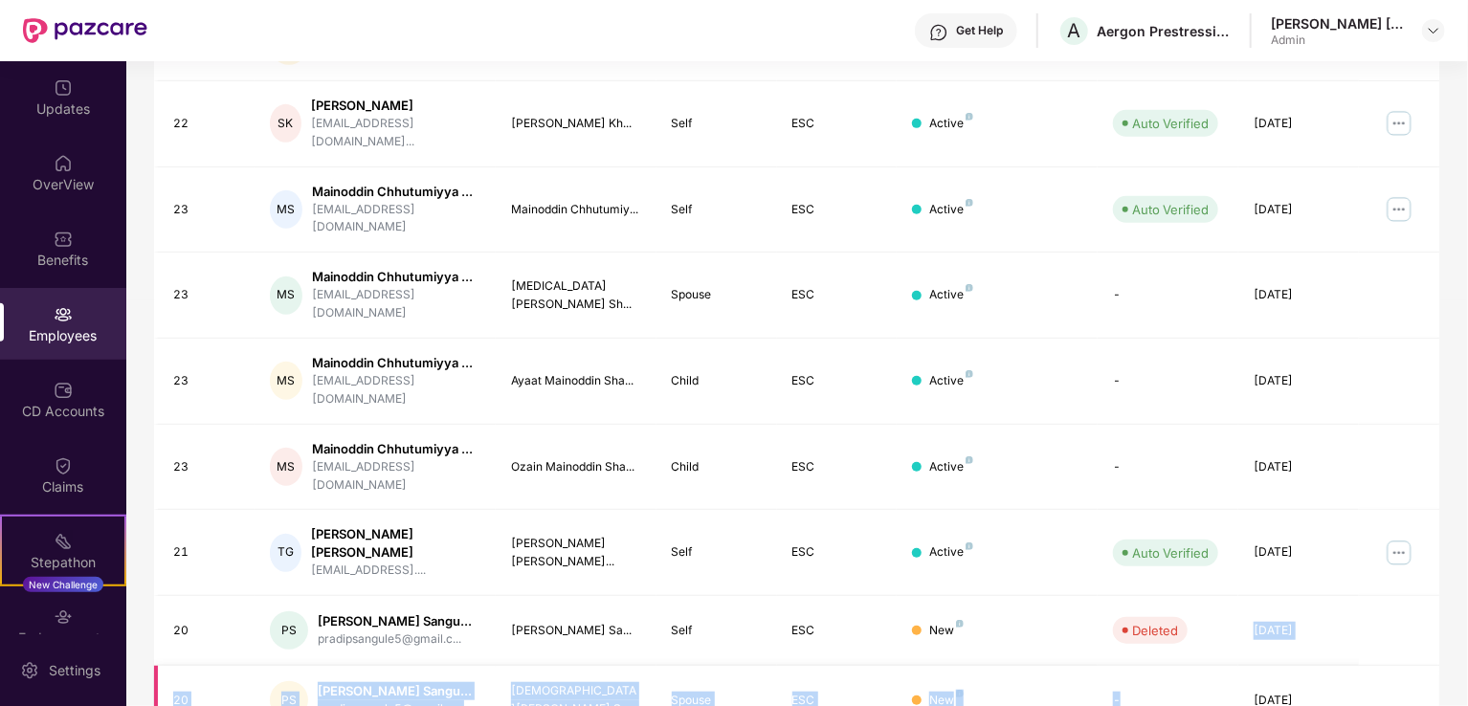
click at [1188, 666] on td "-" at bounding box center [1168, 701] width 141 height 70
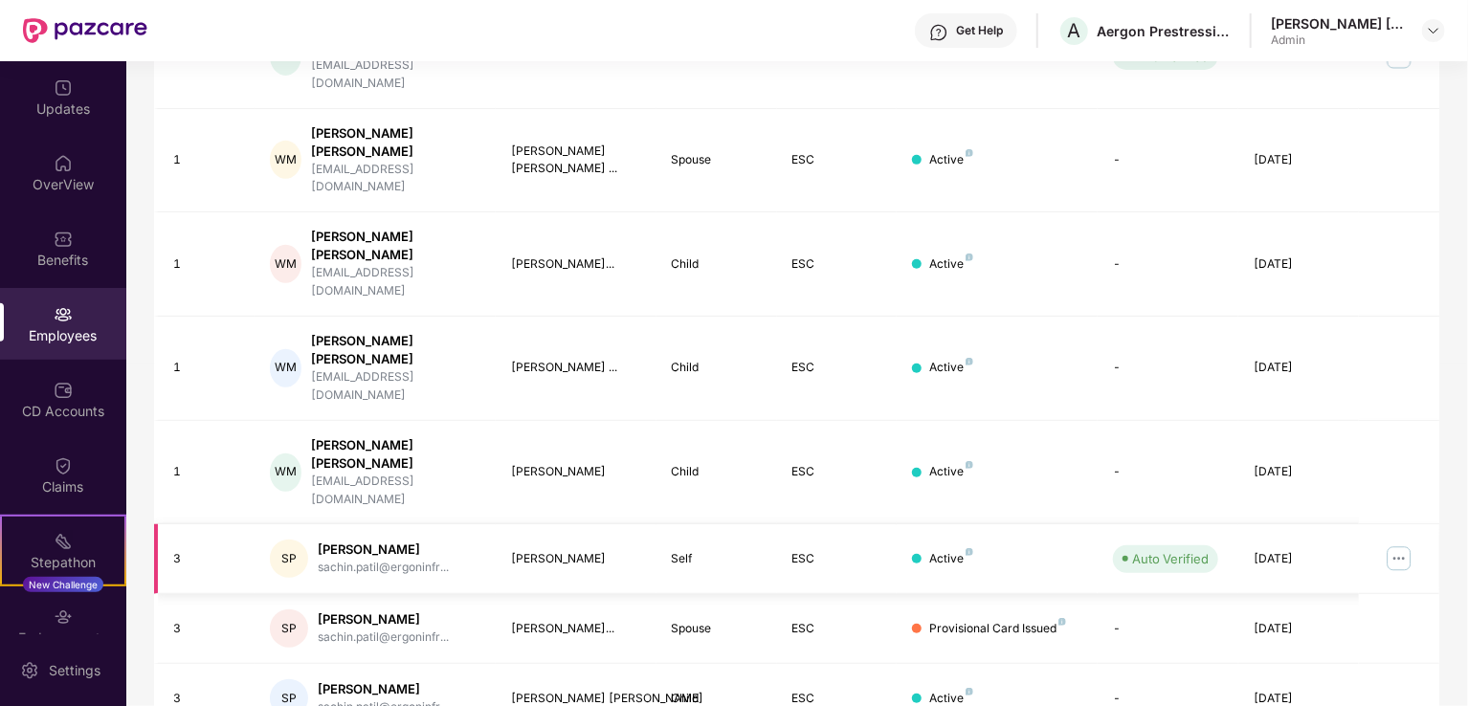
scroll to position [500, 0]
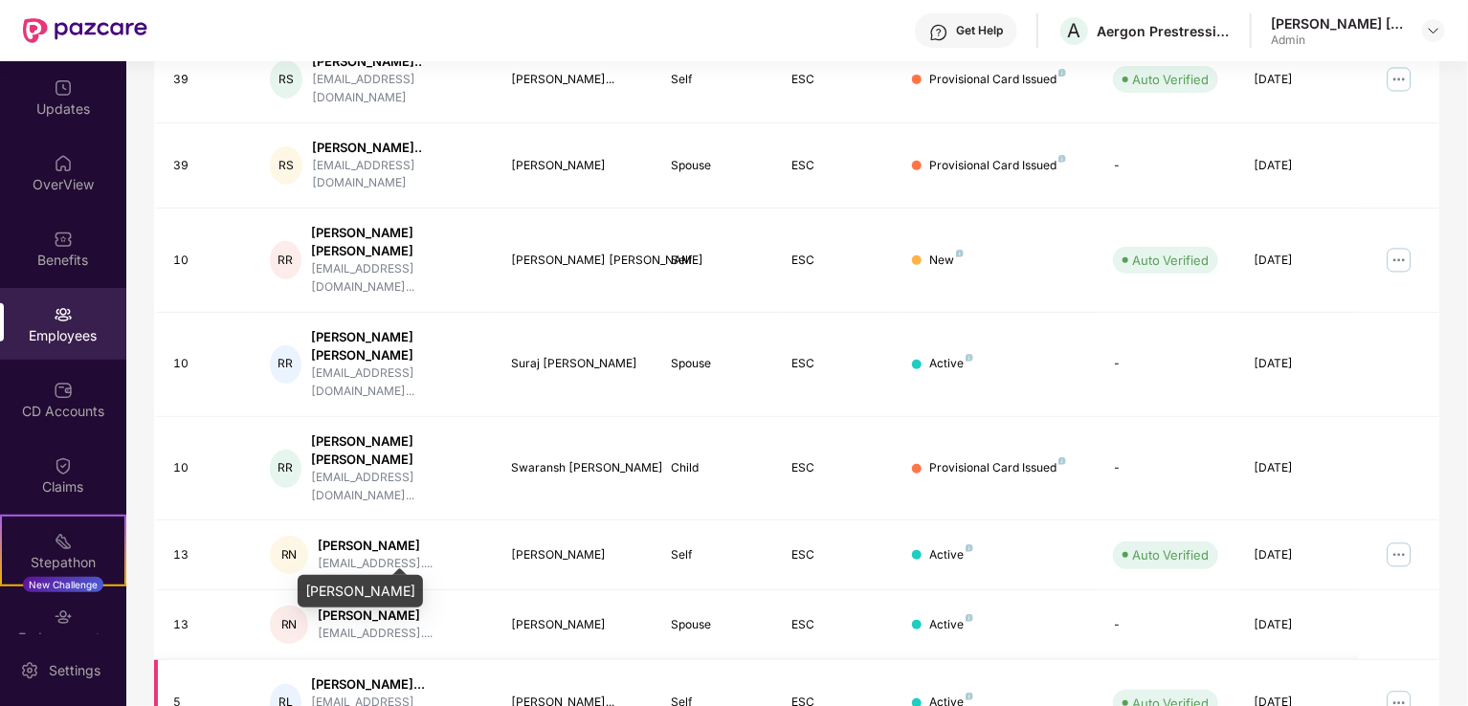
scroll to position [467, 0]
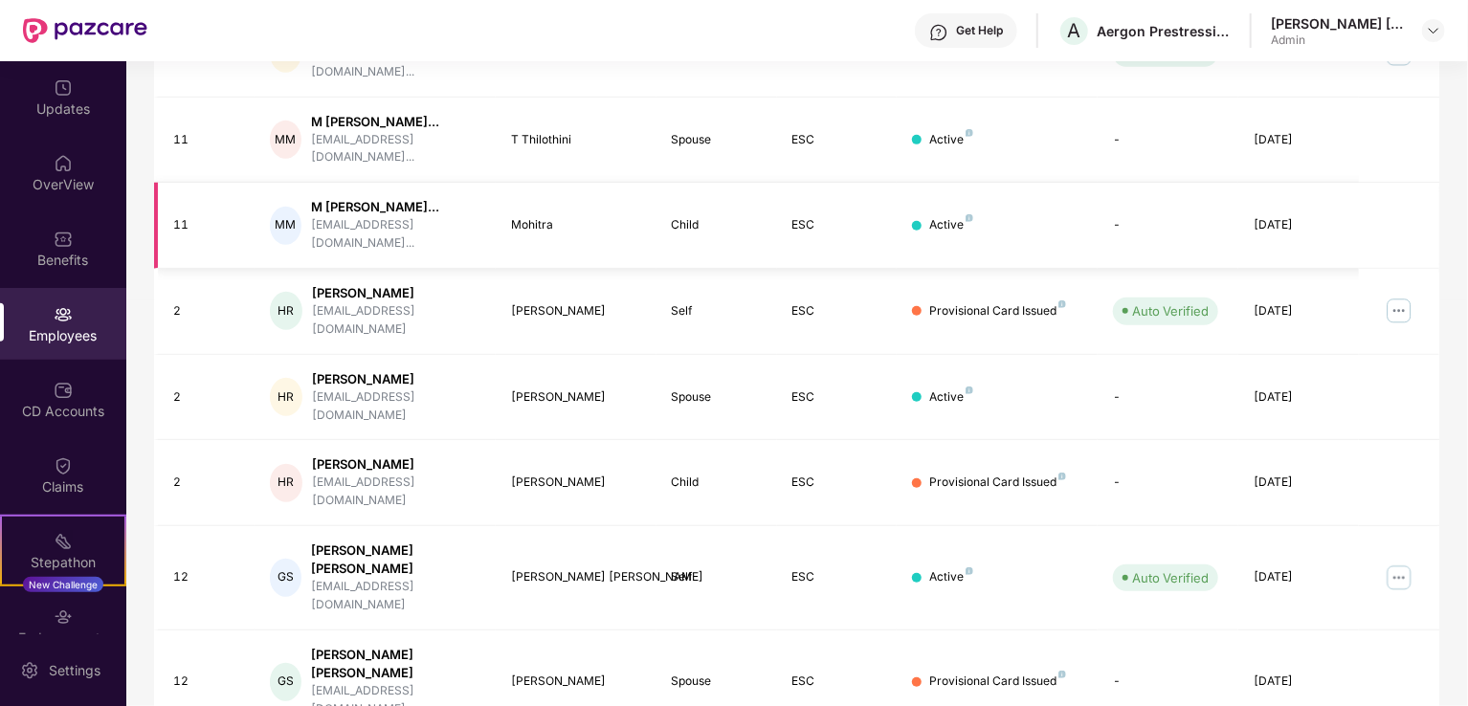
scroll to position [516, 0]
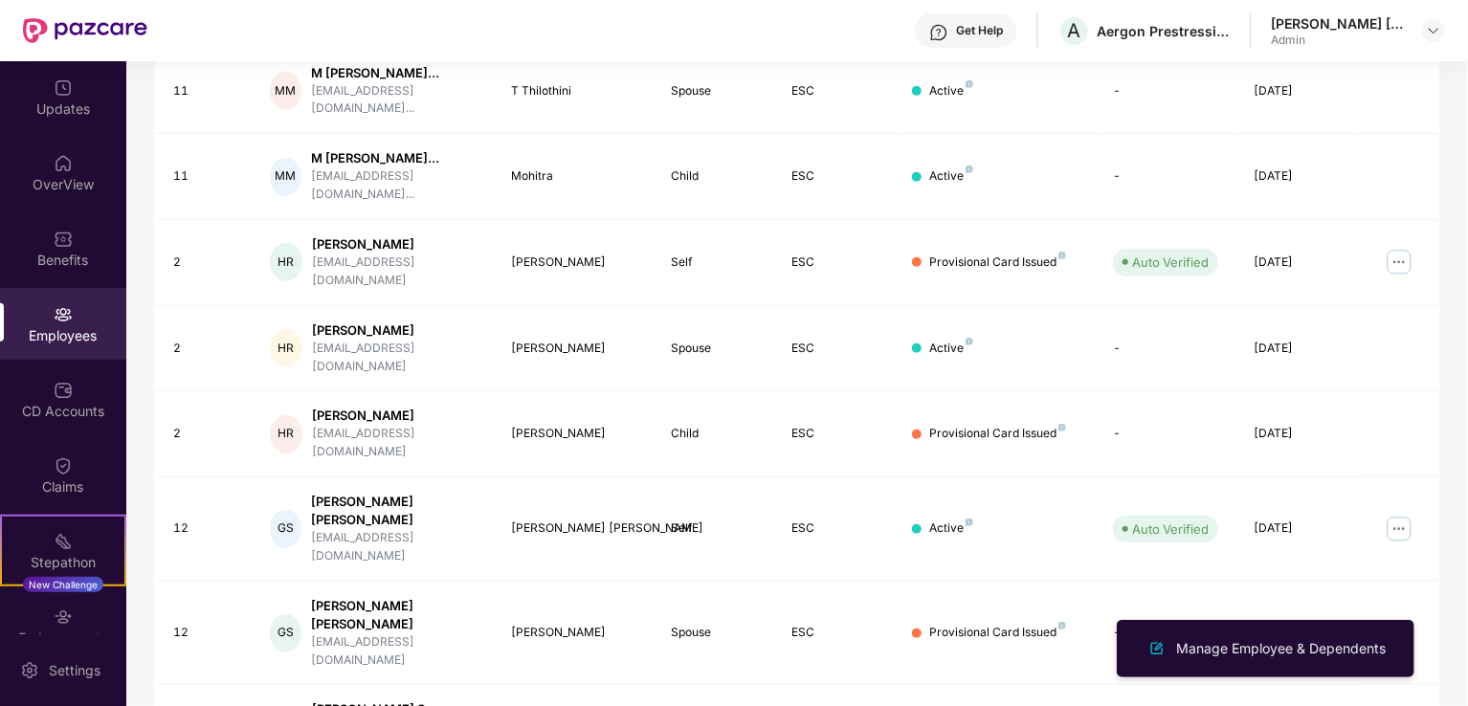
click at [930, 644] on div "EID Employee Name Insured Name Relationship Coverage Type Endorsement Status Pl…" at bounding box center [796, 340] width 1285 height 999
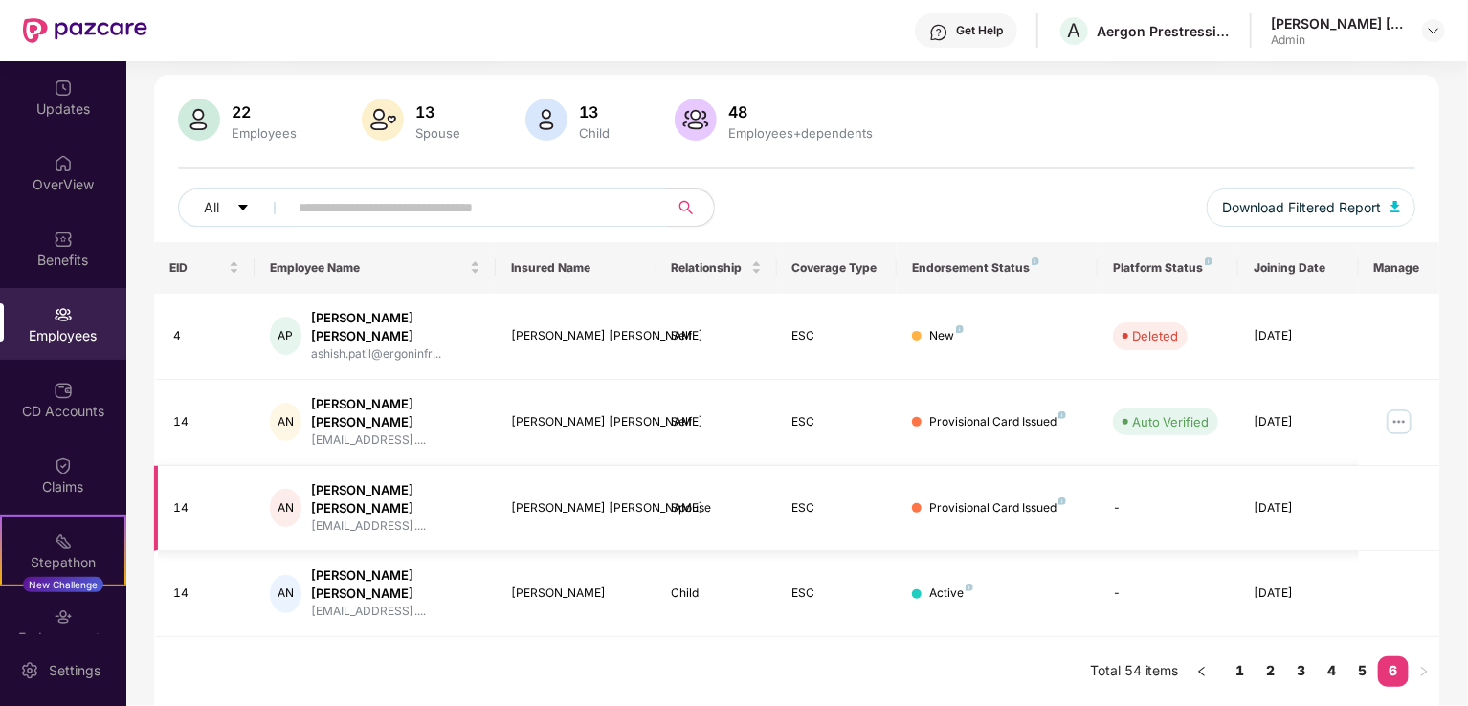
scroll to position [61, 0]
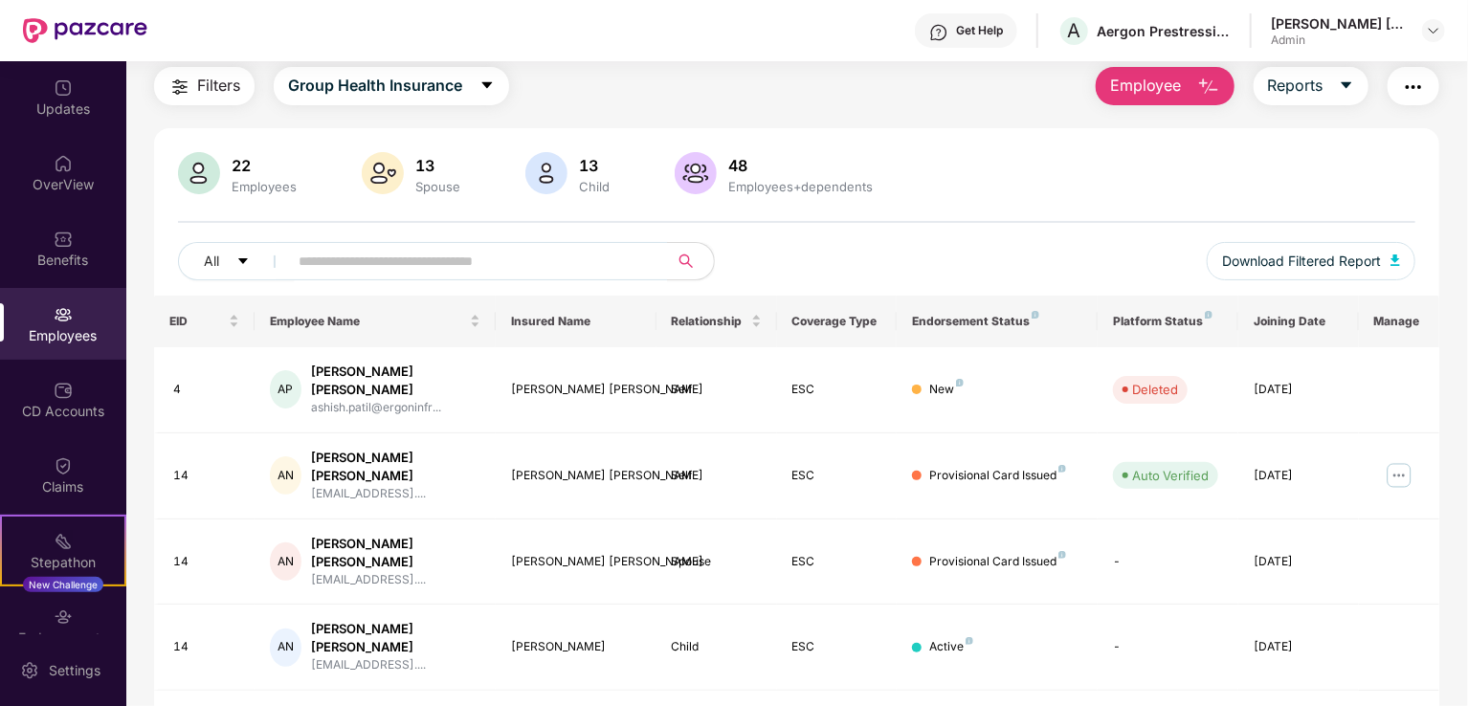
click at [1143, 87] on span "Employee" at bounding box center [1146, 86] width 72 height 24
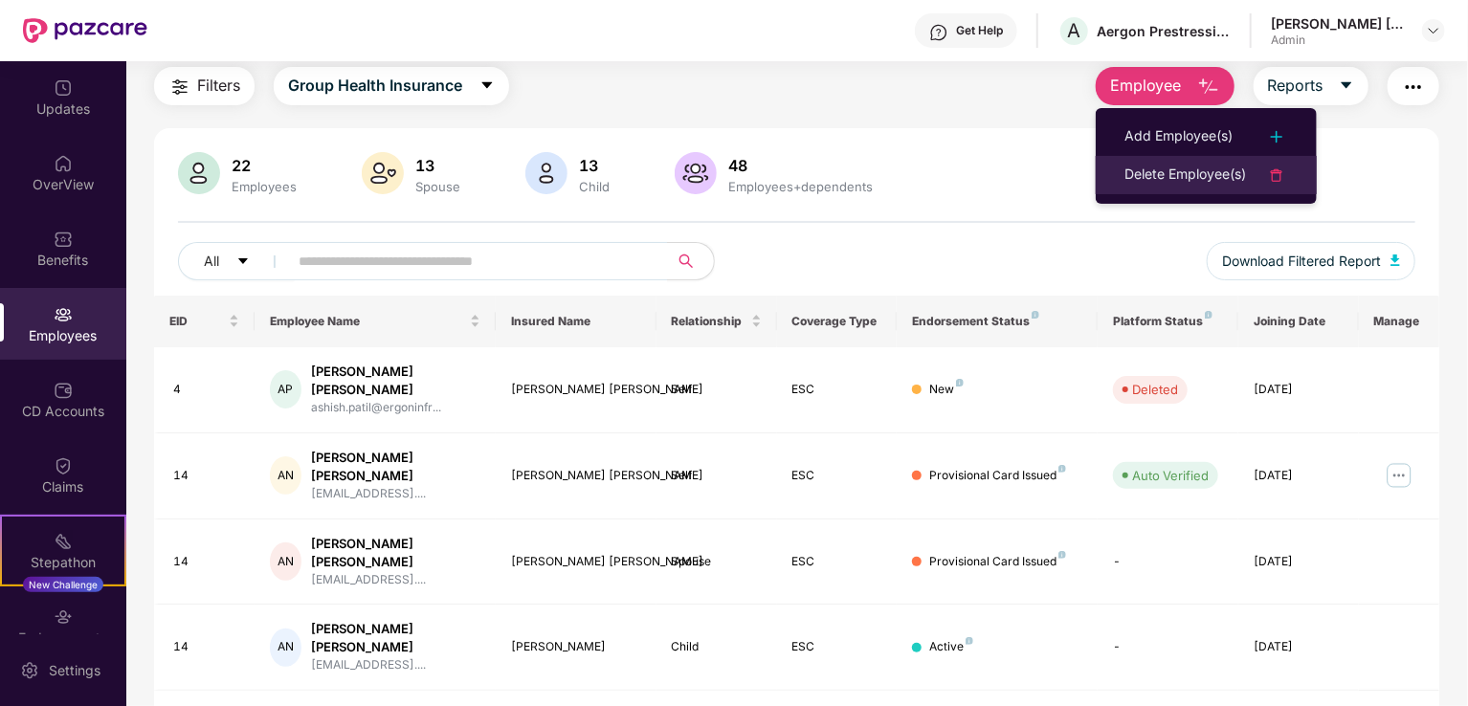
click at [1172, 176] on div "Delete Employee(s)" at bounding box center [1185, 175] width 122 height 23
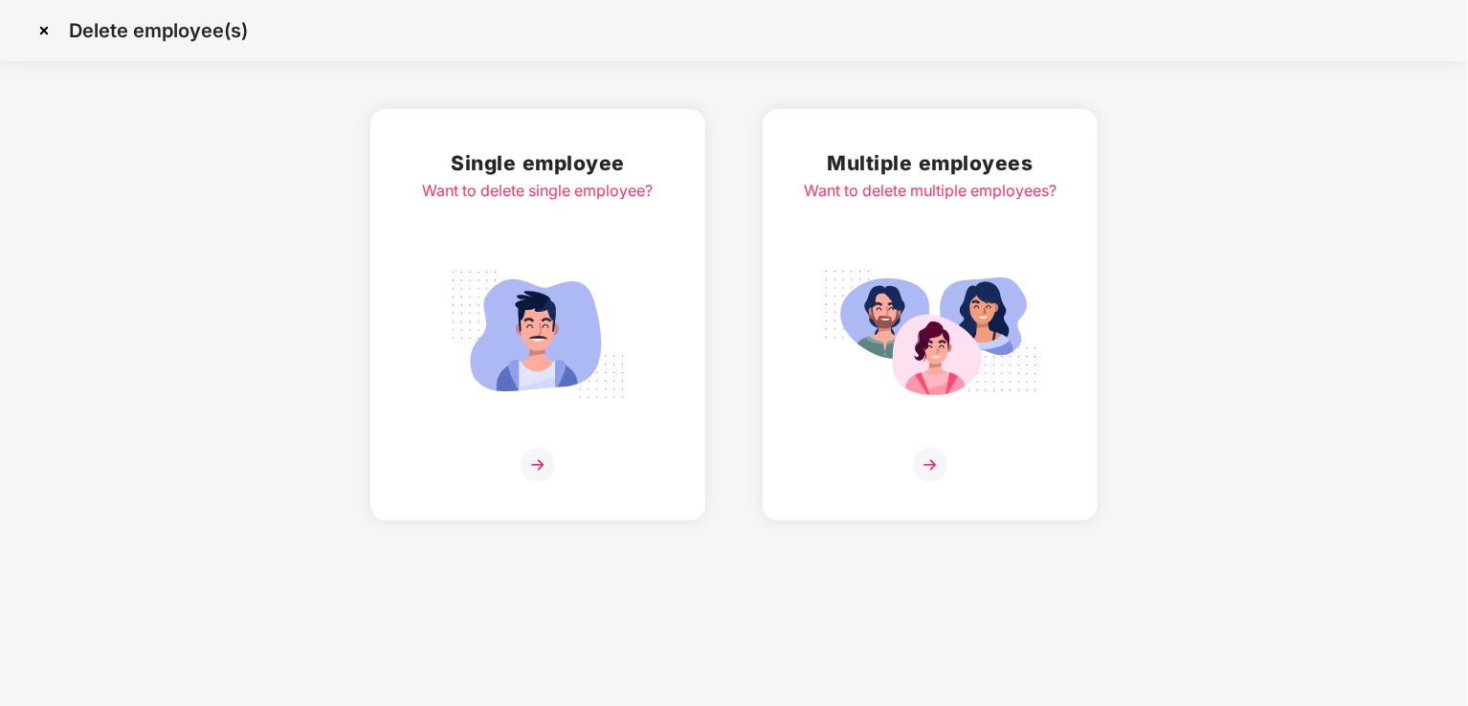
click at [541, 462] on img at bounding box center [538, 465] width 34 height 34
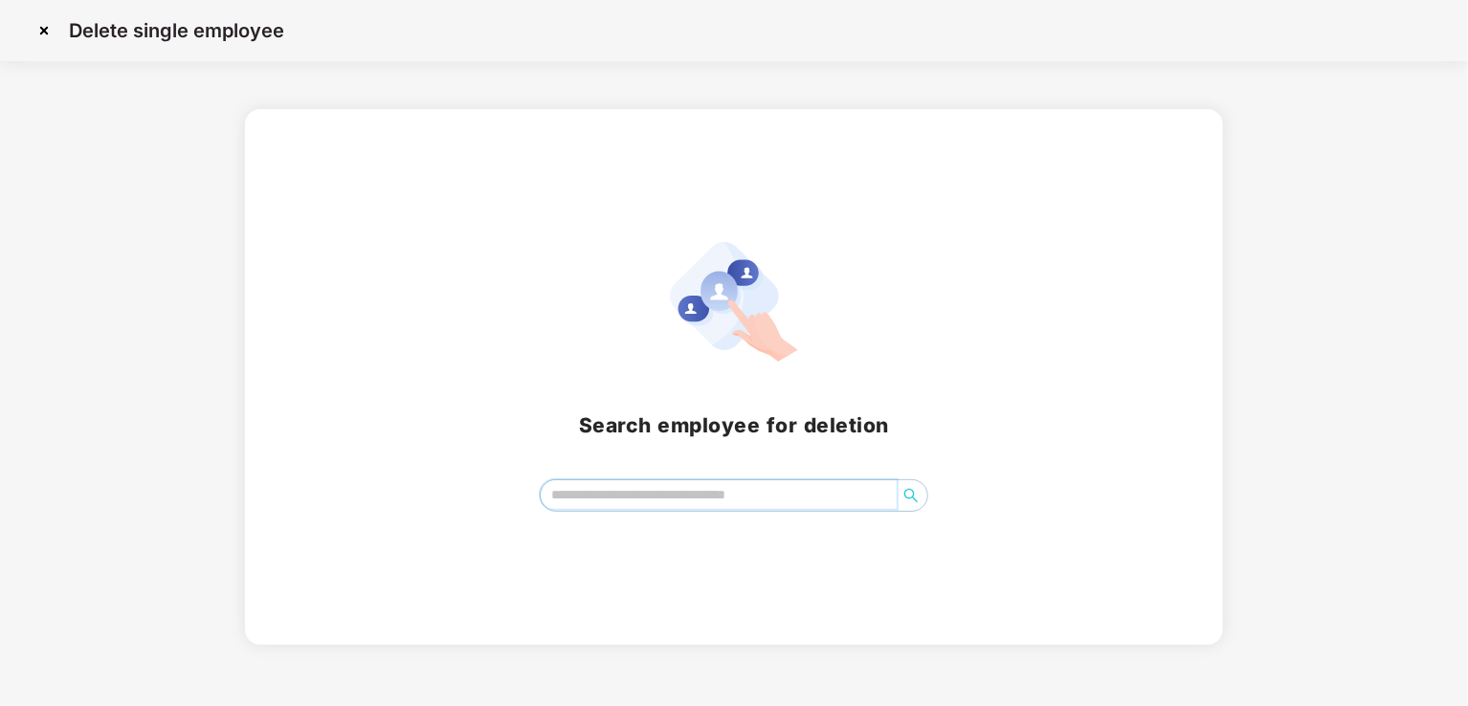
click at [612, 493] on input "search" at bounding box center [719, 494] width 356 height 29
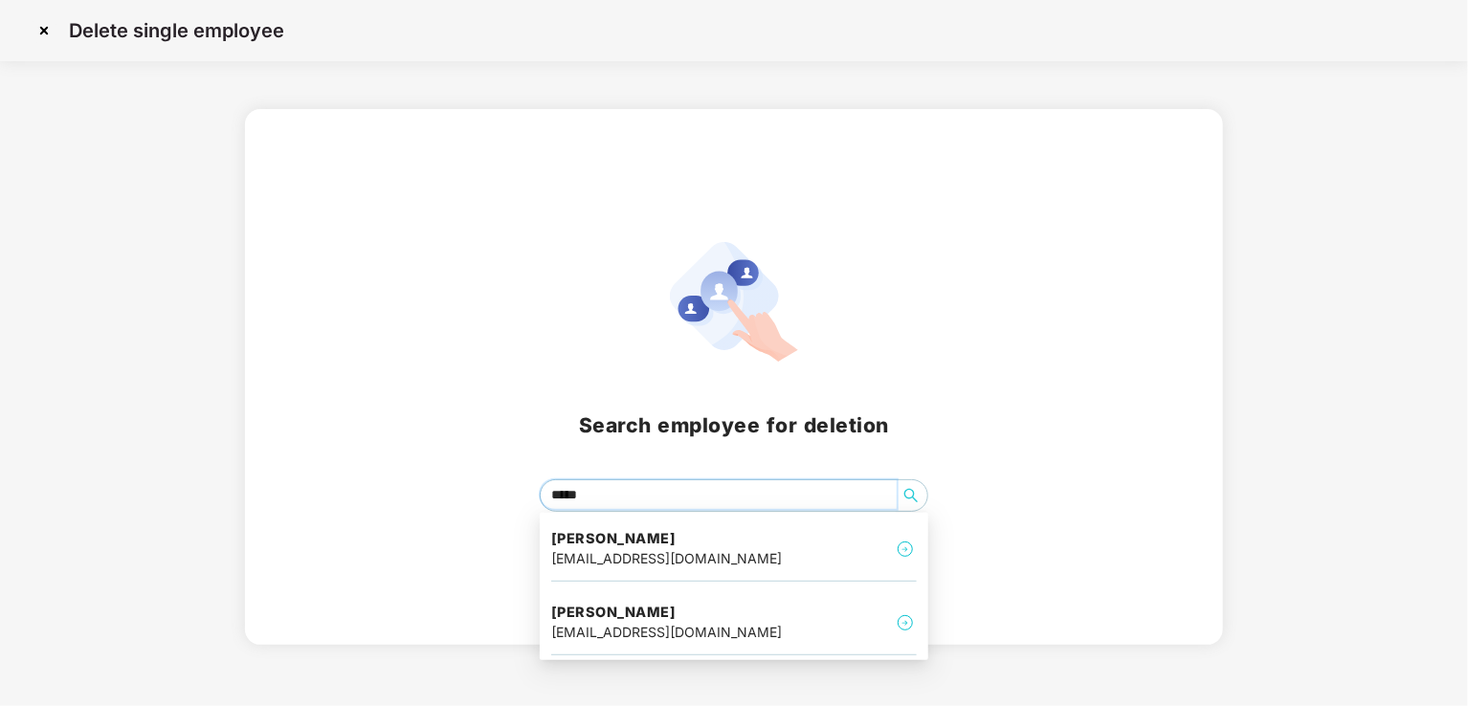
type input "******"
click at [638, 619] on h4 "Chandrashekhar Sunil shiral" at bounding box center [666, 612] width 231 height 19
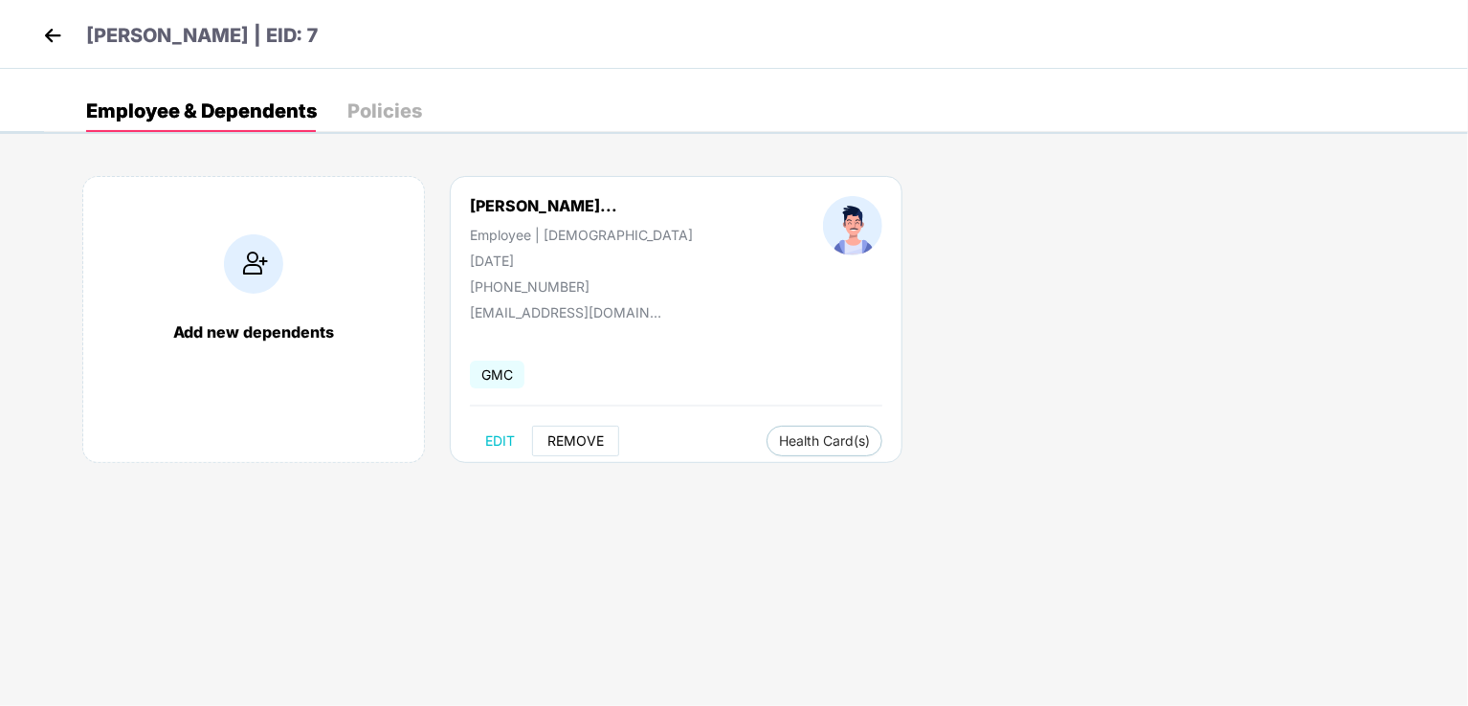
click at [583, 442] on span "REMOVE" at bounding box center [575, 440] width 56 height 15
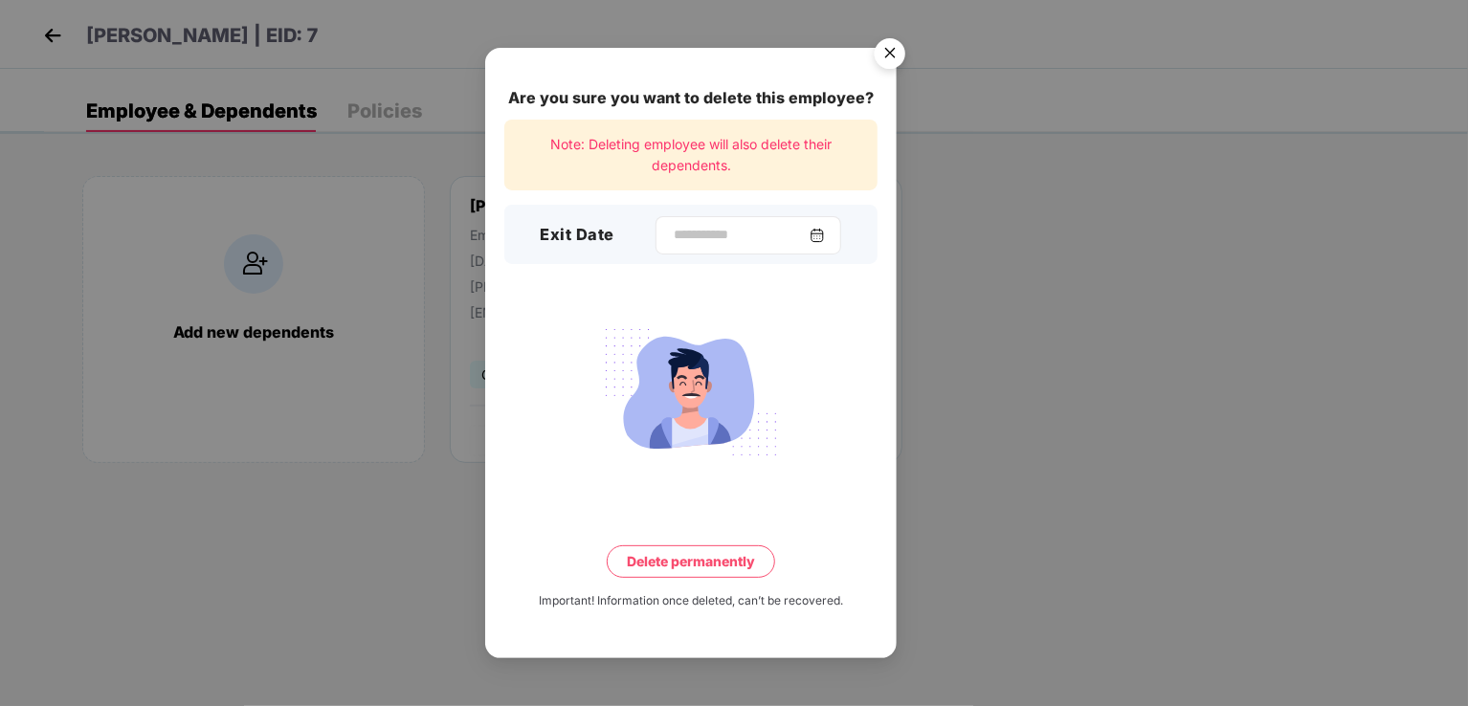
click at [758, 219] on div at bounding box center [748, 235] width 186 height 38
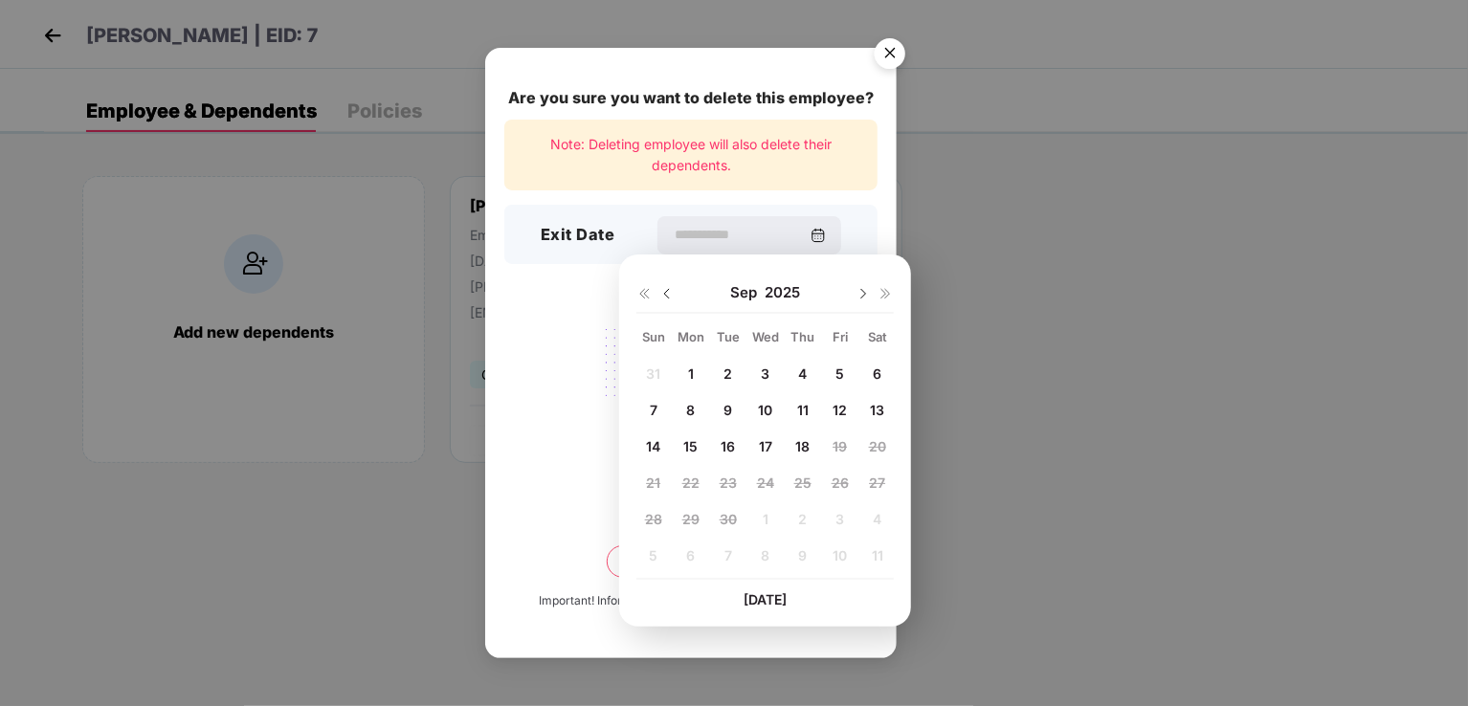
click at [667, 295] on img at bounding box center [666, 293] width 15 height 15
click at [761, 479] on span "20" at bounding box center [765, 483] width 17 height 16
type input "**********"
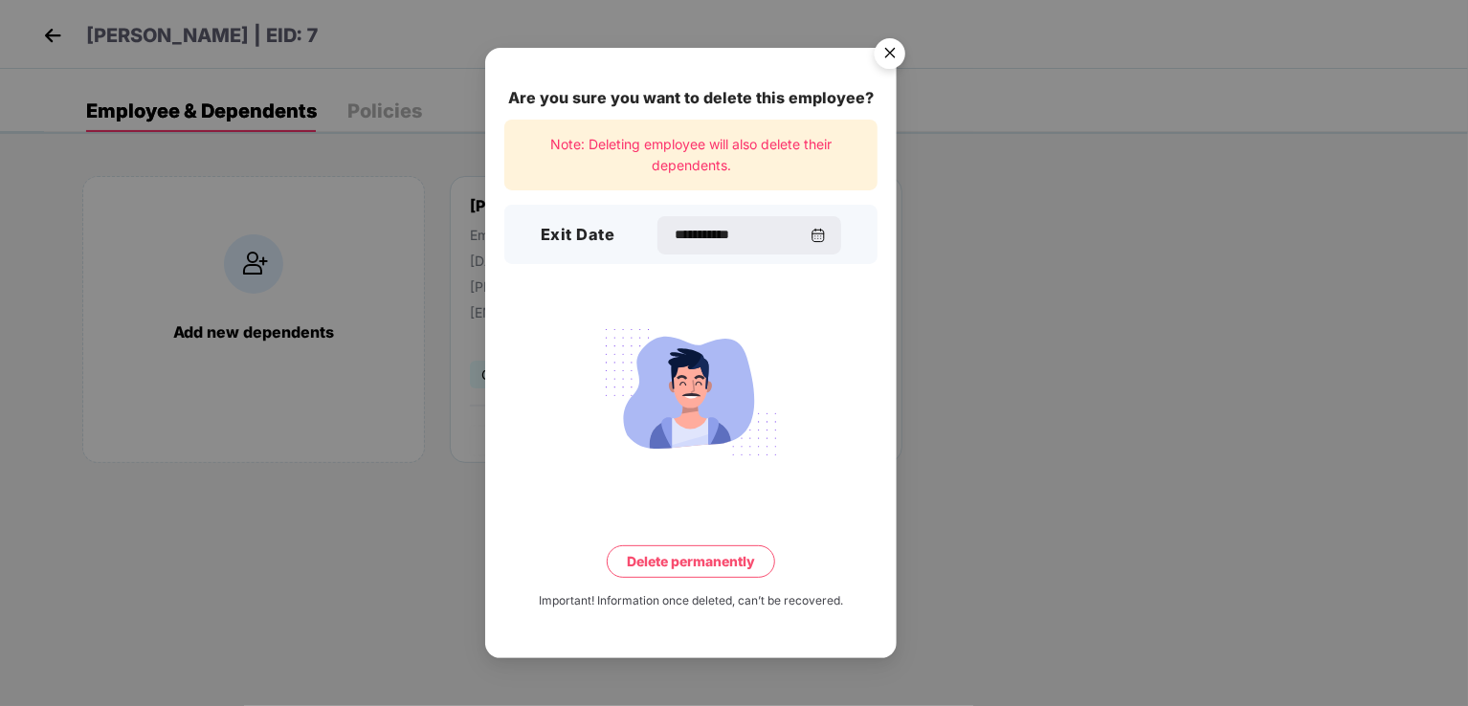
click at [694, 564] on button "Delete permanently" at bounding box center [691, 561] width 168 height 33
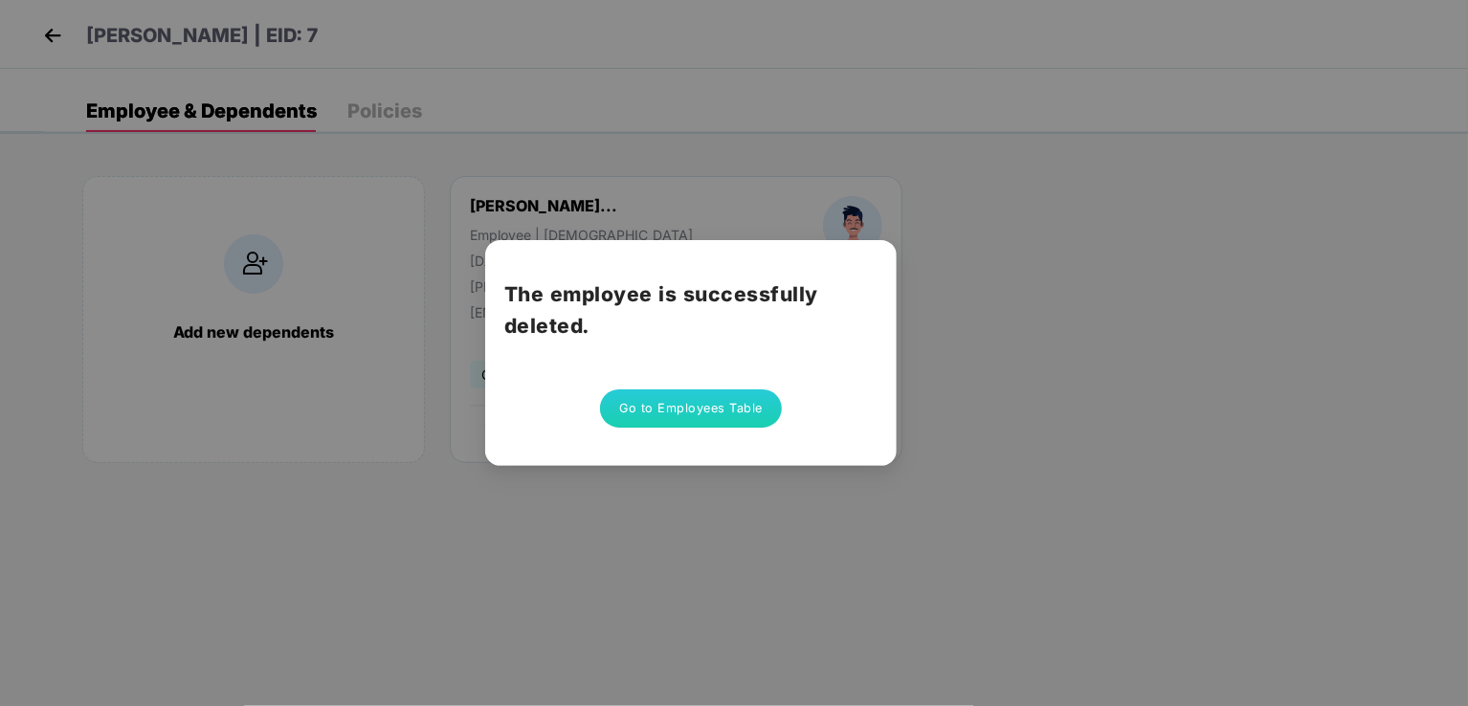
click at [681, 403] on button "Go to Employees Table" at bounding box center [691, 408] width 182 height 38
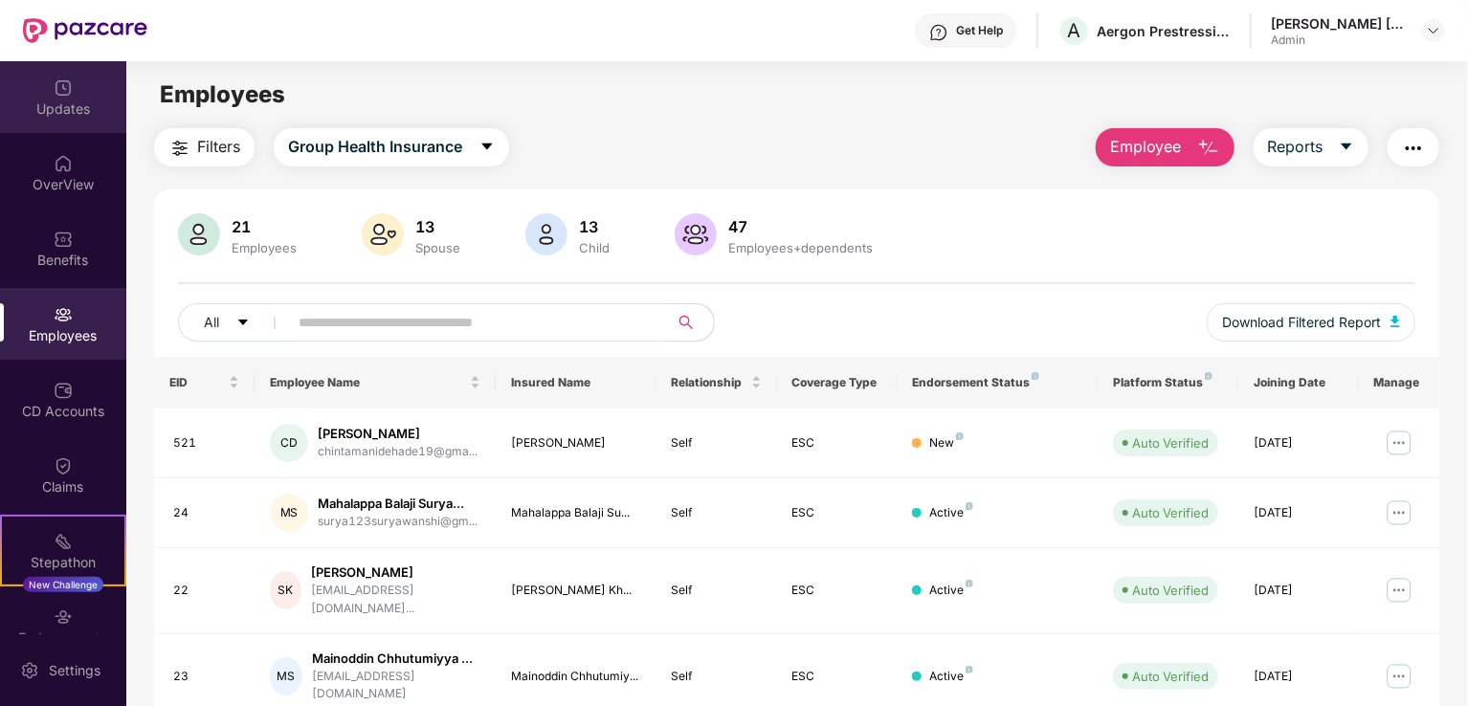
click at [59, 104] on div "Updates" at bounding box center [63, 109] width 126 height 19
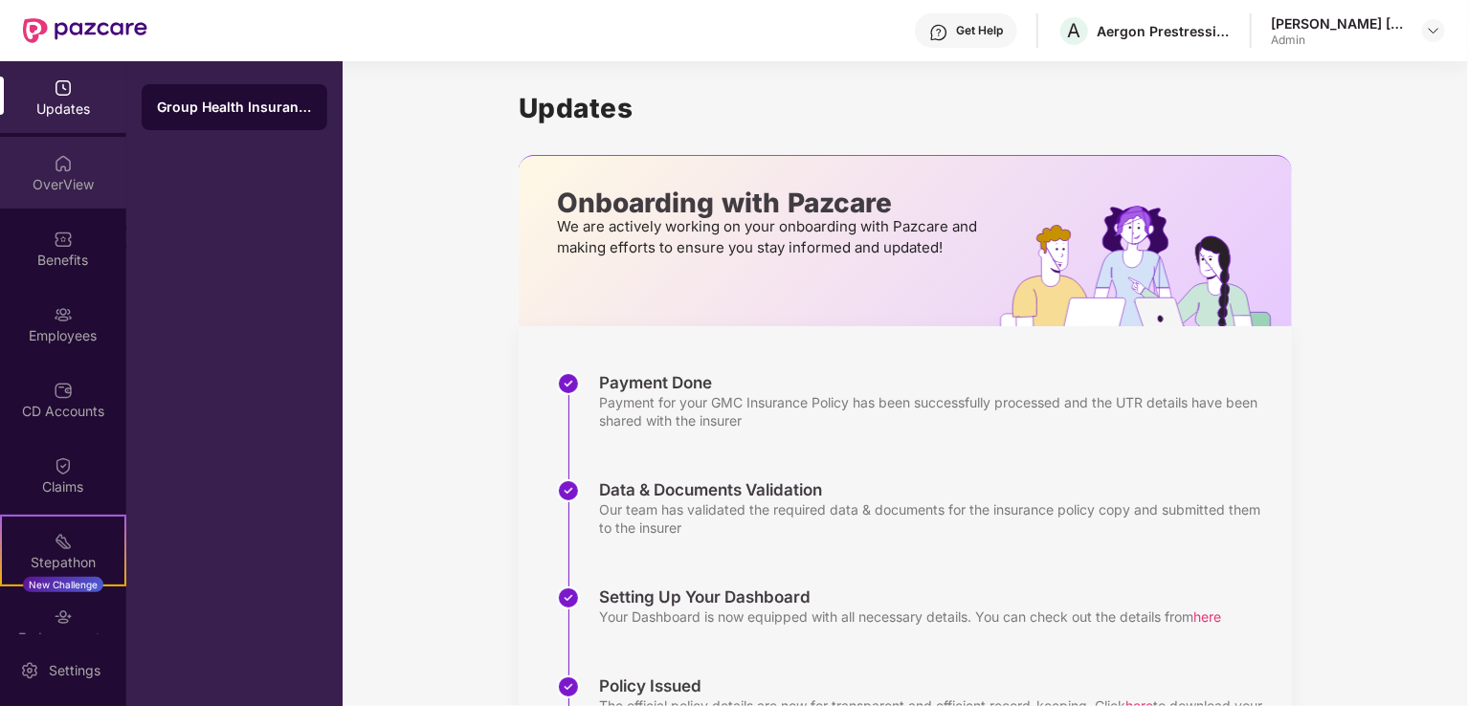
click at [57, 179] on div "OverView" at bounding box center [63, 184] width 126 height 19
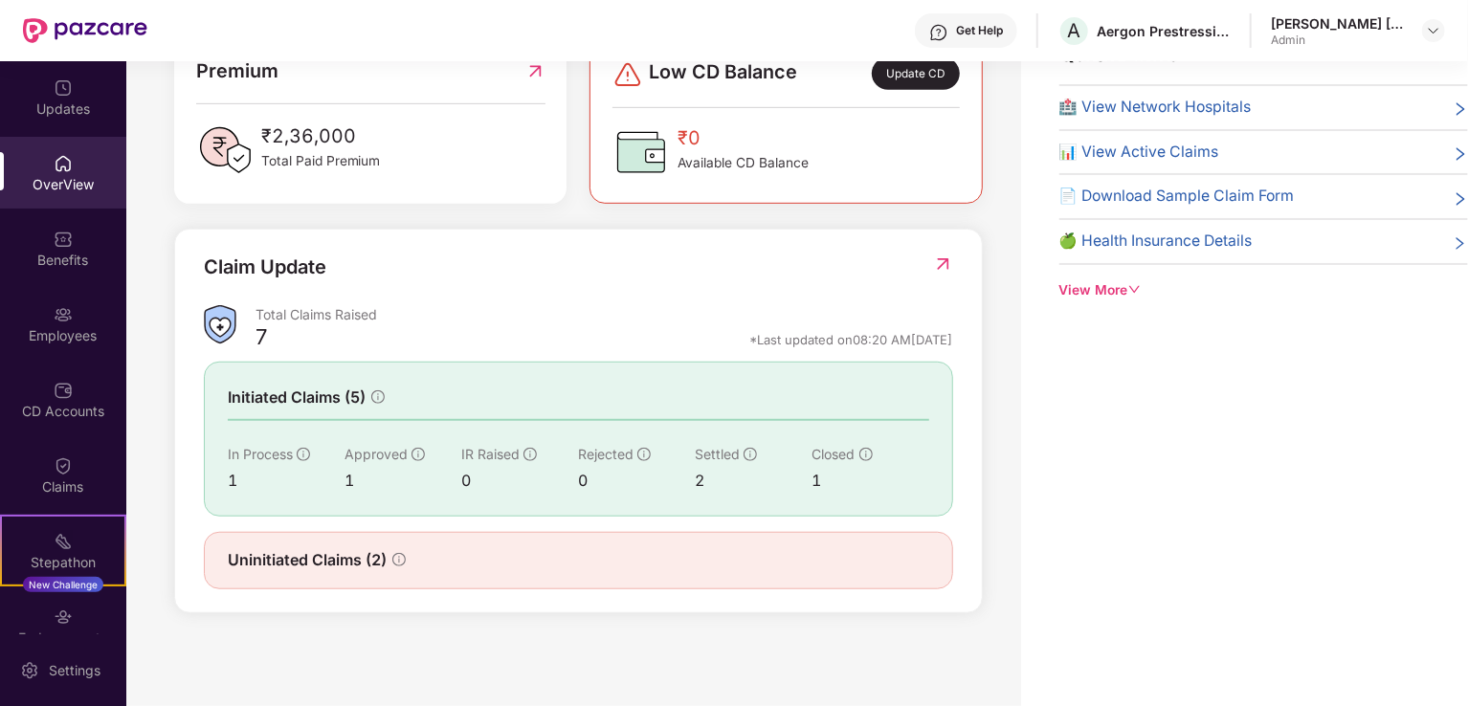
click at [365, 557] on span "Uninitiated Claims (2)" at bounding box center [307, 560] width 159 height 24
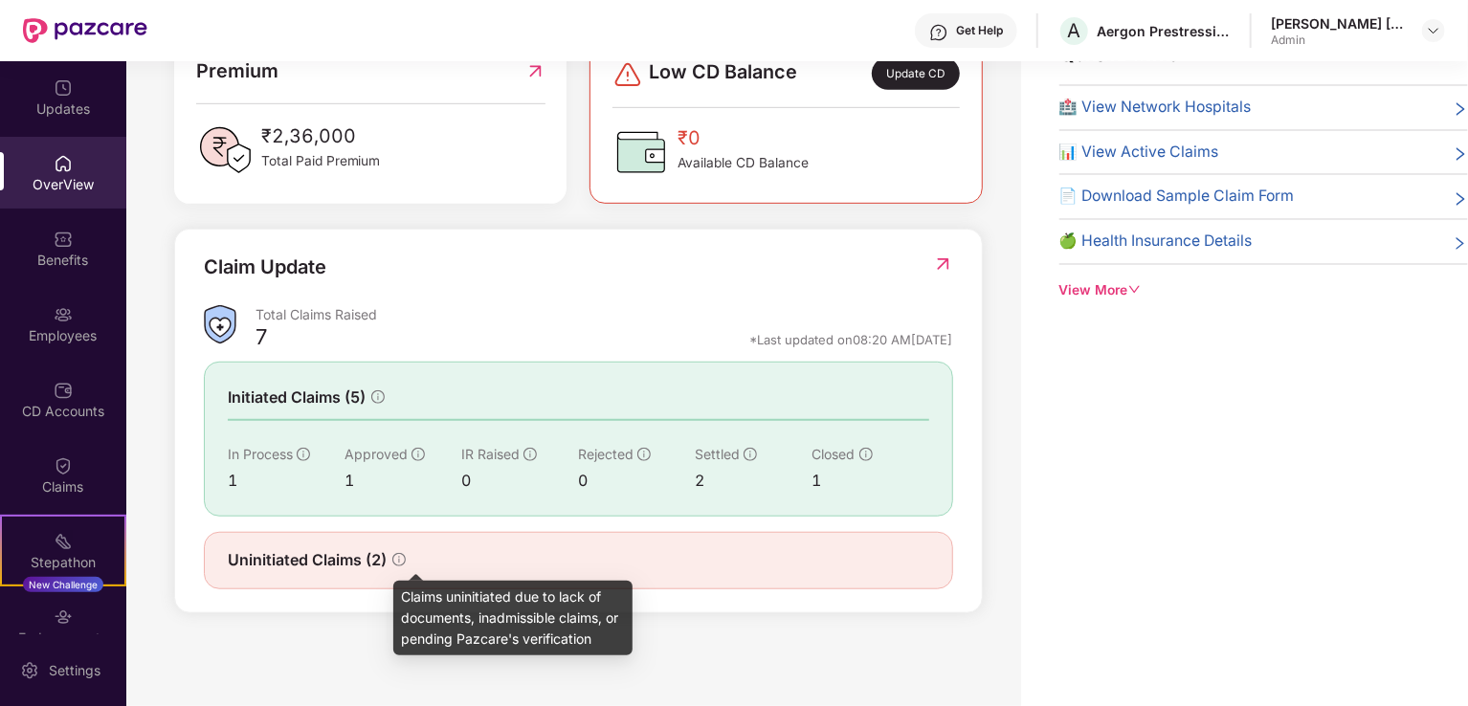
click at [402, 557] on icon "info-circle" at bounding box center [398, 559] width 13 height 13
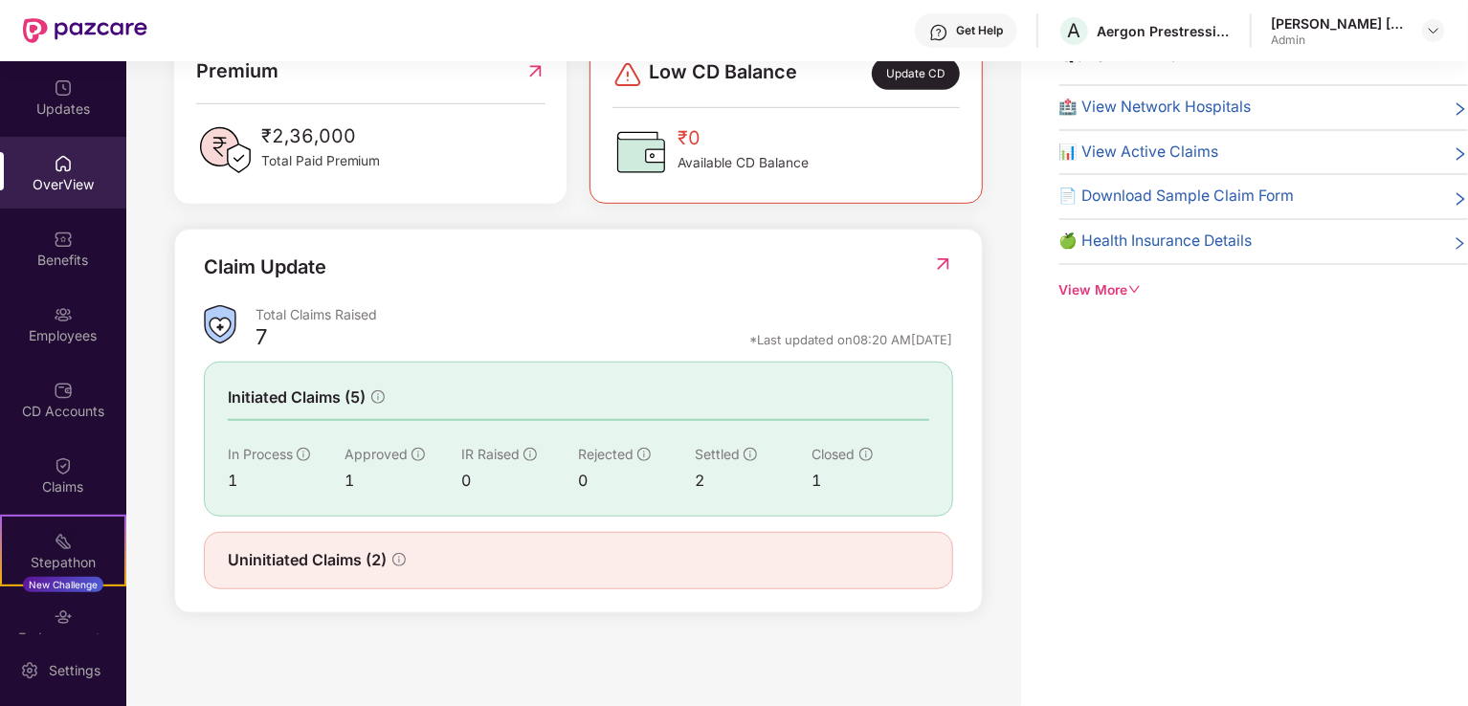
click at [944, 261] on img at bounding box center [943, 264] width 20 height 19
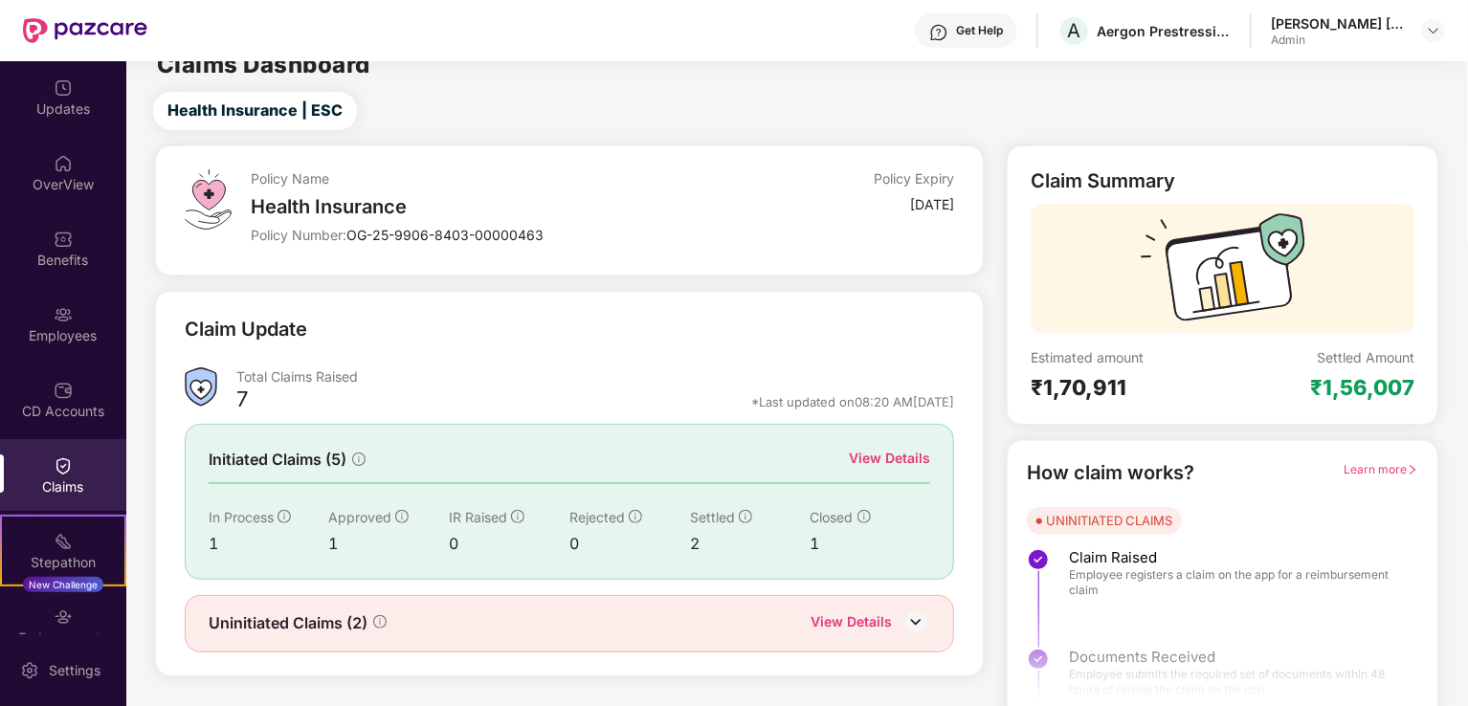
scroll to position [42, 0]
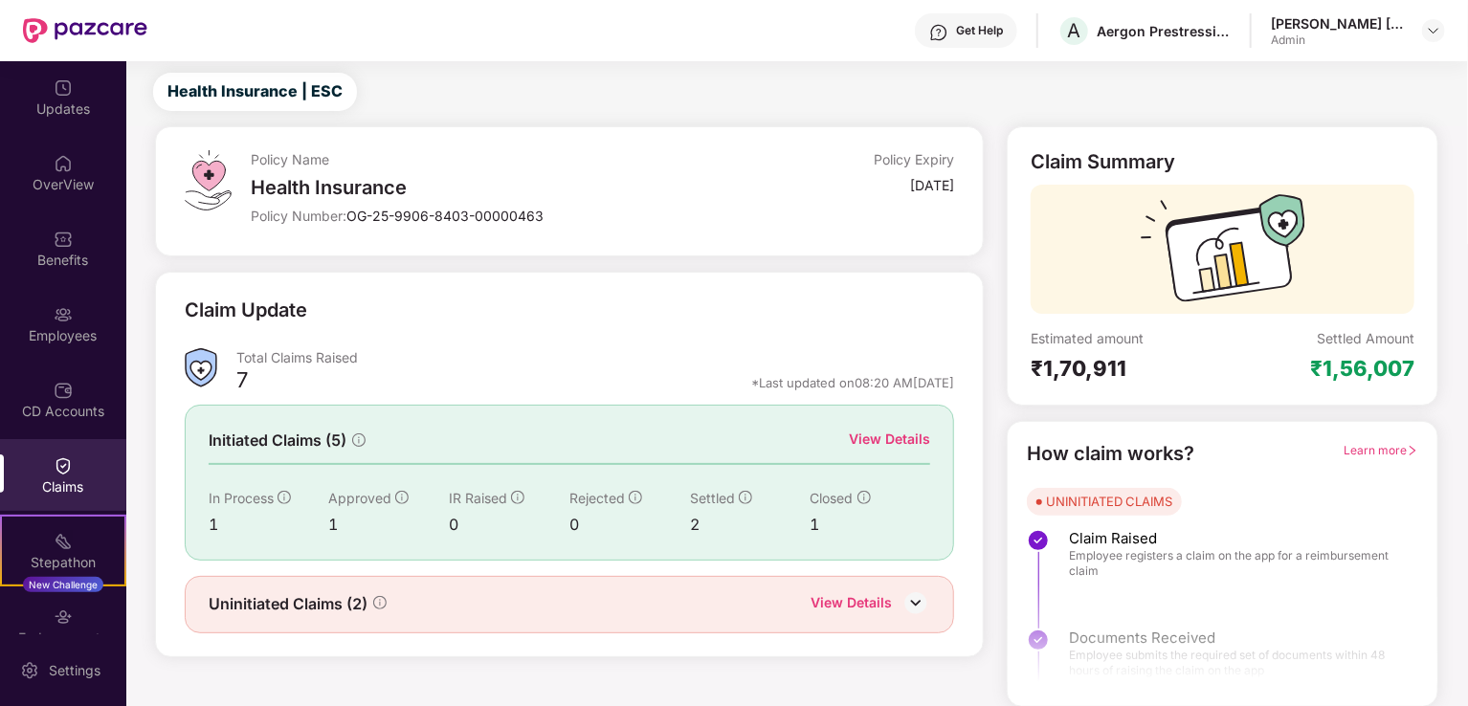
click at [916, 600] on img at bounding box center [915, 603] width 29 height 29
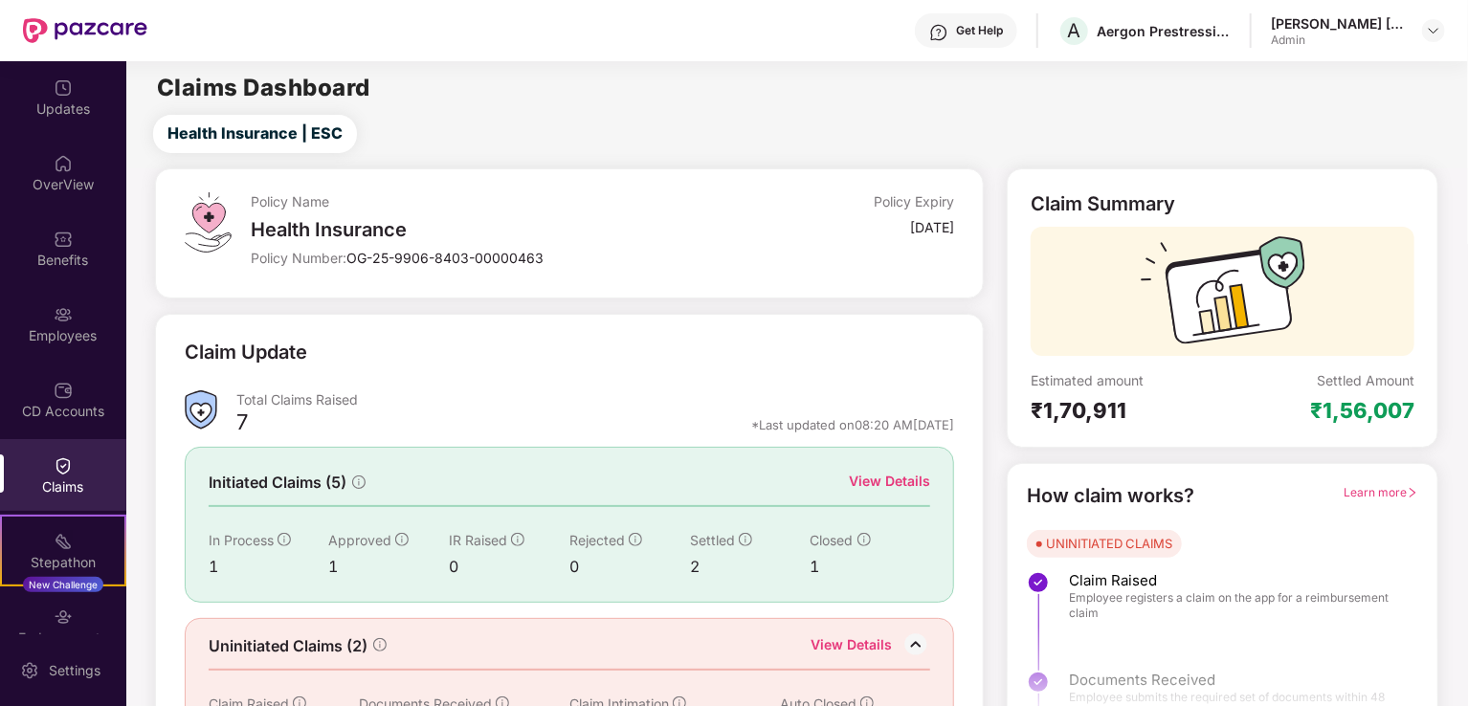
scroll to position [107, 0]
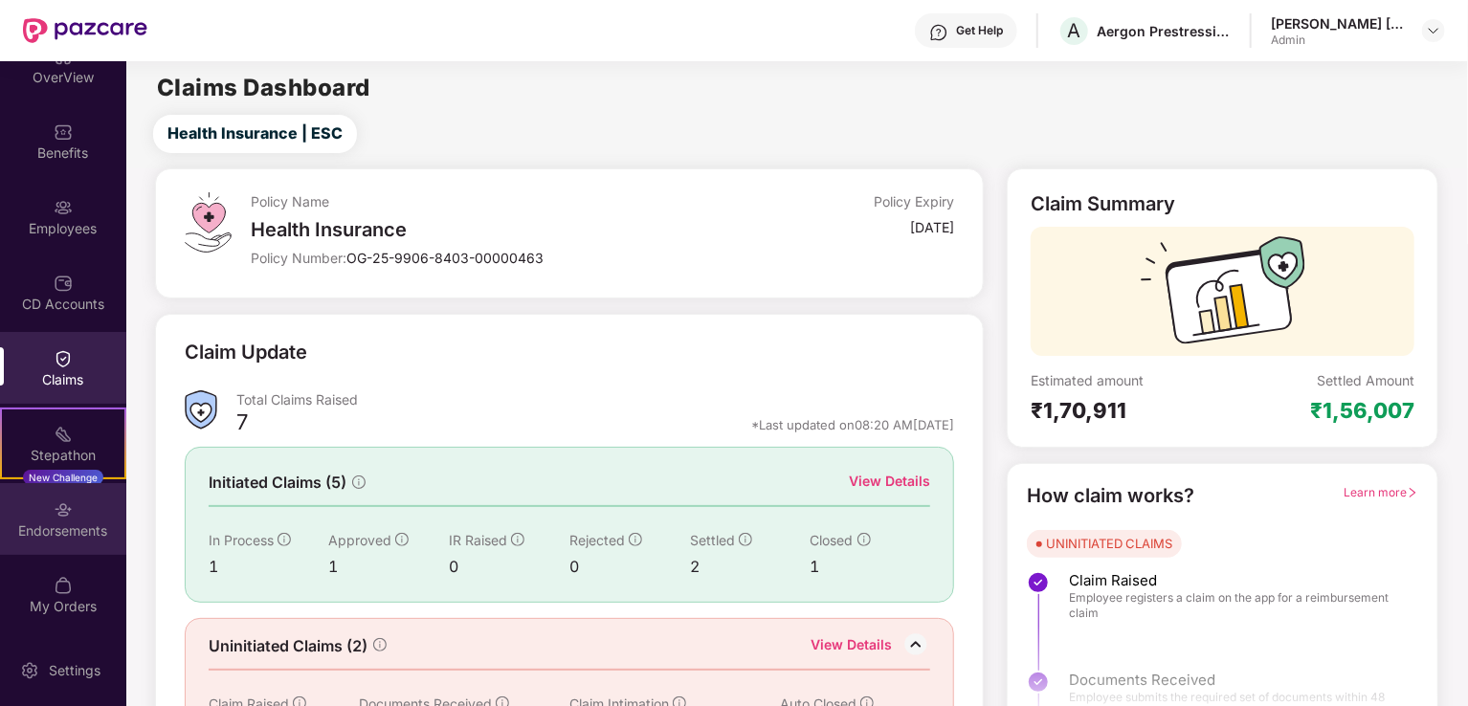
click at [62, 522] on div "Endorsements" at bounding box center [63, 531] width 126 height 19
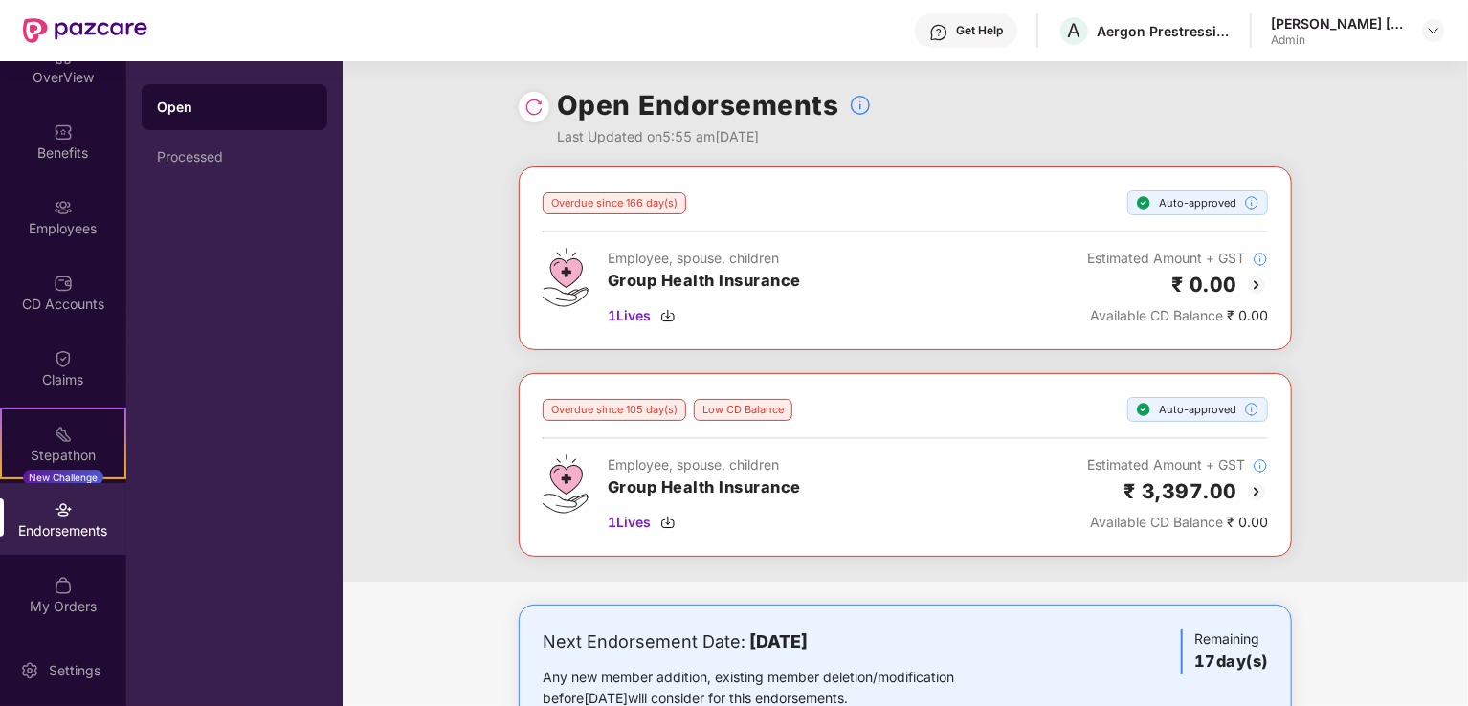
scroll to position [62, 0]
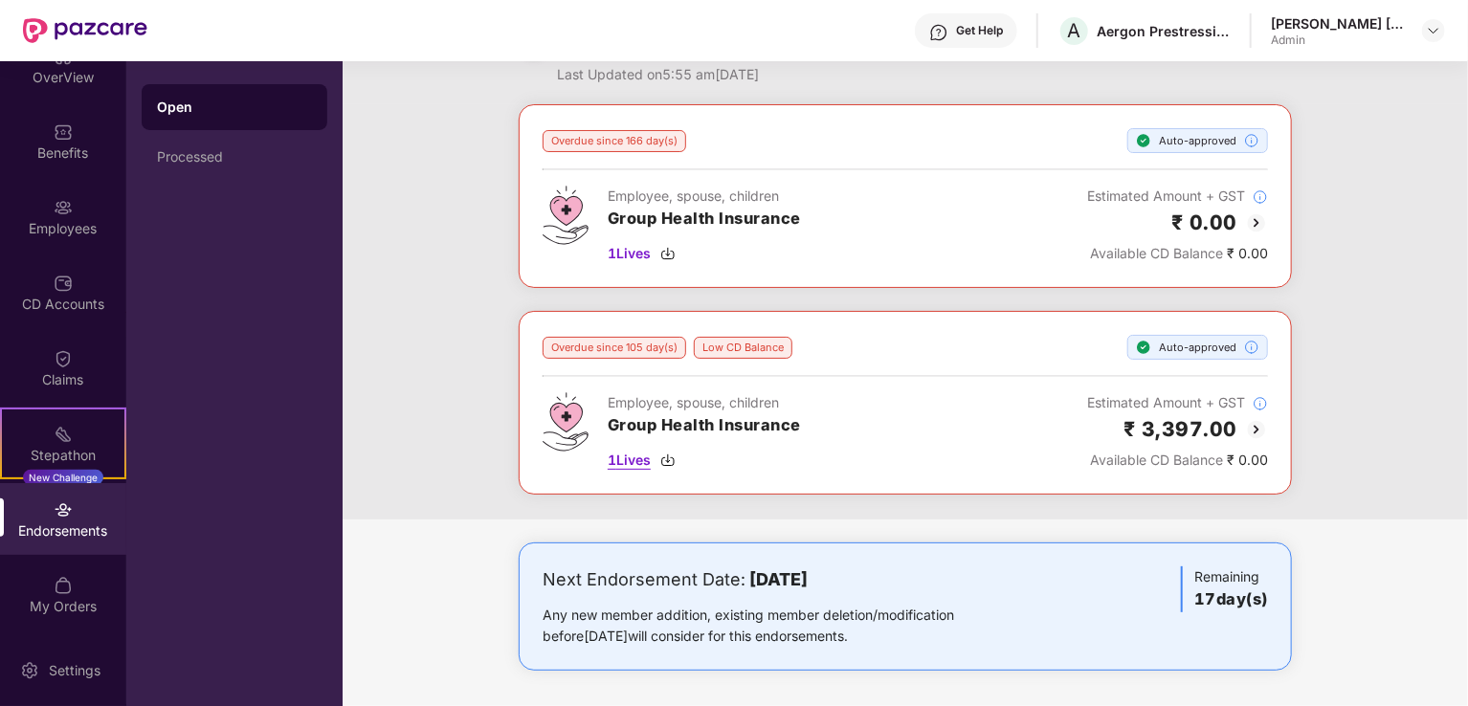
click at [633, 455] on span "1 Lives" at bounding box center [629, 460] width 43 height 21
click at [1315, 408] on div "Overdue since 166 day(s) Auto-approved Employee, spouse, children Group Health …" at bounding box center [905, 311] width 1125 height 415
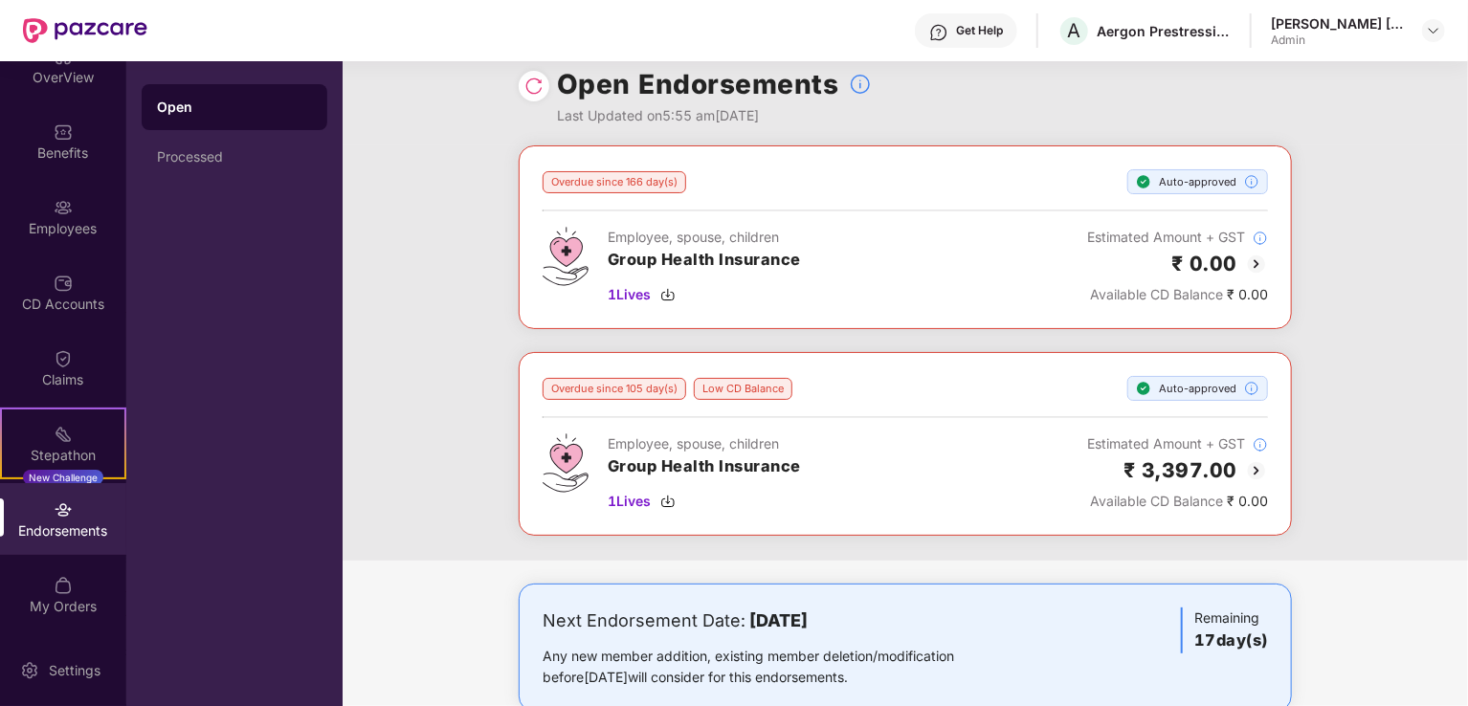
scroll to position [0, 0]
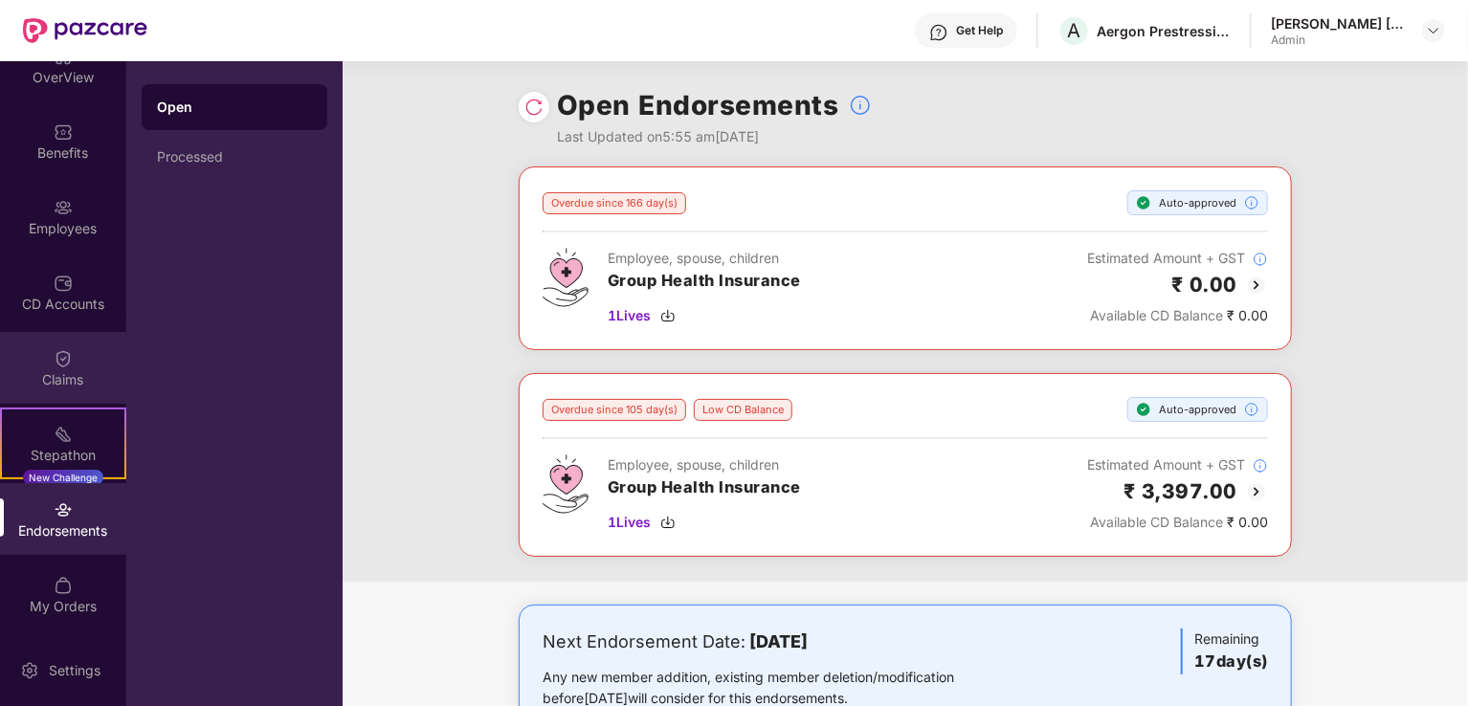
click at [60, 370] on div "Claims" at bounding box center [63, 379] width 126 height 19
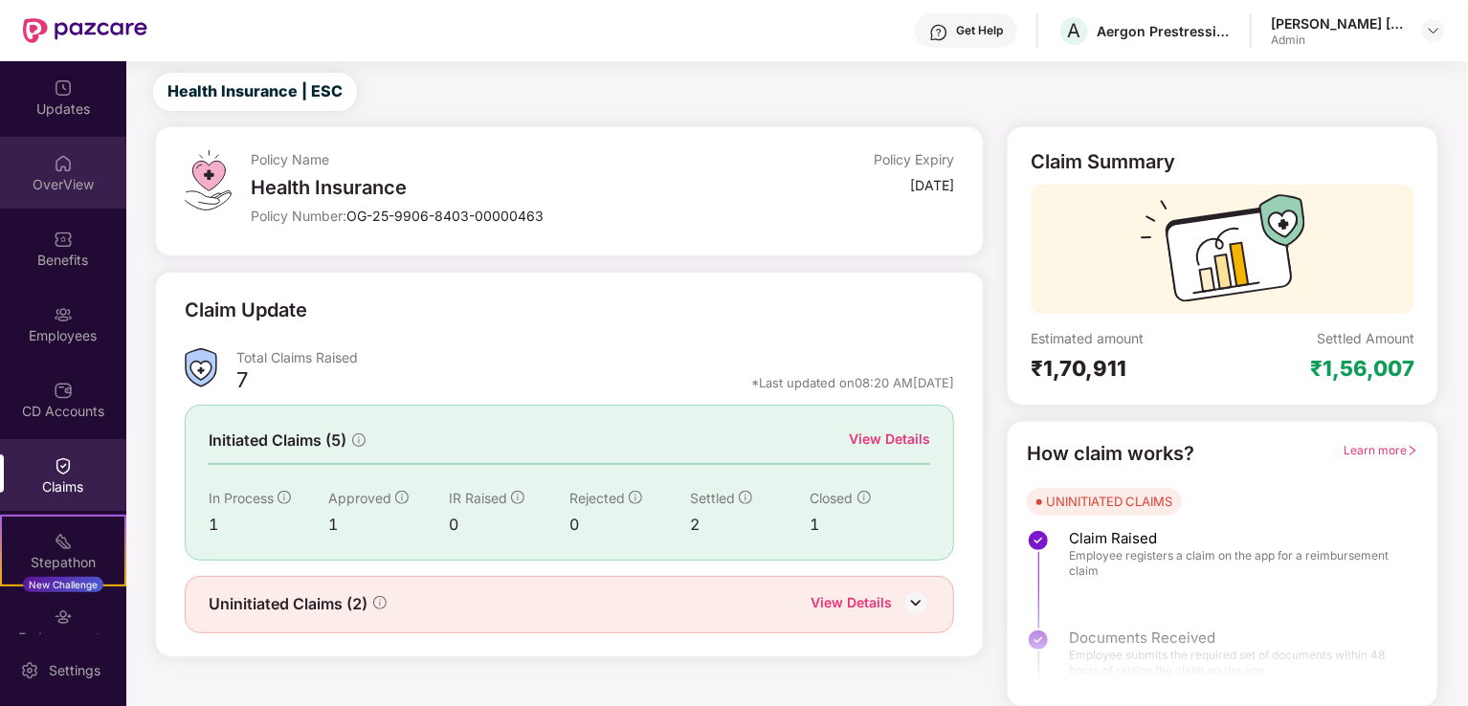
click at [66, 168] on img at bounding box center [63, 163] width 19 height 19
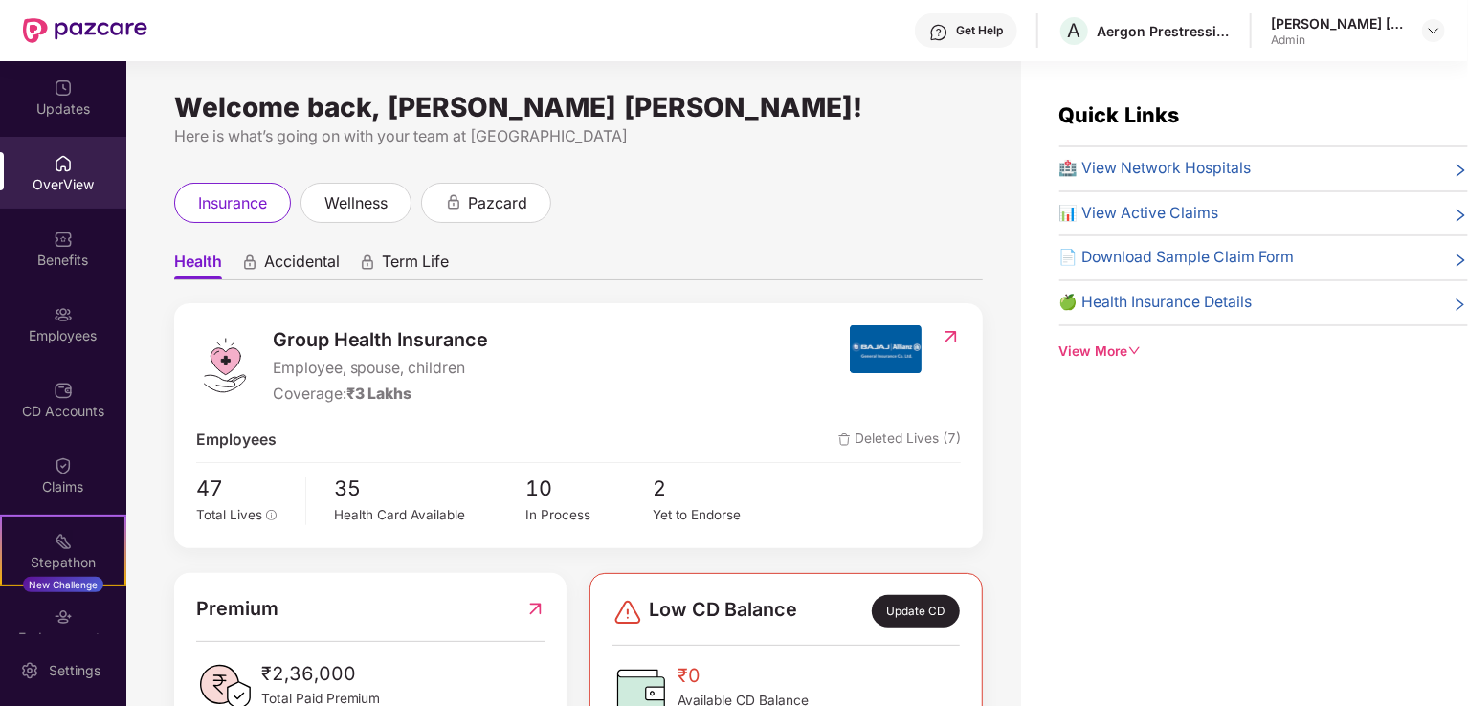
click at [311, 262] on span "Accidental" at bounding box center [302, 266] width 76 height 28
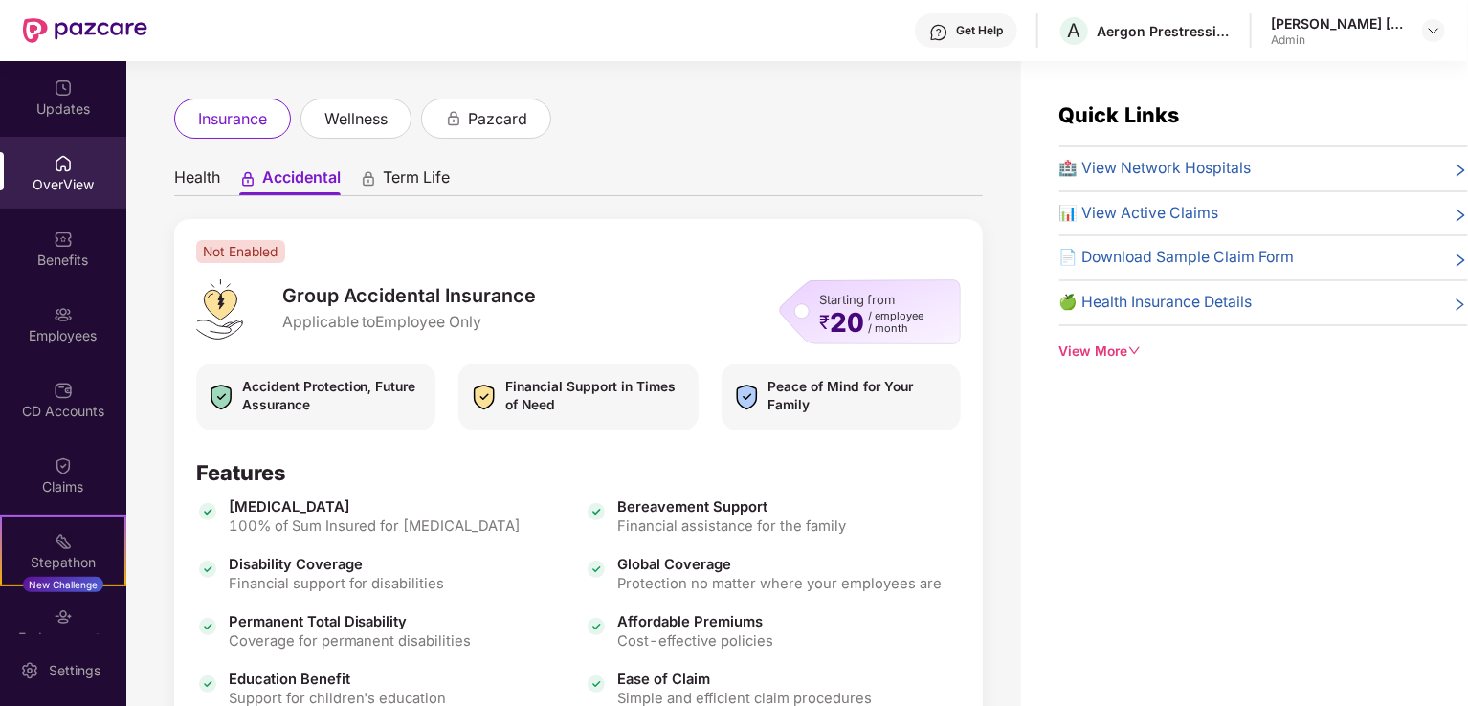
scroll to position [73, 0]
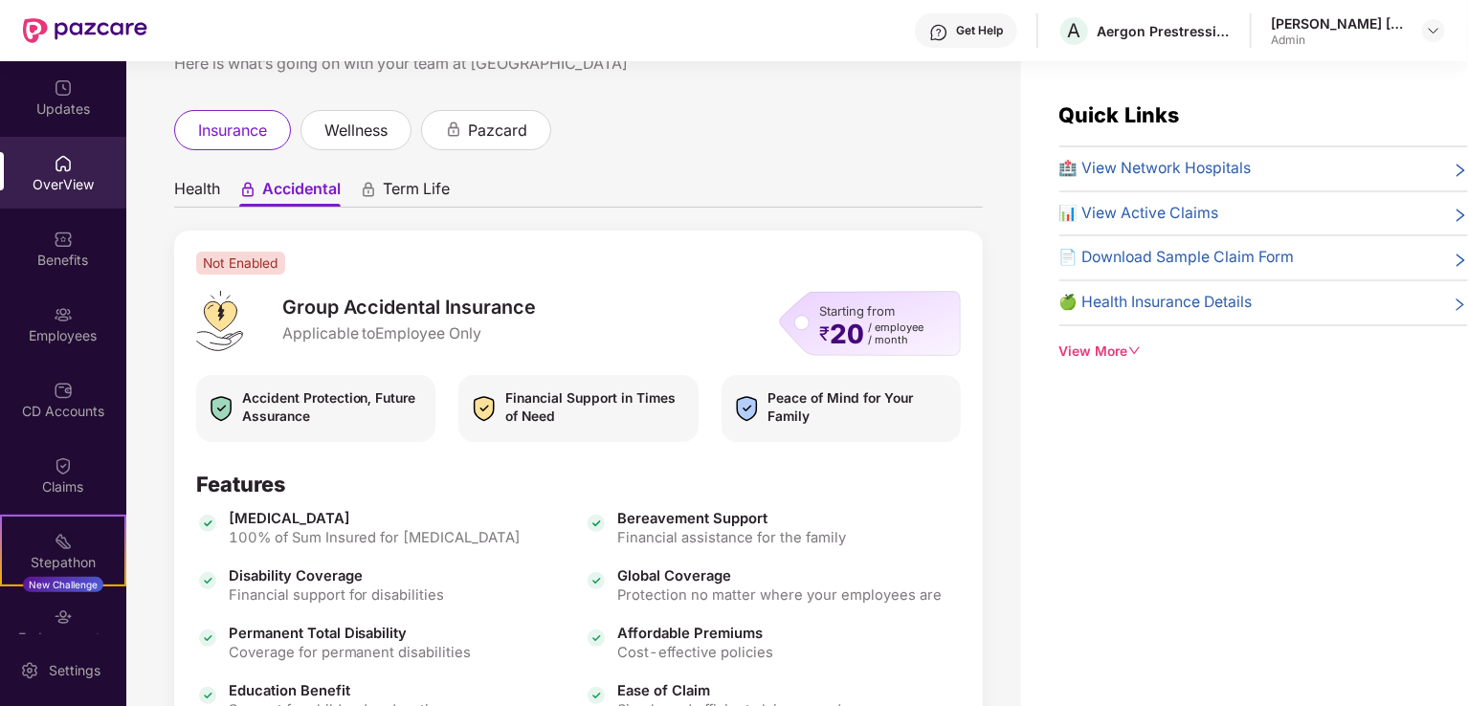
click at [407, 189] on span "Term Life" at bounding box center [416, 193] width 67 height 28
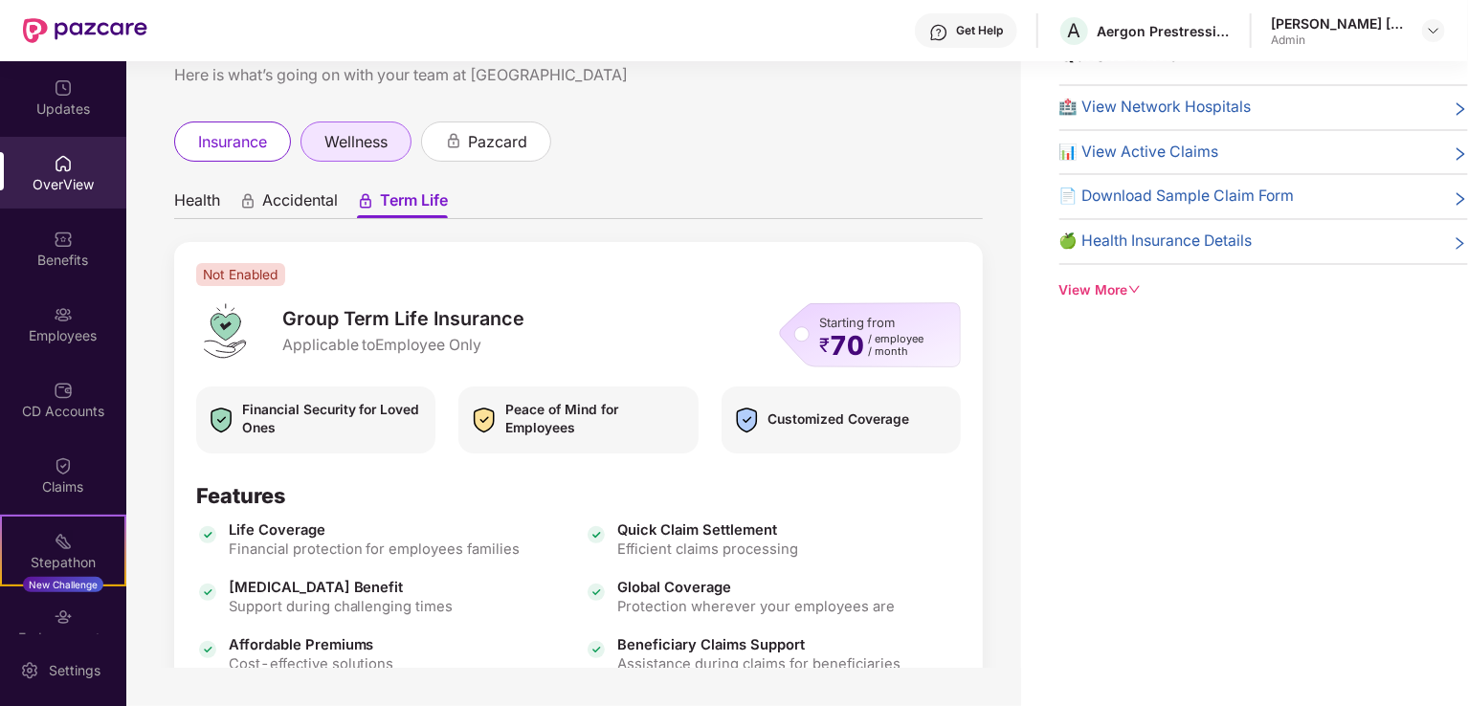
click at [360, 146] on span "wellness" at bounding box center [355, 142] width 63 height 24
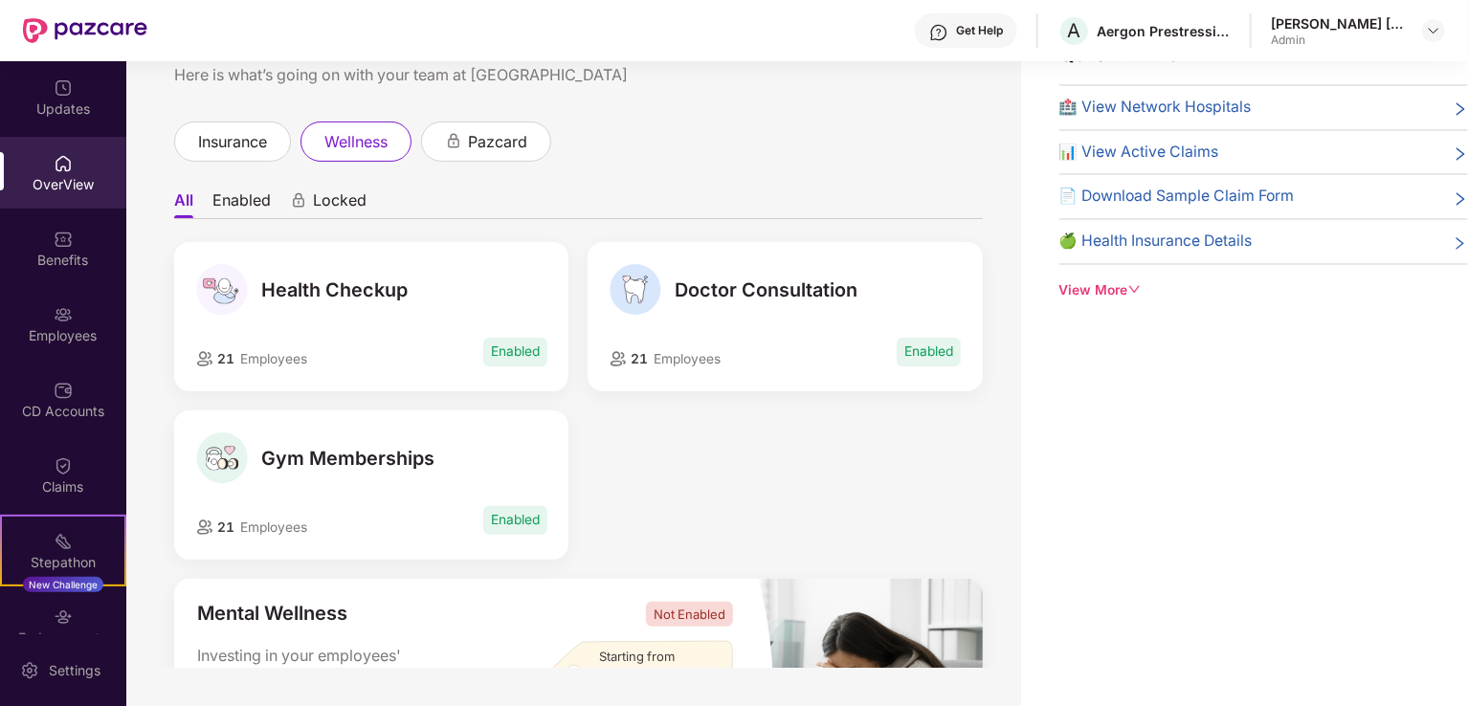
click at [341, 288] on span "Health Checkup" at bounding box center [334, 289] width 146 height 23
click at [778, 431] on div "Health Checkup 21 Employees Enabled Doctor Consultation 21 Employees Enabled Gy…" at bounding box center [579, 410] width 828 height 337
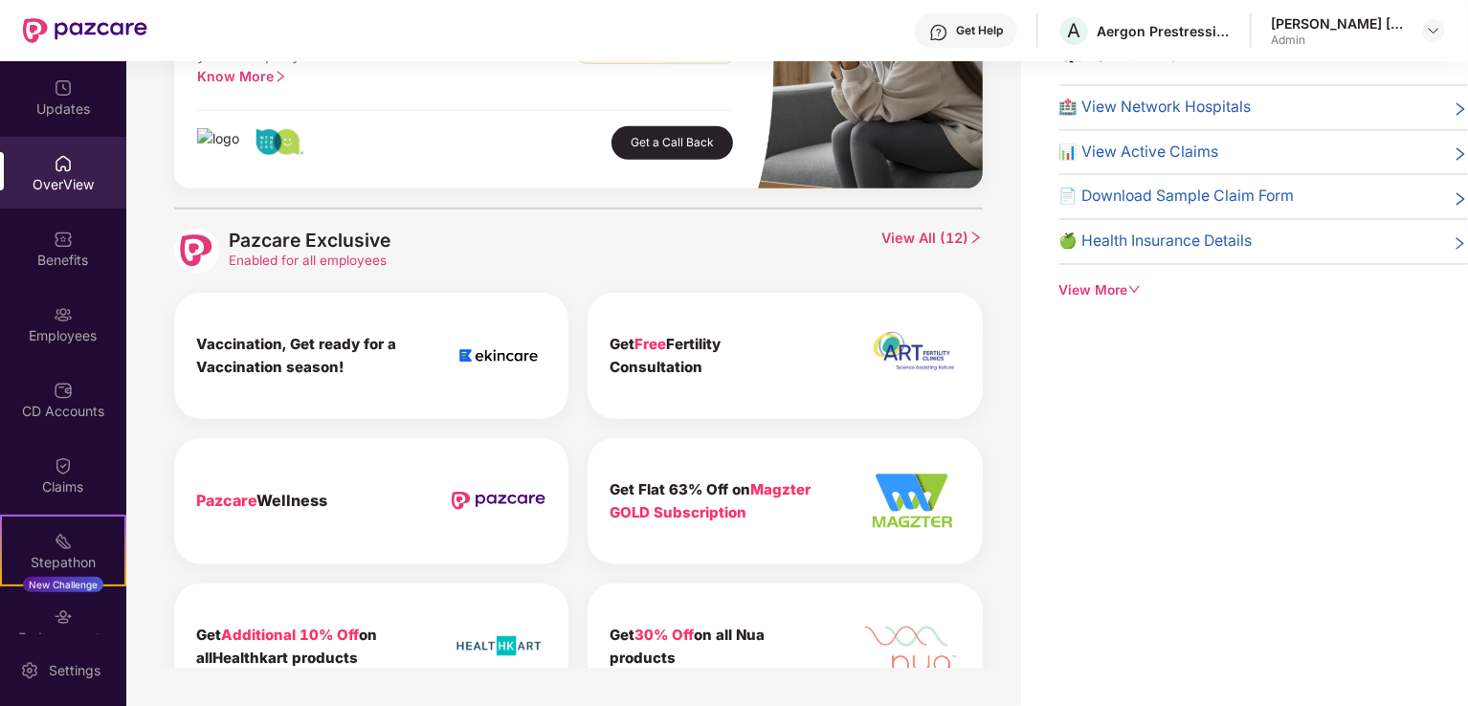
scroll to position [670, 0]
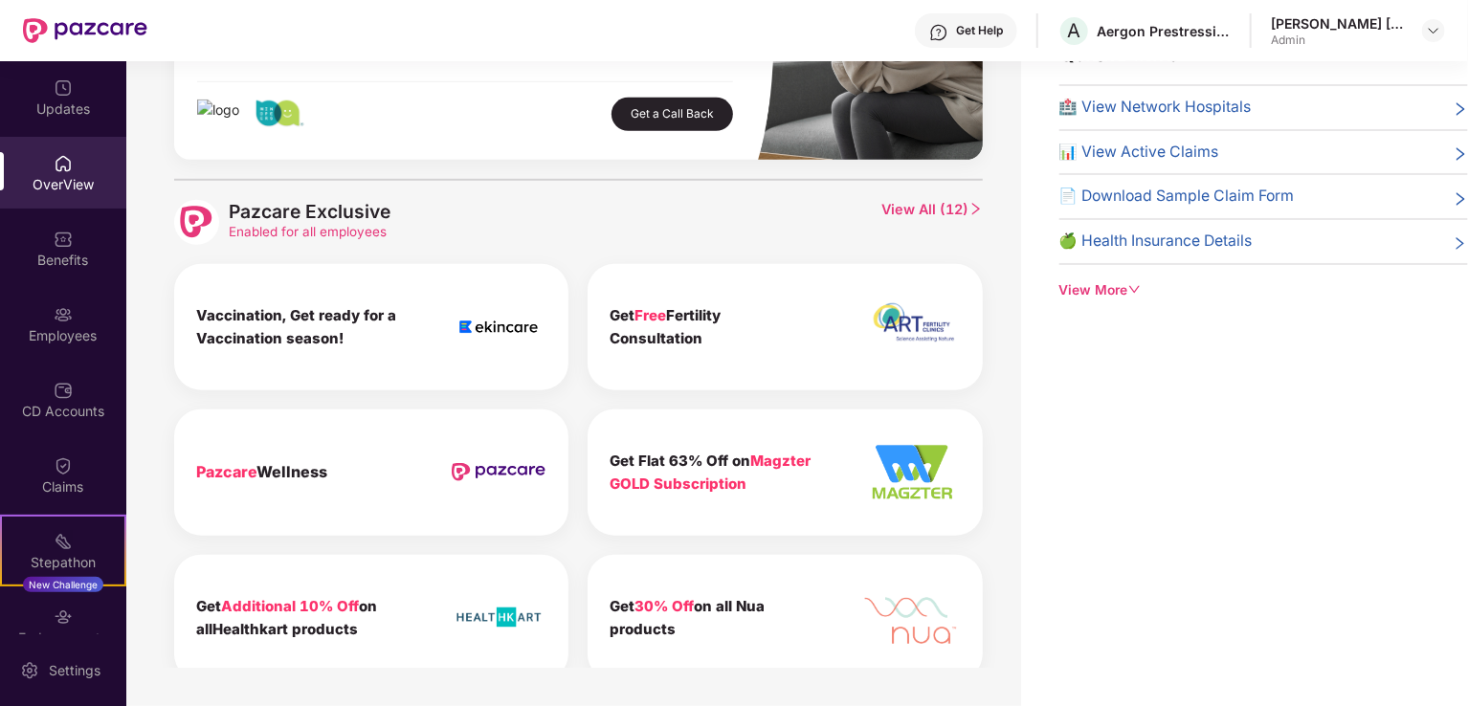
click at [494, 327] on img at bounding box center [499, 327] width 96 height 61
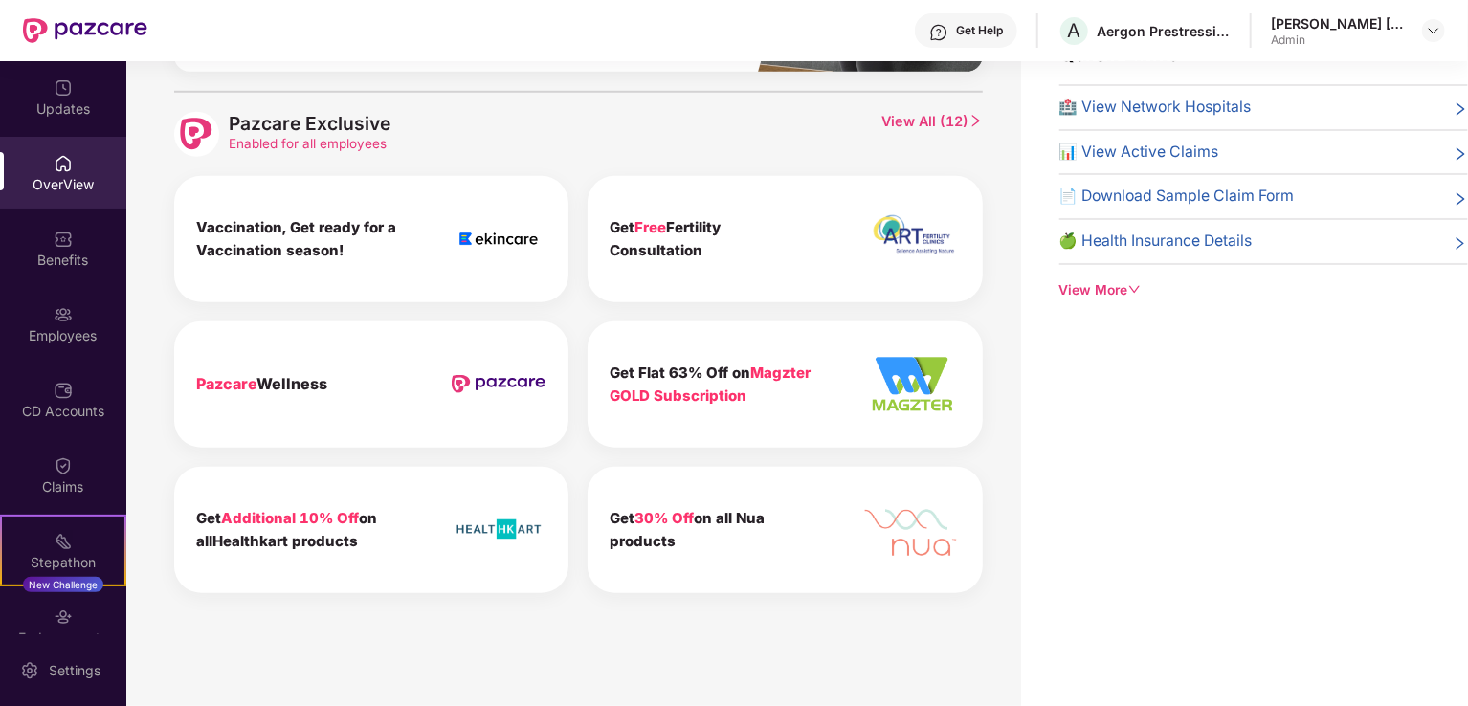
click at [459, 241] on img at bounding box center [499, 239] width 96 height 61
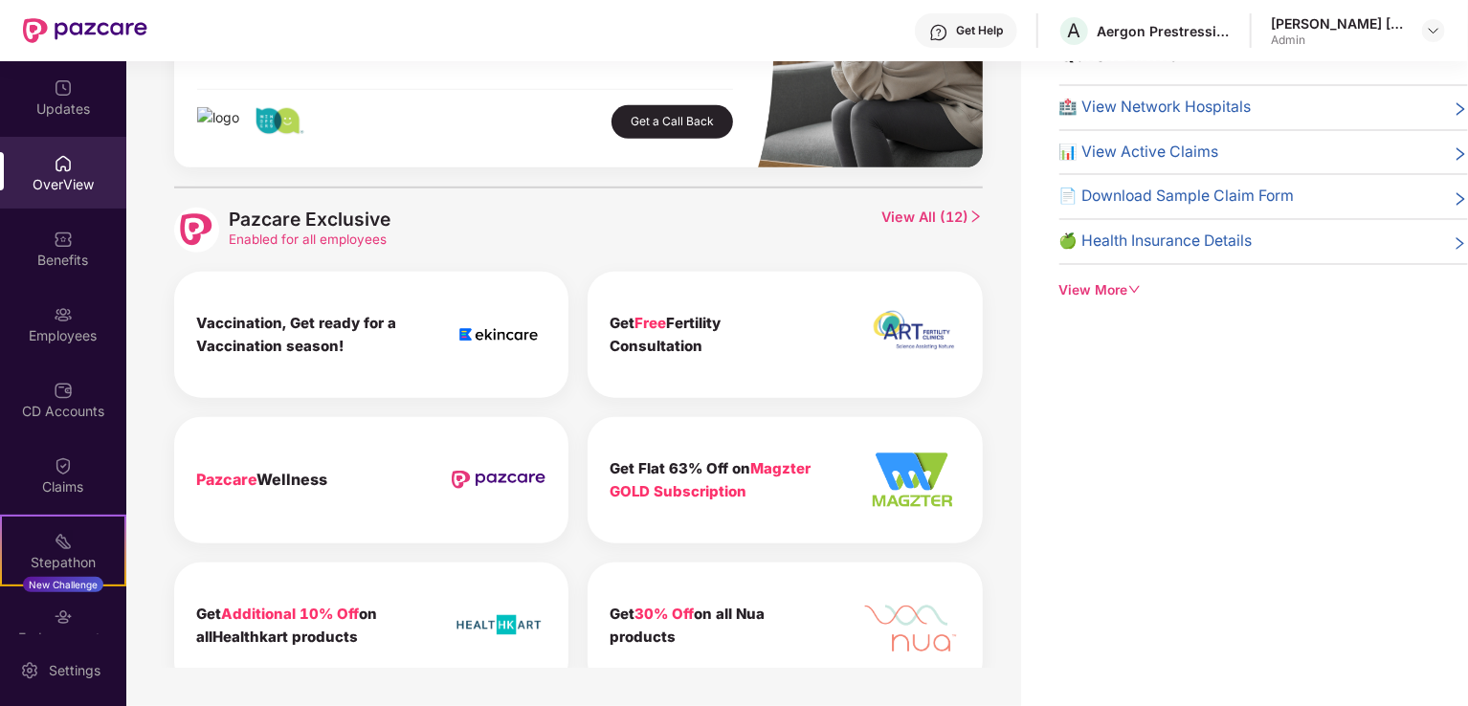
click at [938, 212] on span "View All ( 12 )" at bounding box center [931, 230] width 100 height 45
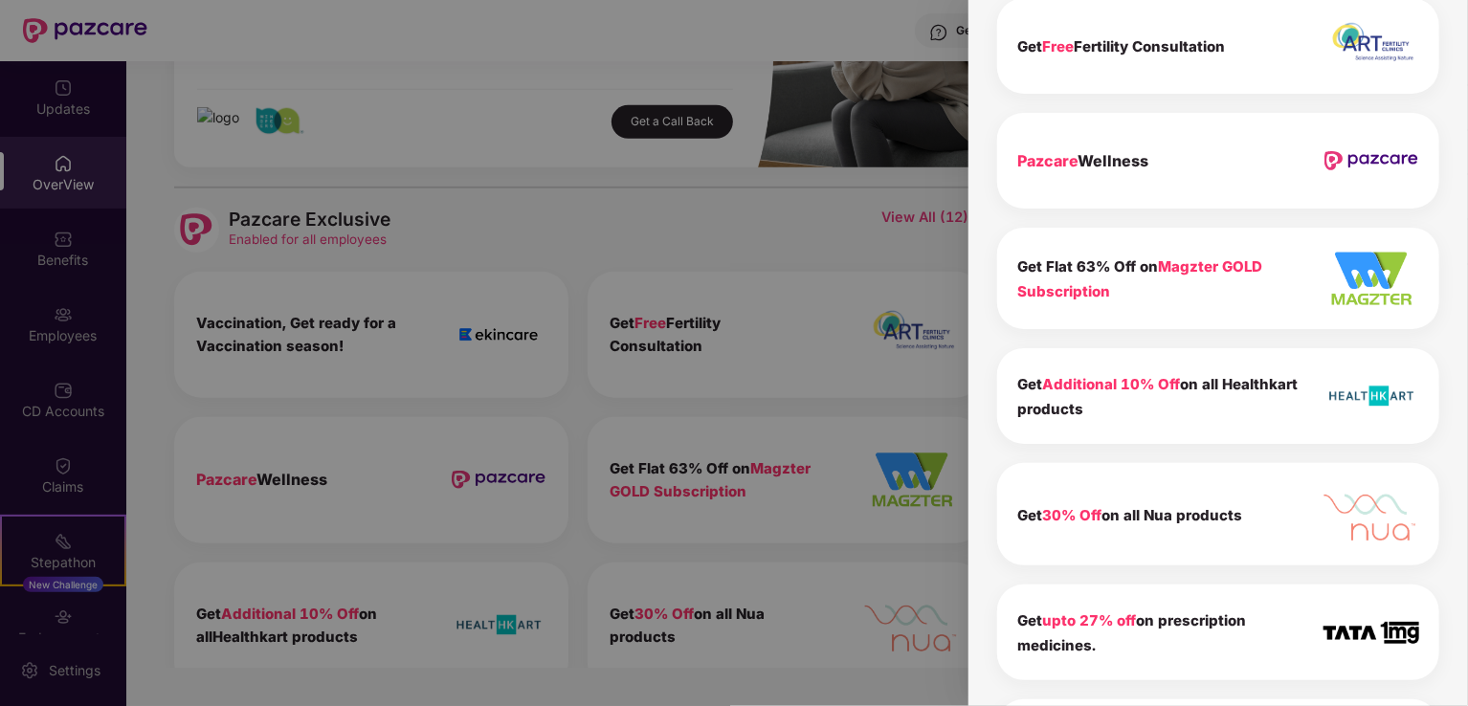
scroll to position [0, 0]
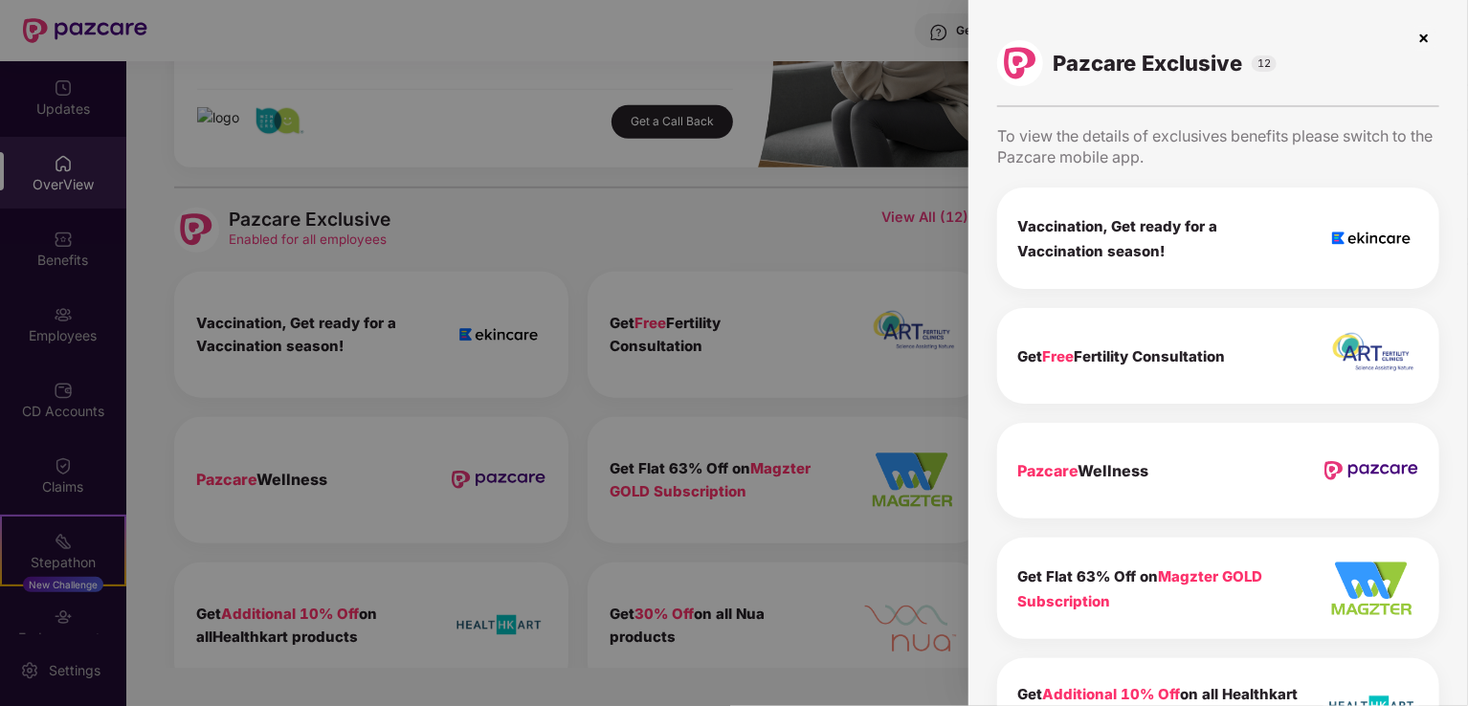
click at [1422, 37] on img at bounding box center [1424, 38] width 31 height 31
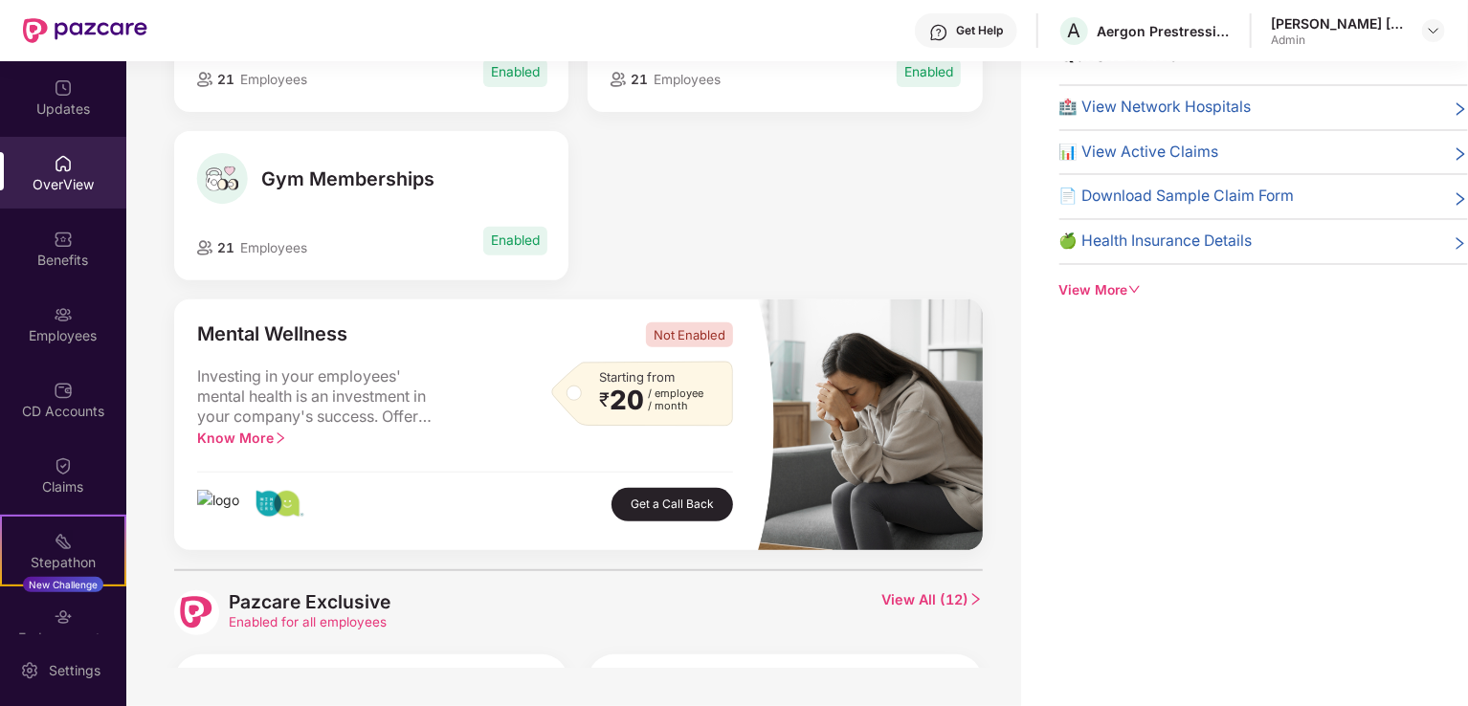
scroll to position [184, 0]
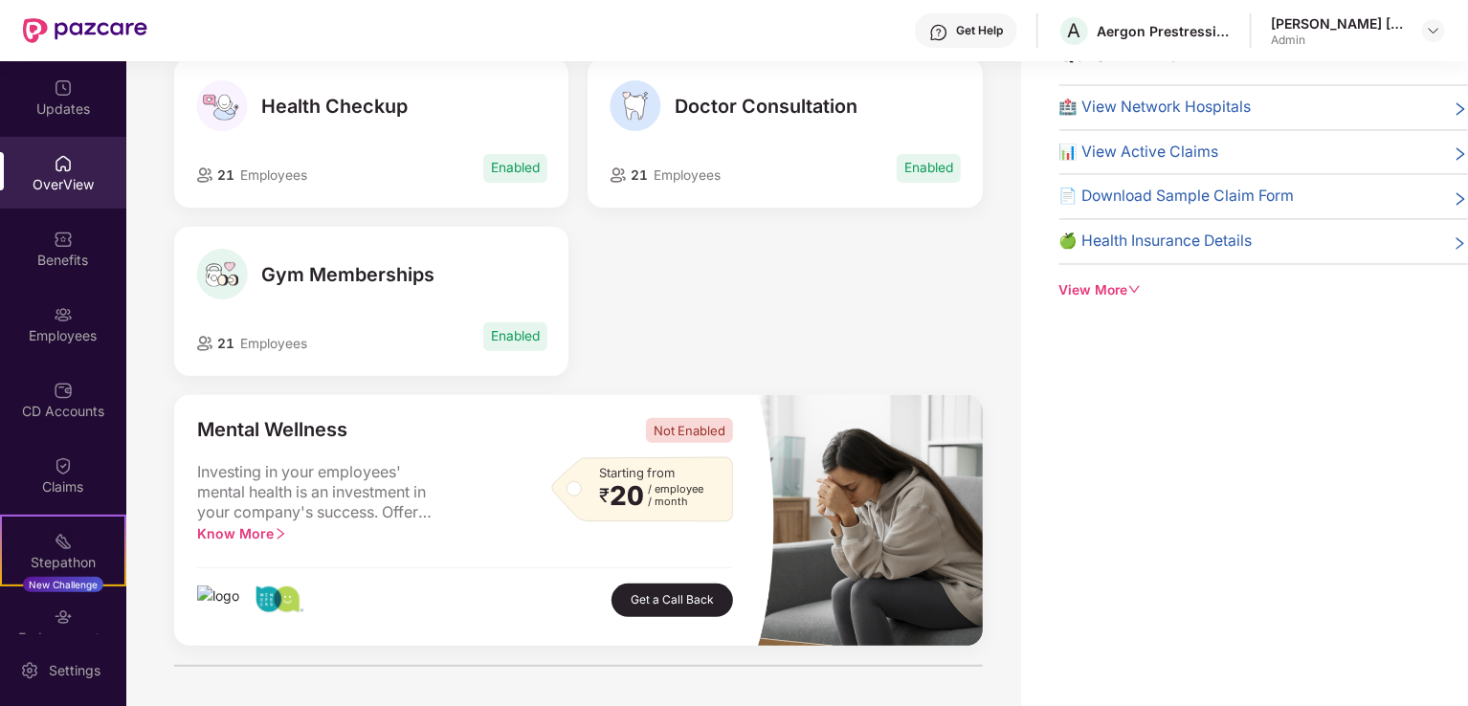
click at [1129, 280] on div "View More" at bounding box center [1263, 290] width 409 height 21
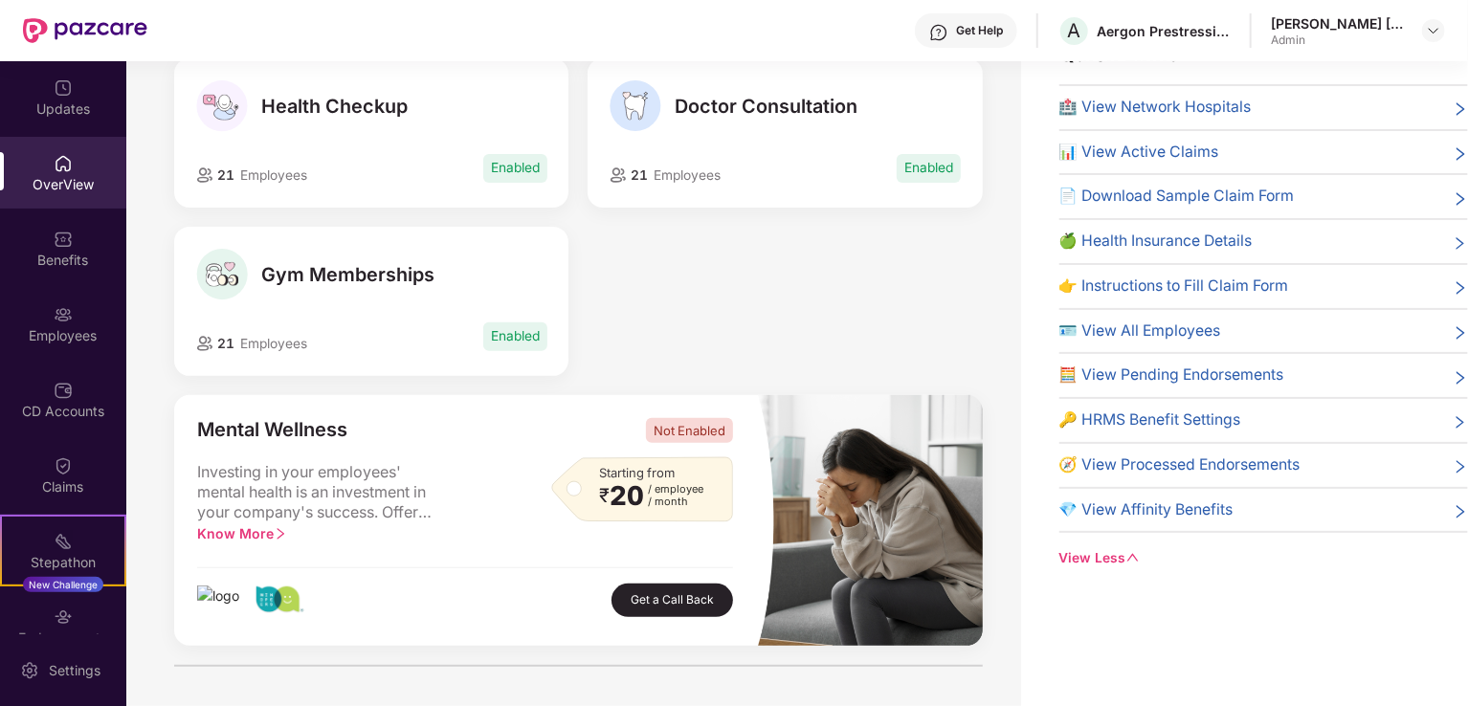
click at [1165, 415] on span "🔑 HRMS Benefit Settings" at bounding box center [1150, 421] width 182 height 24
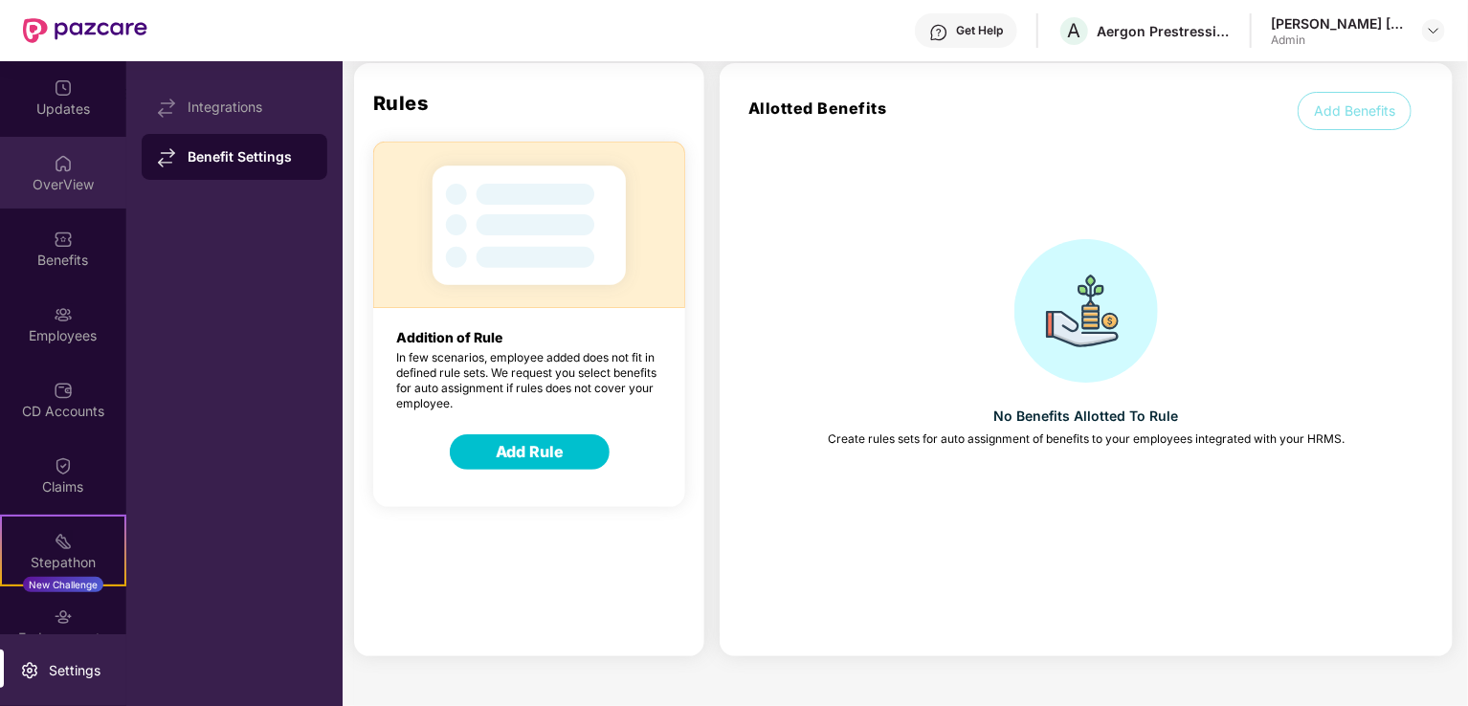
click at [50, 179] on div "OverView" at bounding box center [63, 184] width 126 height 19
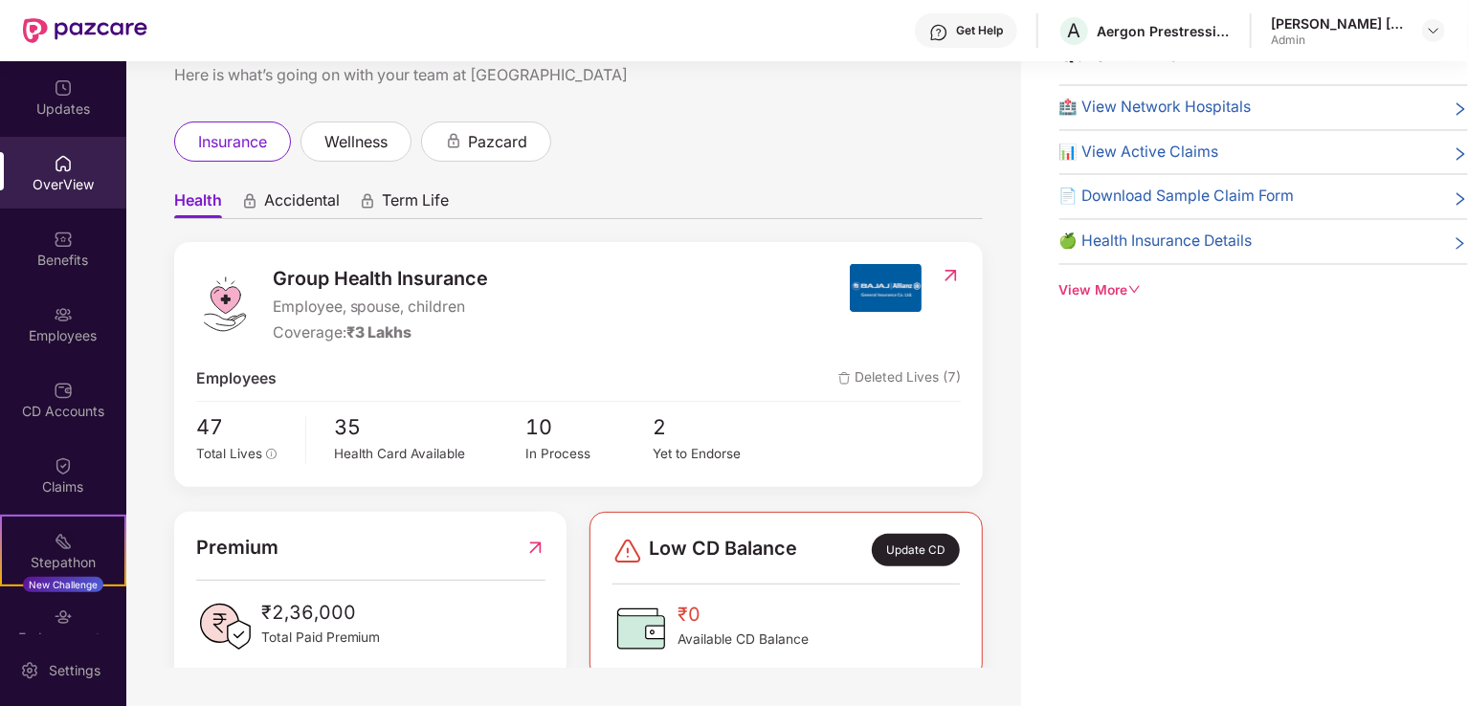
click at [878, 376] on span "Deleted Lives (7)" at bounding box center [899, 379] width 122 height 24
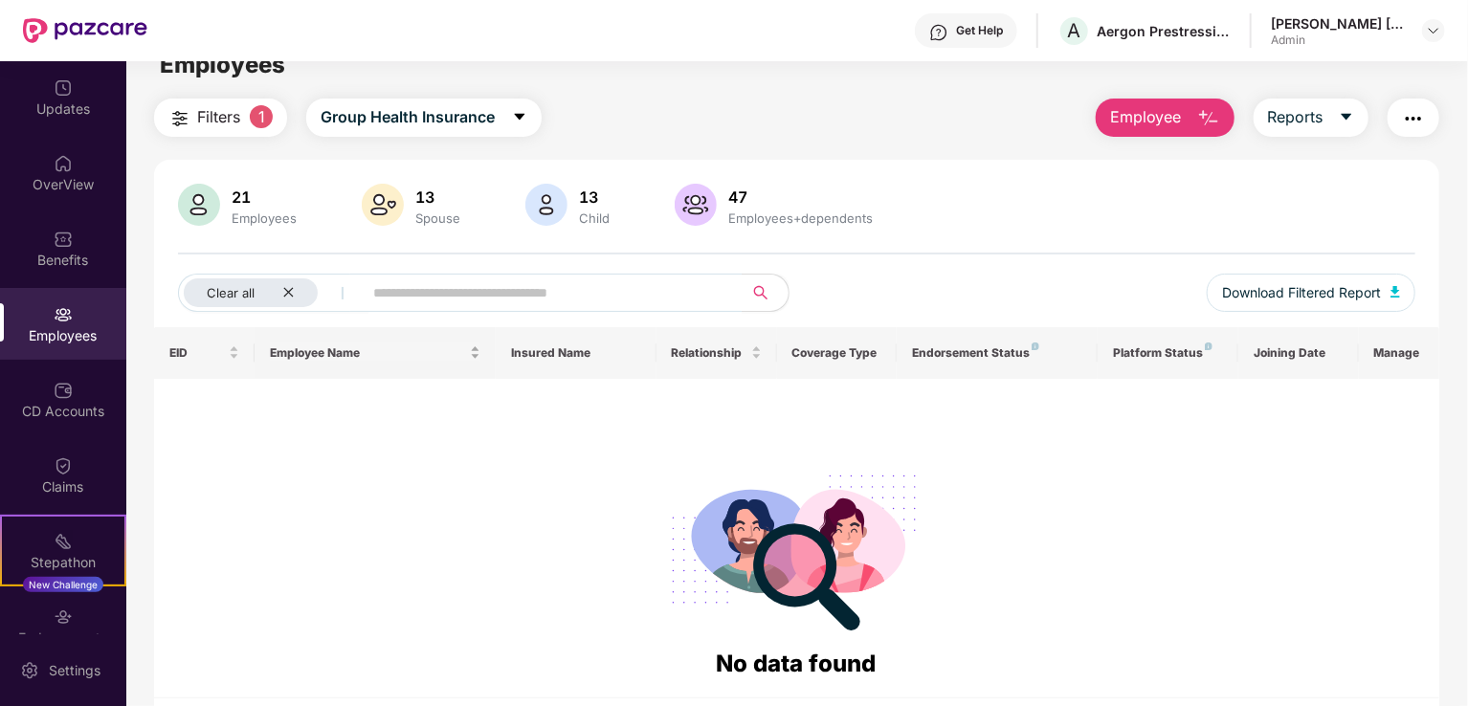
scroll to position [0, 0]
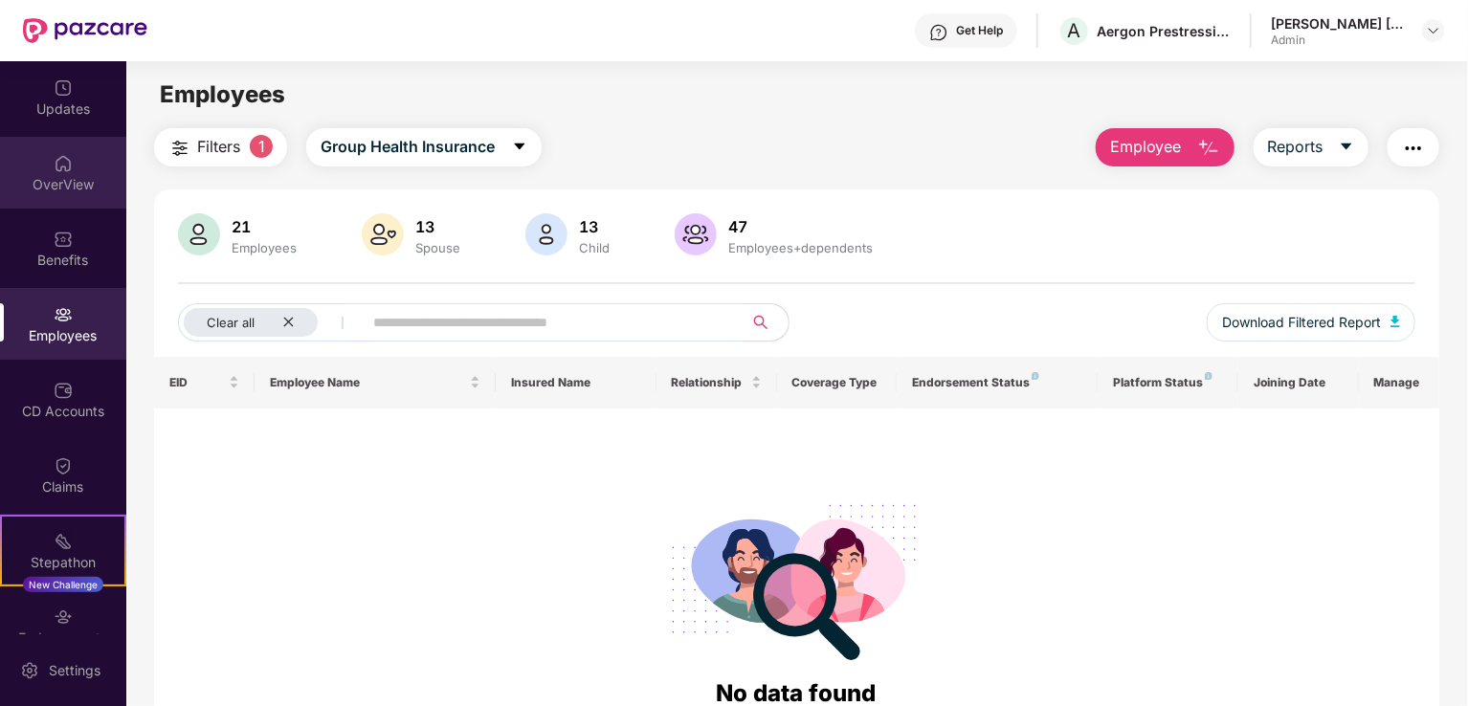
click at [49, 193] on div "OverView" at bounding box center [63, 173] width 126 height 72
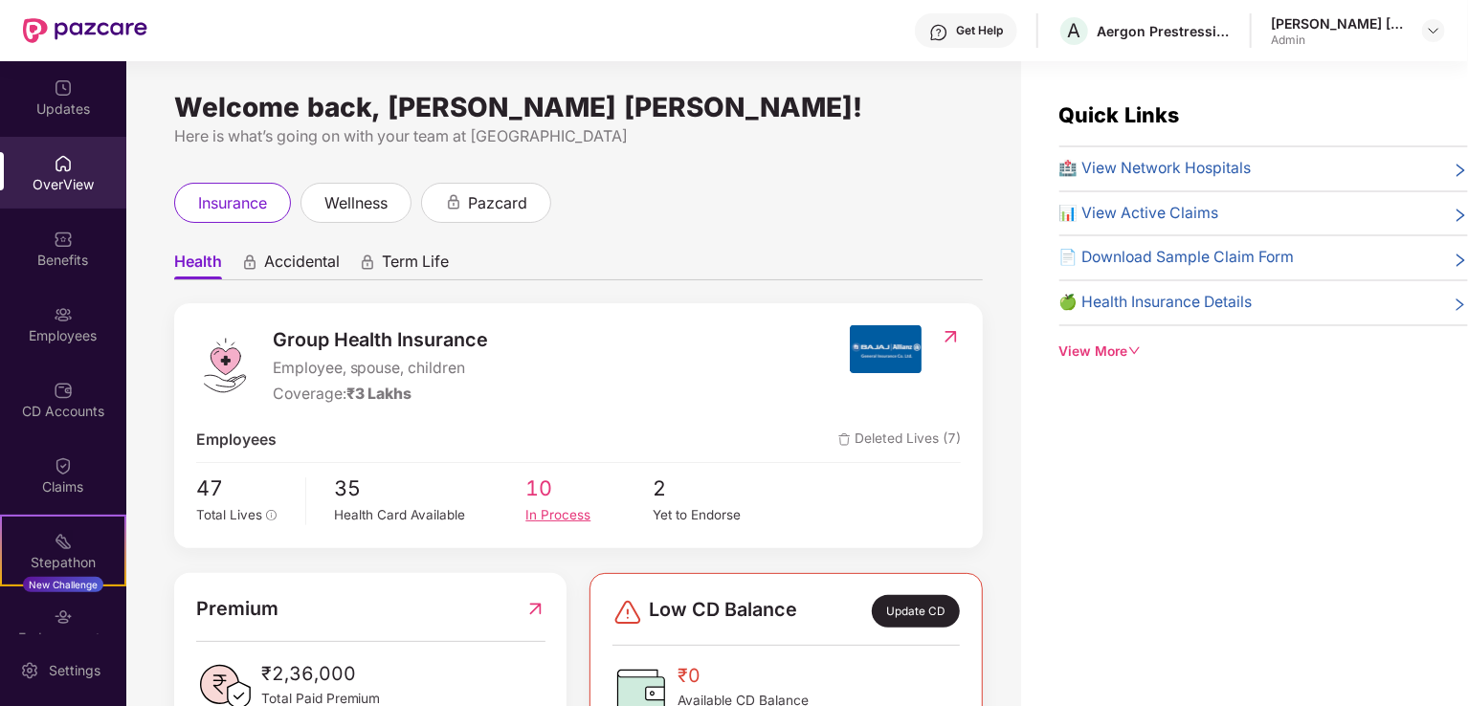
click at [569, 508] on div "In Process" at bounding box center [588, 515] width 127 height 20
